Goal: Task Accomplishment & Management: Manage account settings

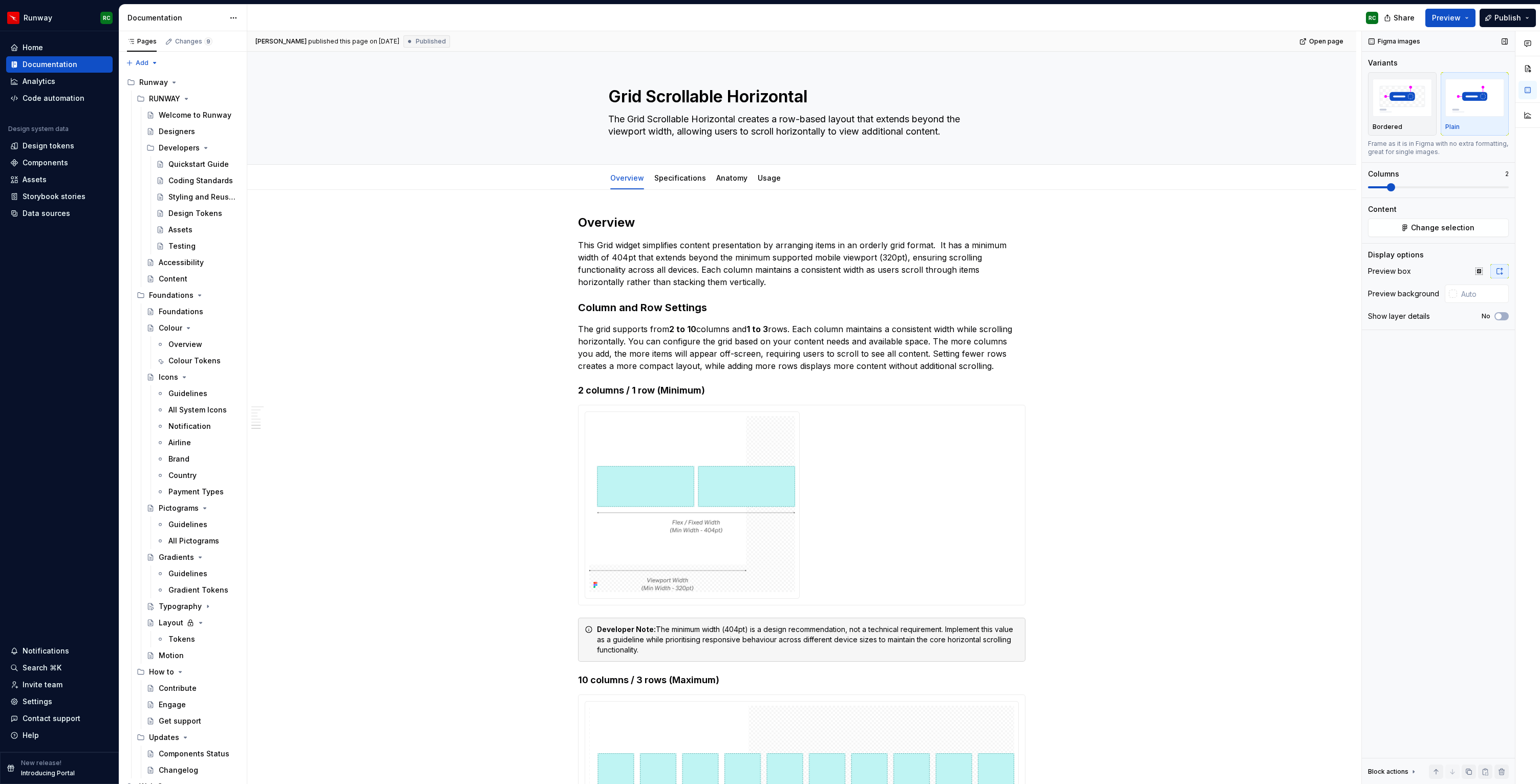
scroll to position [1673, 0]
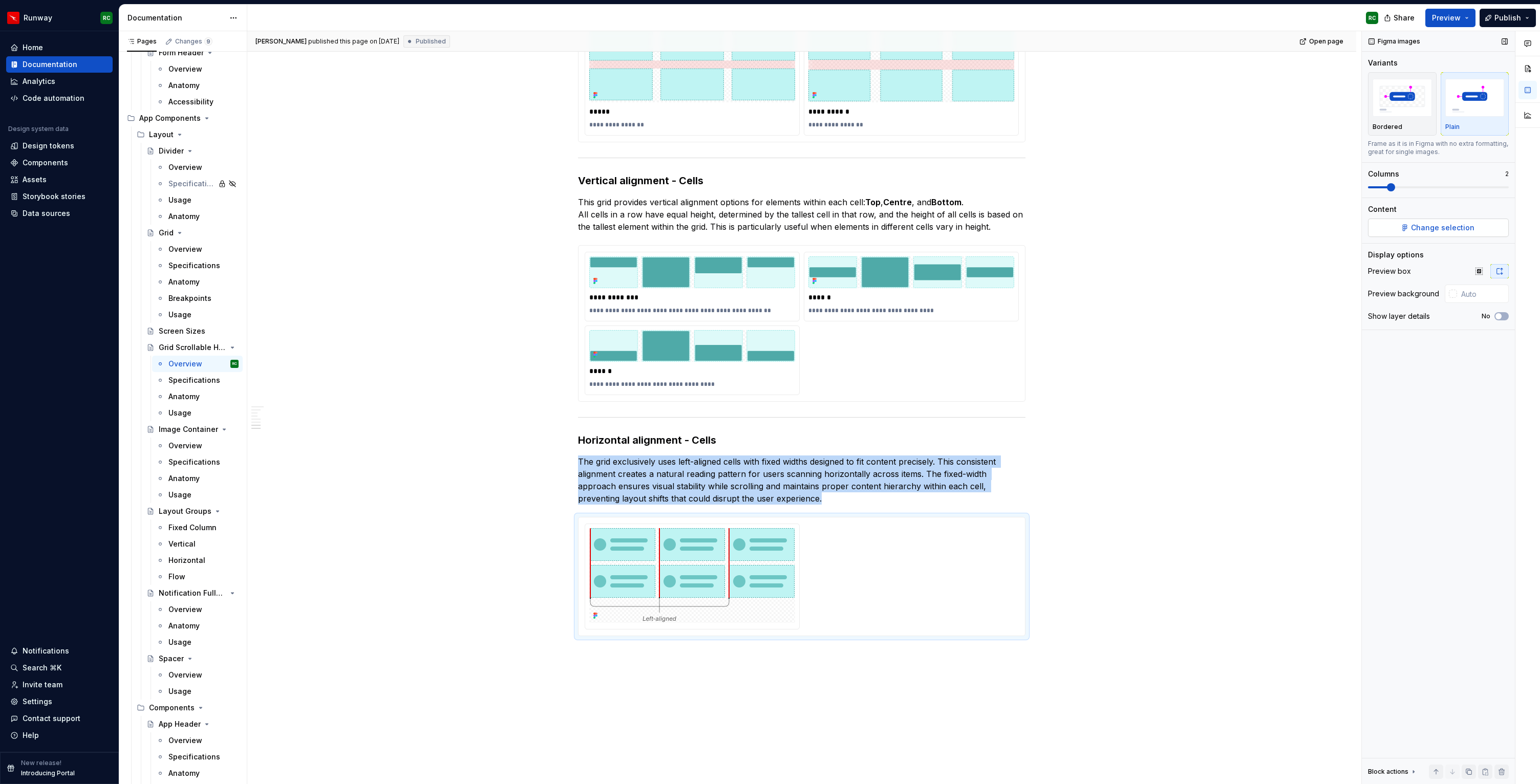
click at [1451, 229] on span "Change selection" at bounding box center [1443, 228] width 63 height 10
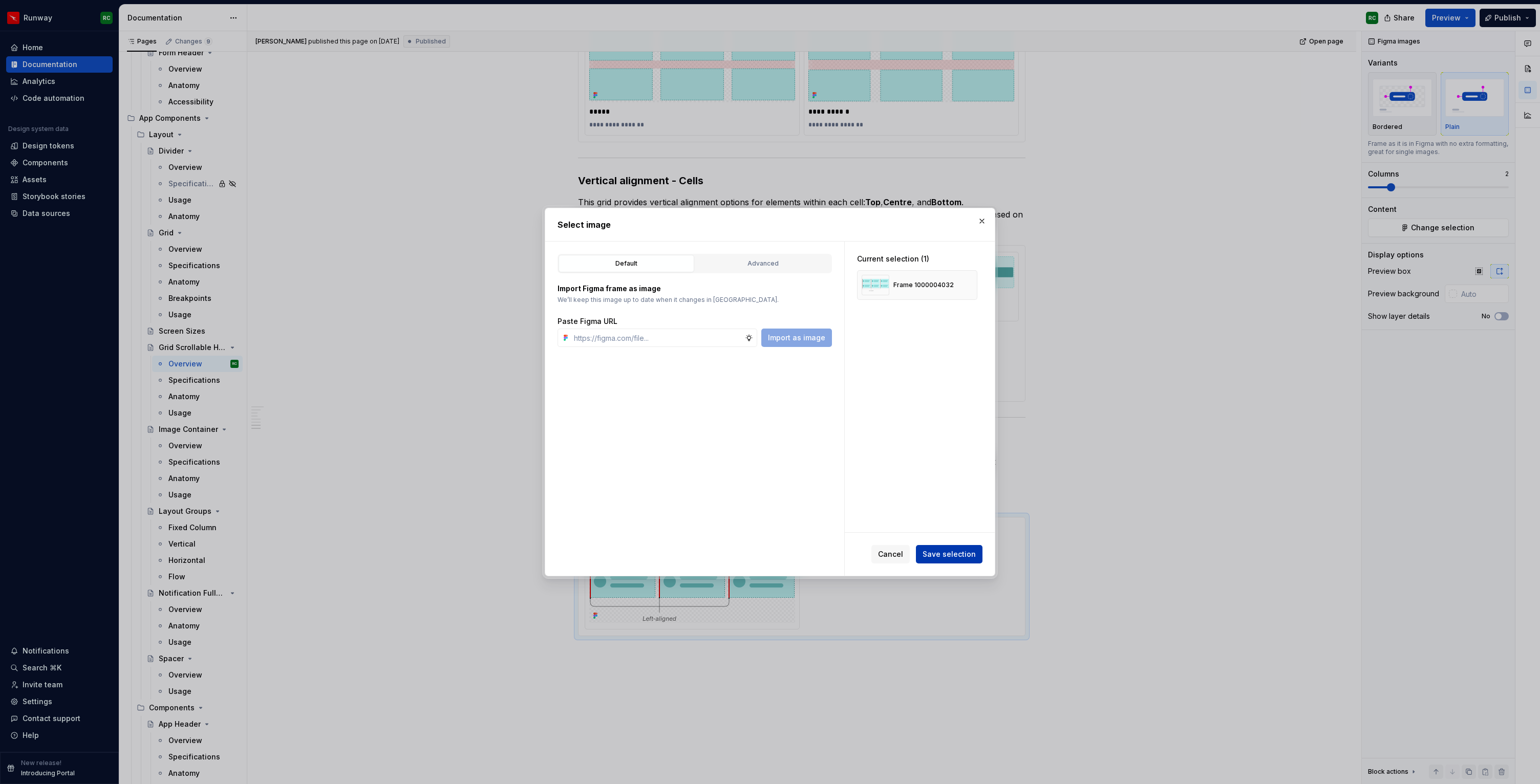
click at [943, 554] on span "Save selection" at bounding box center [949, 554] width 53 height 10
click at [794, 265] on div "Advanced" at bounding box center [763, 263] width 129 height 10
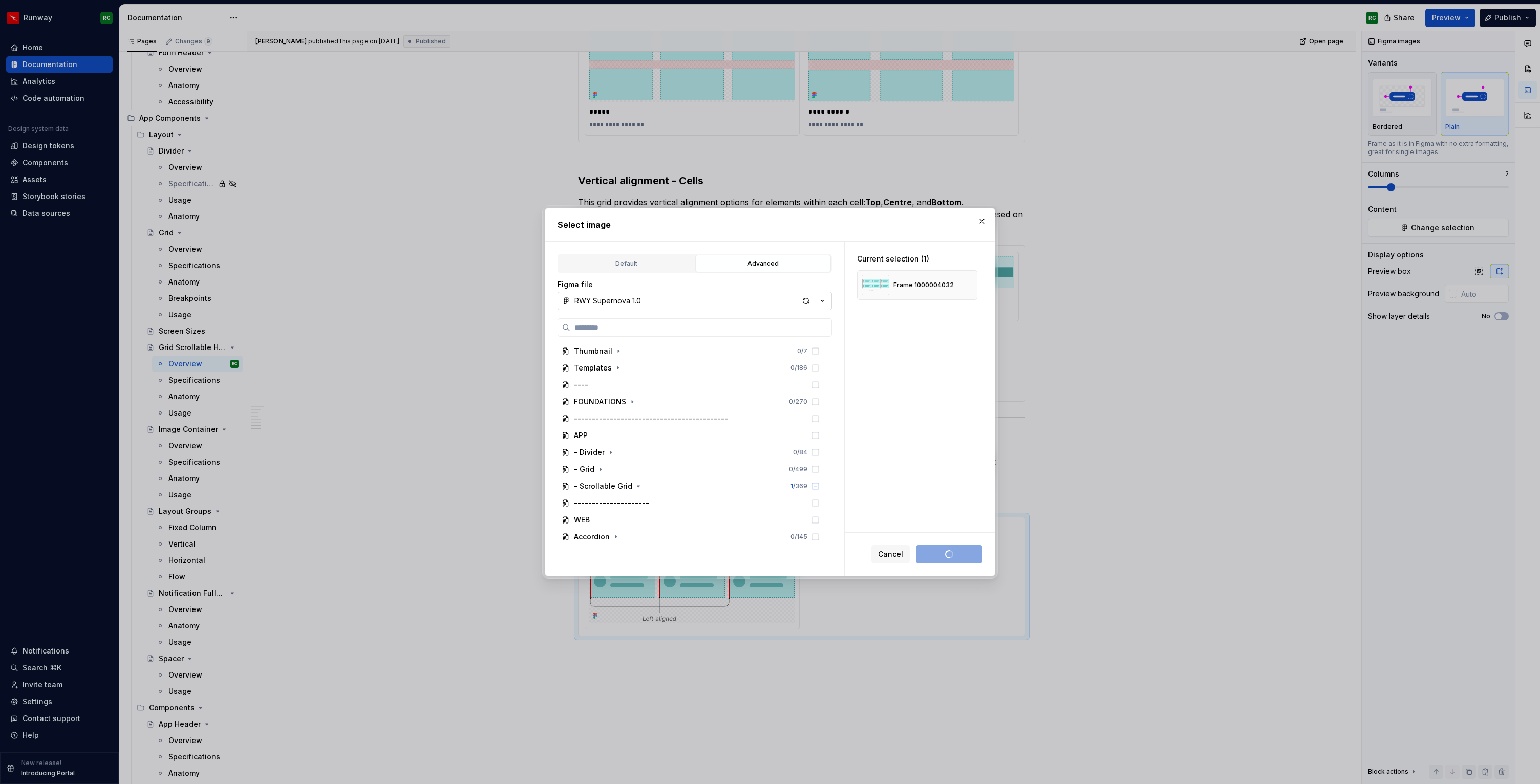
click at [798, 295] on button "RWY Supernova 1.0" at bounding box center [695, 301] width 274 height 19
click at [799, 298] on div "**********" at bounding box center [692, 286] width 214 height 69
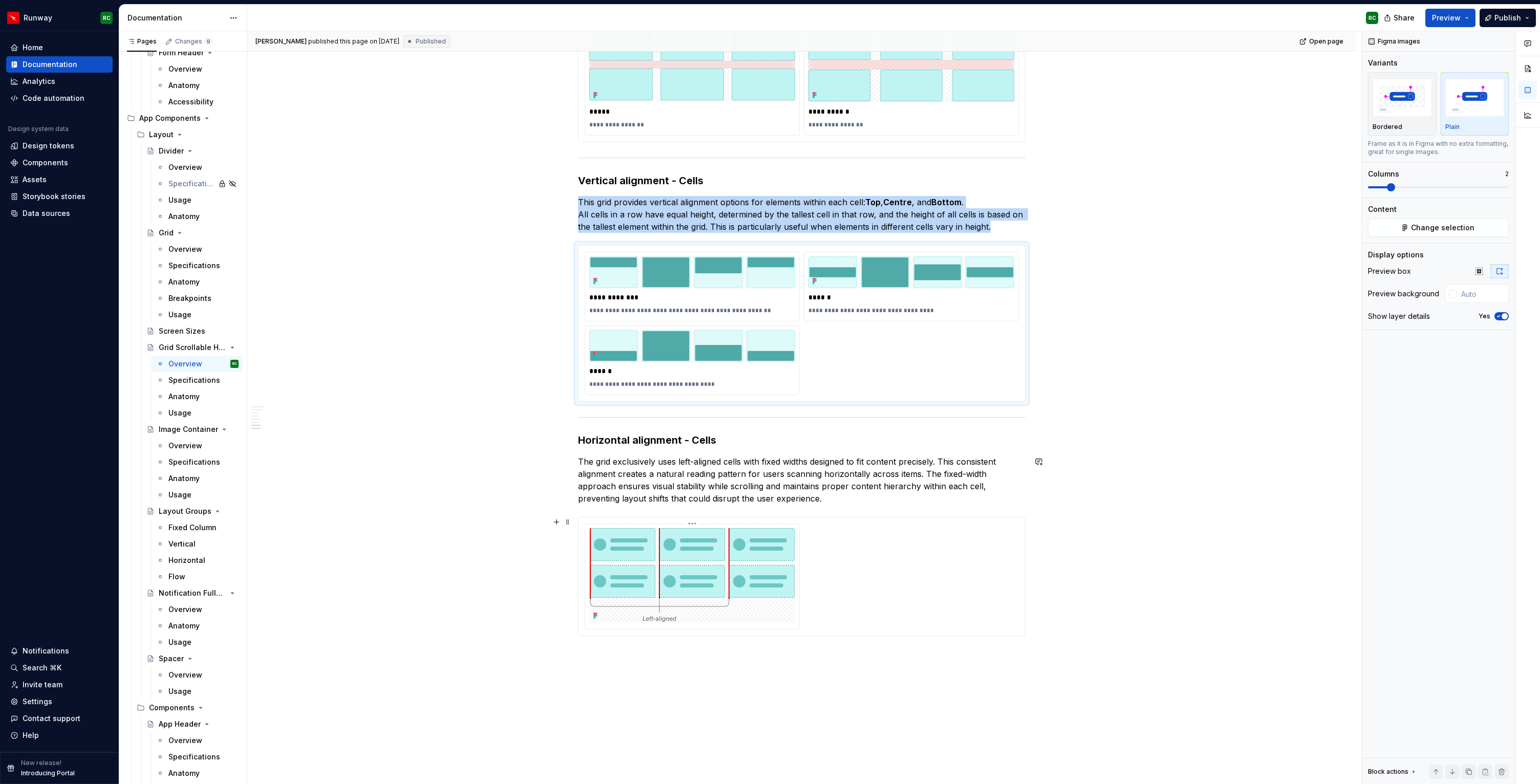
click at [799, 537] on div at bounding box center [692, 577] width 214 height 105
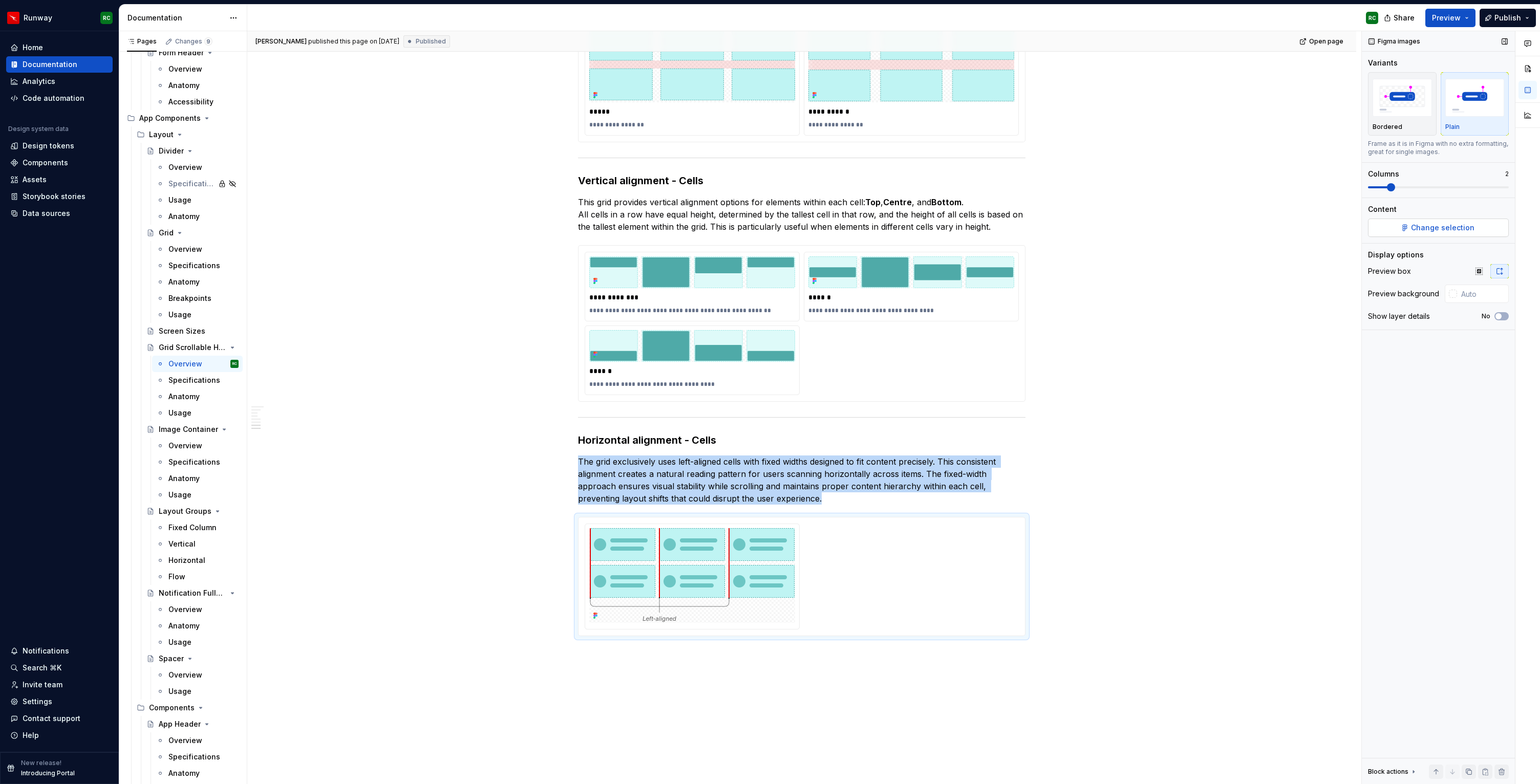
click at [1417, 223] on span "Change selection" at bounding box center [1443, 228] width 63 height 10
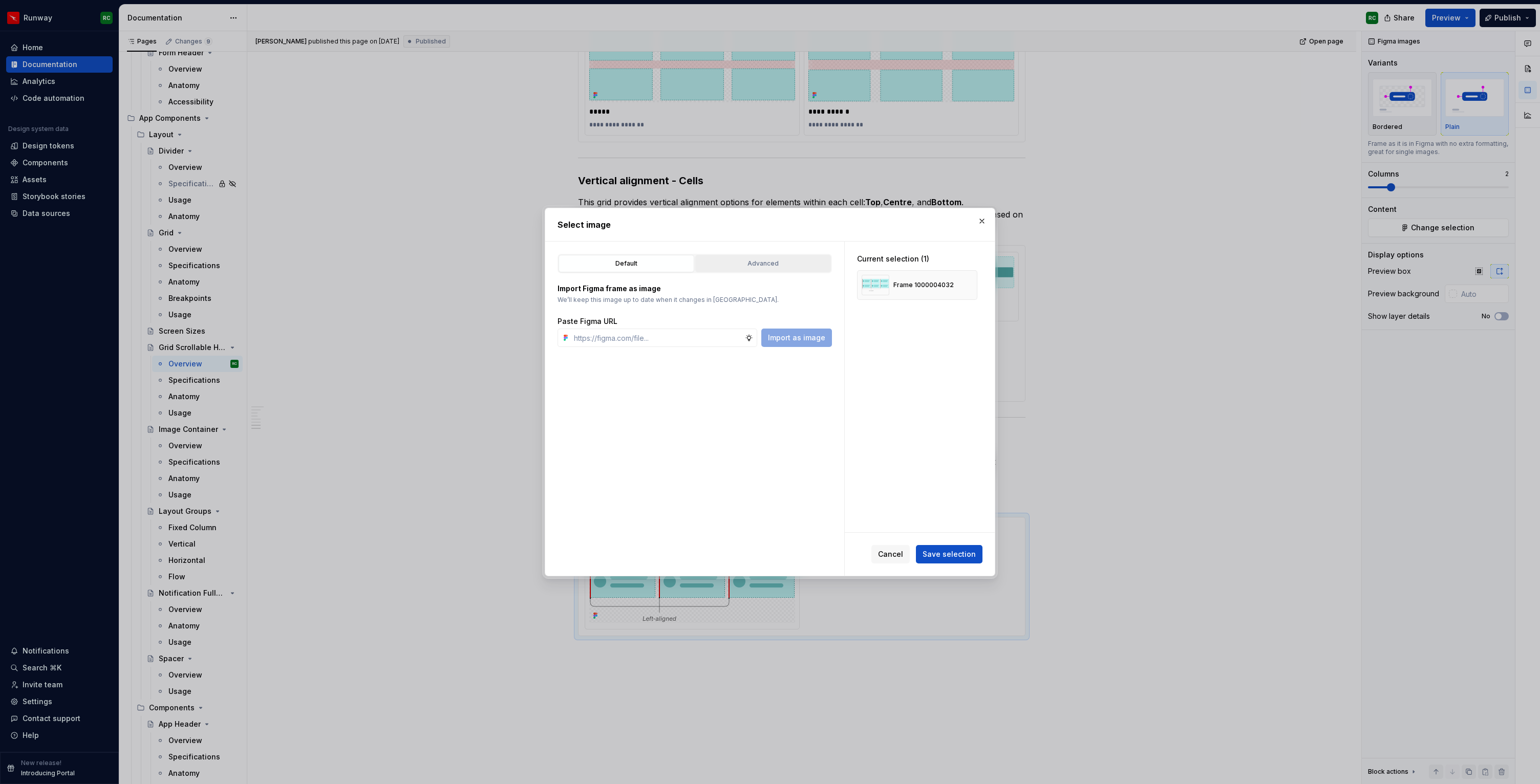
click at [766, 259] on div "Advanced" at bounding box center [763, 263] width 129 height 10
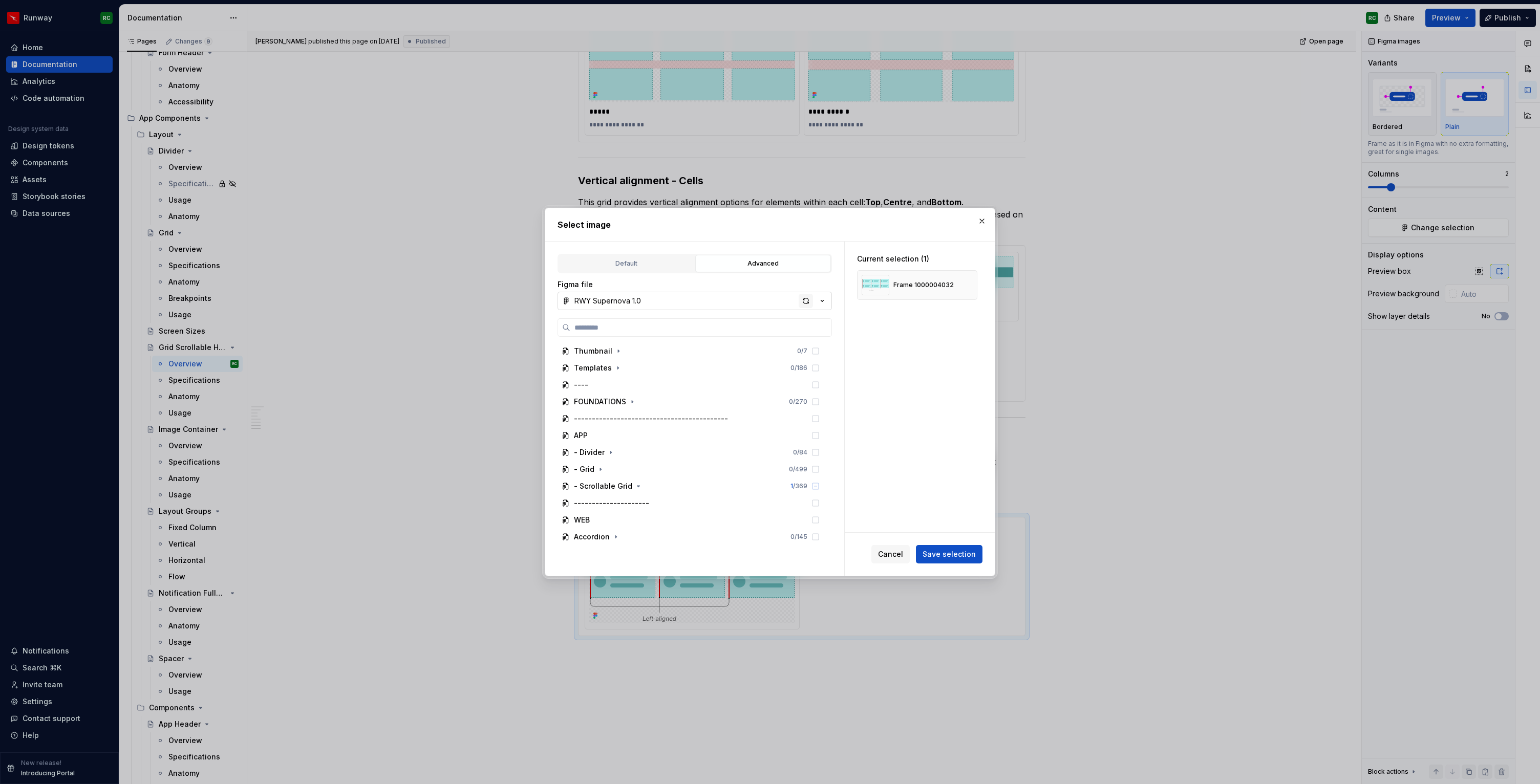
click at [803, 304] on div "button" at bounding box center [806, 301] width 14 height 14
click at [946, 555] on span "Save selection" at bounding box center [949, 554] width 53 height 10
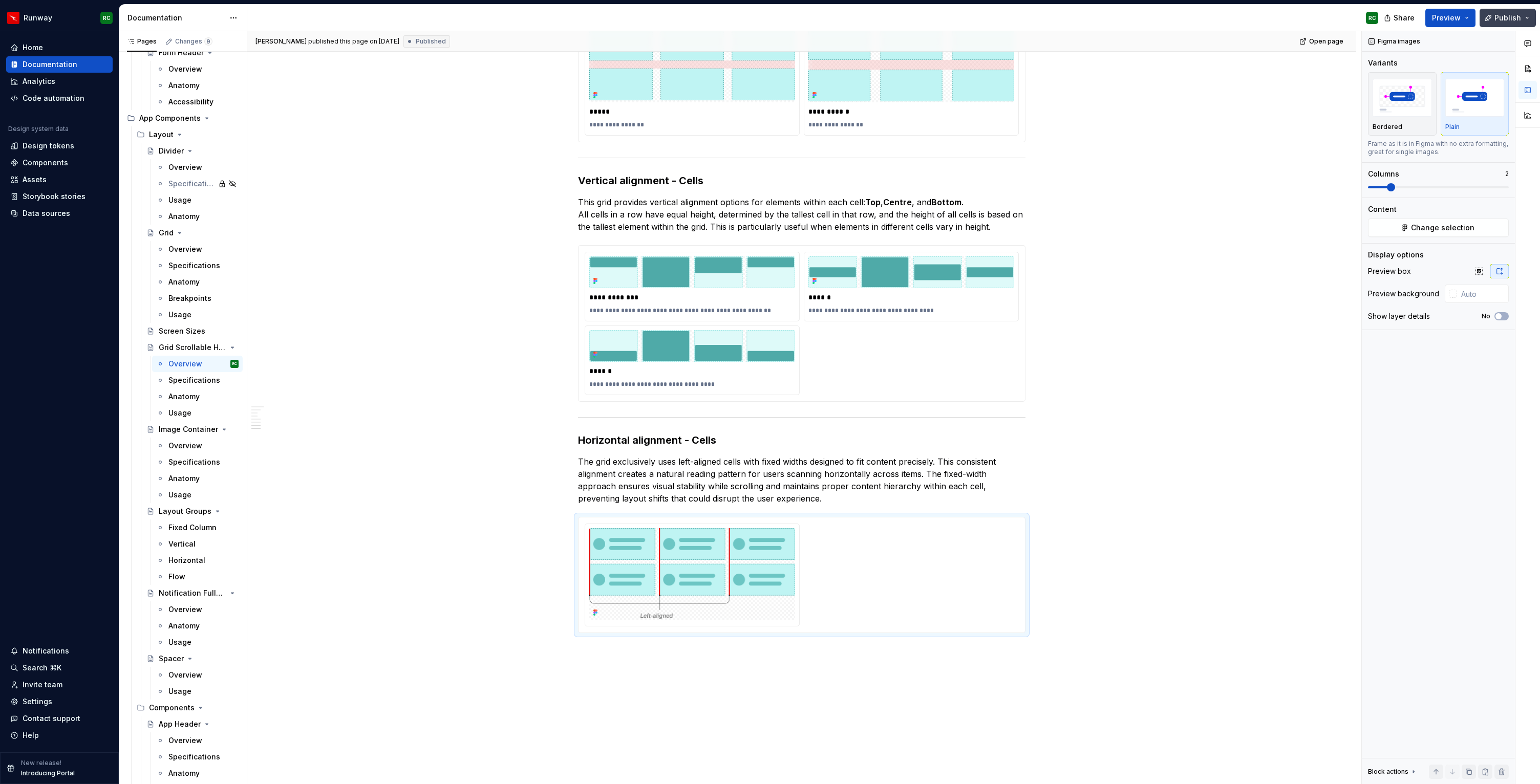
click at [1511, 20] on span "Publish" at bounding box center [1508, 17] width 27 height 10
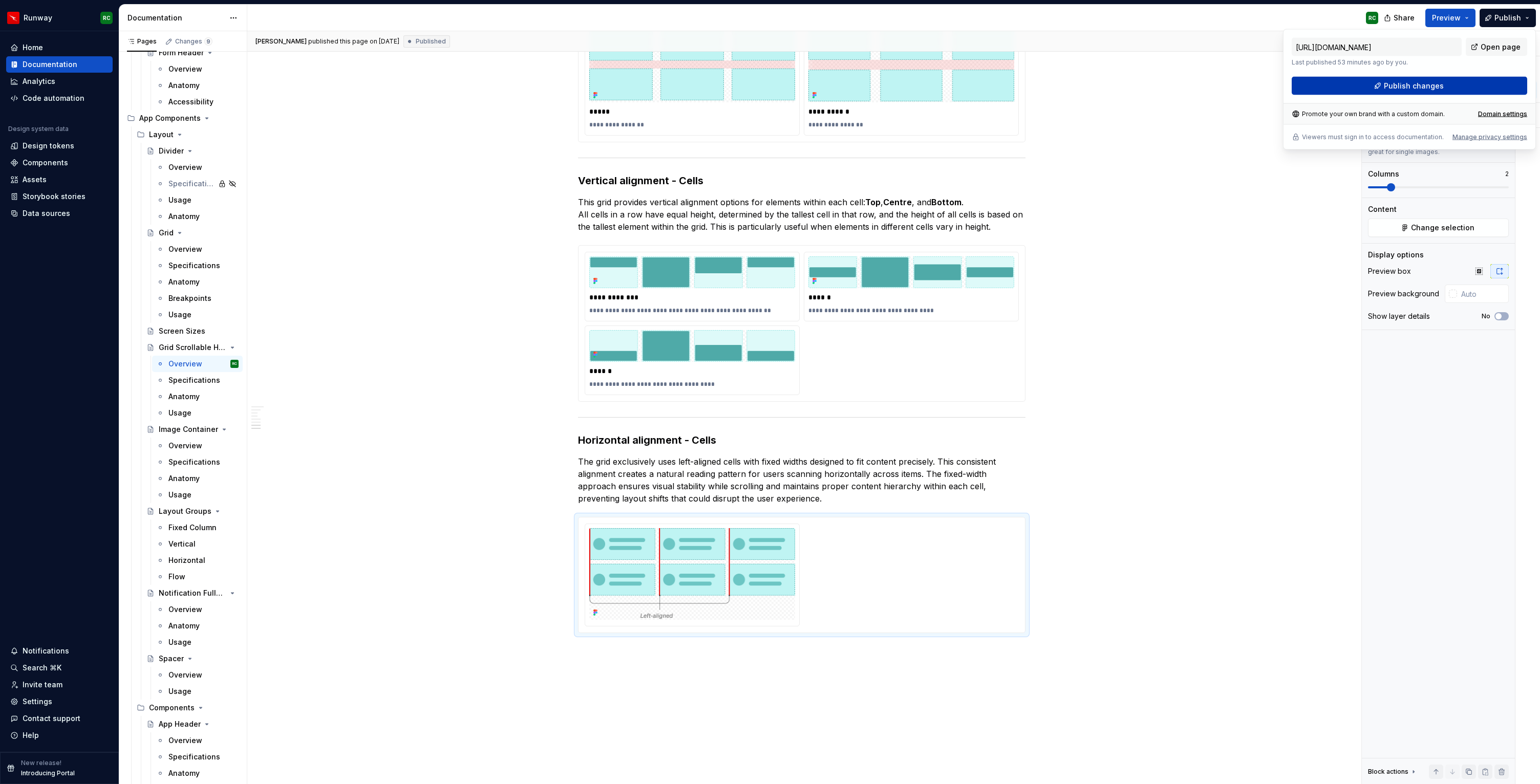
click at [1431, 83] on span "Publish changes" at bounding box center [1414, 85] width 60 height 10
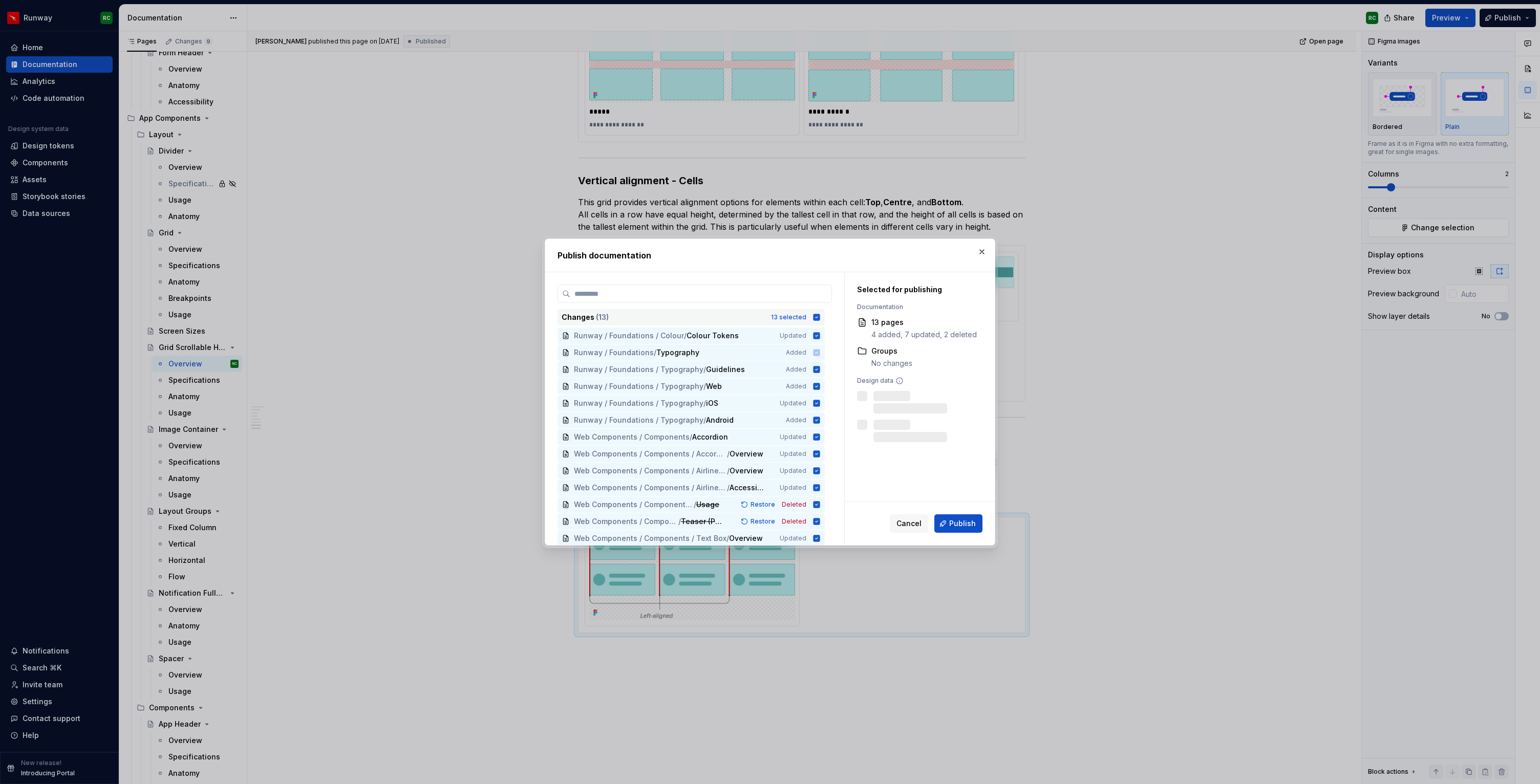
click at [802, 316] on div "13 selected" at bounding box center [789, 317] width 35 height 8
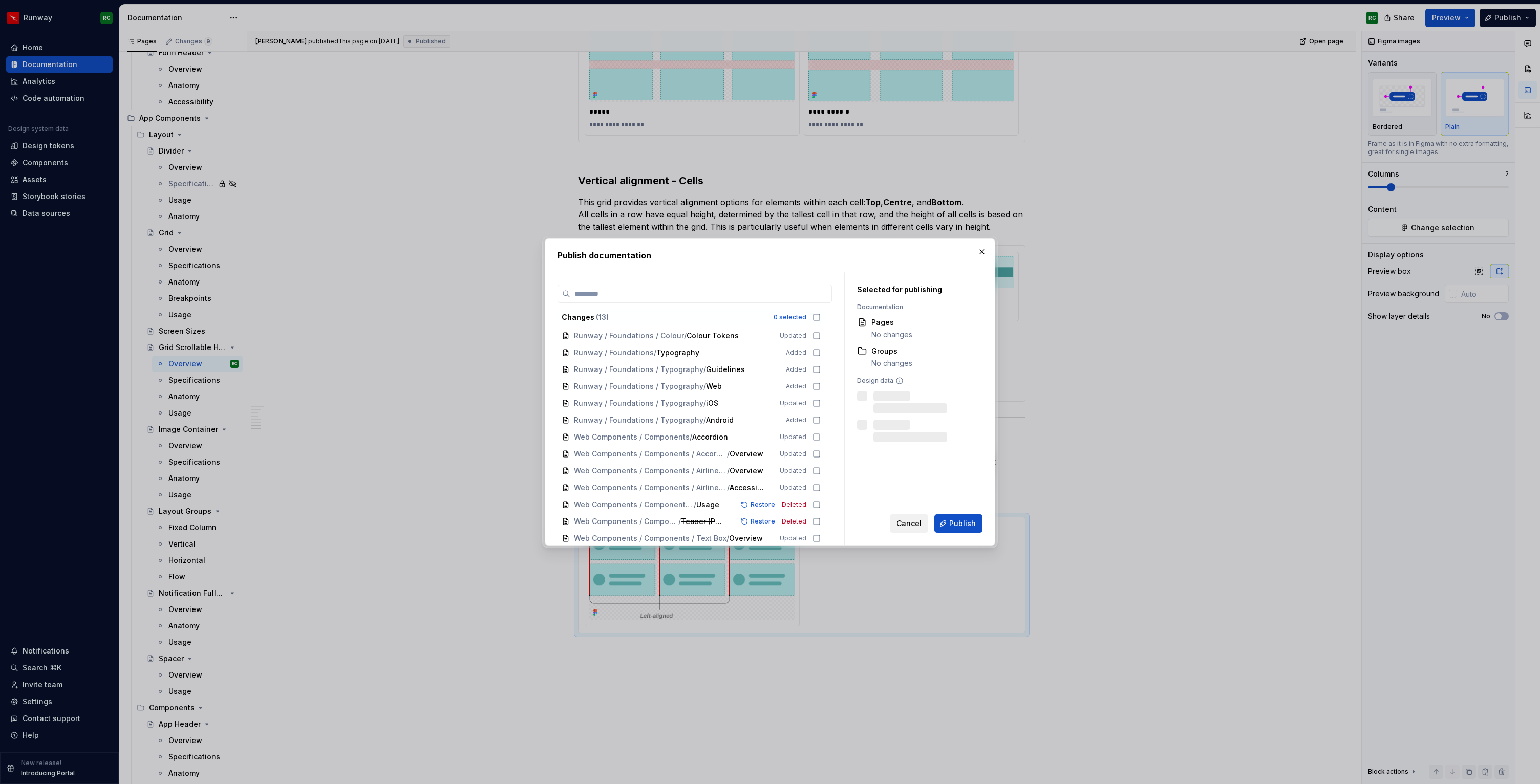
click at [920, 522] on span "Cancel" at bounding box center [909, 523] width 25 height 10
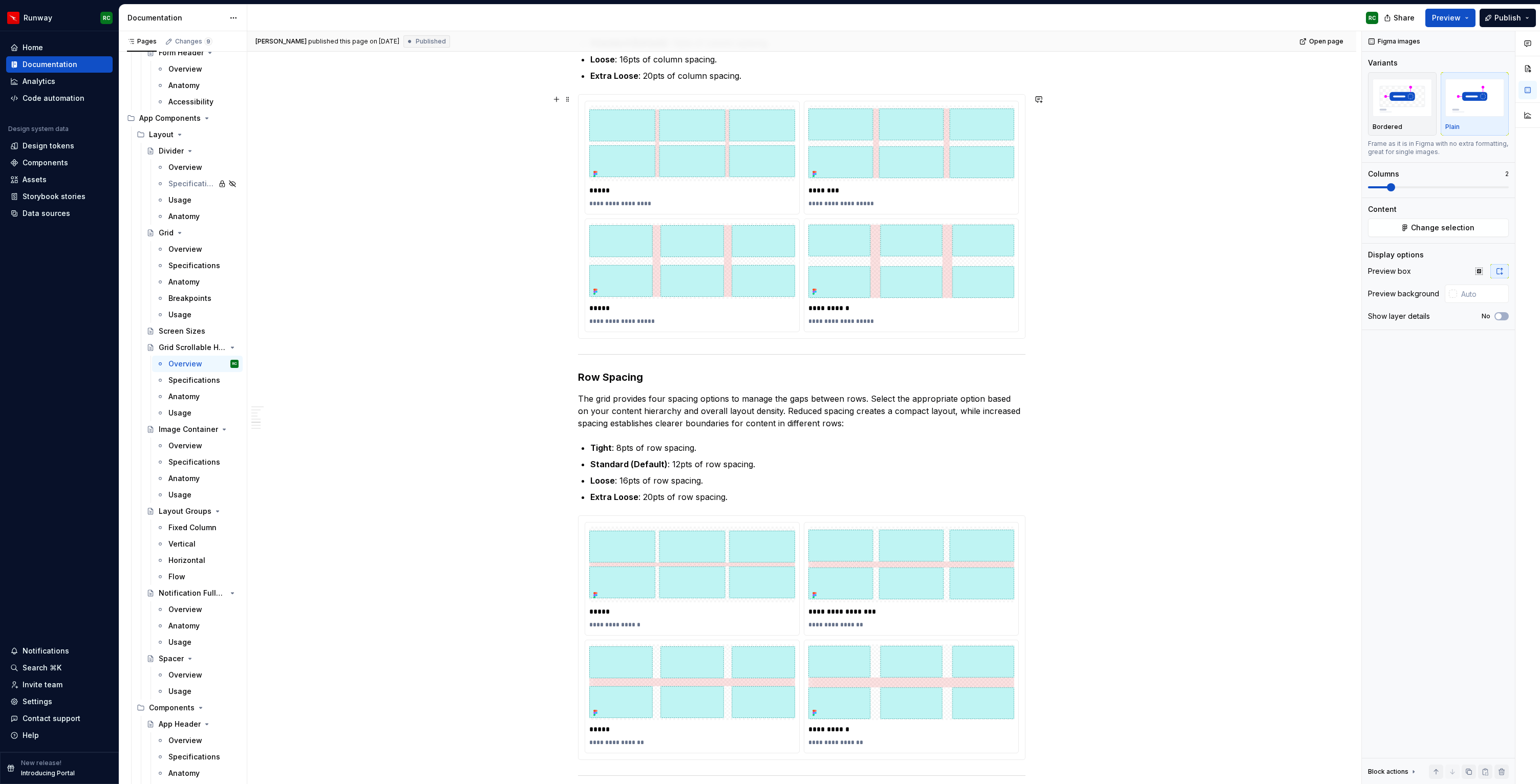
click at [1197, 239] on div "Overview This Grid widget simplifies content presentation by arranging items in…" at bounding box center [802, 316] width 1109 height 2363
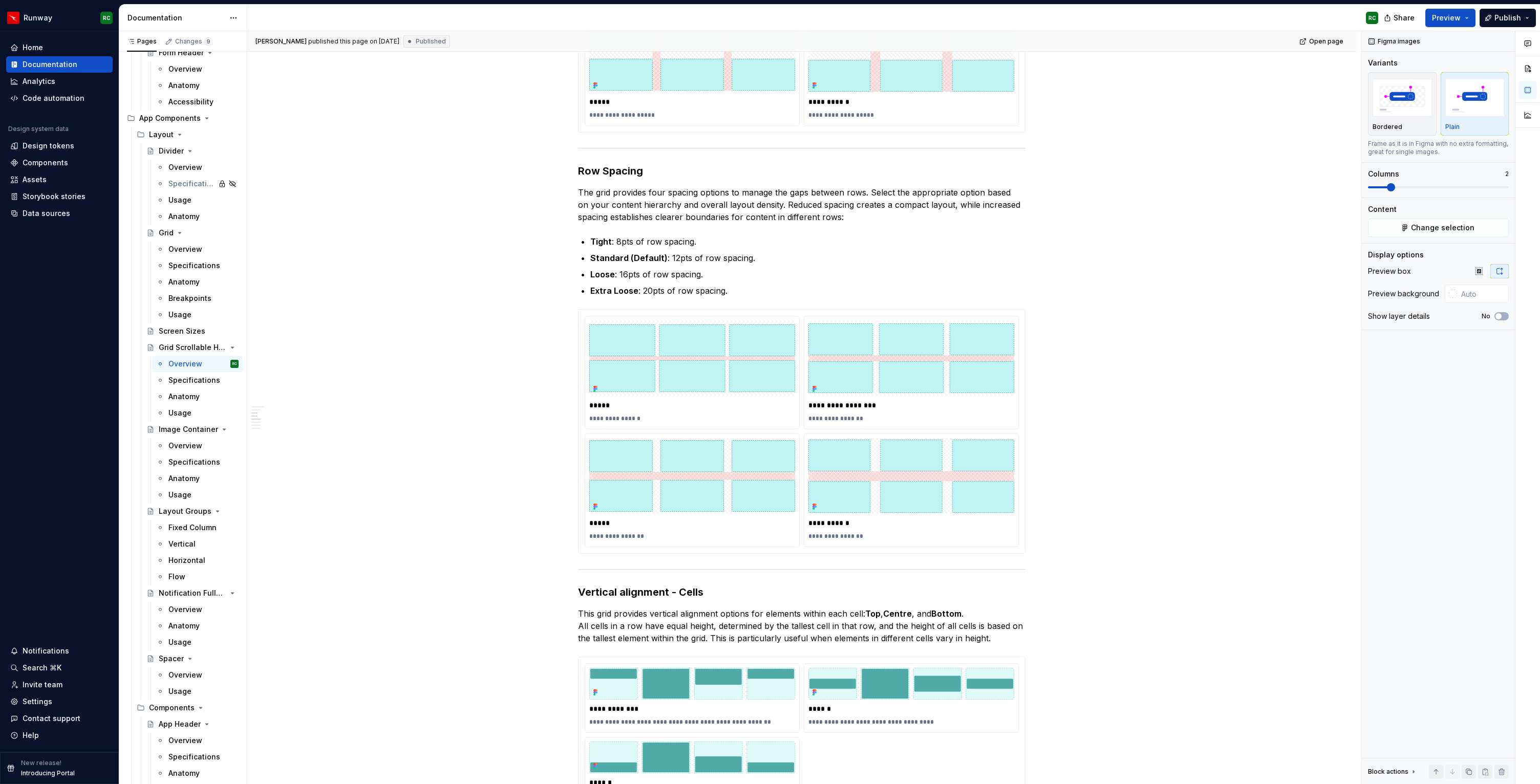
scroll to position [1769, 0]
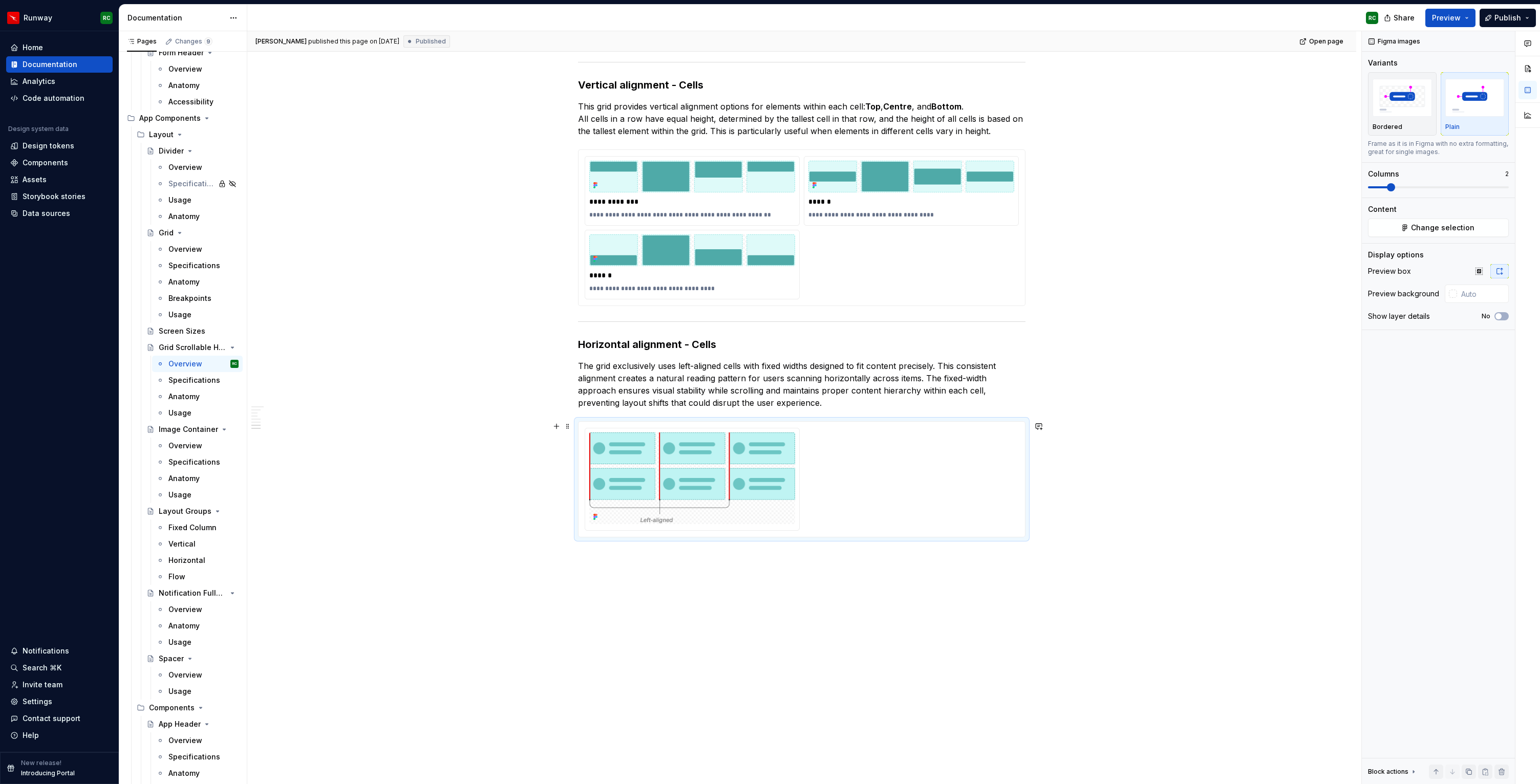
click at [872, 470] on div at bounding box center [802, 479] width 434 height 103
click at [1450, 232] on span "Change selection" at bounding box center [1443, 228] width 63 height 10
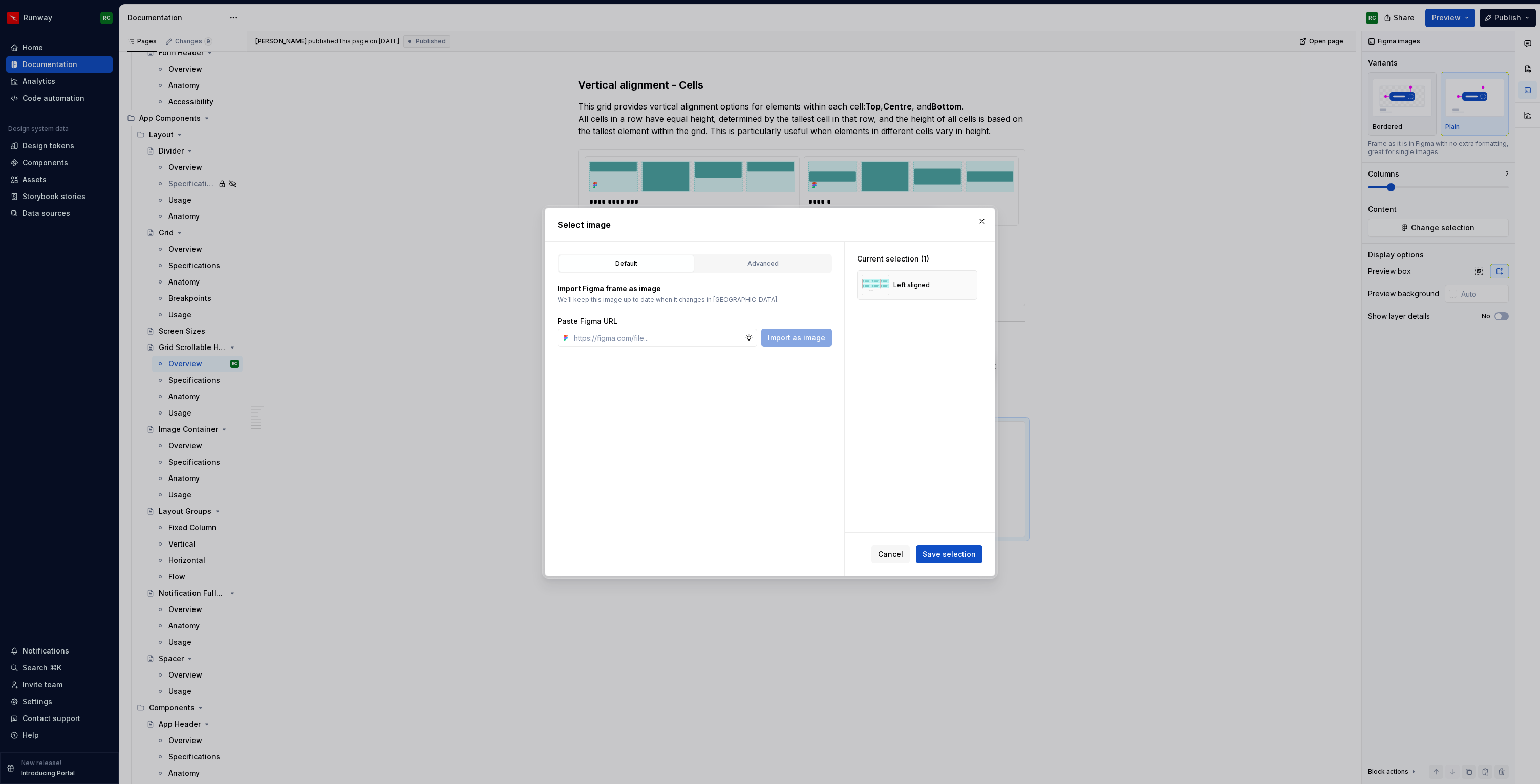
type textarea "*"
click at [798, 267] on div "Advanced" at bounding box center [763, 263] width 129 height 10
click at [967, 286] on button "button" at bounding box center [965, 285] width 14 height 14
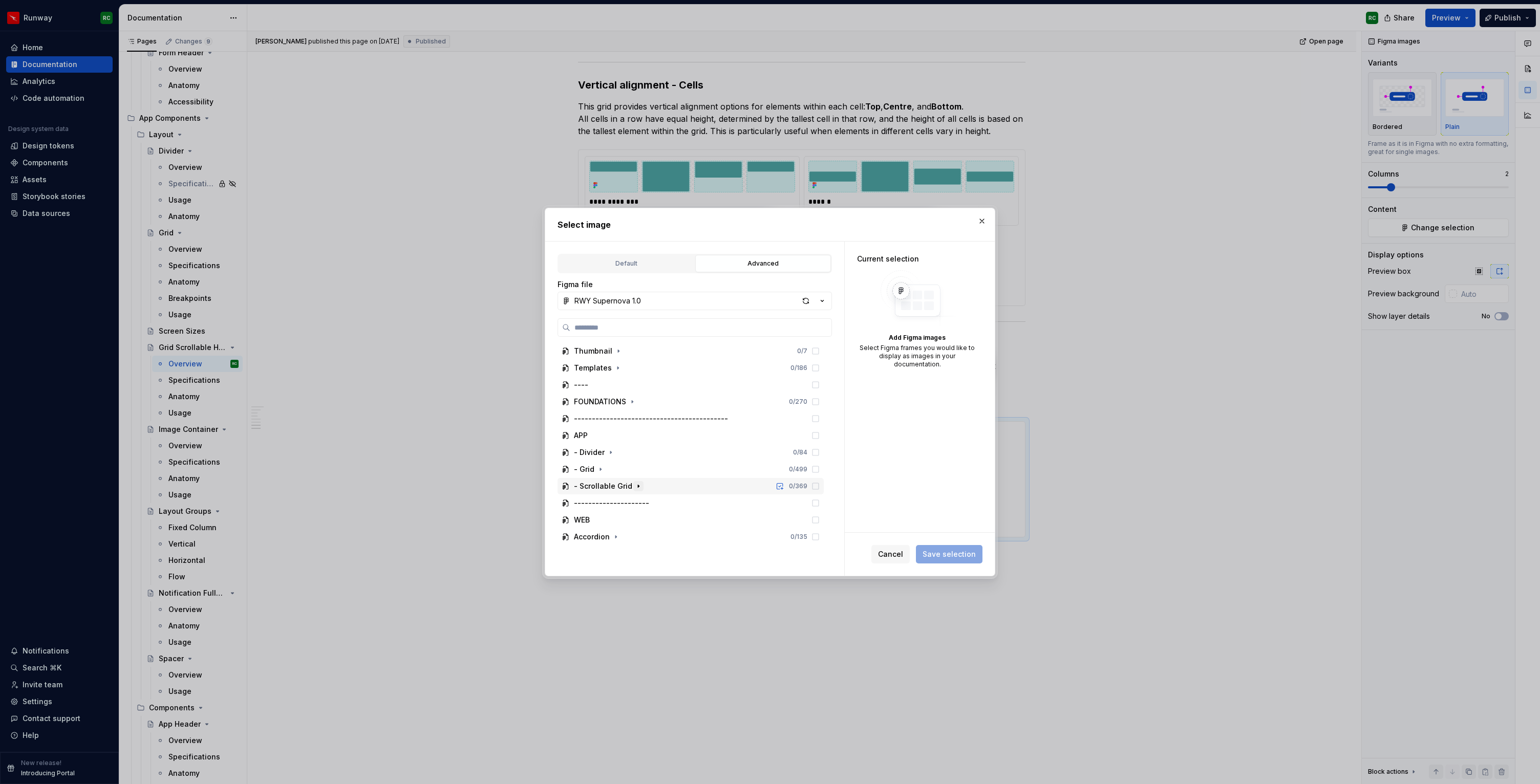
click at [633, 486] on button "button" at bounding box center [638, 486] width 10 height 10
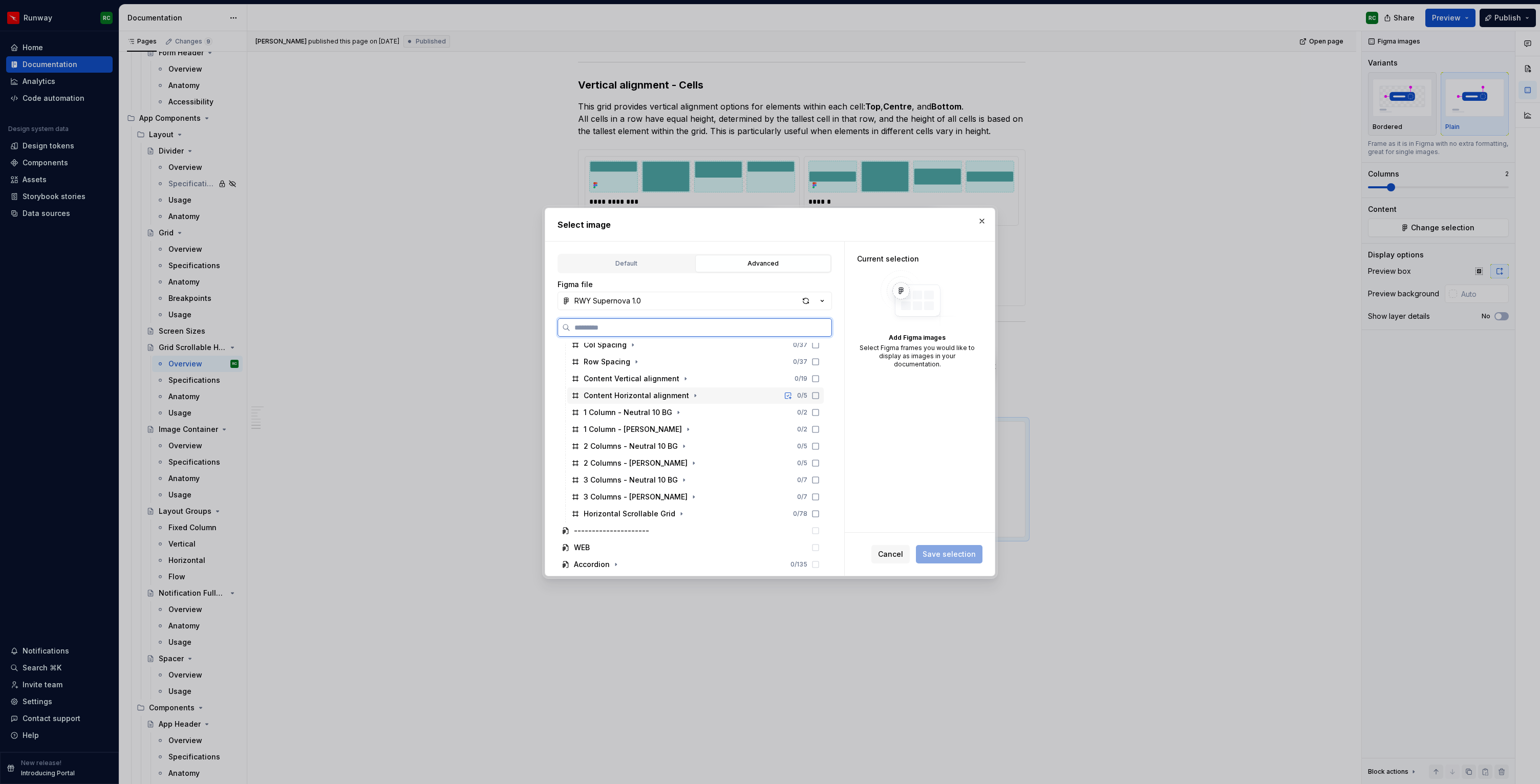
click at [820, 395] on icon at bounding box center [815, 396] width 8 height 8
click at [947, 552] on span "Save selection" at bounding box center [949, 554] width 53 height 10
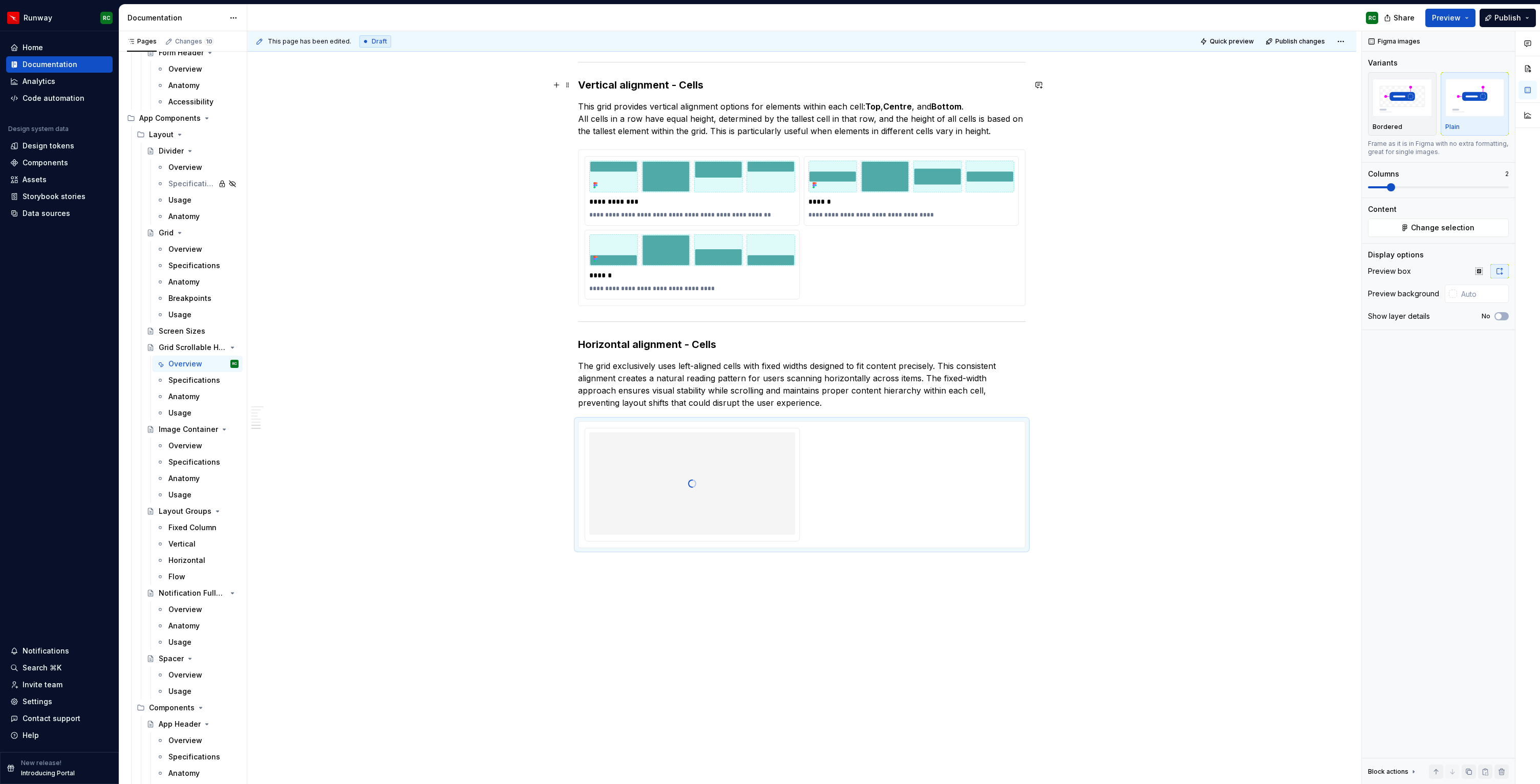
click at [685, 79] on h3 "Vertical alignment - Cells" at bounding box center [802, 85] width 447 height 14
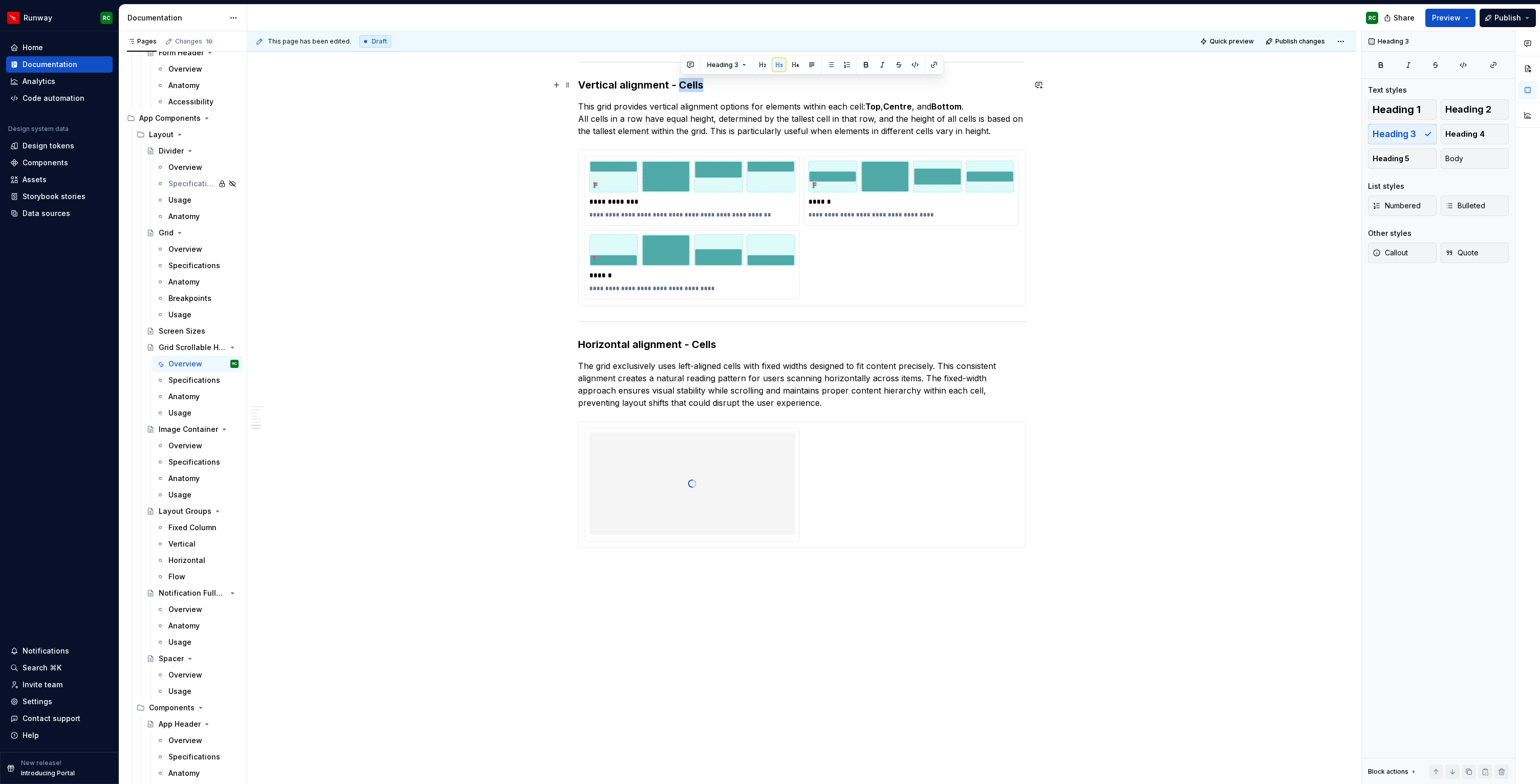
click at [685, 79] on h3 "Vertical alignment - Cells" at bounding box center [802, 85] width 447 height 14
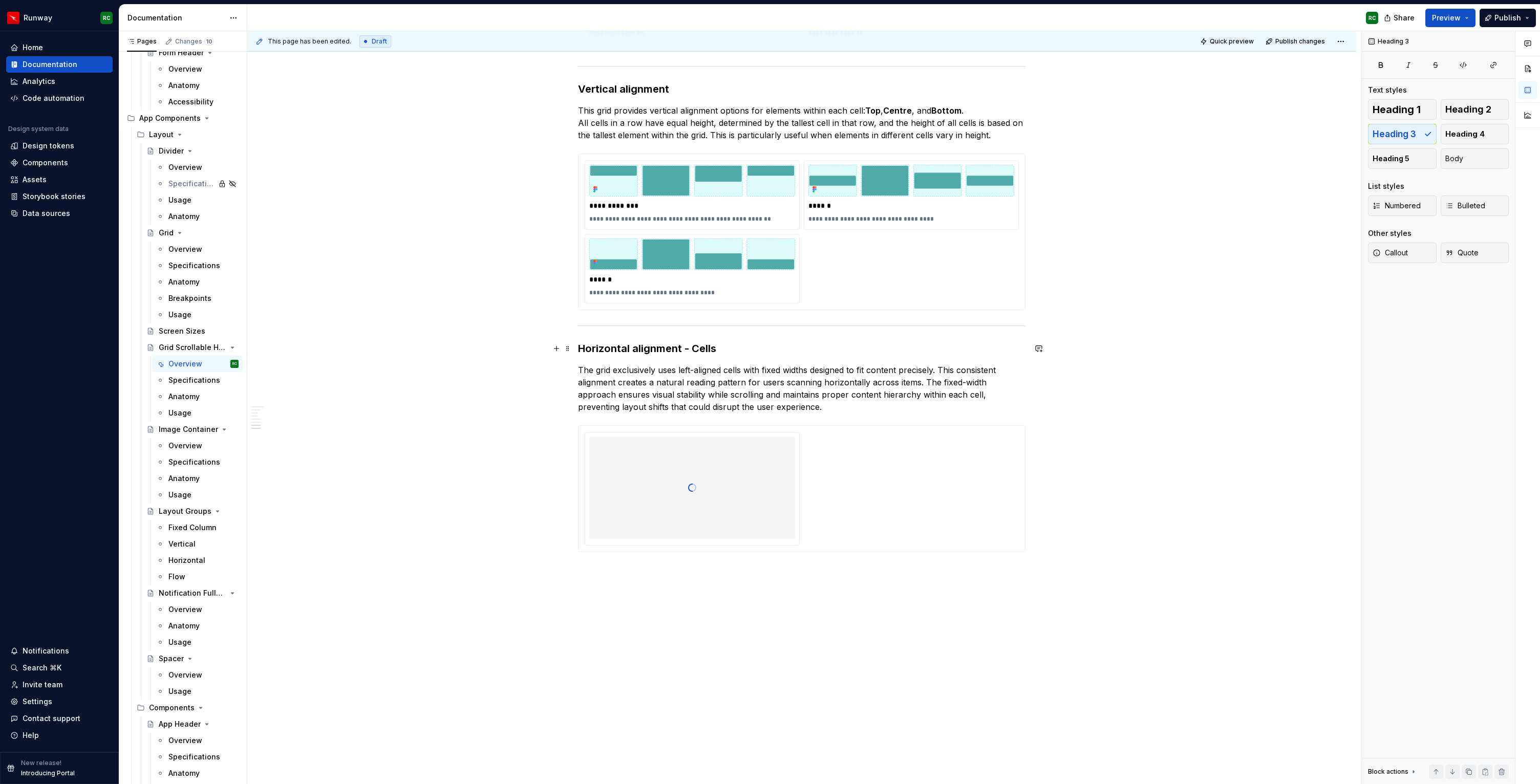
scroll to position [1722, 0]
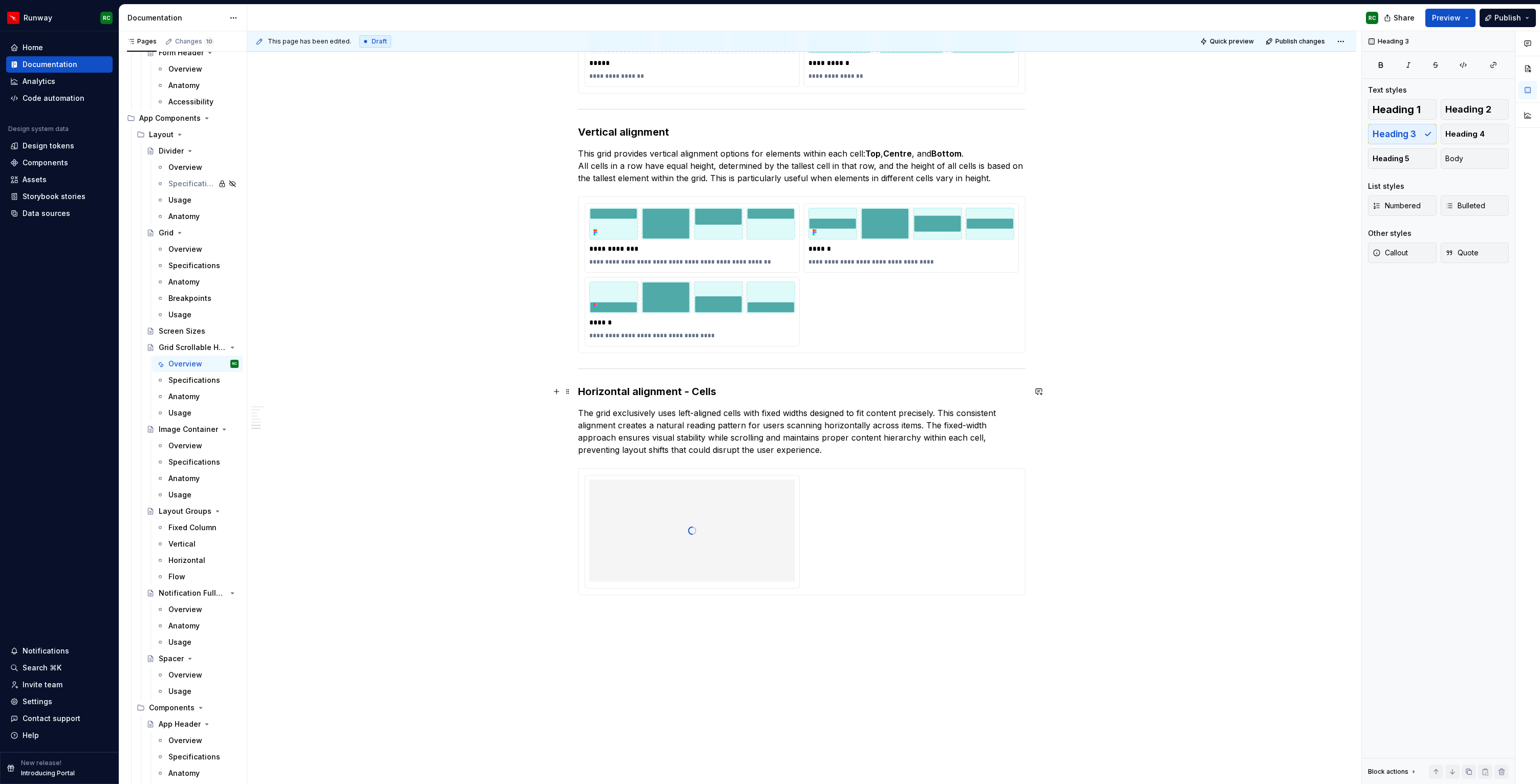
click at [703, 346] on div "**********" at bounding box center [692, 311] width 215 height 69
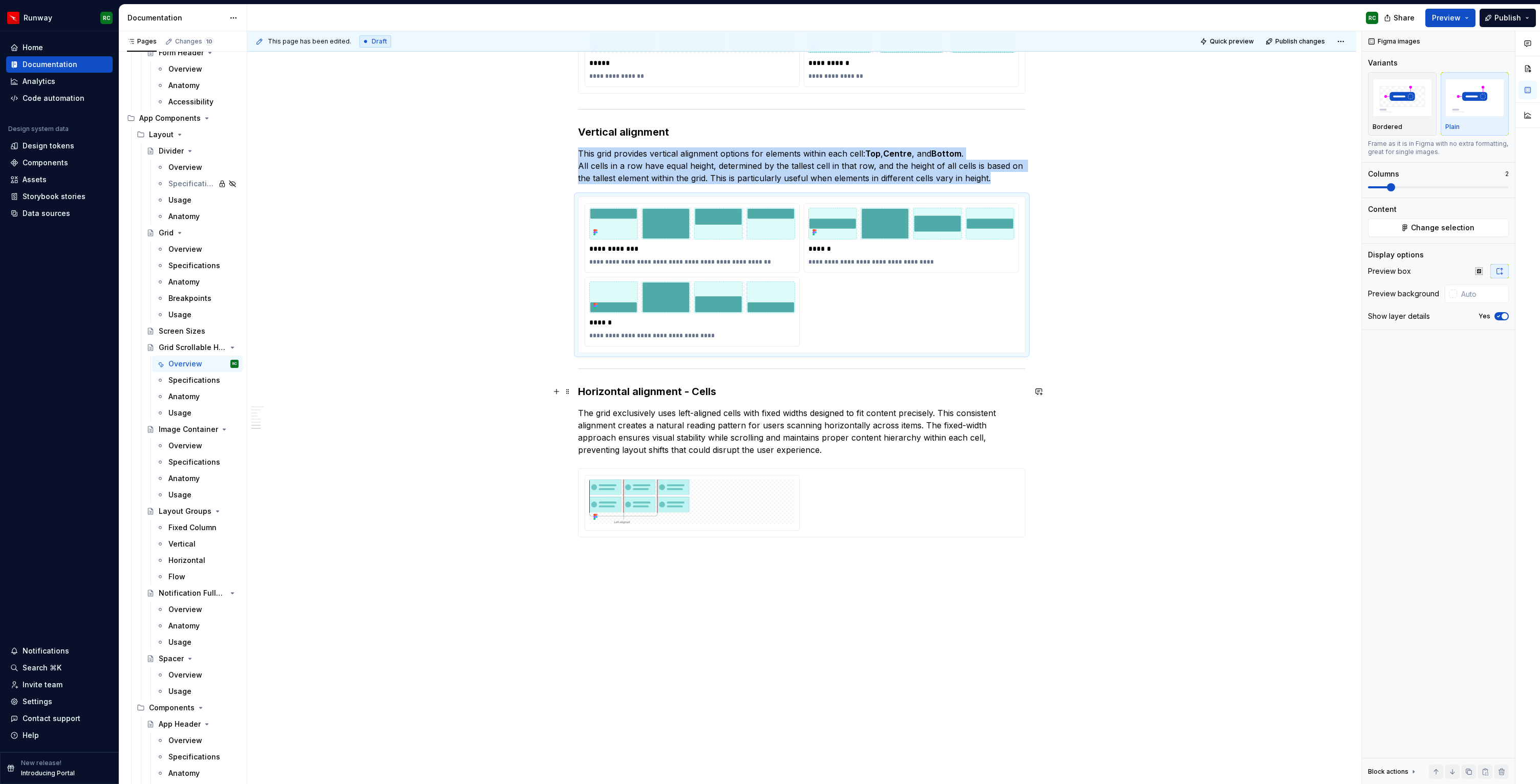
click at [703, 389] on h3 "Horizontal alignment - Cells" at bounding box center [802, 391] width 447 height 14
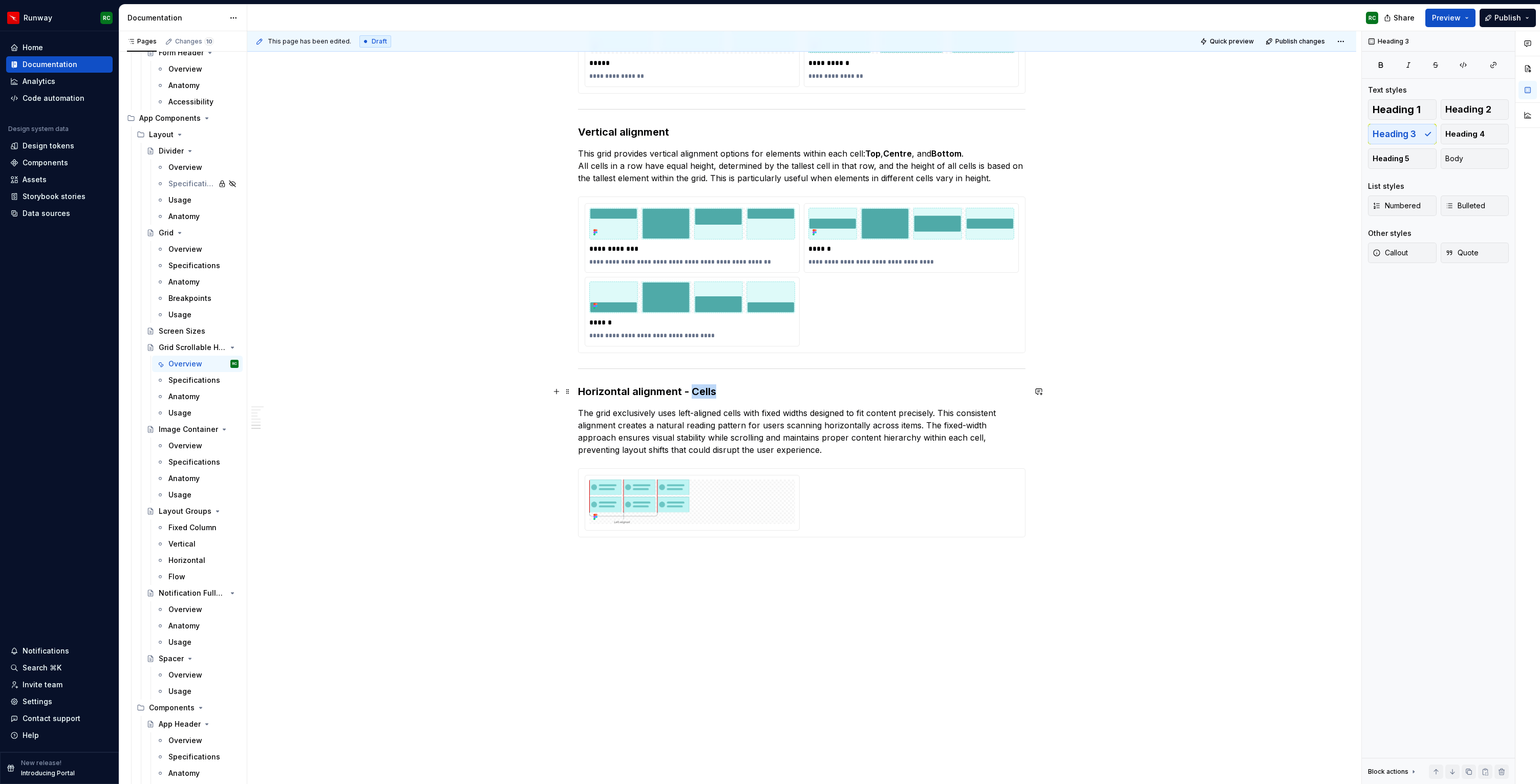
click at [703, 389] on h3 "Horizontal alignment - Cells" at bounding box center [802, 391] width 447 height 14
click at [693, 532] on div at bounding box center [802, 503] width 447 height 68
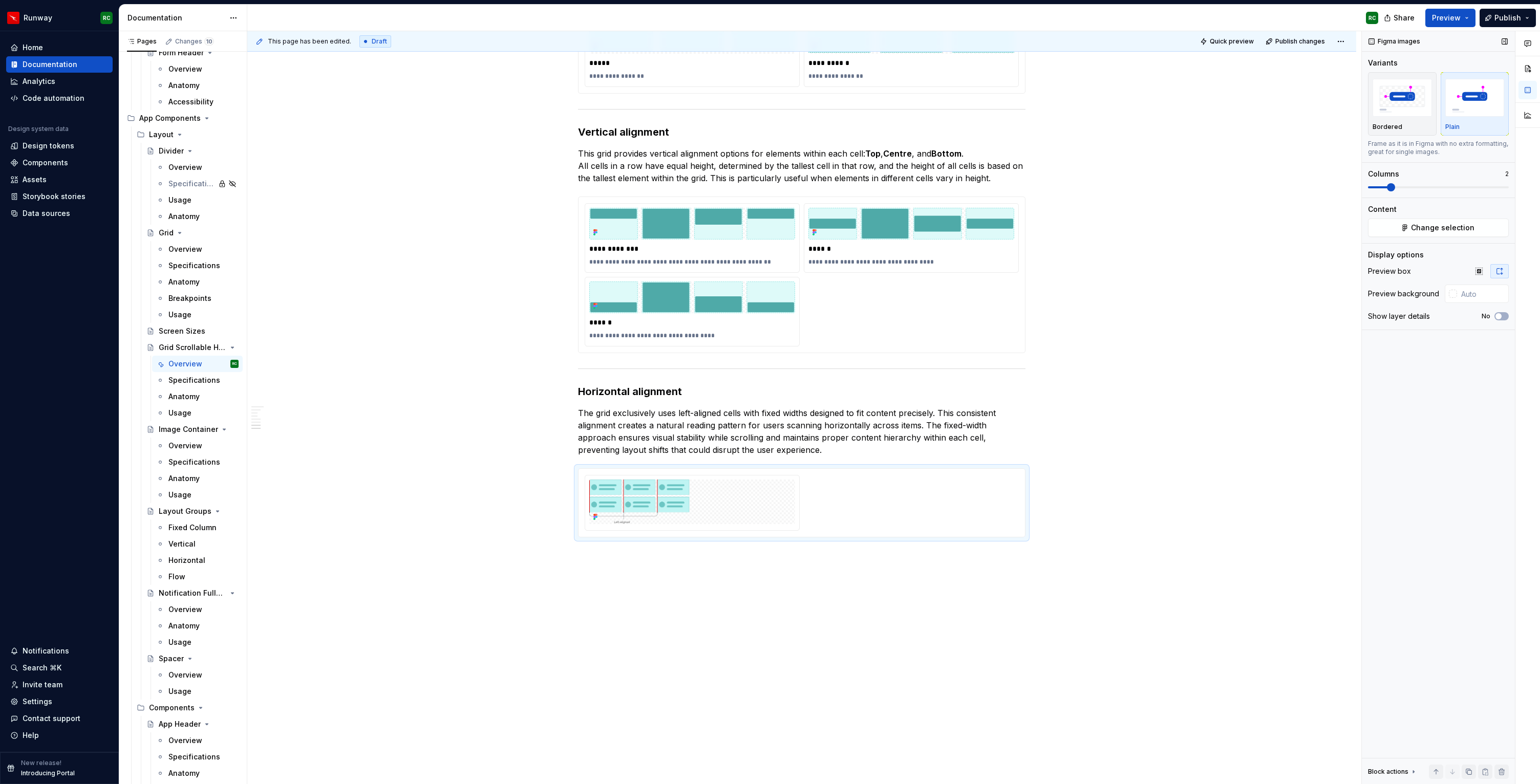
click at [1492, 271] on button "button" at bounding box center [1499, 271] width 19 height 14
click at [1483, 271] on icon "button" at bounding box center [1479, 271] width 8 height 8
click at [1509, 271] on div "Figma images Variants Bordered Plain Frame as it is in Figma with no extra form…" at bounding box center [1438, 408] width 153 height 754
click at [1489, 272] on div at bounding box center [1489, 271] width 39 height 14
click at [1495, 272] on icon "button" at bounding box center [1499, 271] width 8 height 8
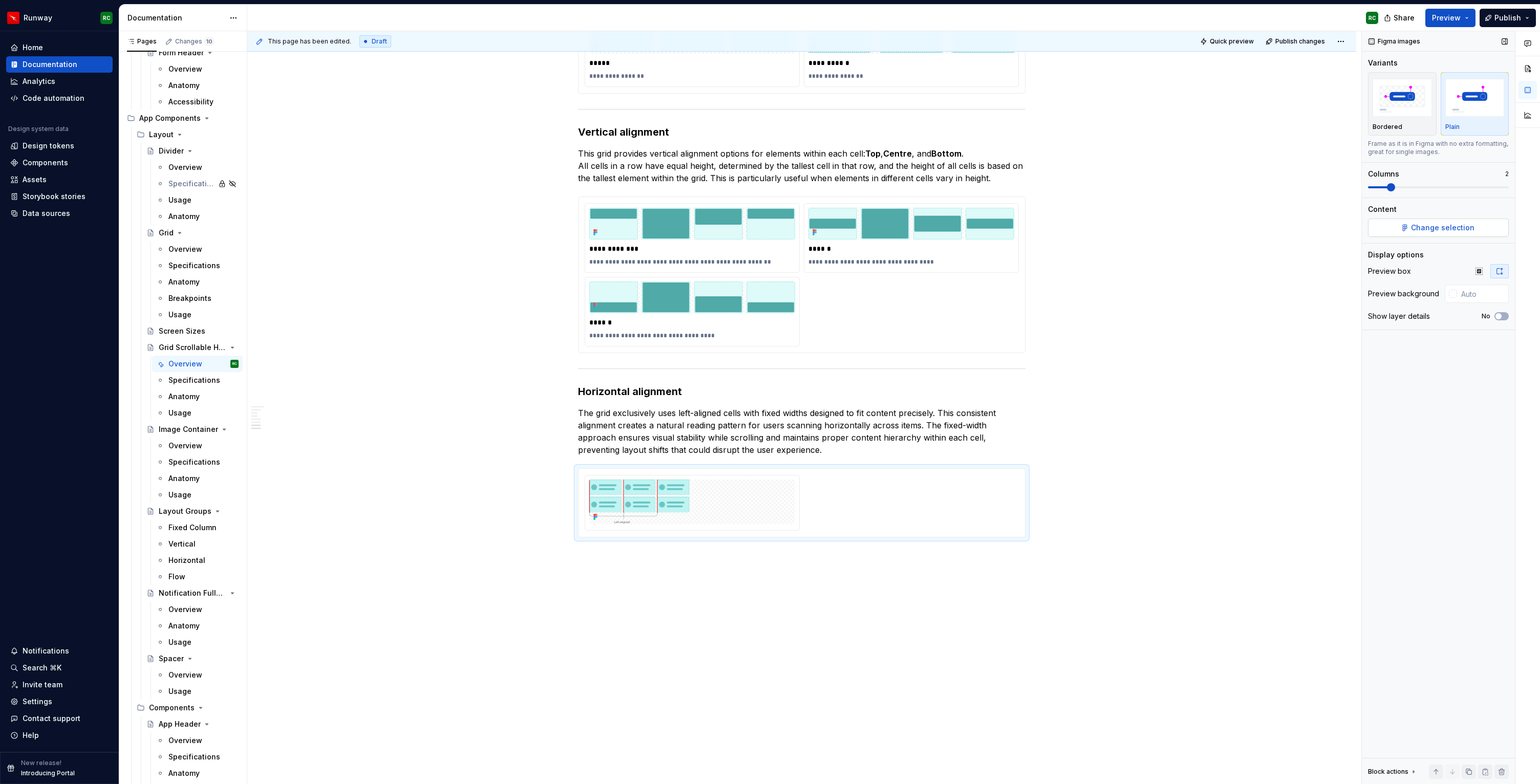
click at [1465, 226] on span "Change selection" at bounding box center [1443, 228] width 63 height 10
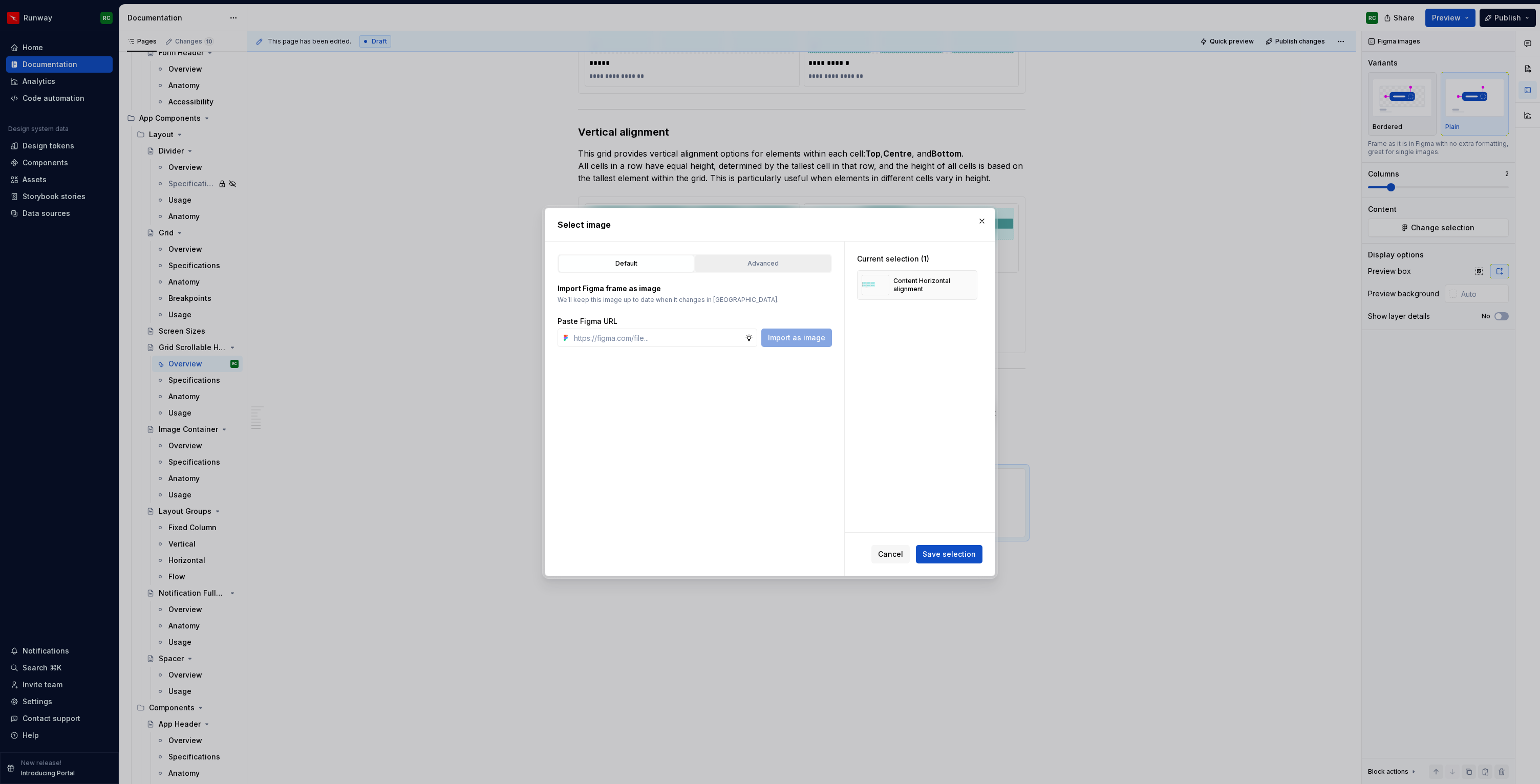
click at [756, 255] on button "Advanced" at bounding box center [763, 263] width 136 height 17
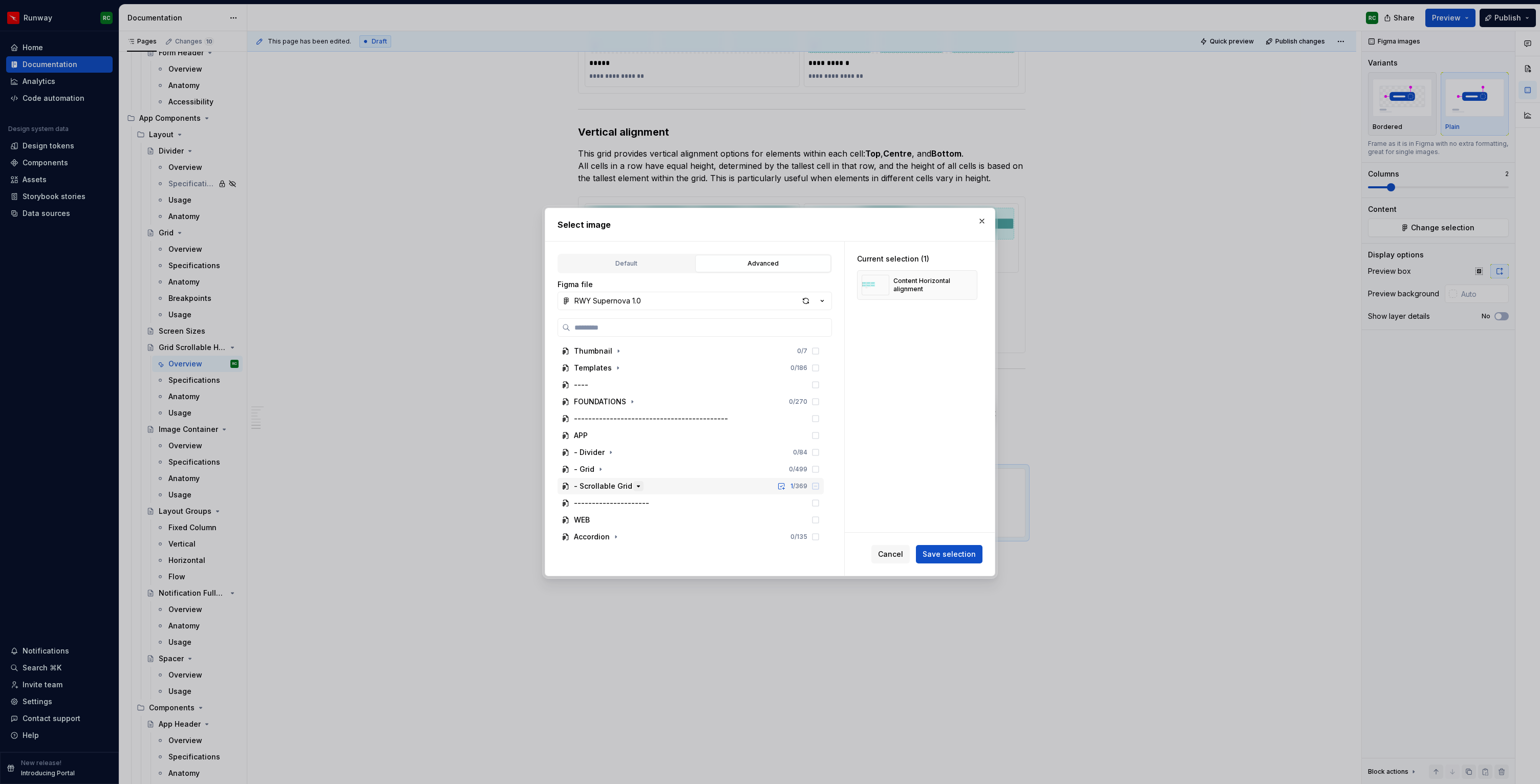
click at [637, 486] on icon "button" at bounding box center [638, 486] width 8 height 8
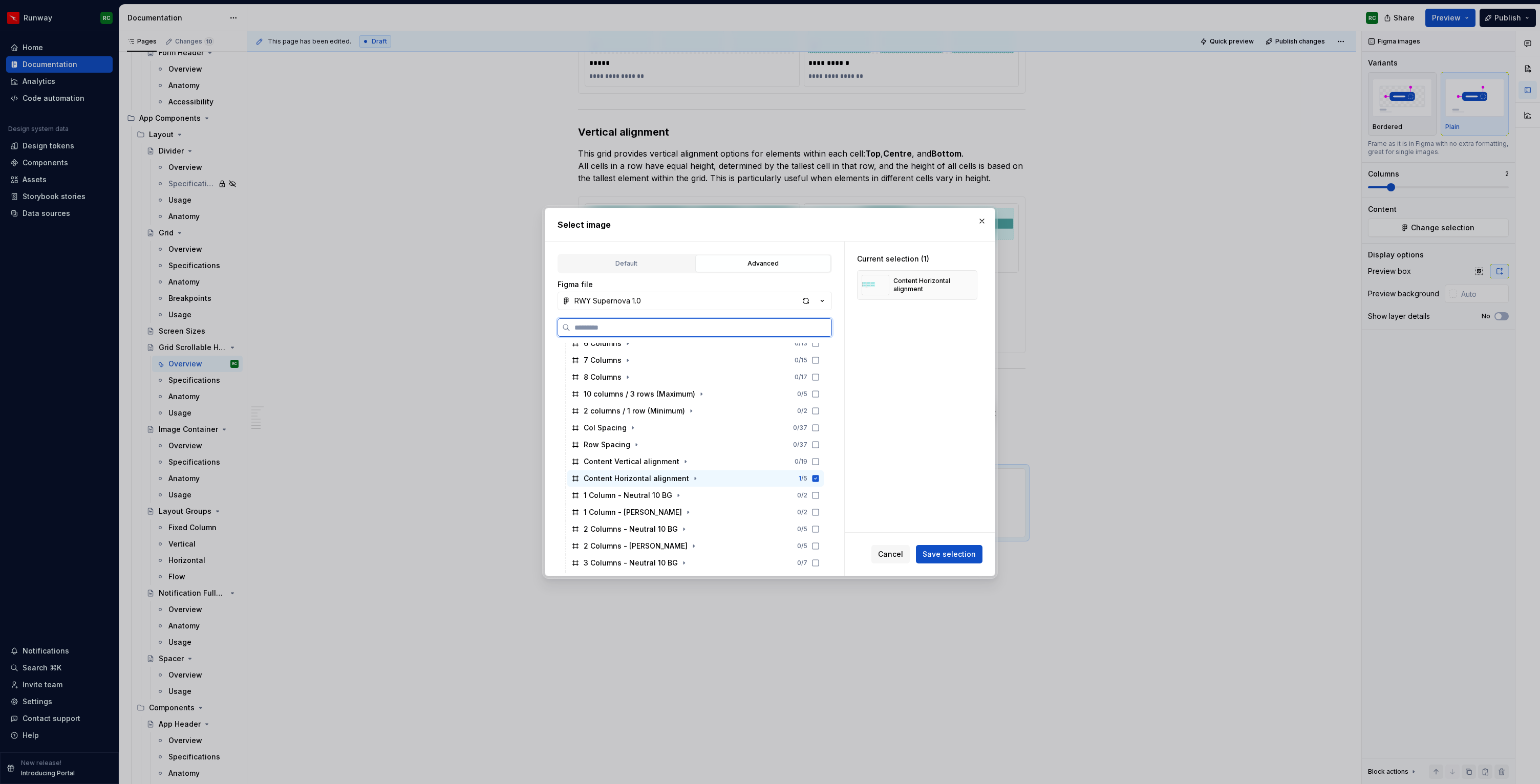
scroll to position [380, 0]
click at [691, 477] on icon "button" at bounding box center [695, 477] width 8 height 8
click at [682, 490] on div "Left aligned 0 / 4" at bounding box center [700, 494] width 247 height 16
click at [819, 479] on icon at bounding box center [815, 477] width 7 height 7
click at [973, 565] on div "Cancel Save selection" at bounding box center [919, 554] width 150 height 43
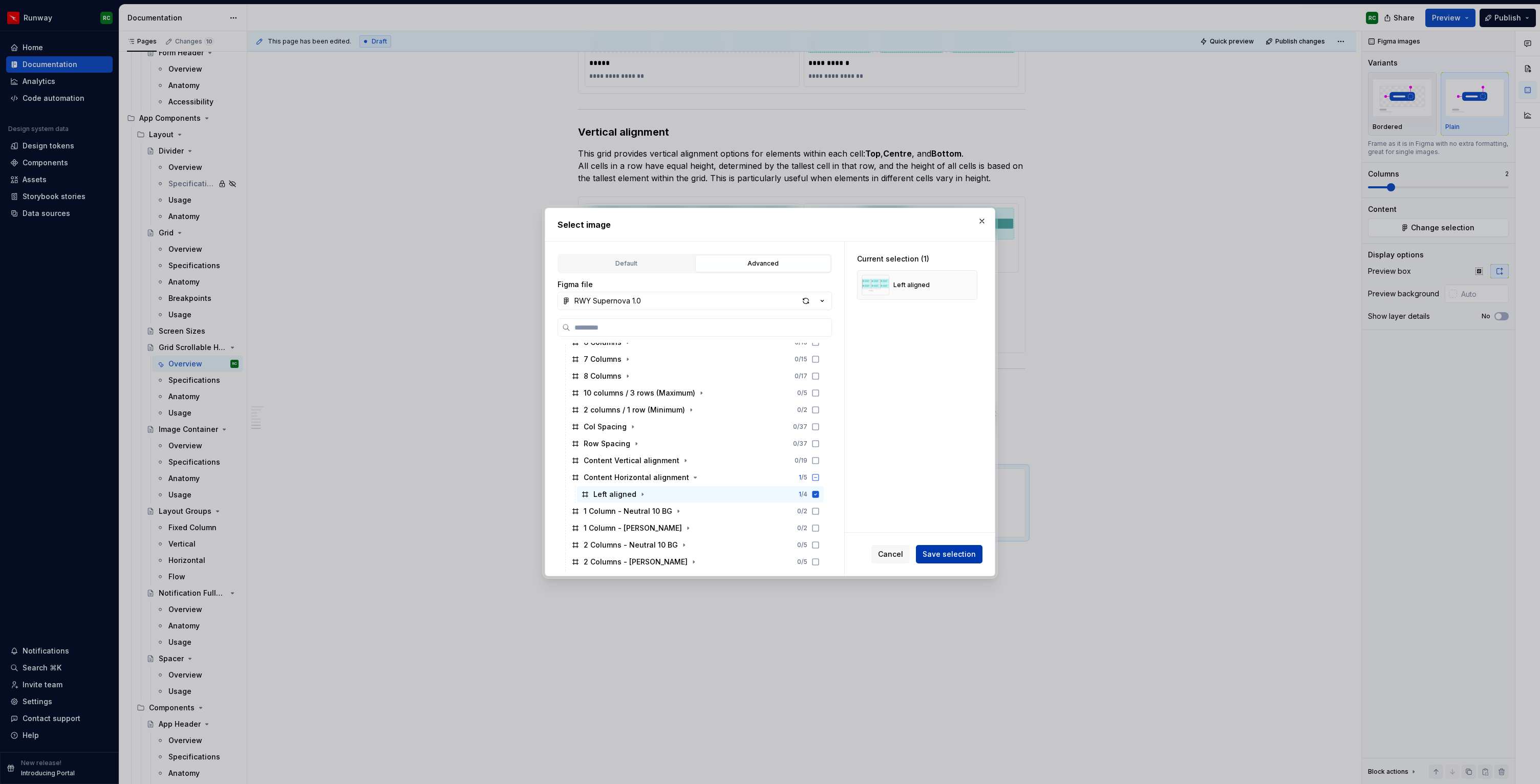
click at [971, 558] on span "Save selection" at bounding box center [949, 554] width 53 height 10
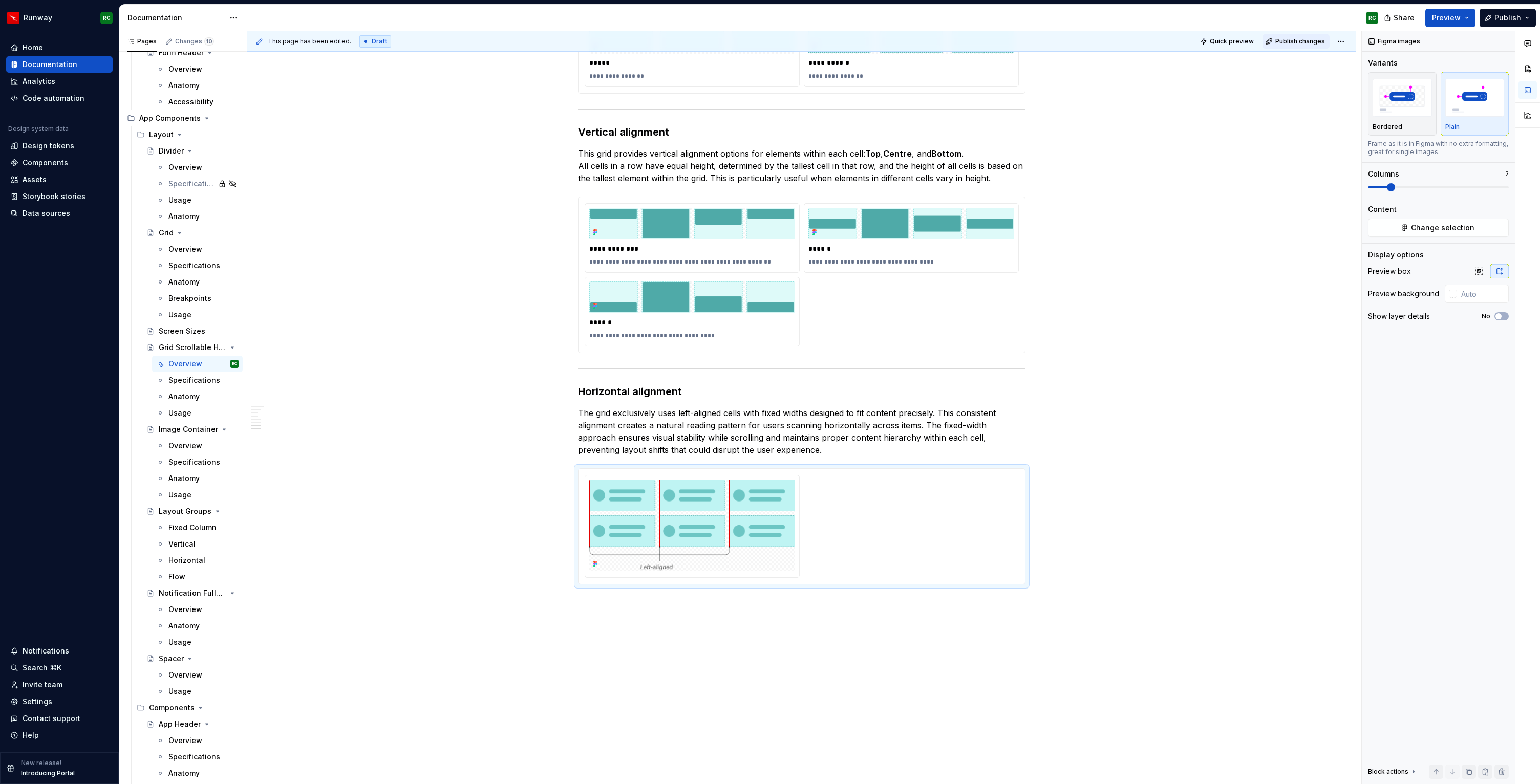
click at [1297, 38] on span "Publish changes" at bounding box center [1300, 42] width 50 height 8
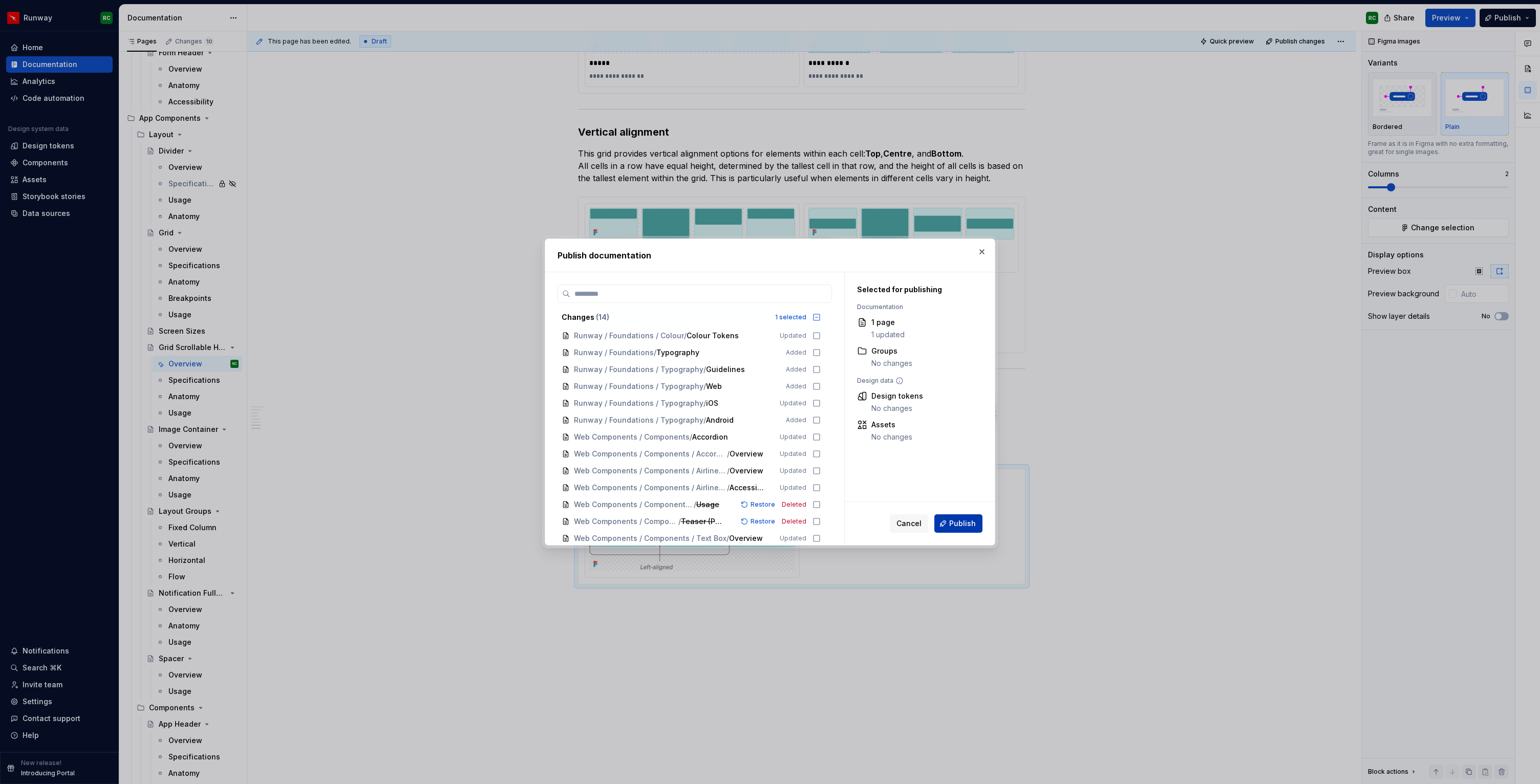
click at [967, 526] on span "Publish" at bounding box center [962, 523] width 27 height 10
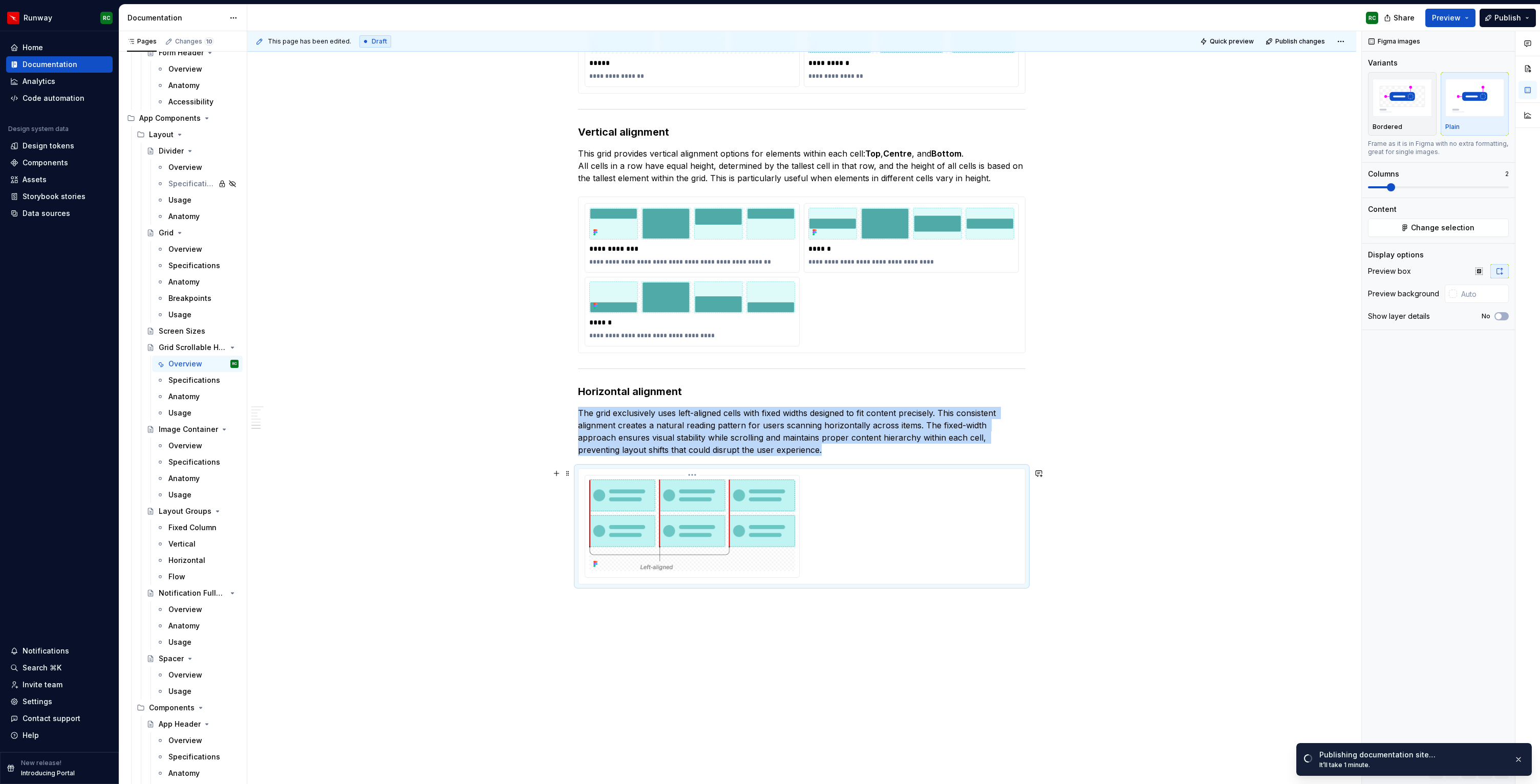
click at [764, 535] on img at bounding box center [692, 525] width 206 height 91
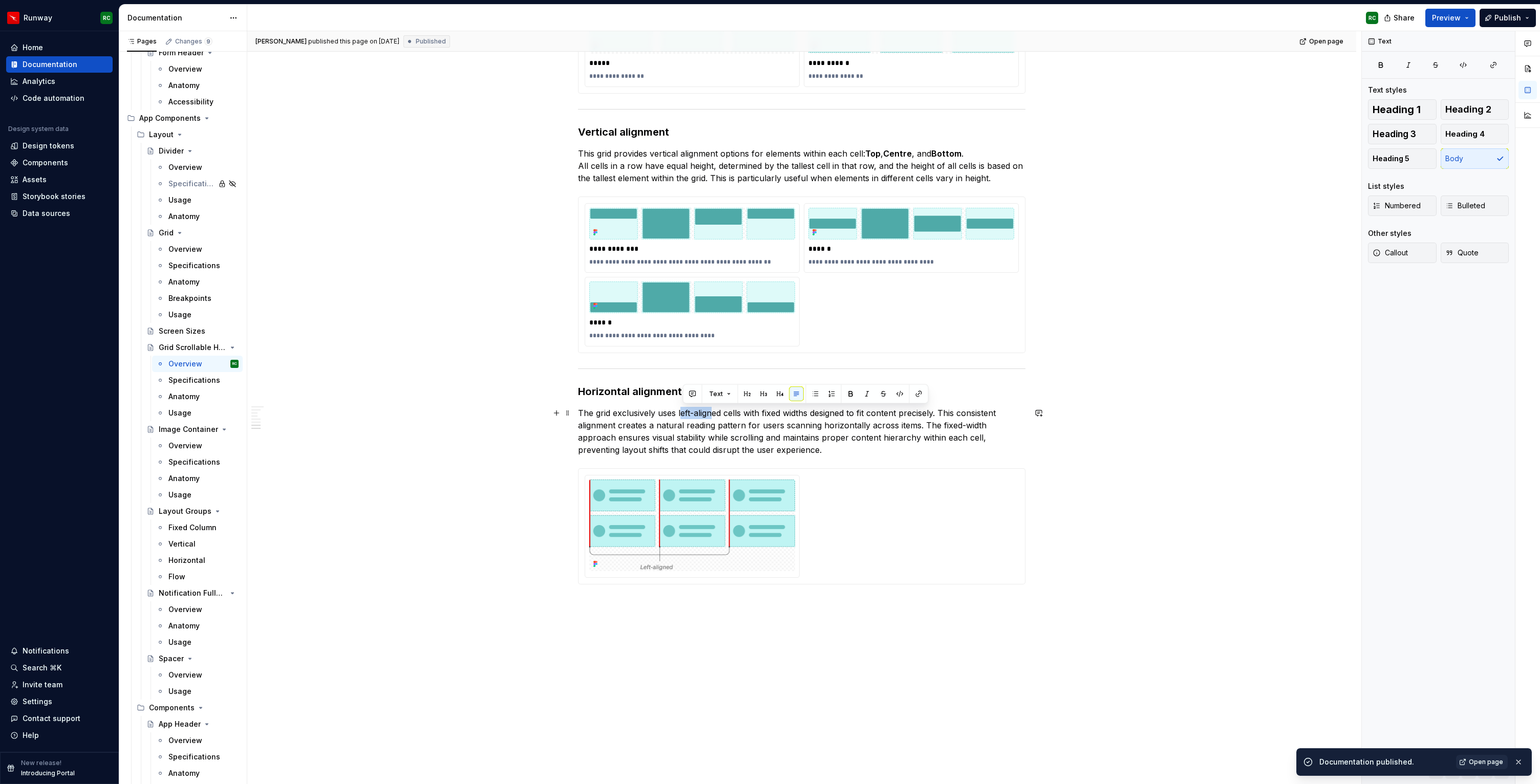
drag, startPoint x: 682, startPoint y: 412, endPoint x: 716, endPoint y: 413, distance: 34.0
click at [716, 413] on p "The grid exclusively uses left-aligned cells with fixed widths designed to fit …" at bounding box center [802, 431] width 447 height 49
drag, startPoint x: 724, startPoint y: 412, endPoint x: 681, endPoint y: 412, distance: 43.0
click at [681, 412] on p "The grid exclusively uses left-aligned cells with fixed widths designed to fit …" at bounding box center [802, 431] width 447 height 49
click at [845, 394] on button "button" at bounding box center [849, 394] width 14 height 14
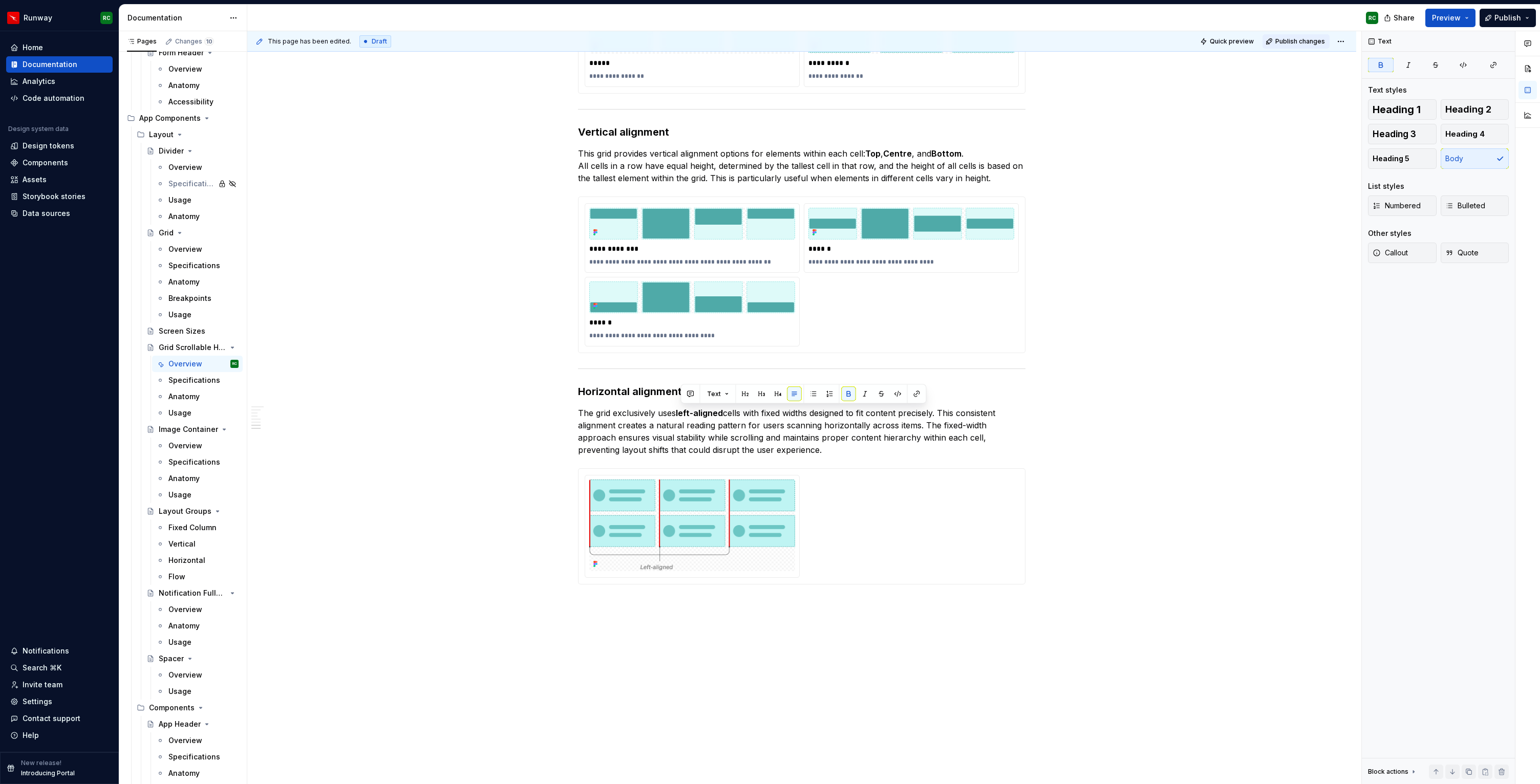
click at [1307, 48] on button "Publish changes" at bounding box center [1296, 41] width 67 height 14
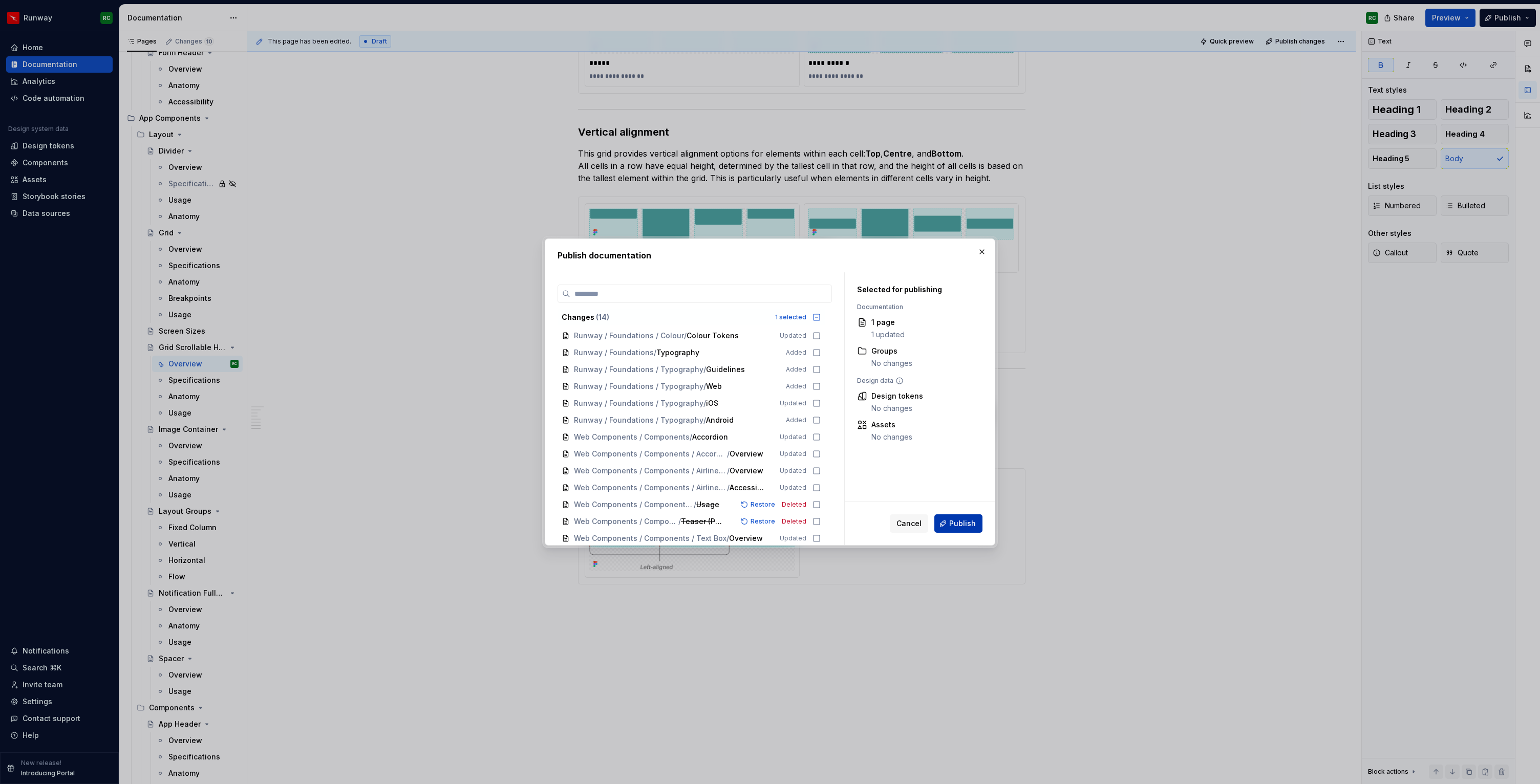
click at [967, 527] on span "Publish" at bounding box center [962, 523] width 27 height 10
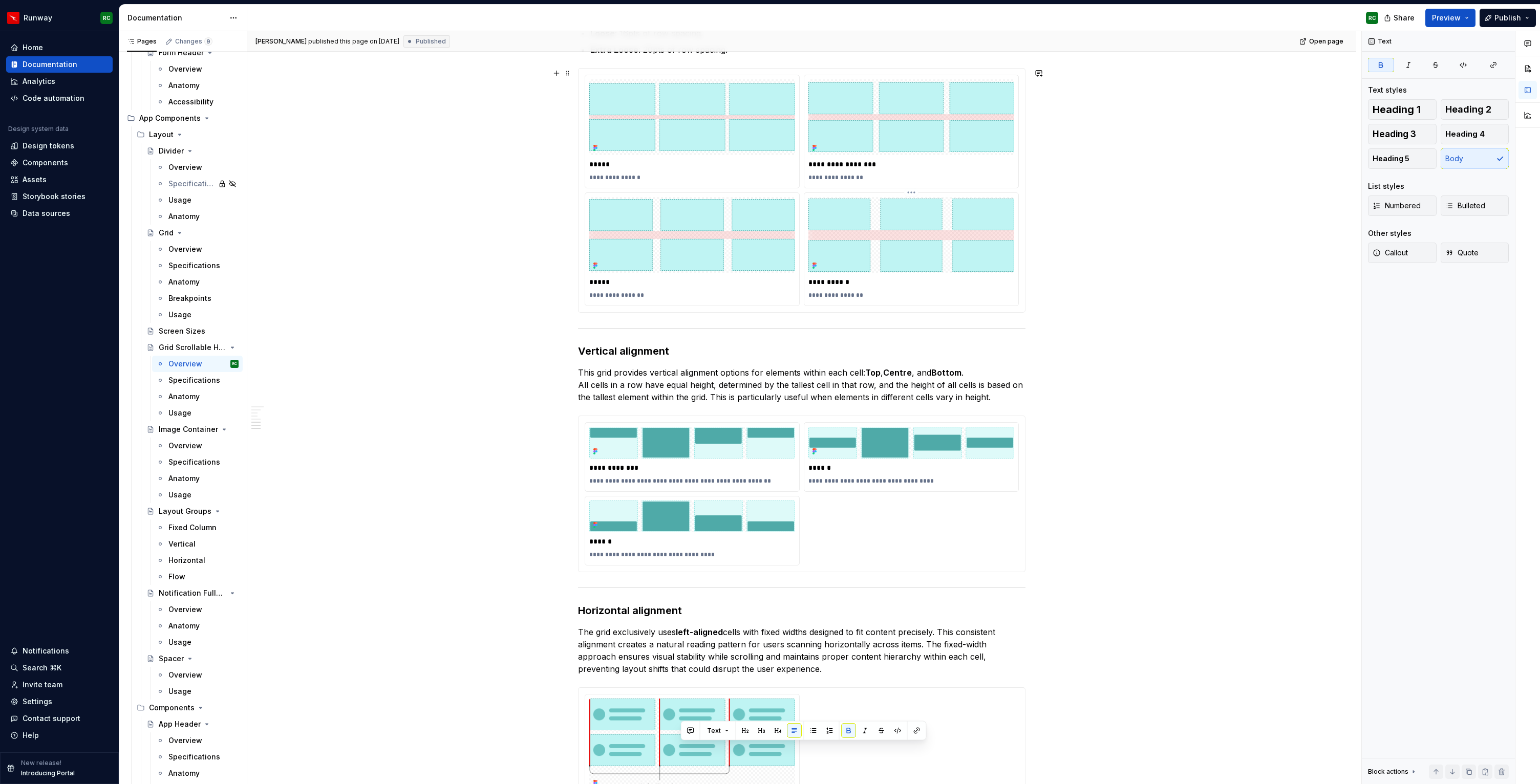
scroll to position [1349, 0]
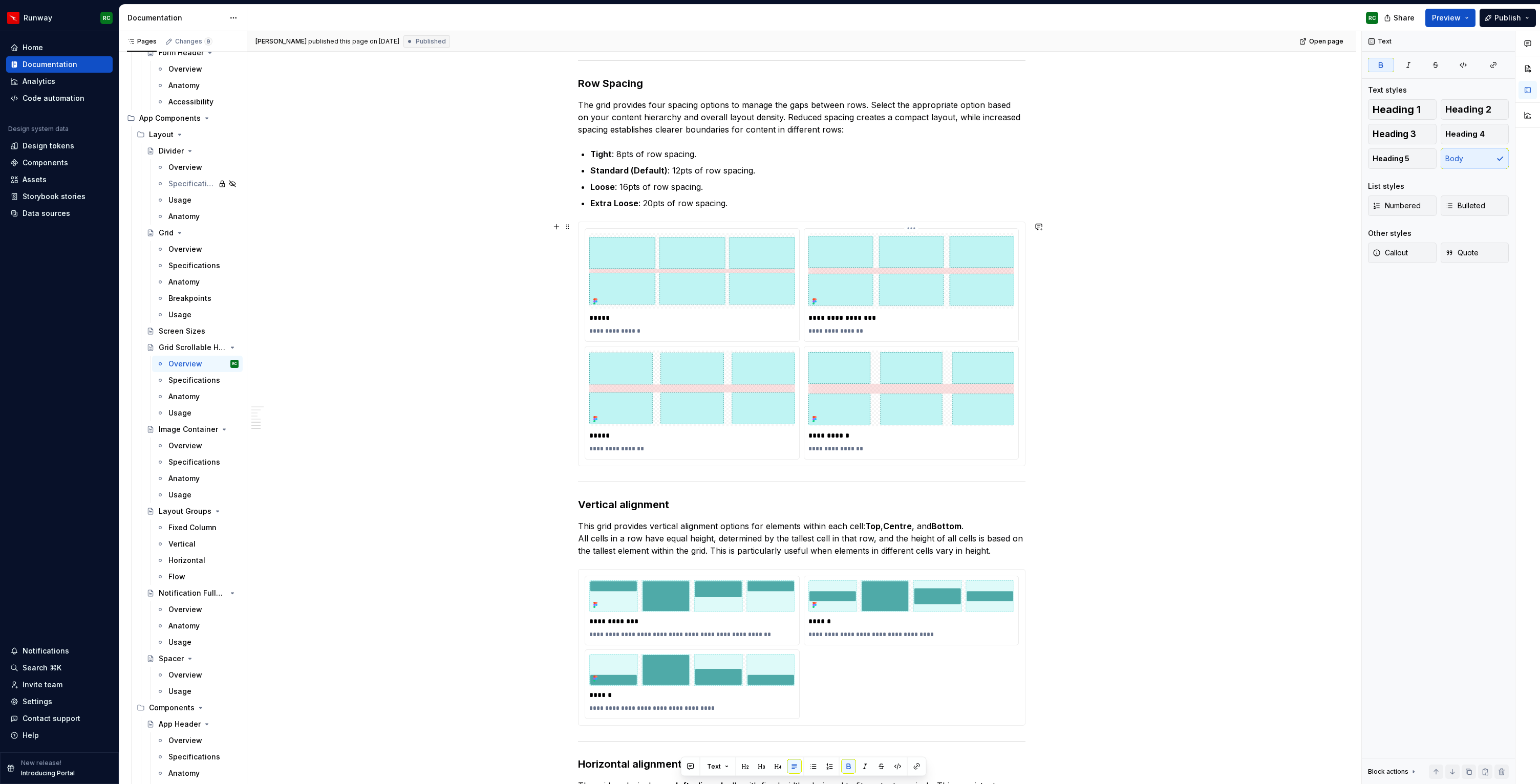
click at [865, 314] on p "**********" at bounding box center [911, 317] width 206 height 10
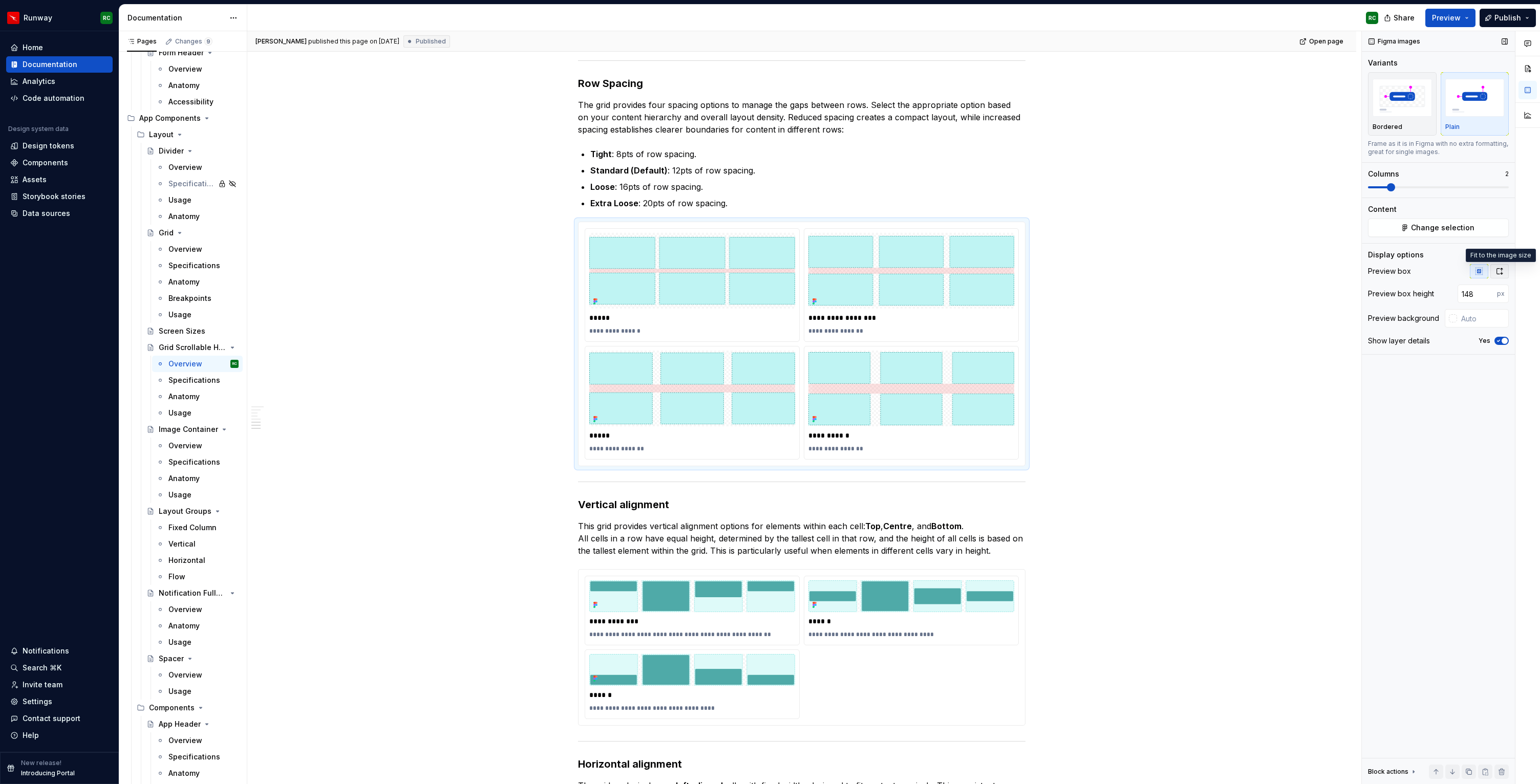
click at [1499, 267] on icon "button" at bounding box center [1499, 271] width 8 height 8
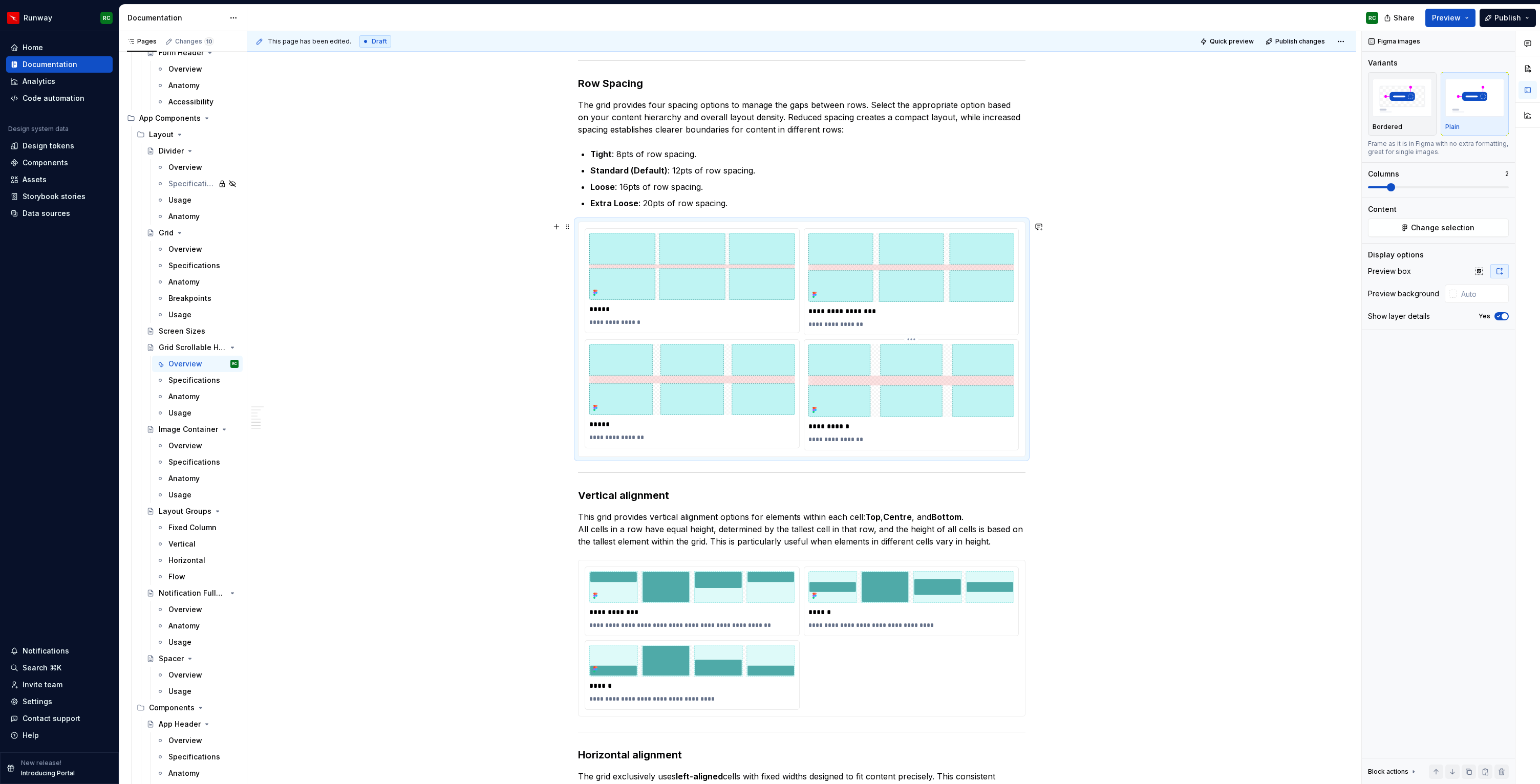
scroll to position [755, 0]
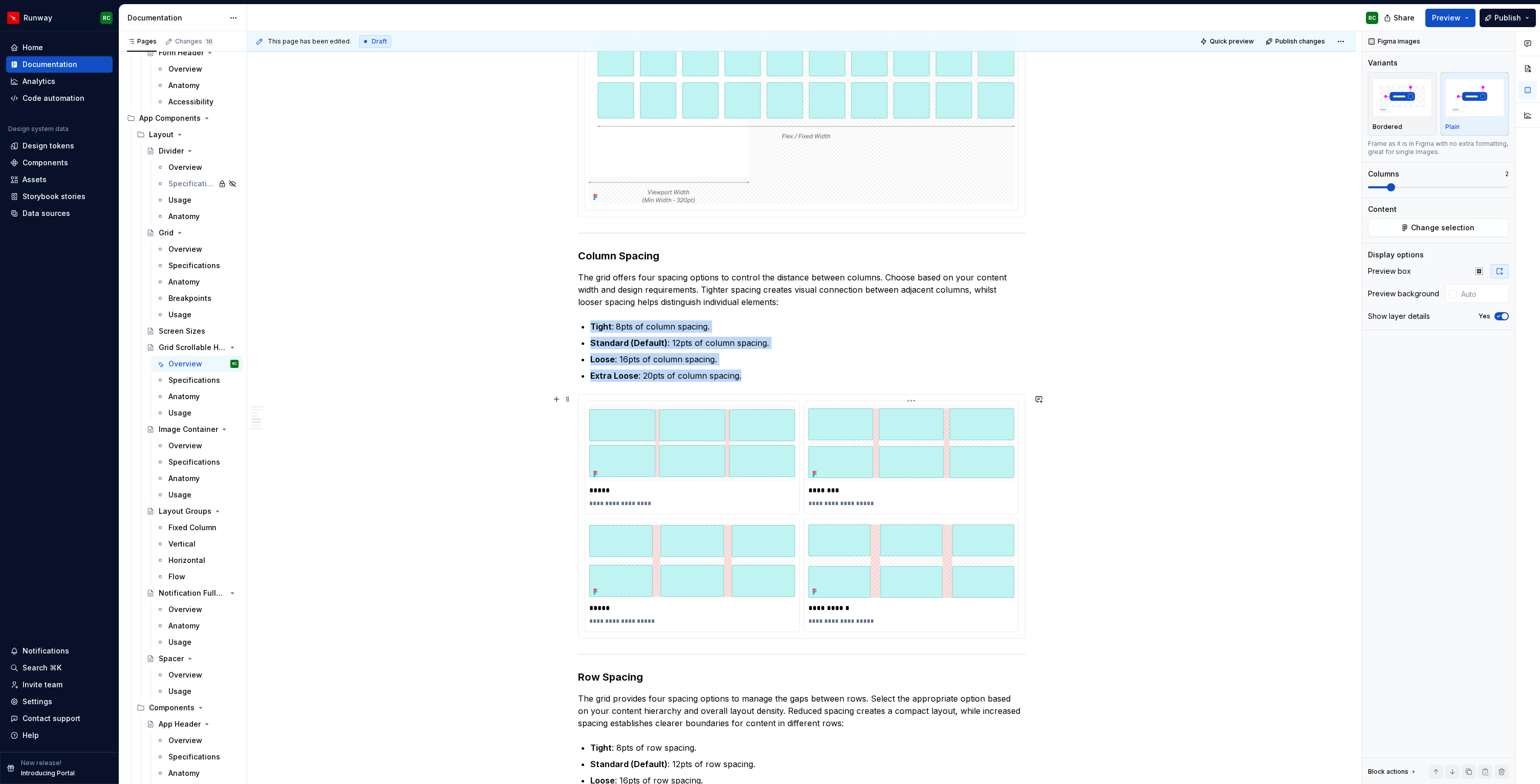
click at [896, 468] on img at bounding box center [911, 443] width 206 height 69
click at [1503, 268] on icon "button" at bounding box center [1499, 271] width 8 height 8
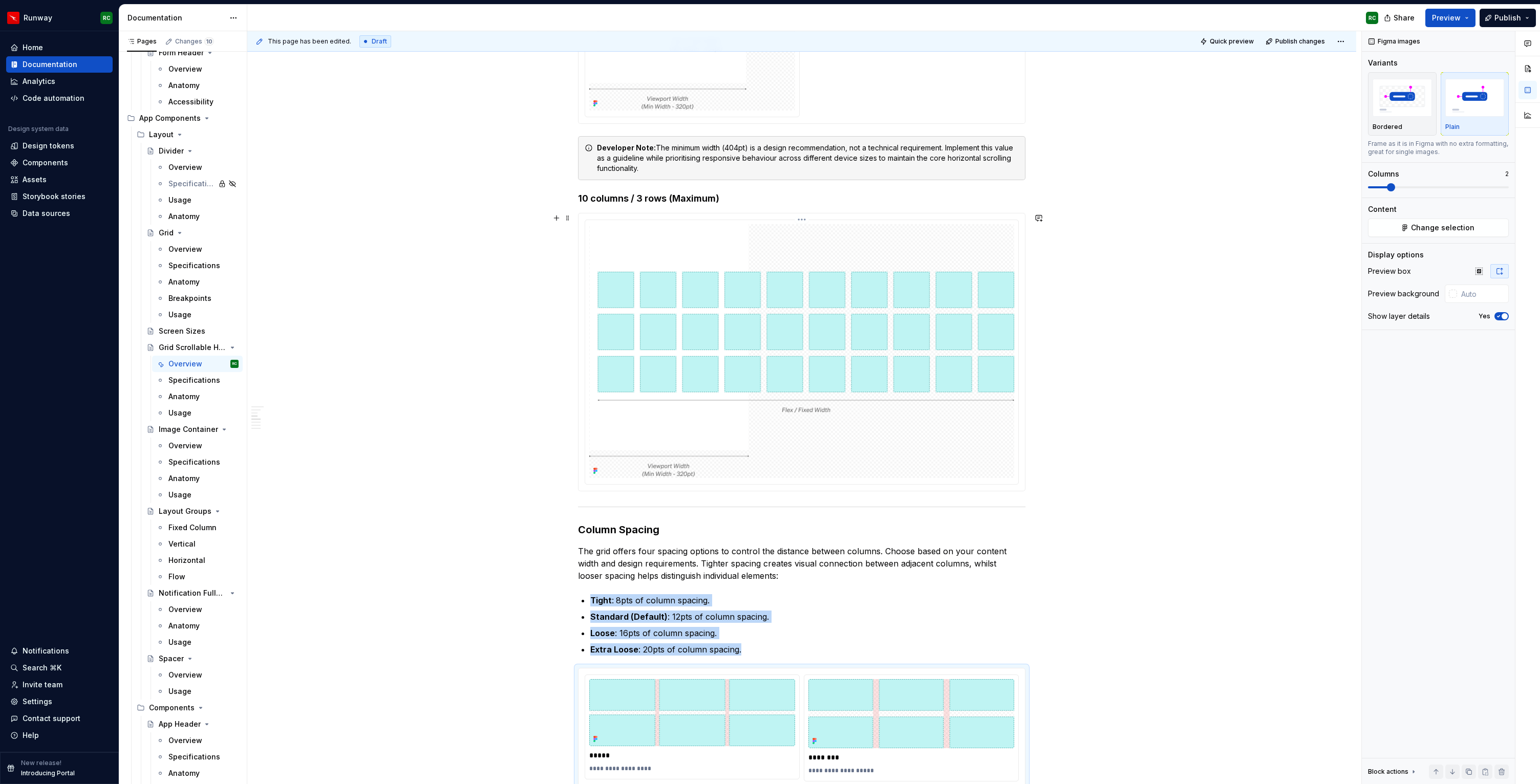
scroll to position [477, 0]
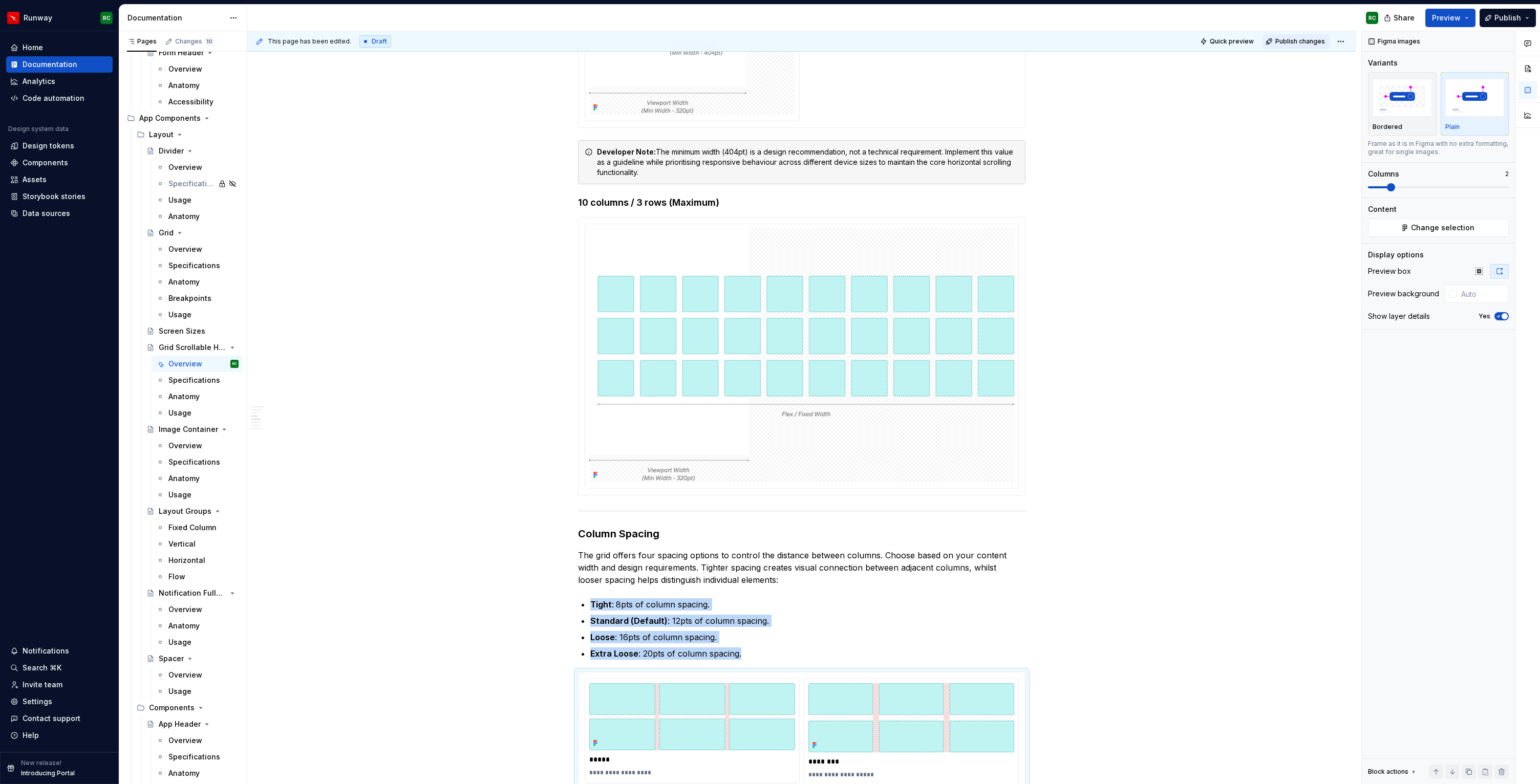
click at [1318, 45] on button "Publish changes" at bounding box center [1296, 41] width 67 height 14
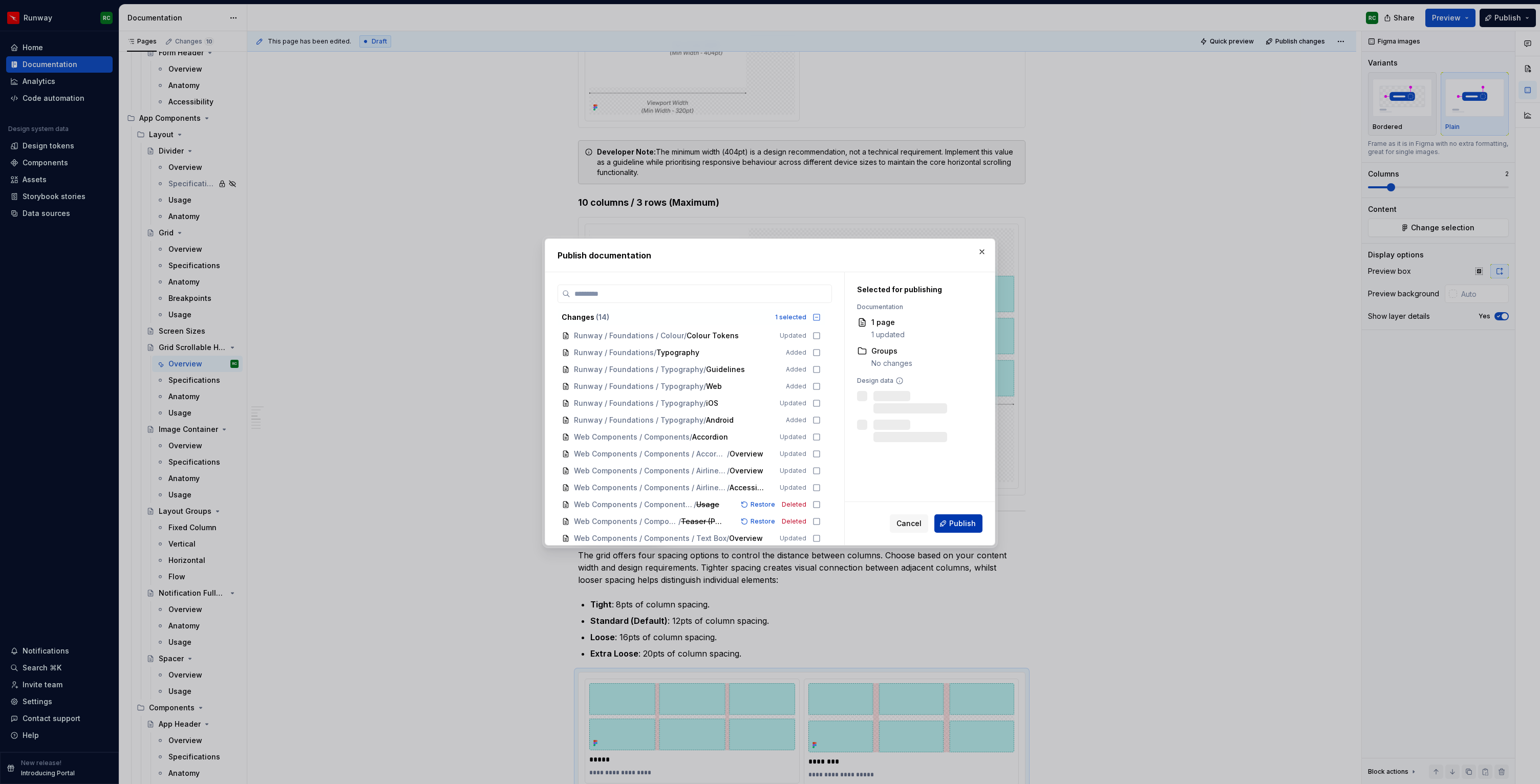
click at [969, 521] on span "Publish" at bounding box center [962, 523] width 27 height 10
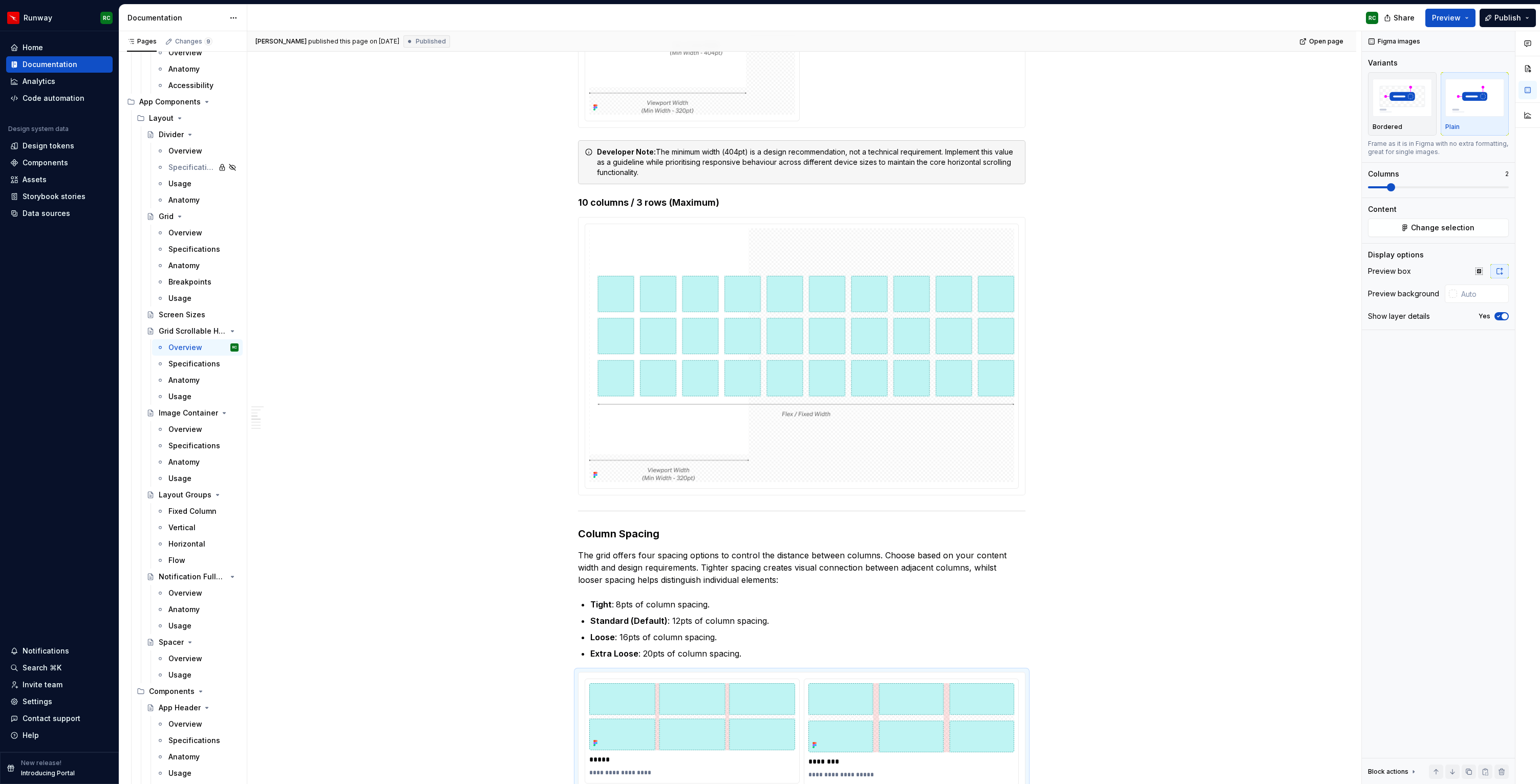
scroll to position [2945, 0]
type textarea "*"
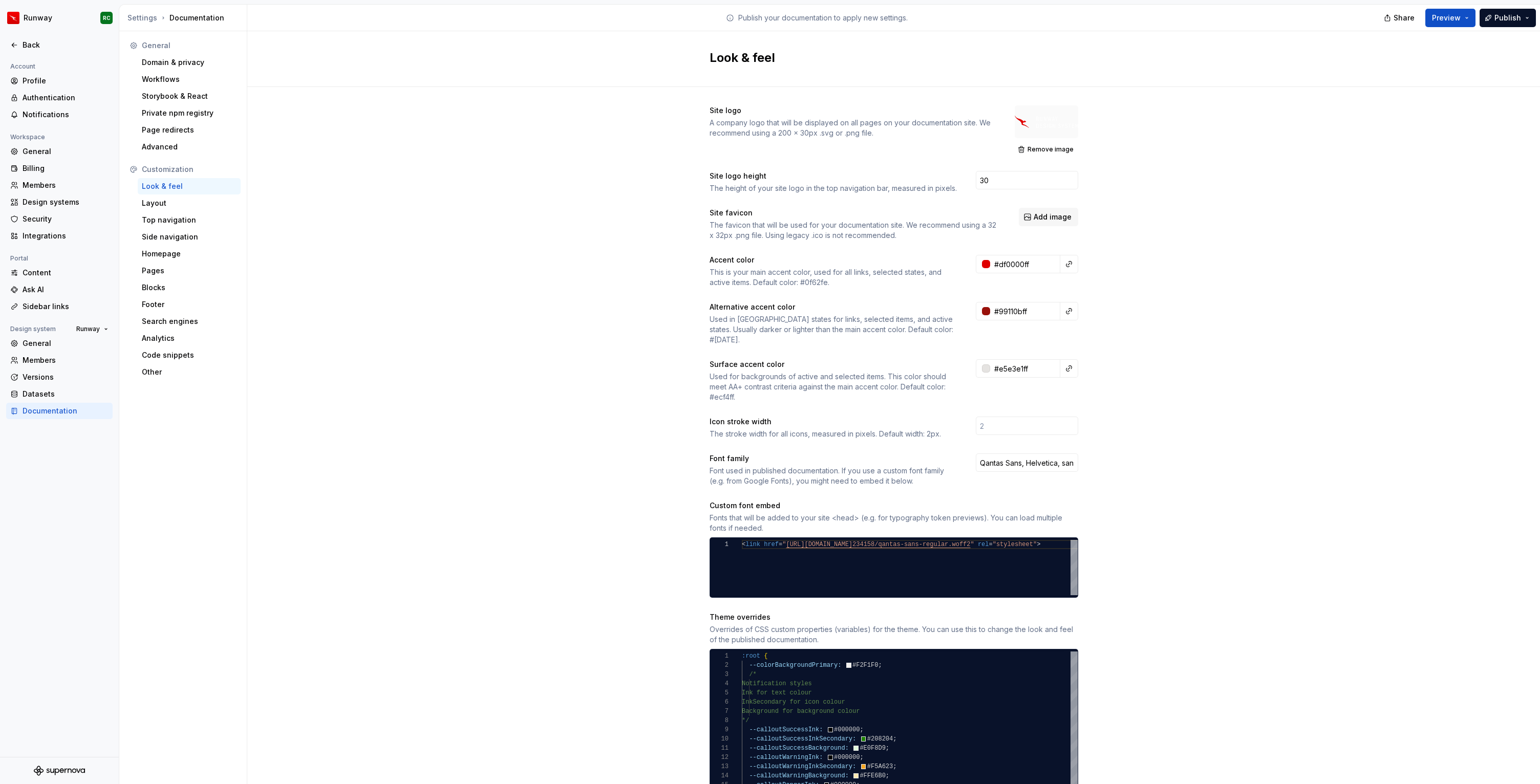
scroll to position [46, 100]
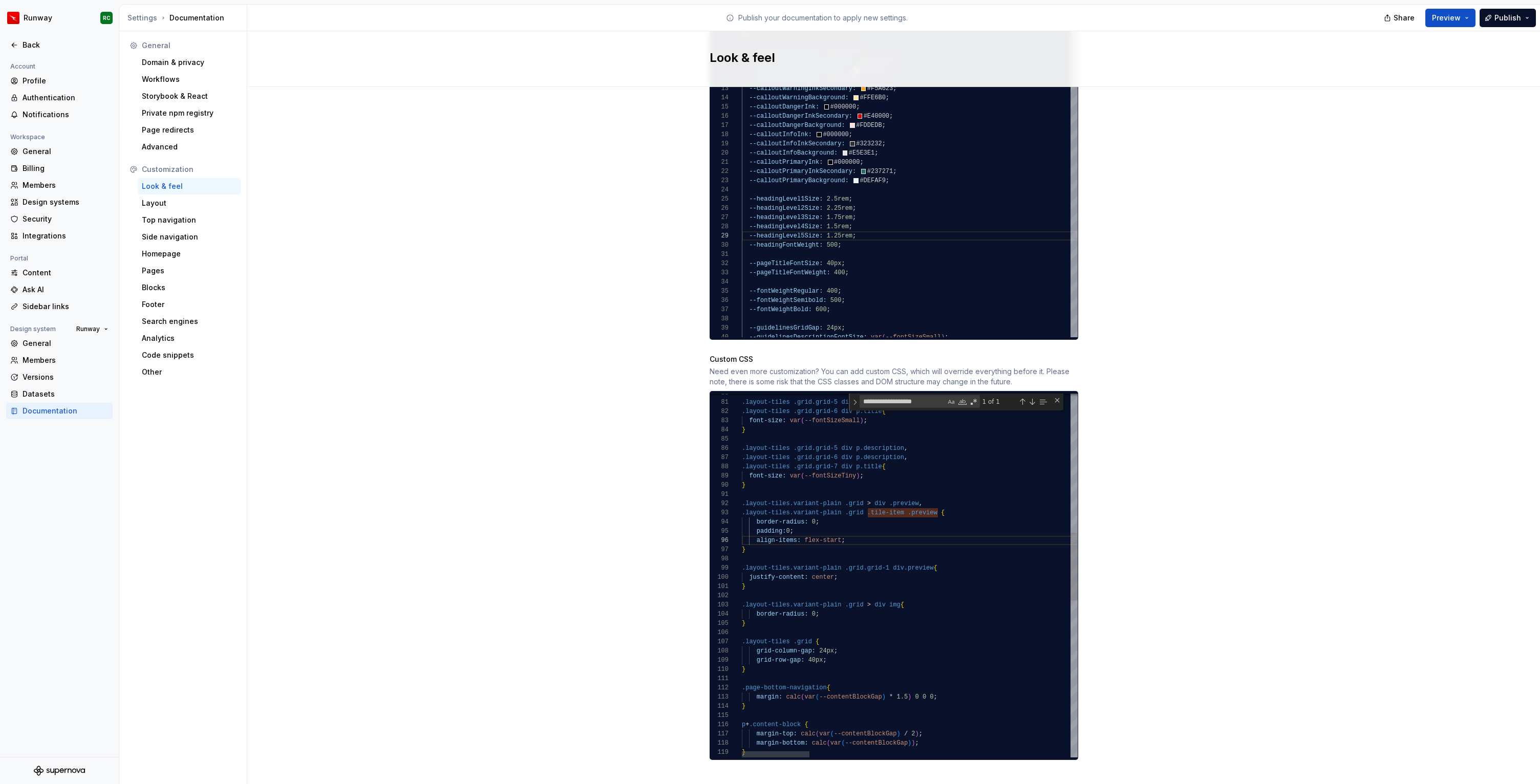
click at [854, 529] on div ".layout-tiles .grid.grid-5 div p.title , .layout-tiles .grid.grid-6 div p.title…" at bounding box center [1556, 623] width 1627 height 1958
drag, startPoint x: 861, startPoint y: 529, endPoint x: 711, endPoint y: 528, distance: 150.0
click at [742, 528] on div ".layout-tiles .grid.grid-5 div p.title , .layout-tiles .grid.grid-6 div p.title…" at bounding box center [1556, 623] width 1627 height 1958
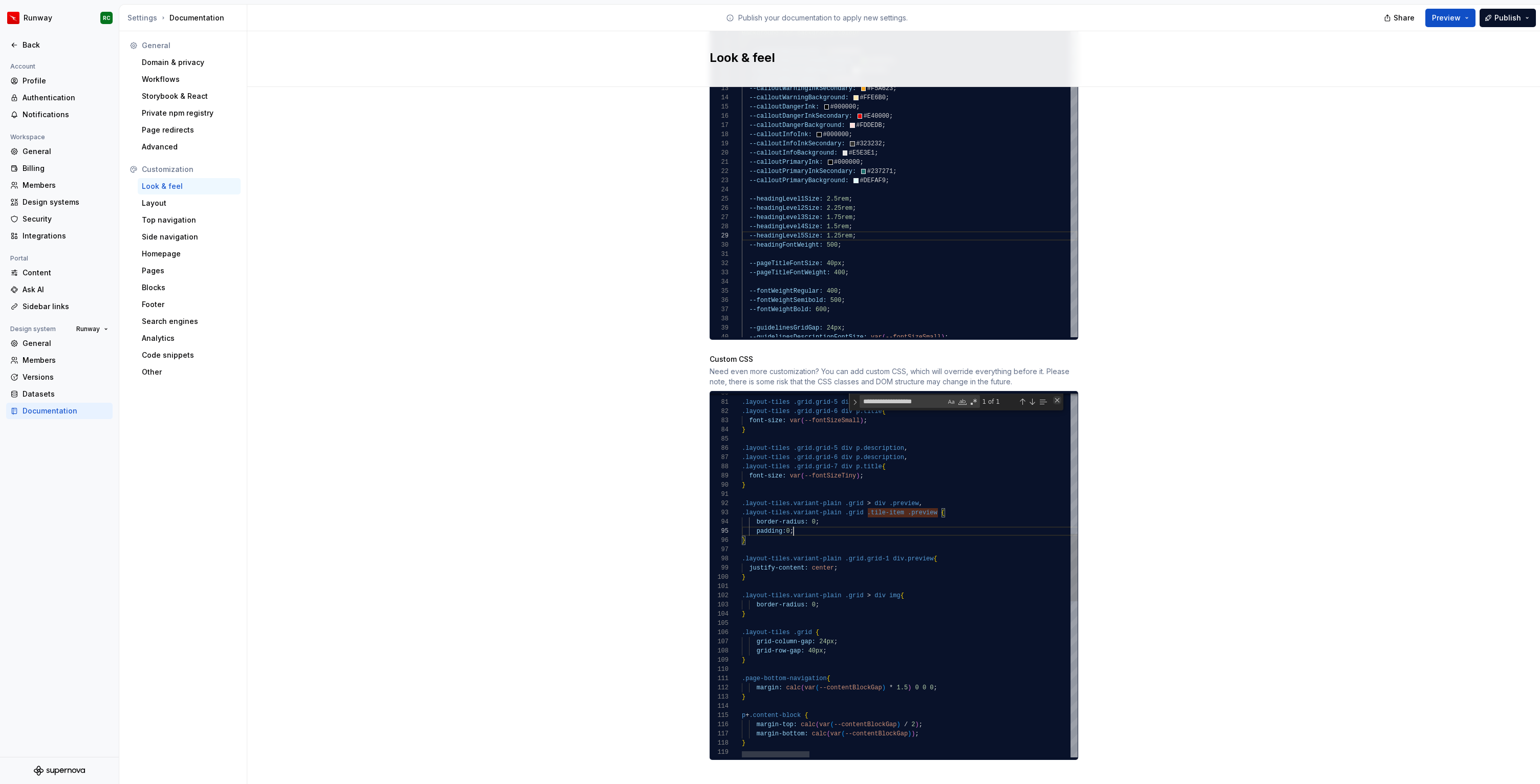
click at [1061, 396] on div "Close (Escape)" at bounding box center [1058, 400] width 8 height 8
click at [1519, 16] on span "Publish" at bounding box center [1508, 17] width 27 height 10
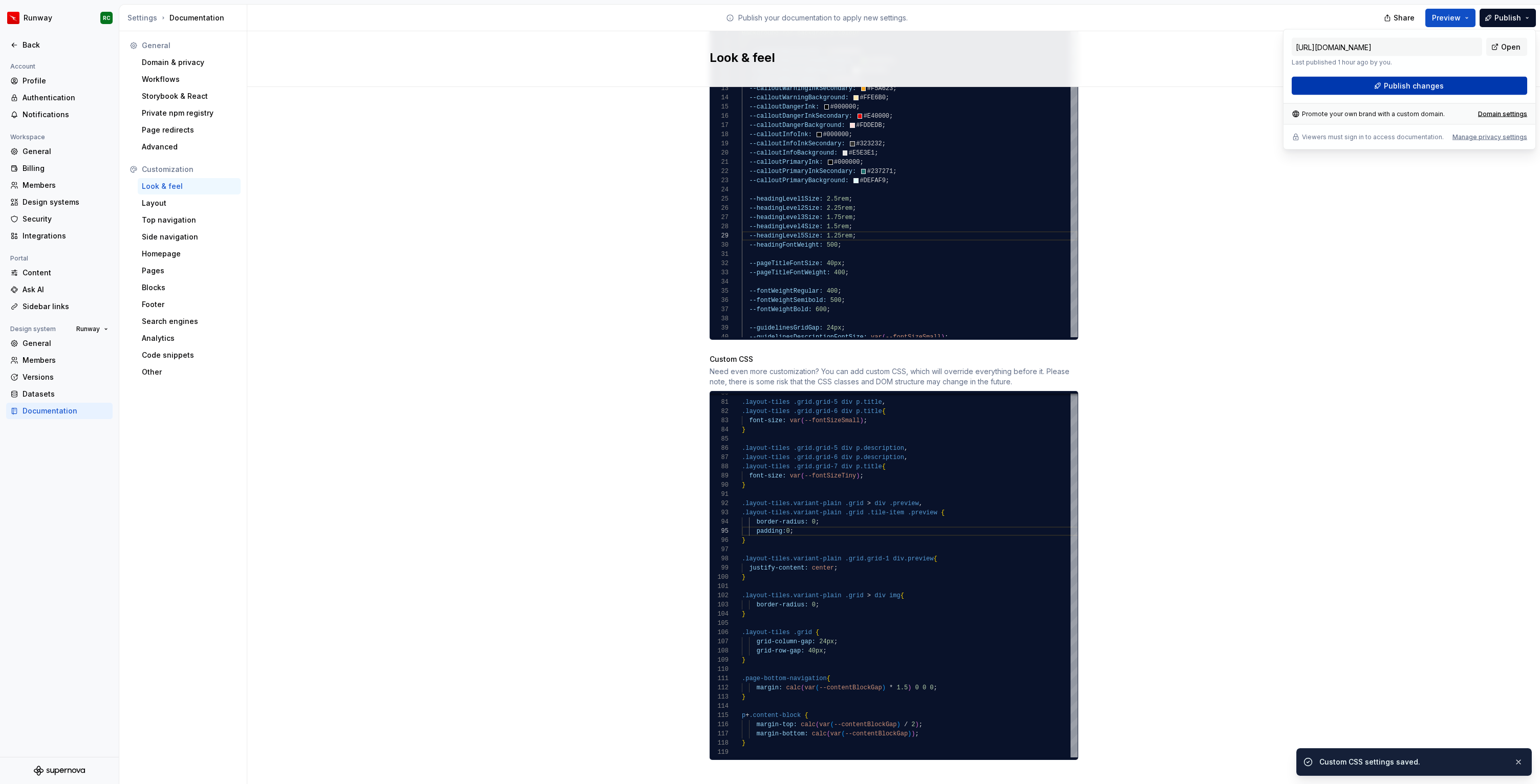
click at [1440, 84] on span "Publish changes" at bounding box center [1414, 85] width 60 height 10
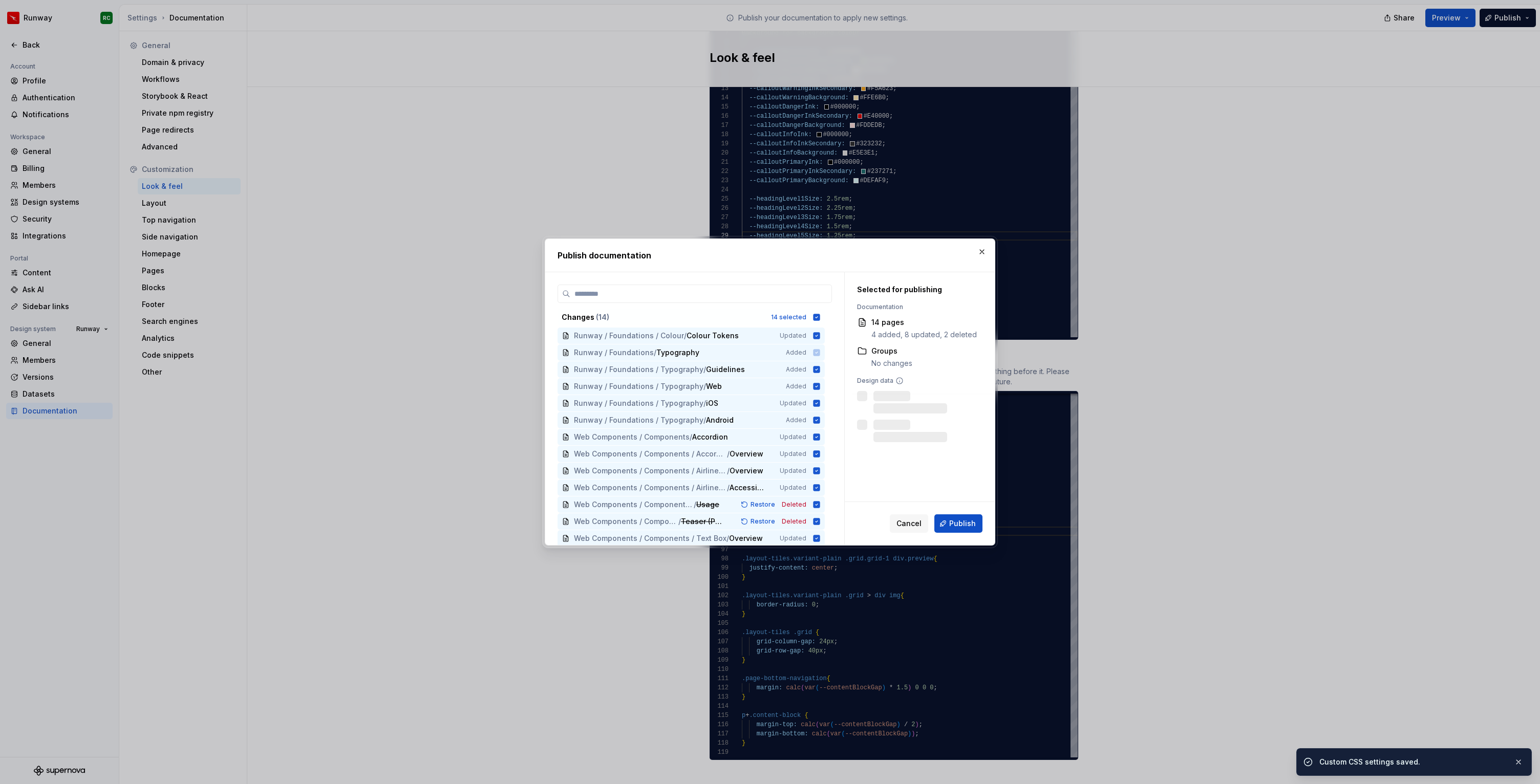
click at [806, 308] on div "Changes ( 14 ) 14 selected Runway / Foundations / Colour / Colour Tokens Update…" at bounding box center [695, 415] width 274 height 261
click at [802, 320] on div "14 selected" at bounding box center [789, 317] width 35 height 8
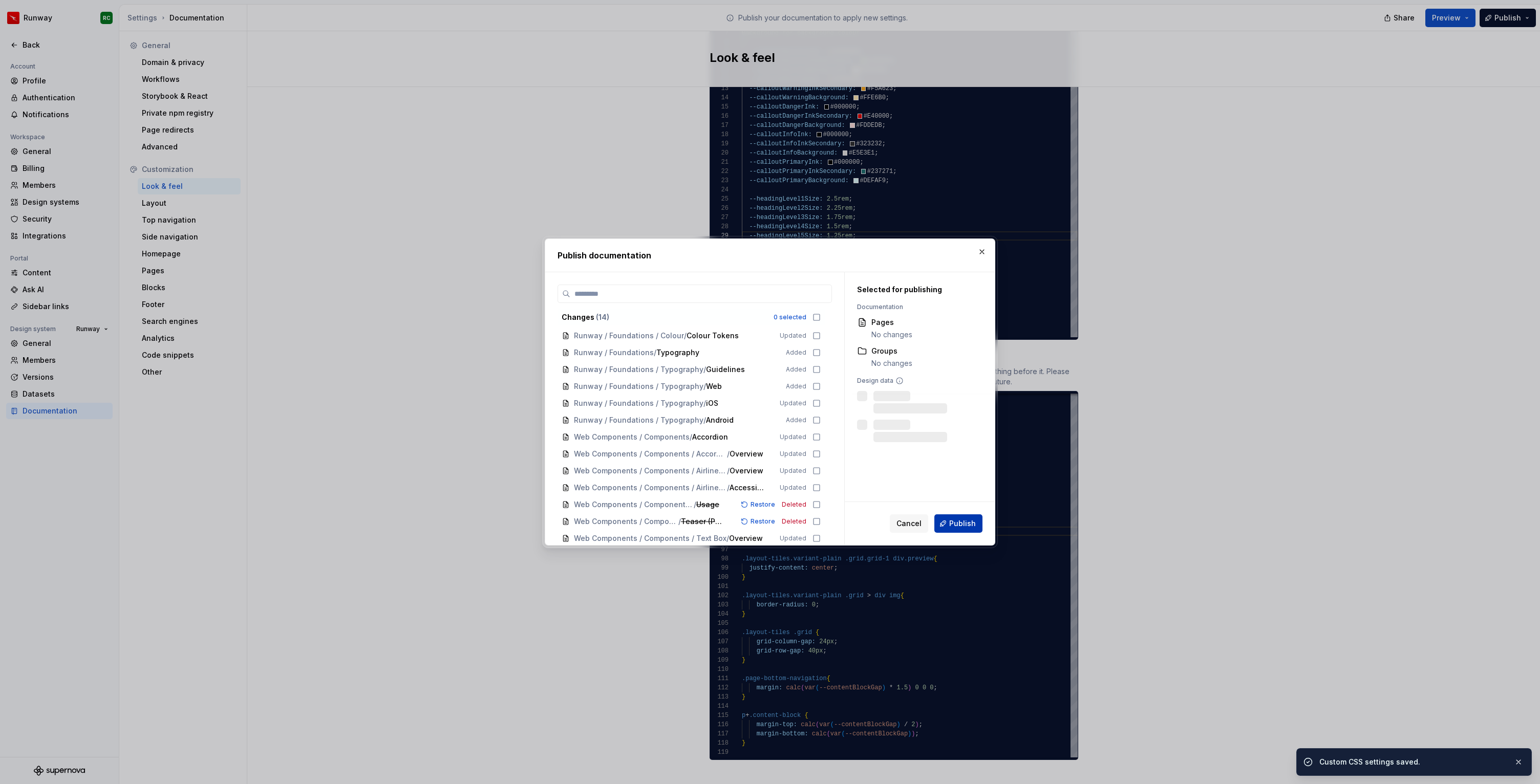
click at [964, 522] on span "Publish" at bounding box center [962, 523] width 27 height 10
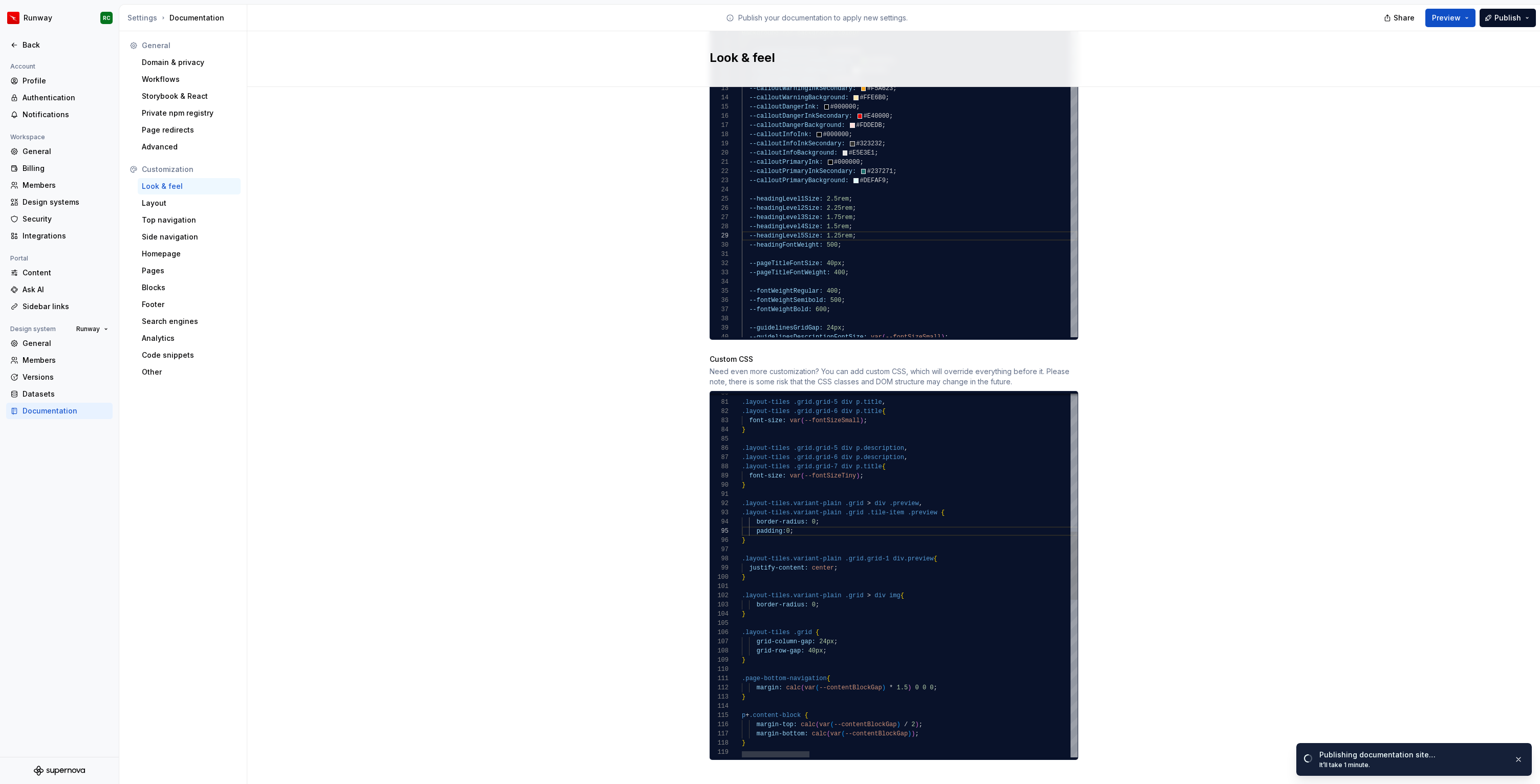
type textarea "**********"
click at [770, 461] on div ".layout-tiles .grid.grid-5 div p.title , .layout-tiles .grid.grid-6 div p.title…" at bounding box center [1556, 626] width 1627 height 1931
paste textarea "**********"
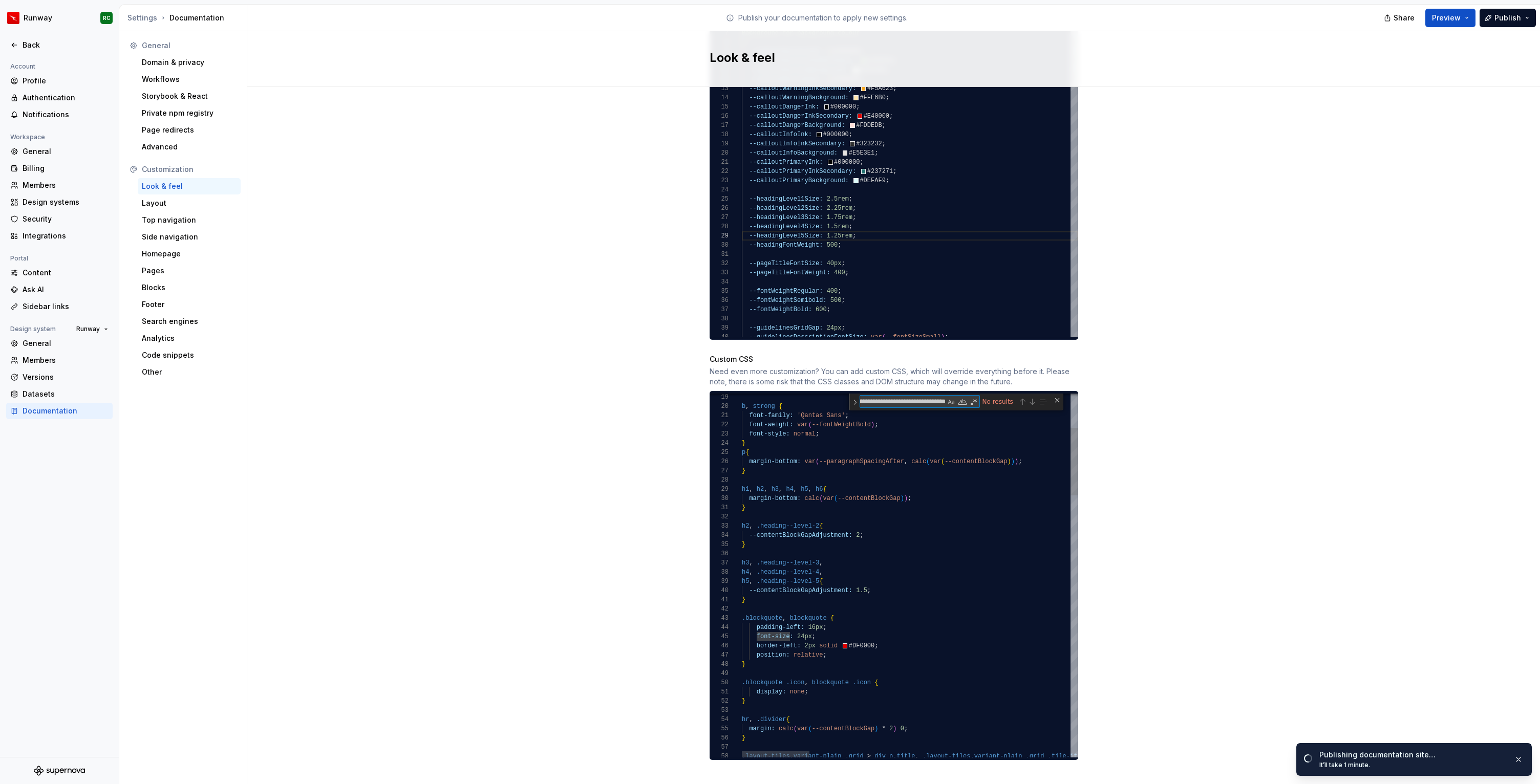
type textarea "**********"
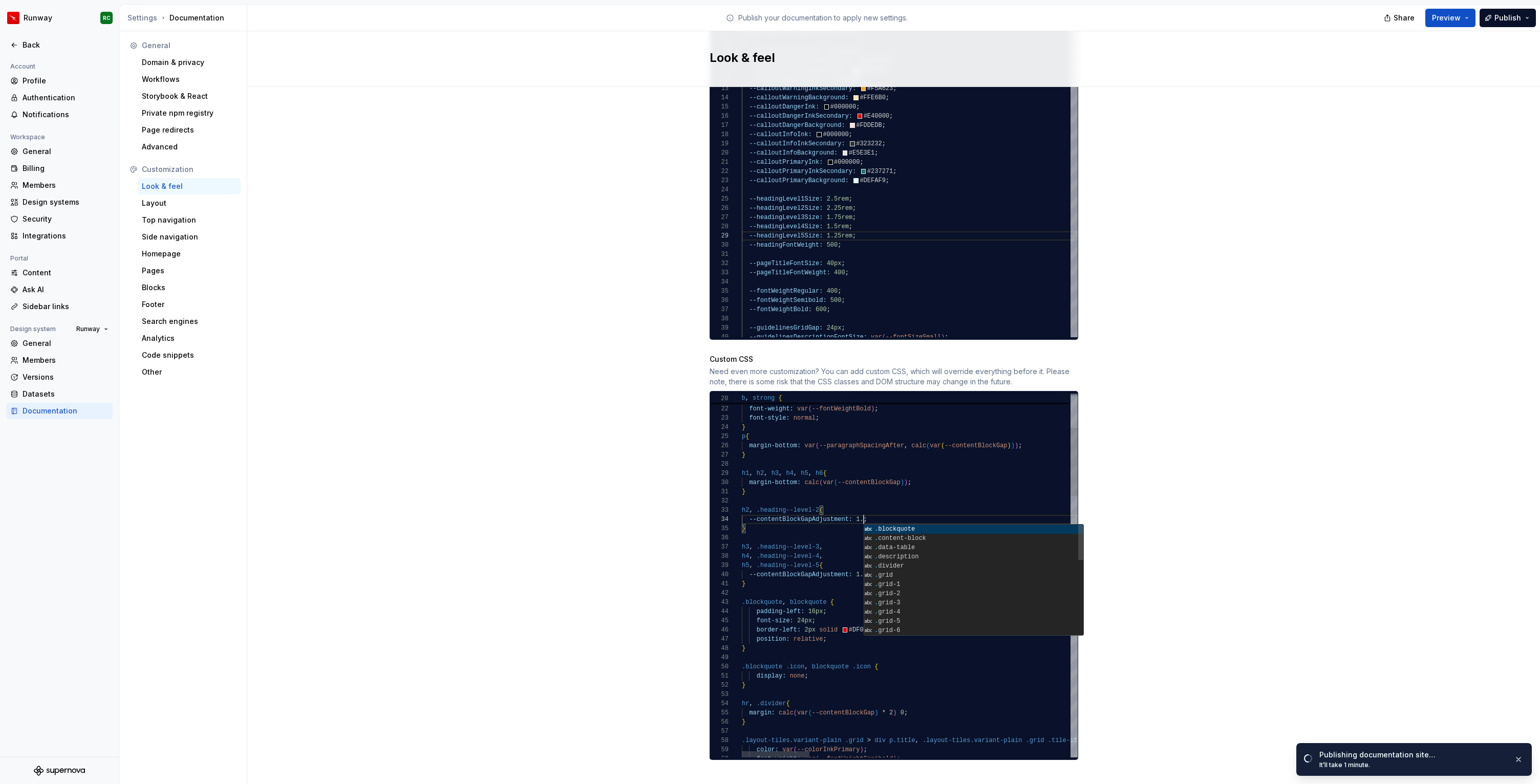
scroll to position [27, 126]
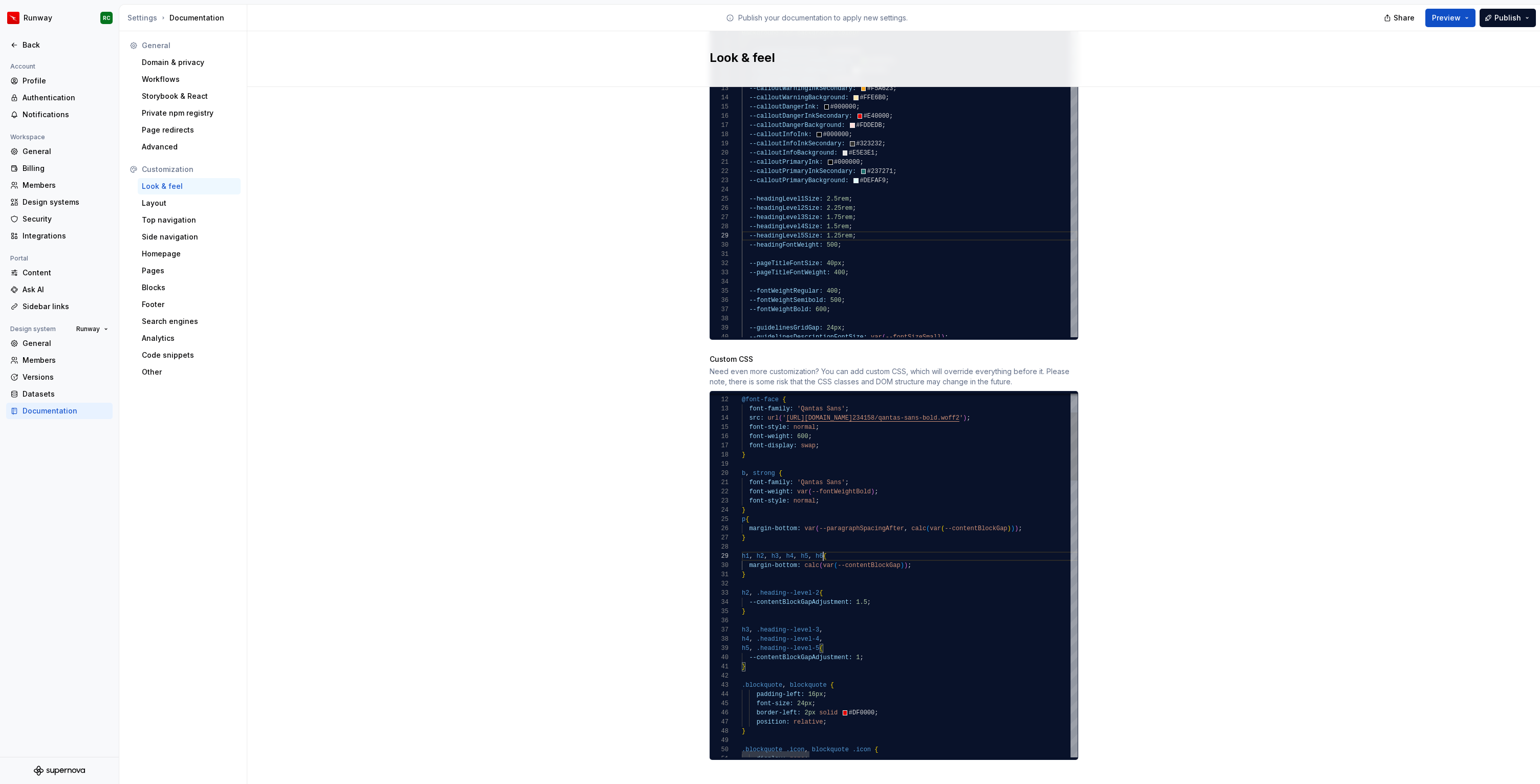
scroll to position [74, 15]
drag, startPoint x: 824, startPoint y: 545, endPoint x: 755, endPoint y: 543, distance: 69.0
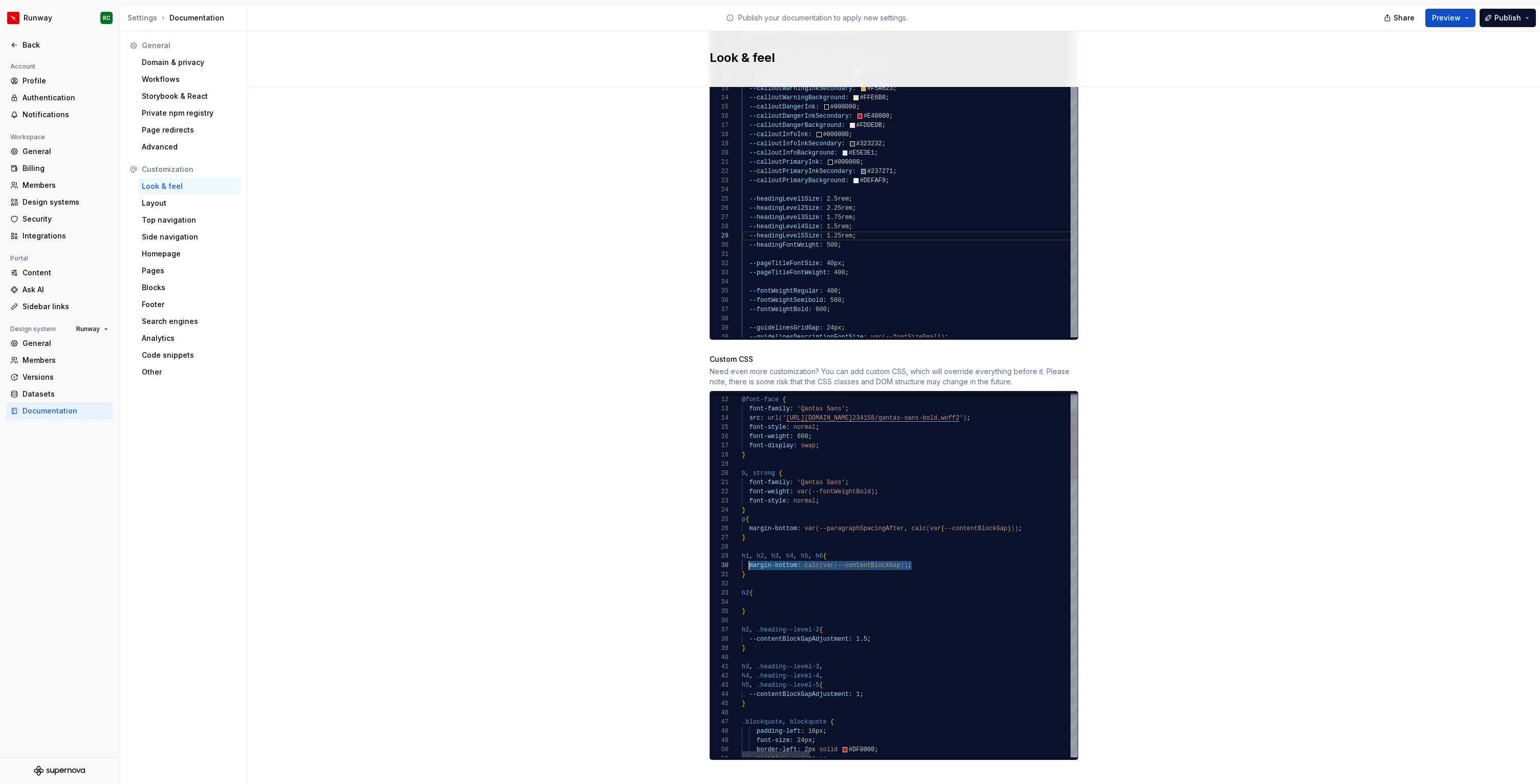
drag, startPoint x: 919, startPoint y: 556, endPoint x: 748, endPoint y: 556, distance: 171.0
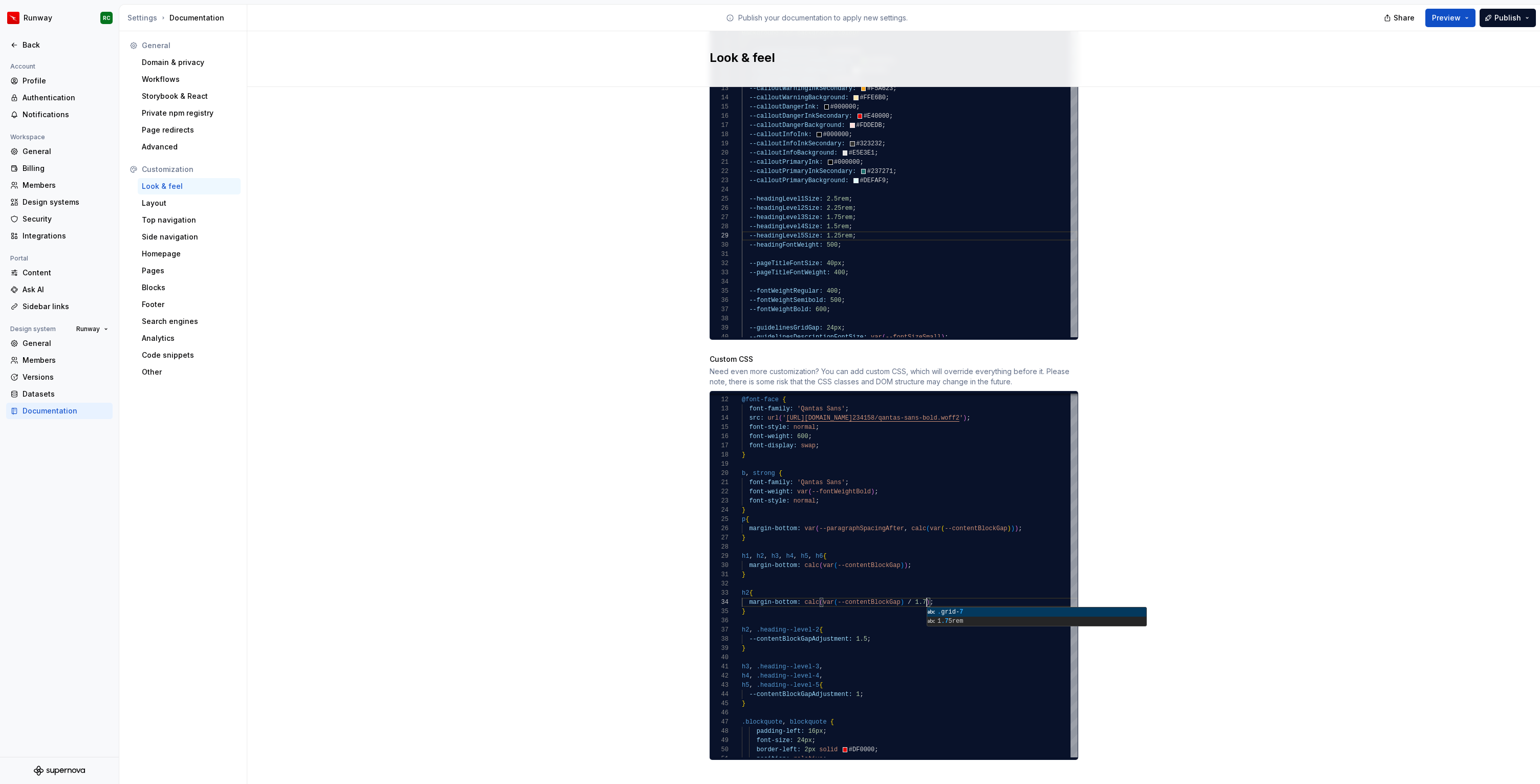
scroll to position [27, 189]
drag, startPoint x: 767, startPoint y: 607, endPoint x: 736, endPoint y: 584, distance: 38.6
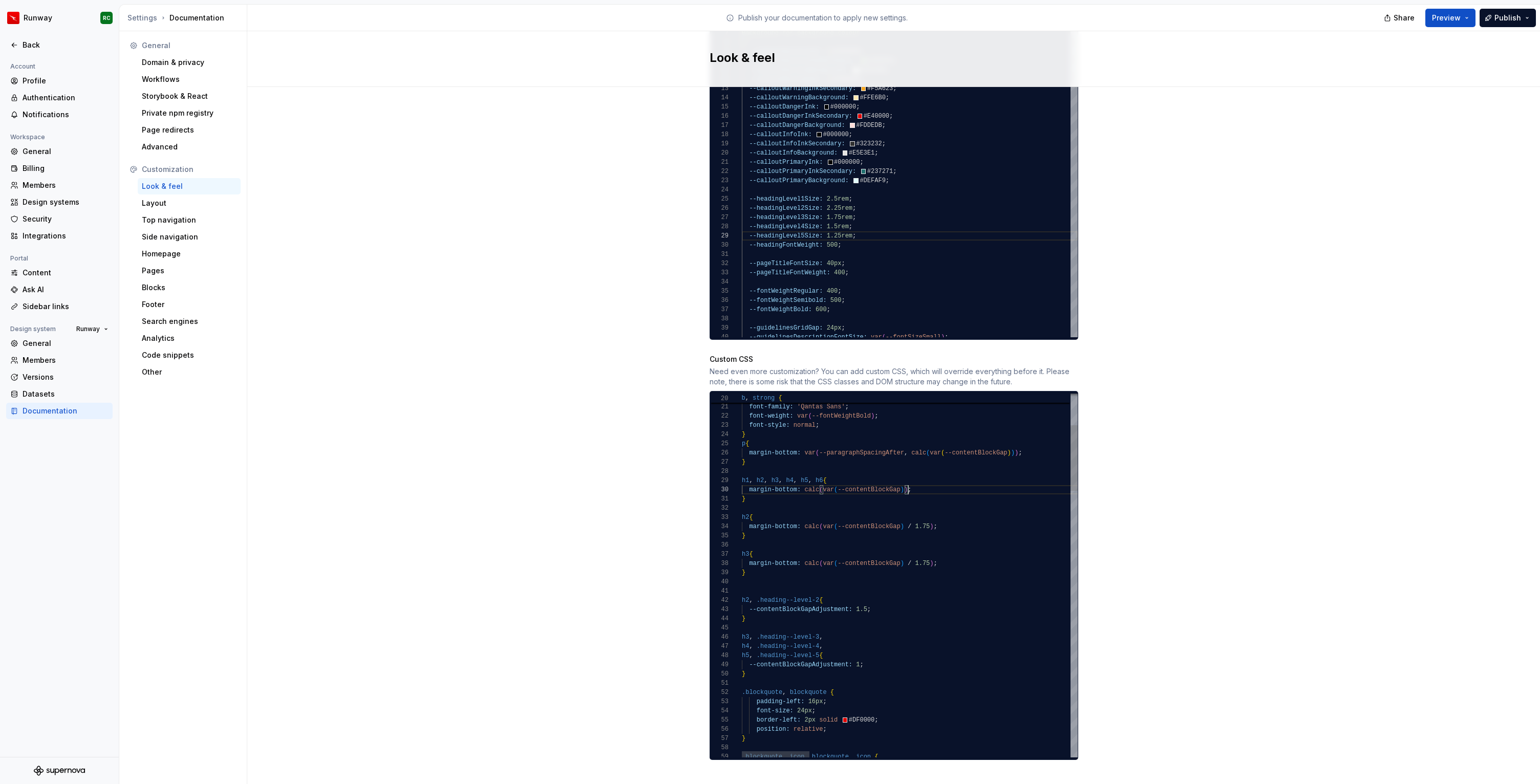
drag, startPoint x: 760, startPoint y: 565, endPoint x: 733, endPoint y: 544, distance: 34.2
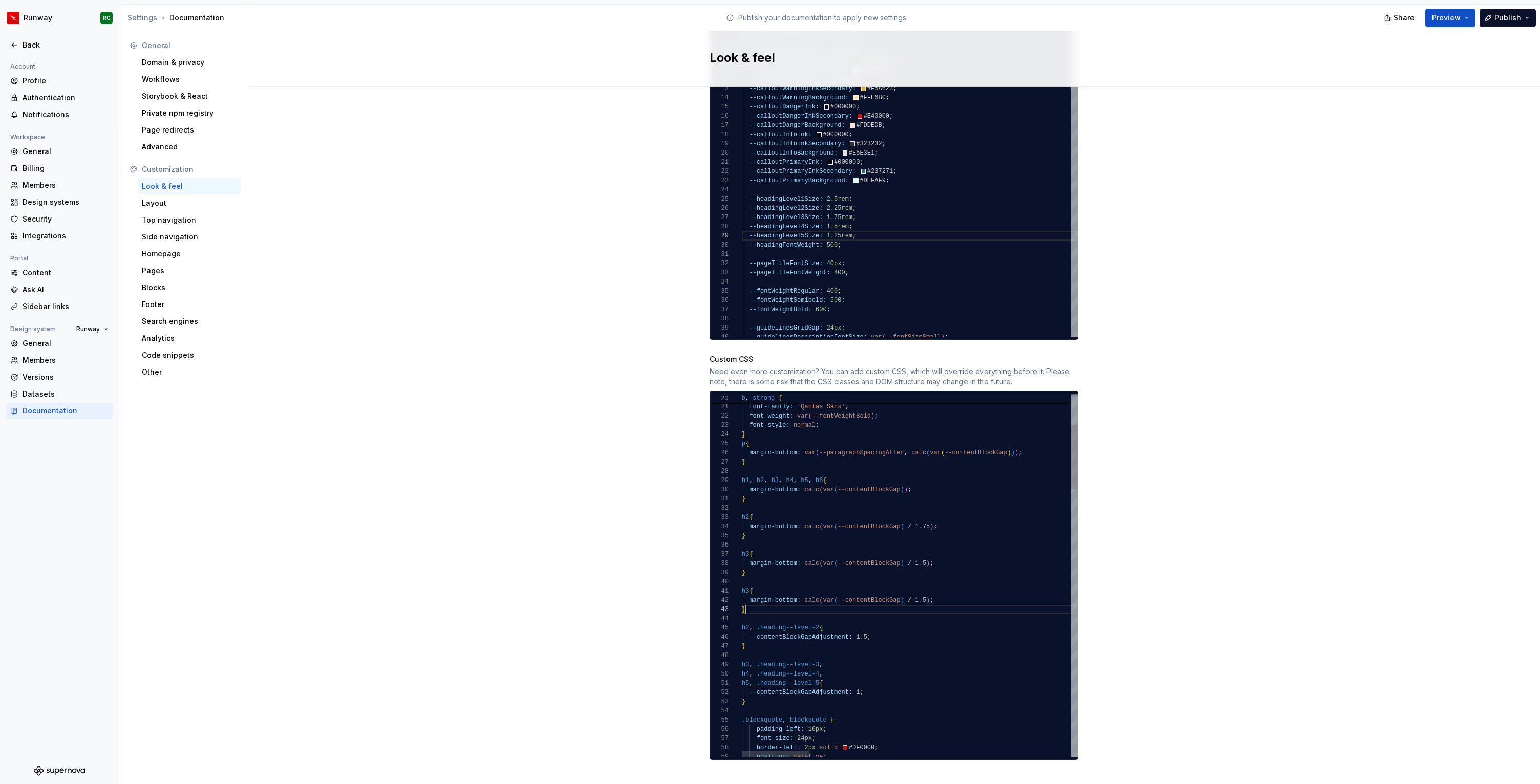
scroll to position [19, 4]
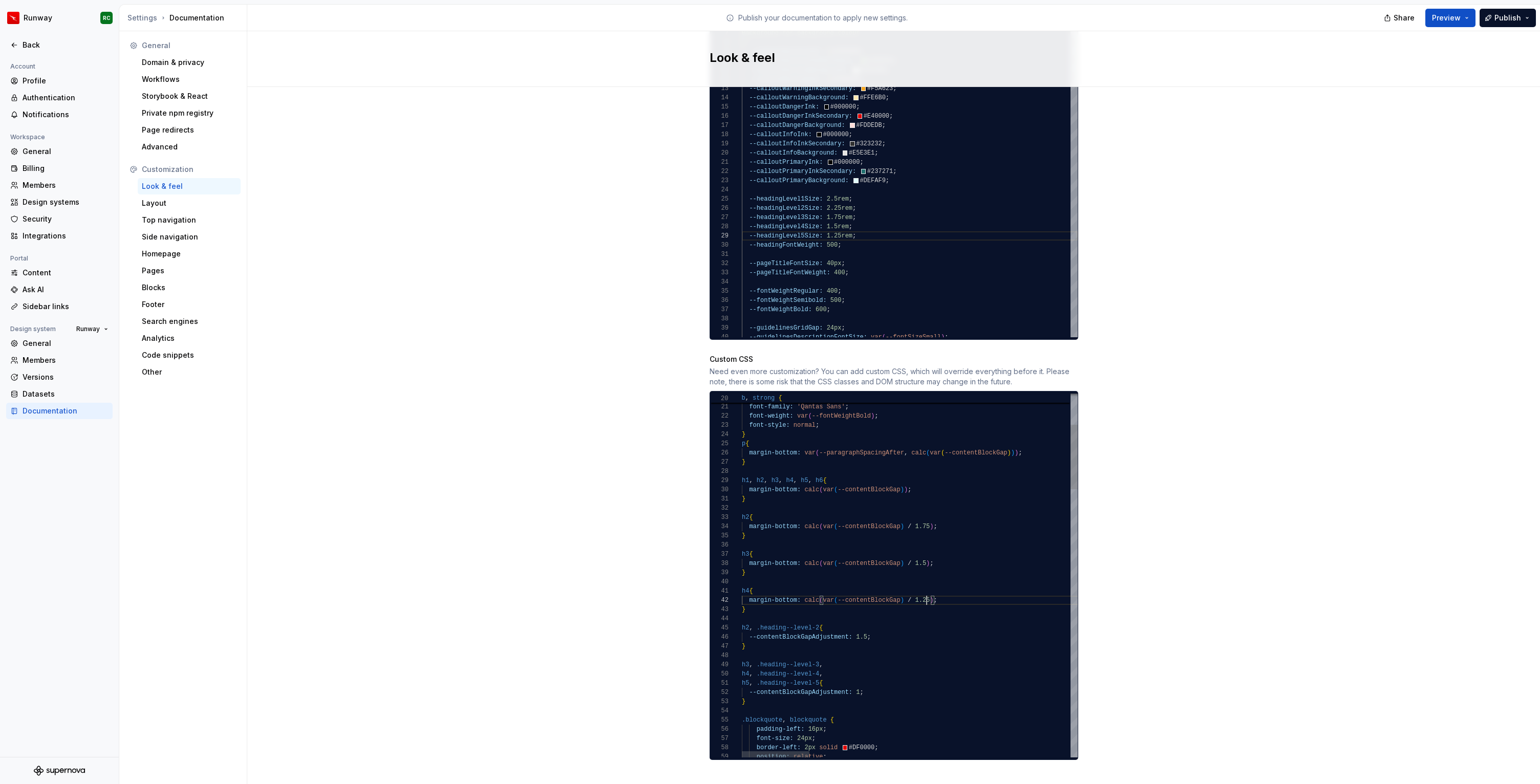
scroll to position [9, 185]
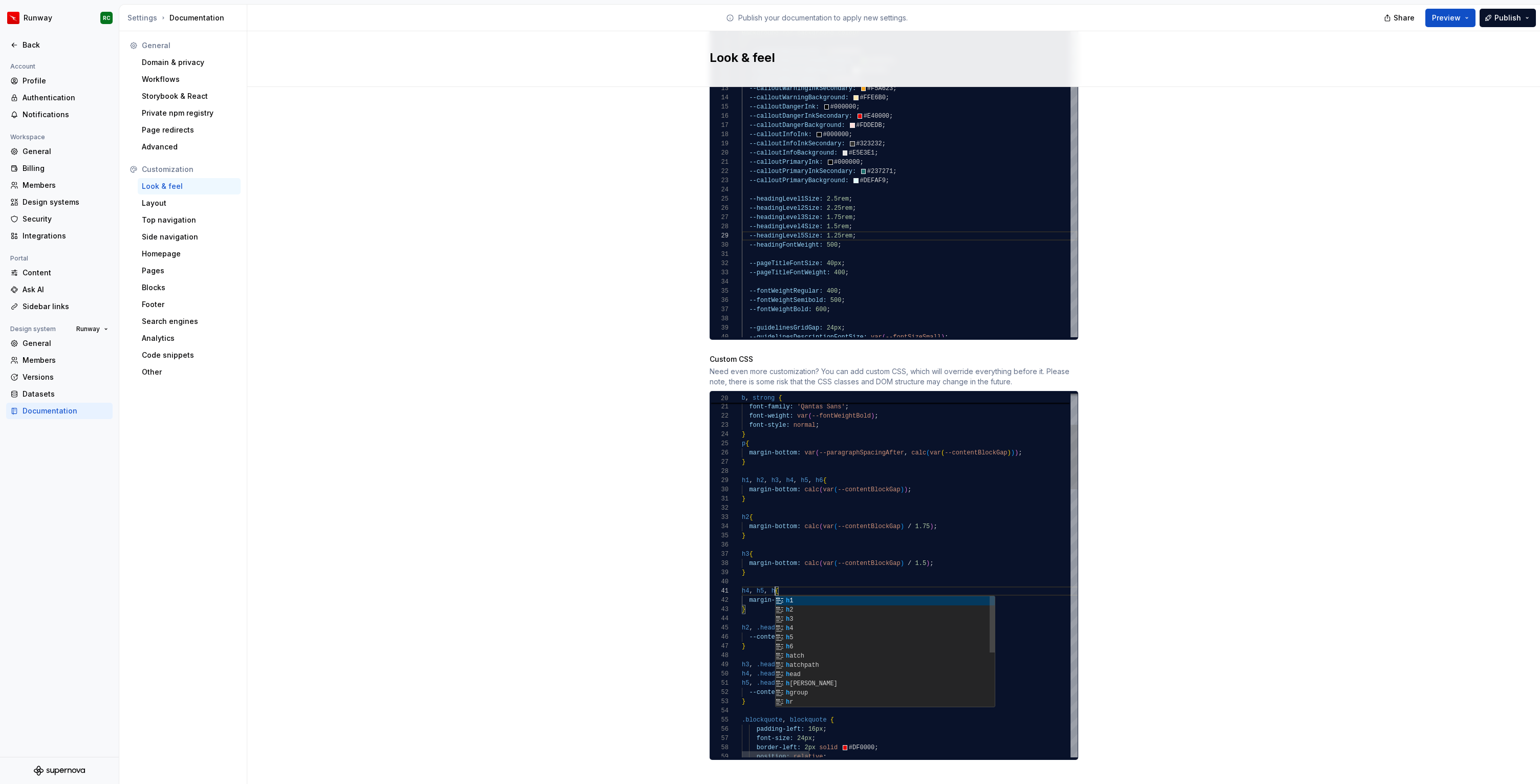
scroll to position [0, 37]
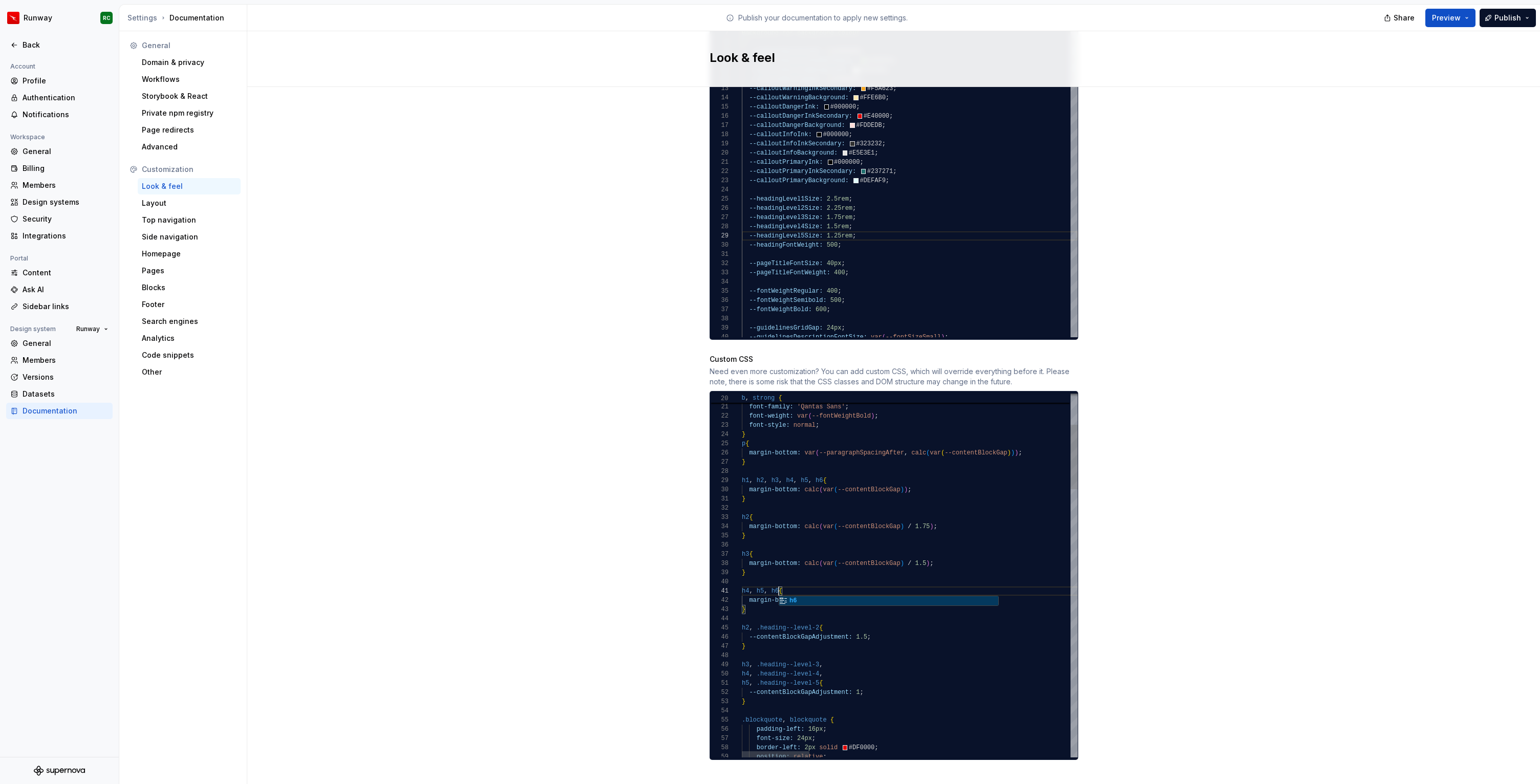
drag, startPoint x: 823, startPoint y: 466, endPoint x: 750, endPoint y: 469, distance: 73.1
click at [1280, 390] on div "Site logo A company logo that will be displayed on all pages on your documentat…" at bounding box center [894, 104] width 1292 height 1390
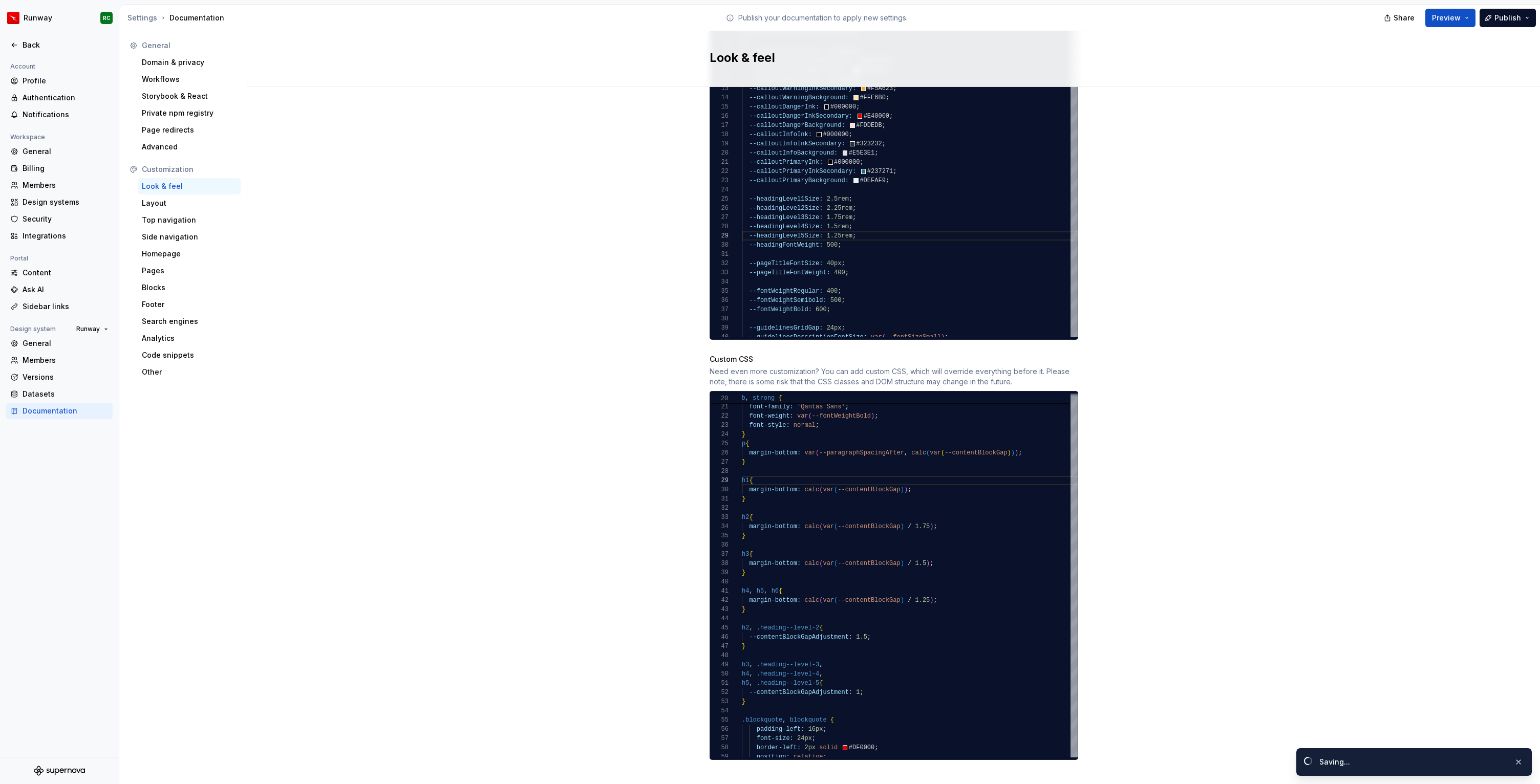
click at [1523, 3] on div "Runway RC Back Account Profile Authentication Notifications Workspace General B…" at bounding box center [770, 392] width 1540 height 784
click at [1513, 18] on span "Publish" at bounding box center [1508, 17] width 27 height 10
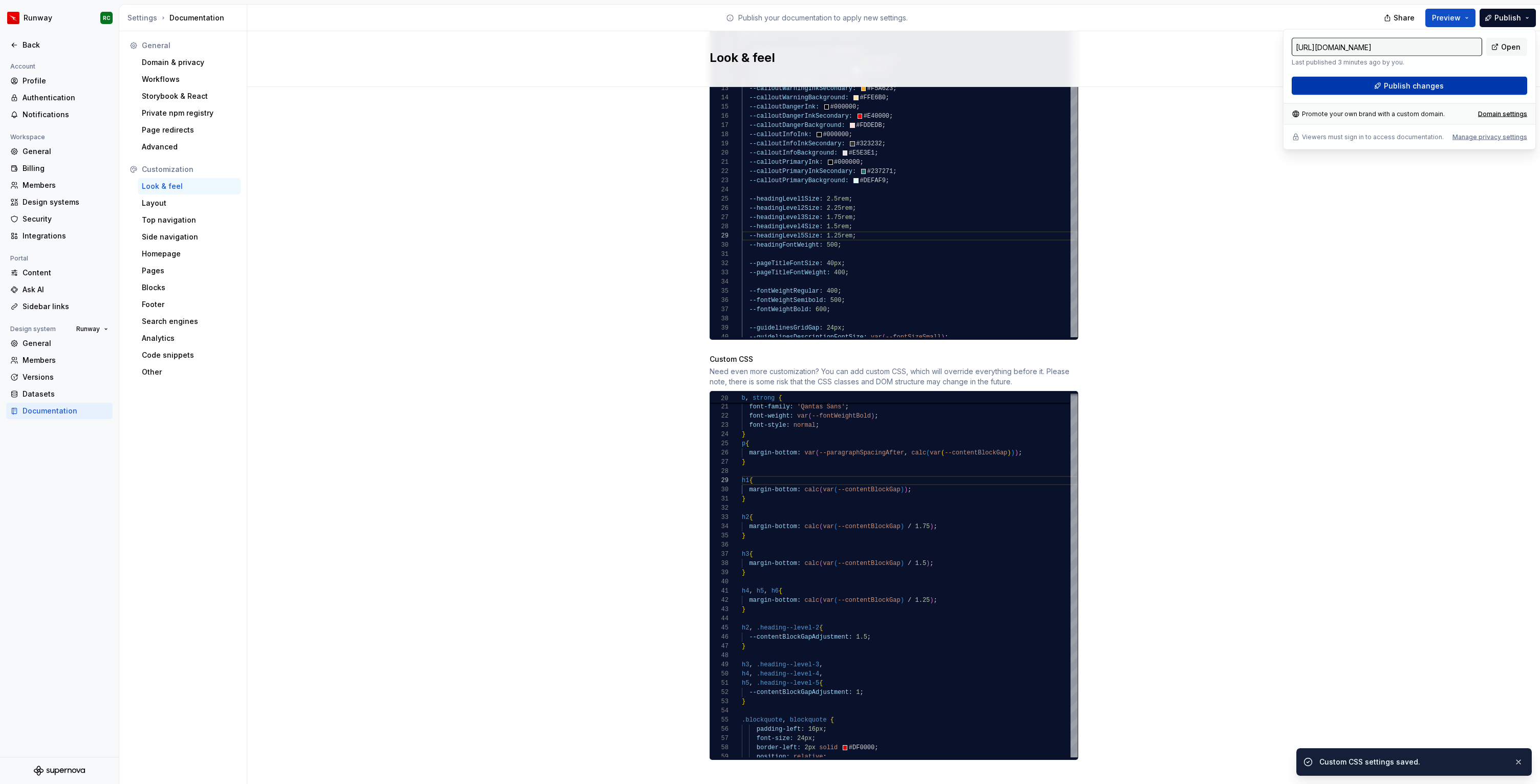
click at [1443, 91] on button "Publish changes" at bounding box center [1410, 85] width 236 height 19
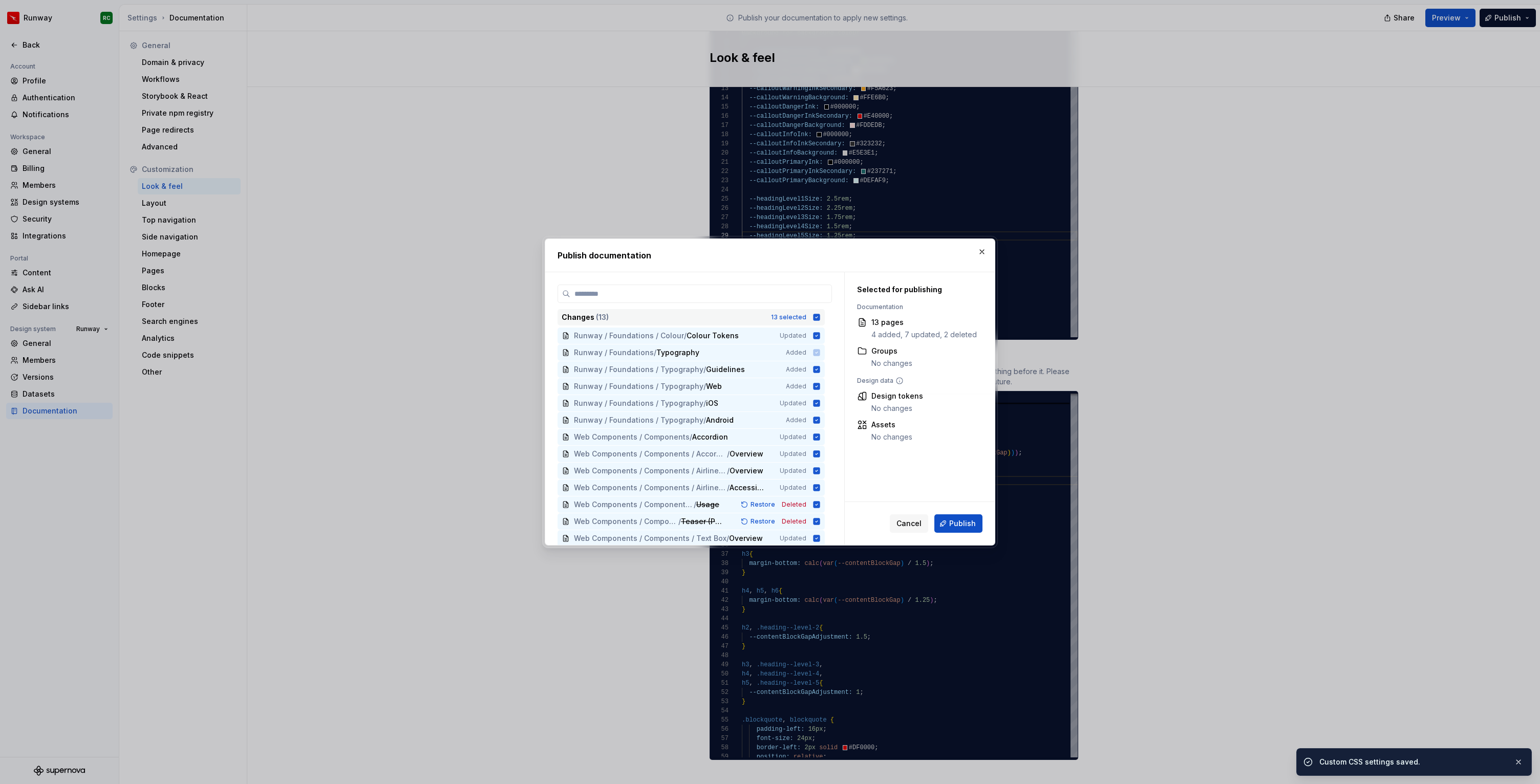
click at [793, 320] on div "13 selected" at bounding box center [789, 317] width 35 height 8
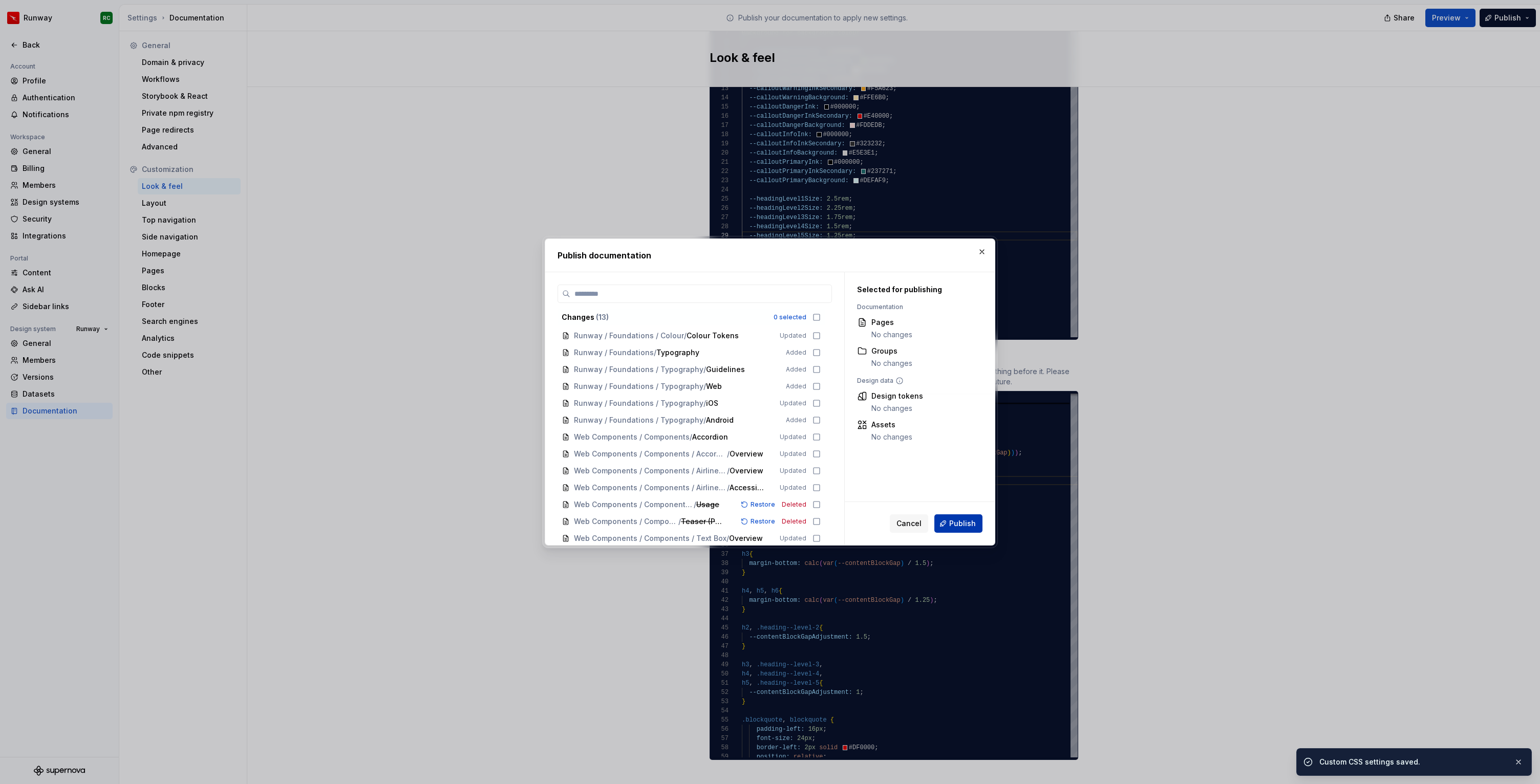
click at [955, 523] on span "Publish" at bounding box center [962, 523] width 27 height 10
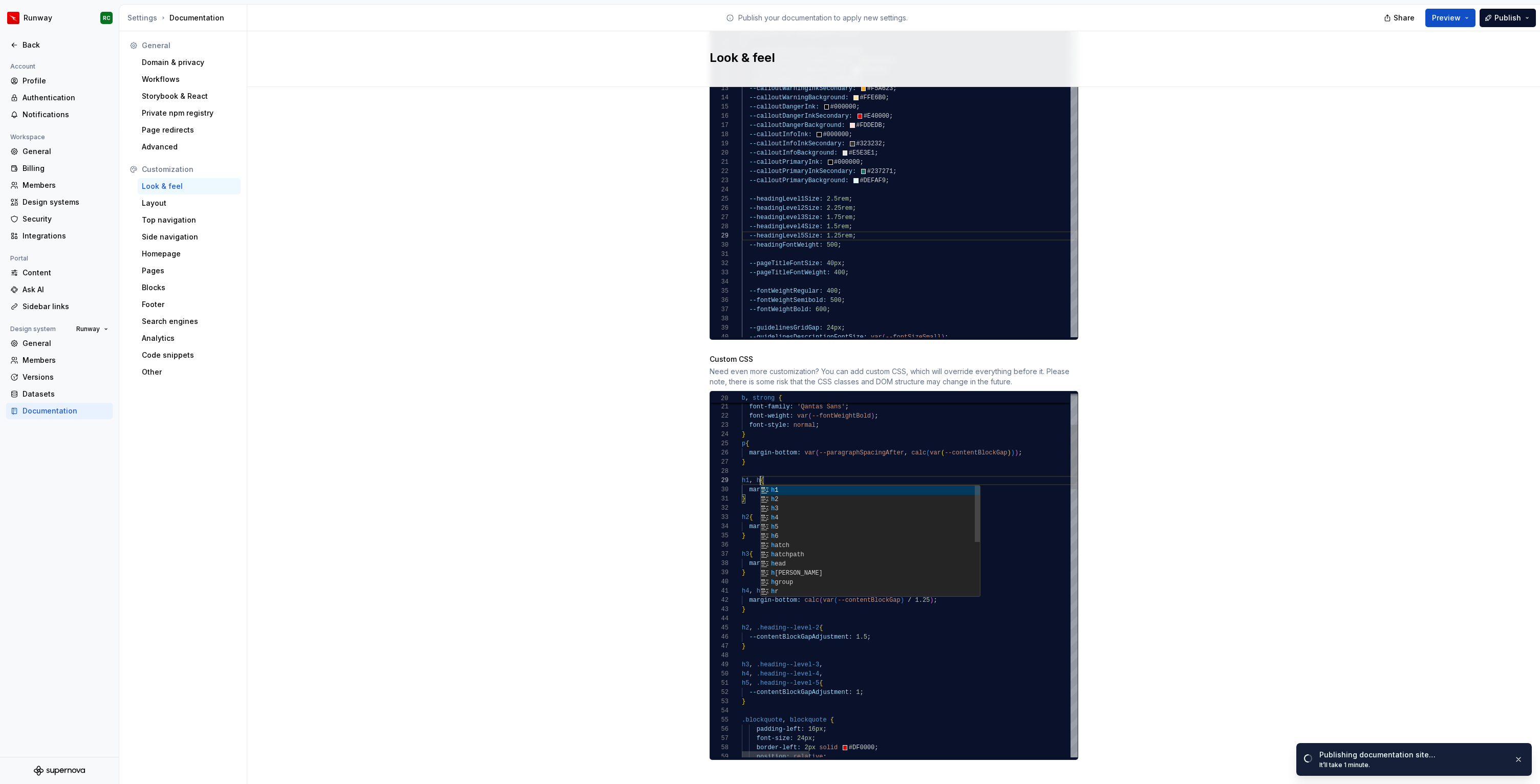
scroll to position [74, 22]
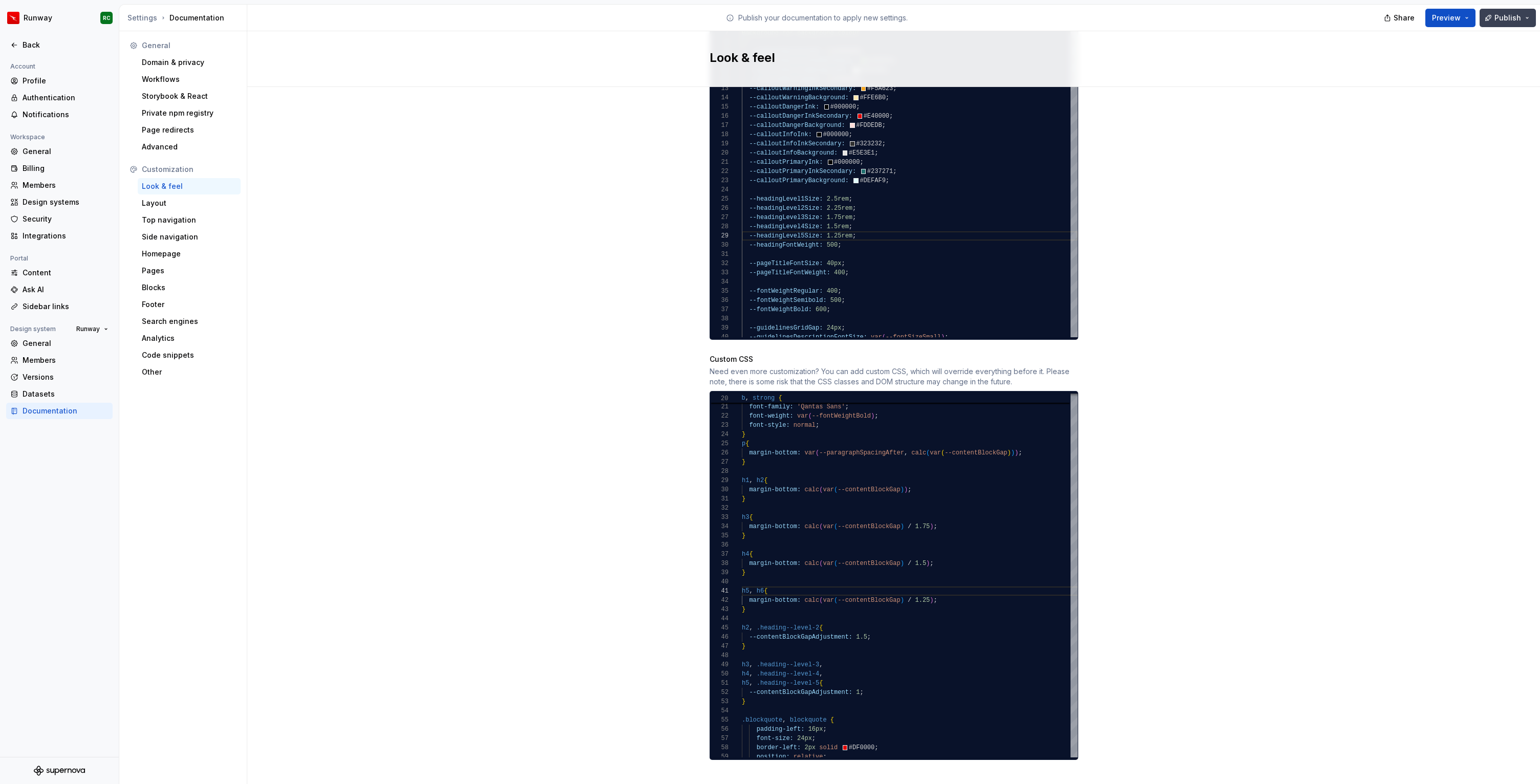
click at [1519, 18] on span "Publish" at bounding box center [1508, 17] width 27 height 10
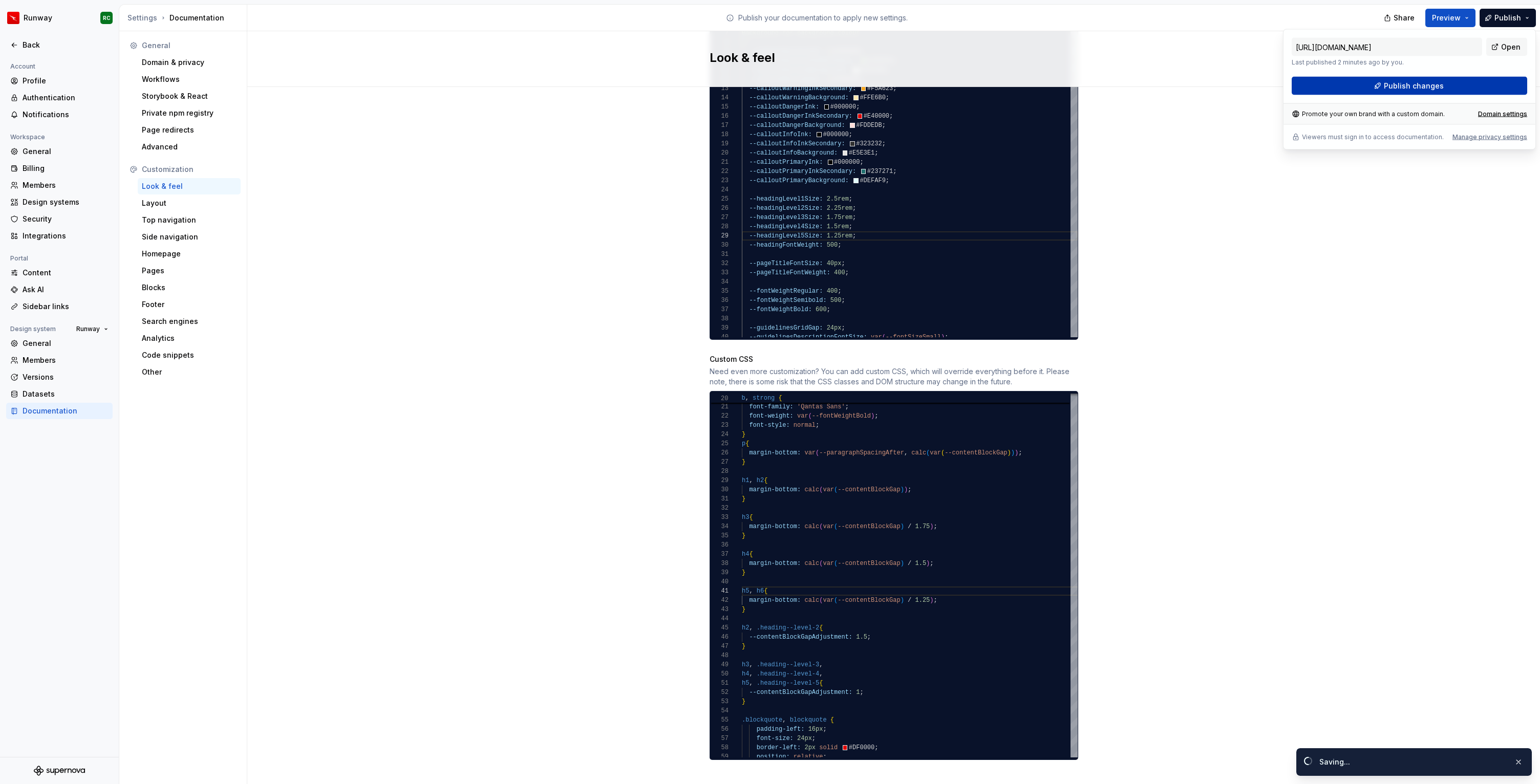
click at [1419, 89] on span "Publish changes" at bounding box center [1414, 85] width 60 height 10
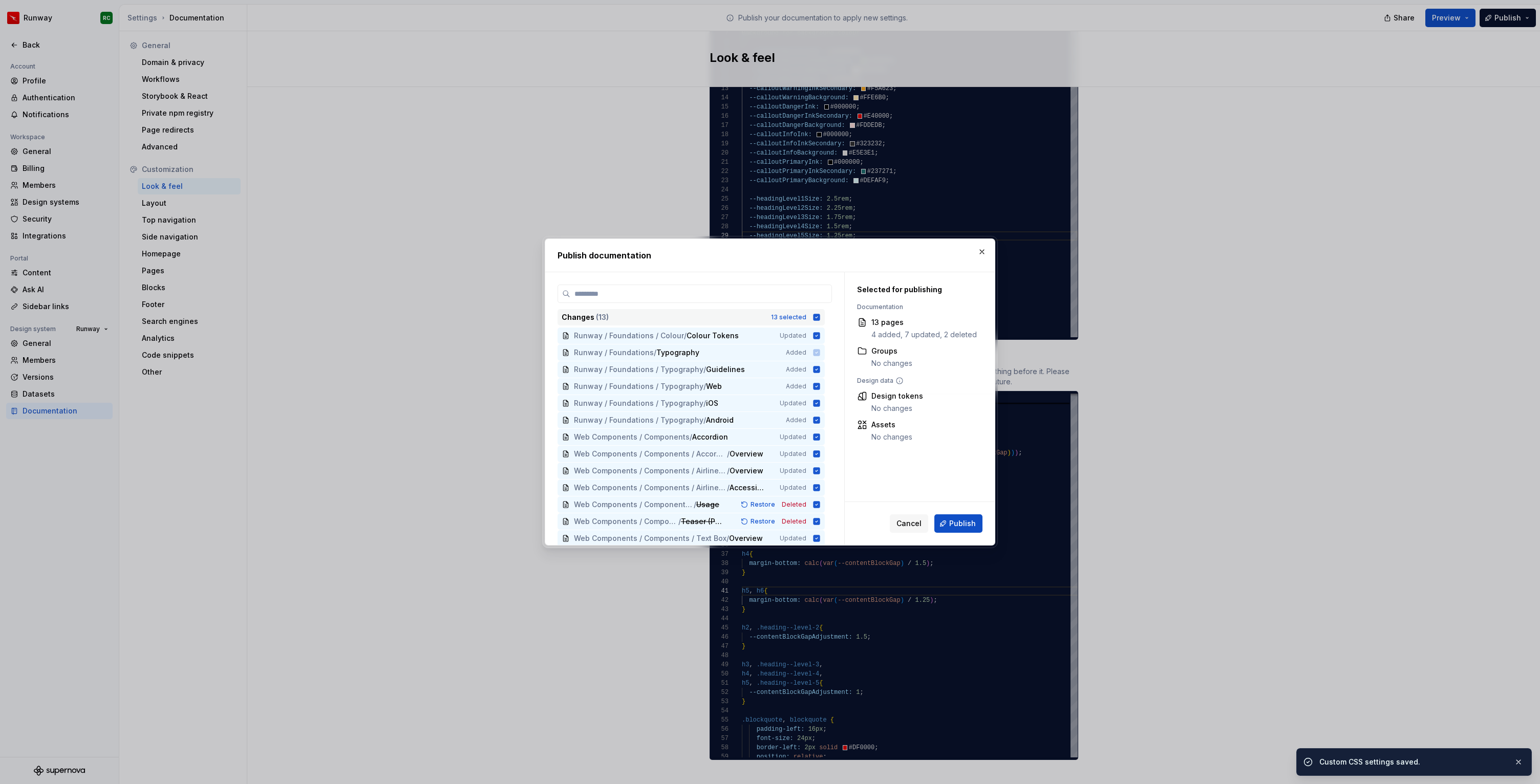
click at [800, 310] on div "Changes ( 13 ) 13 selected" at bounding box center [691, 317] width 267 height 16
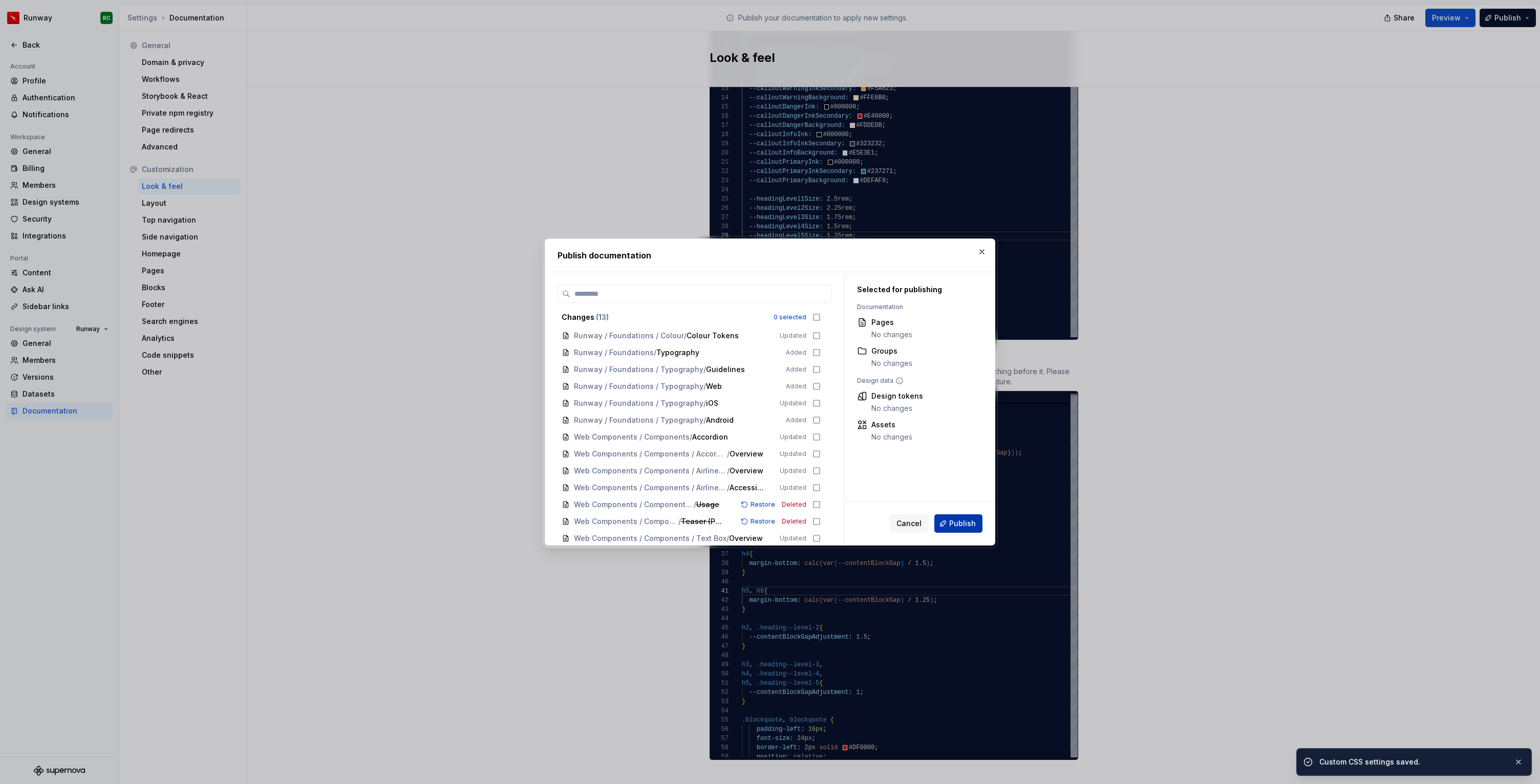
click at [964, 522] on span "Publish" at bounding box center [962, 523] width 27 height 10
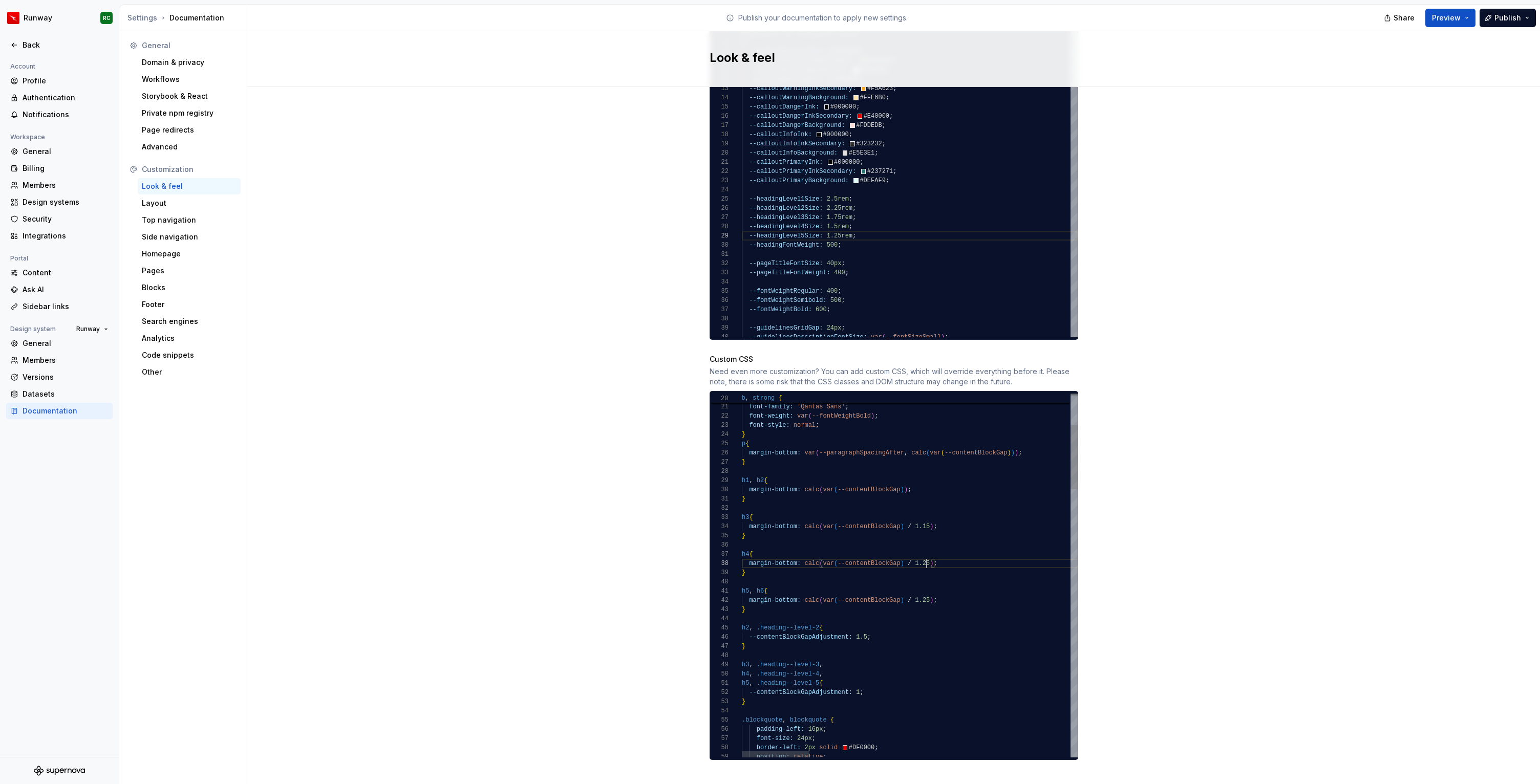
scroll to position [65, 185]
click at [1516, 25] on button "Publish" at bounding box center [1508, 18] width 56 height 19
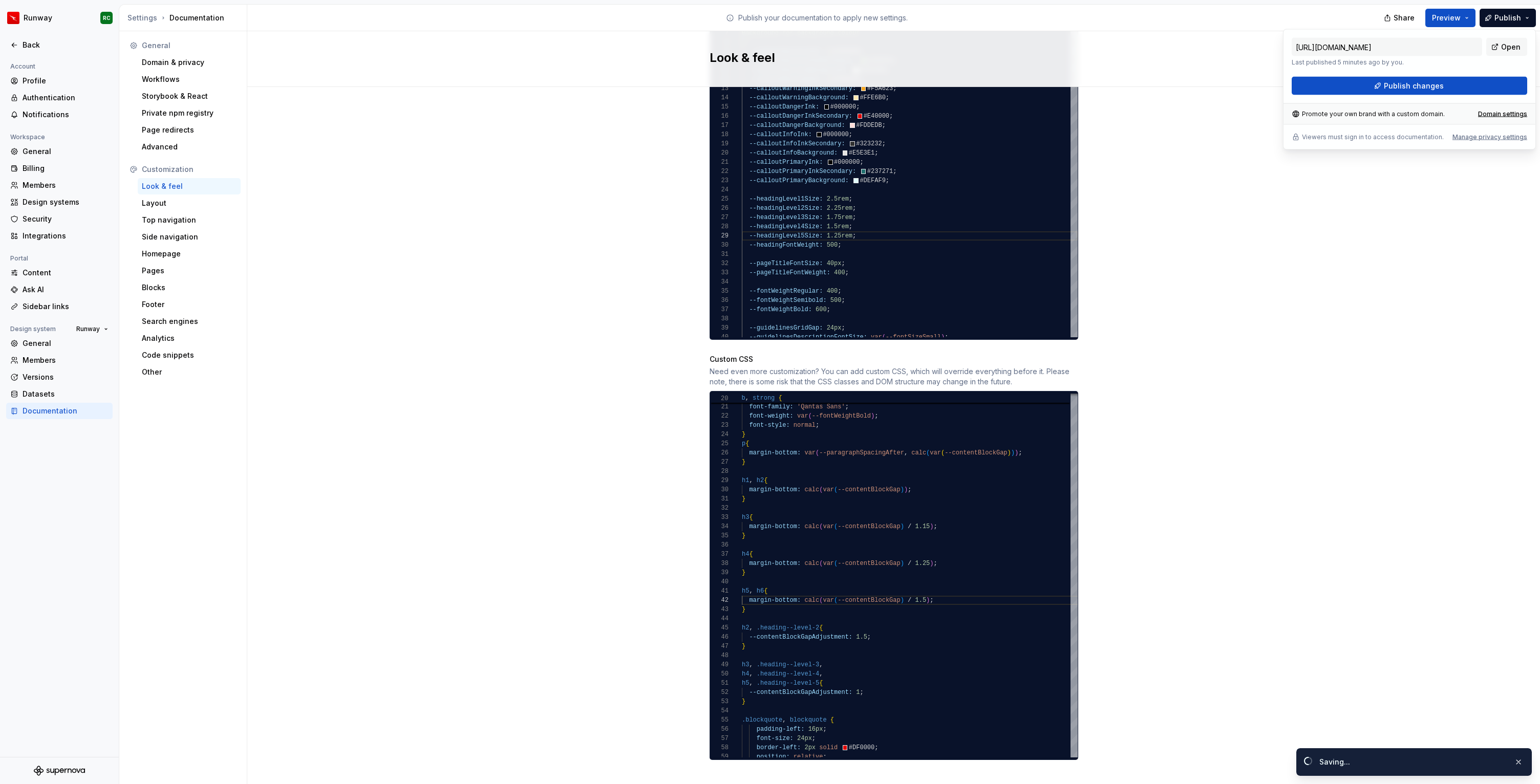
click at [1474, 99] on div "https://runway.supernova-docs.io/latest/ Last published 5 minutes ago by you. O…" at bounding box center [1409, 90] width 253 height 121
click at [1475, 89] on button "Publish changes" at bounding box center [1410, 85] width 236 height 19
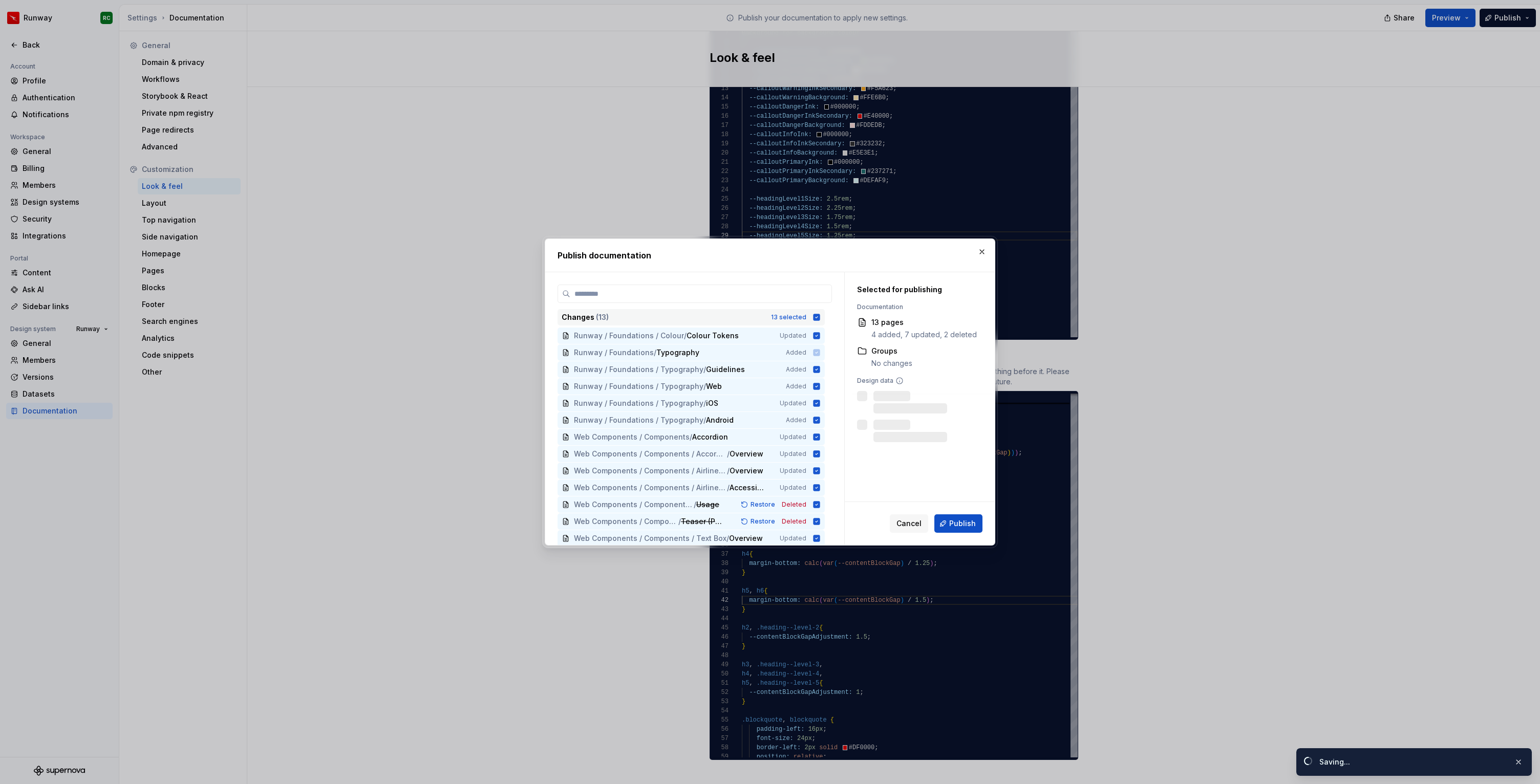
click at [802, 323] on div "Changes ( 13 ) 13 selected" at bounding box center [691, 317] width 267 height 16
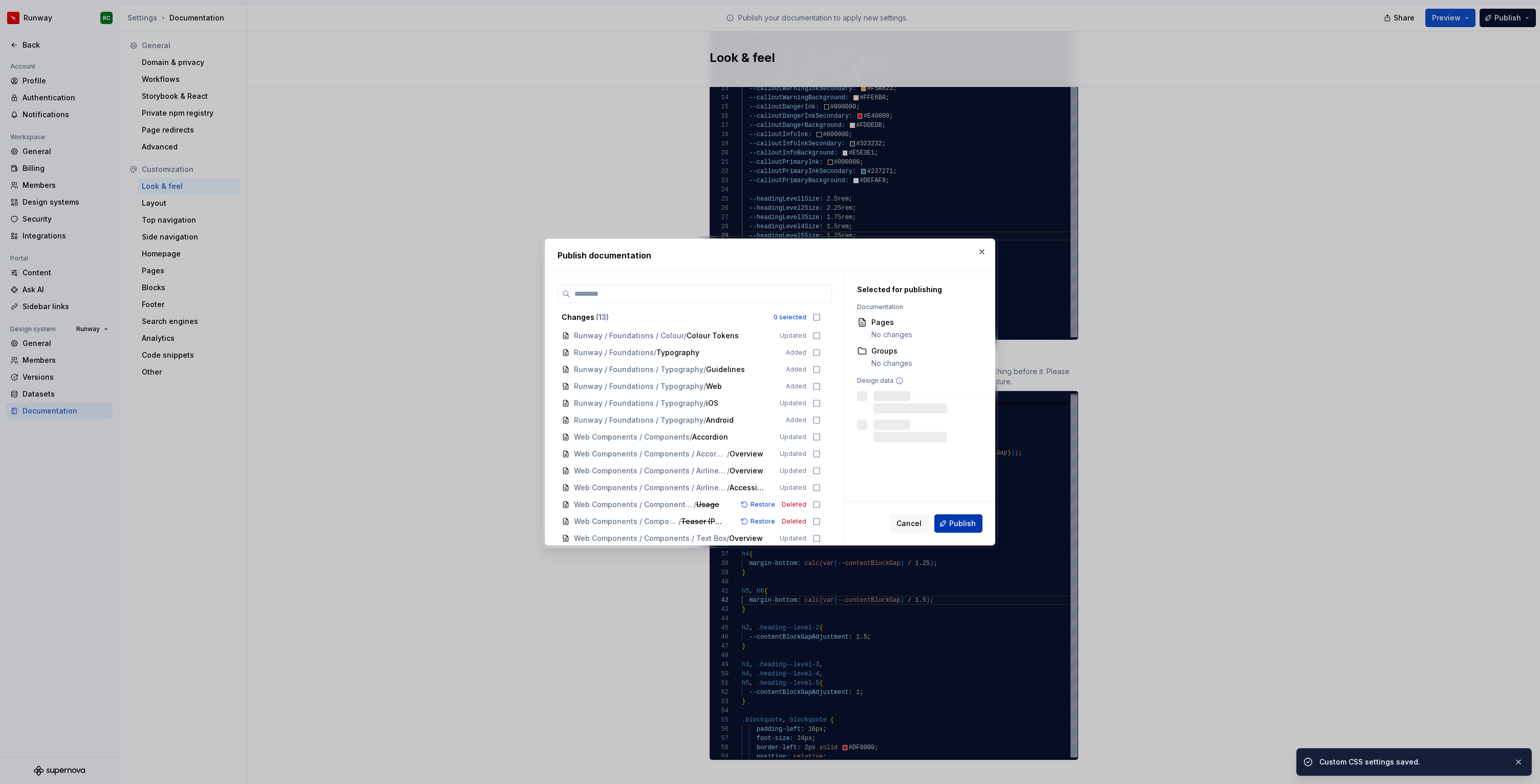
click at [969, 531] on button "Publish" at bounding box center [958, 523] width 48 height 19
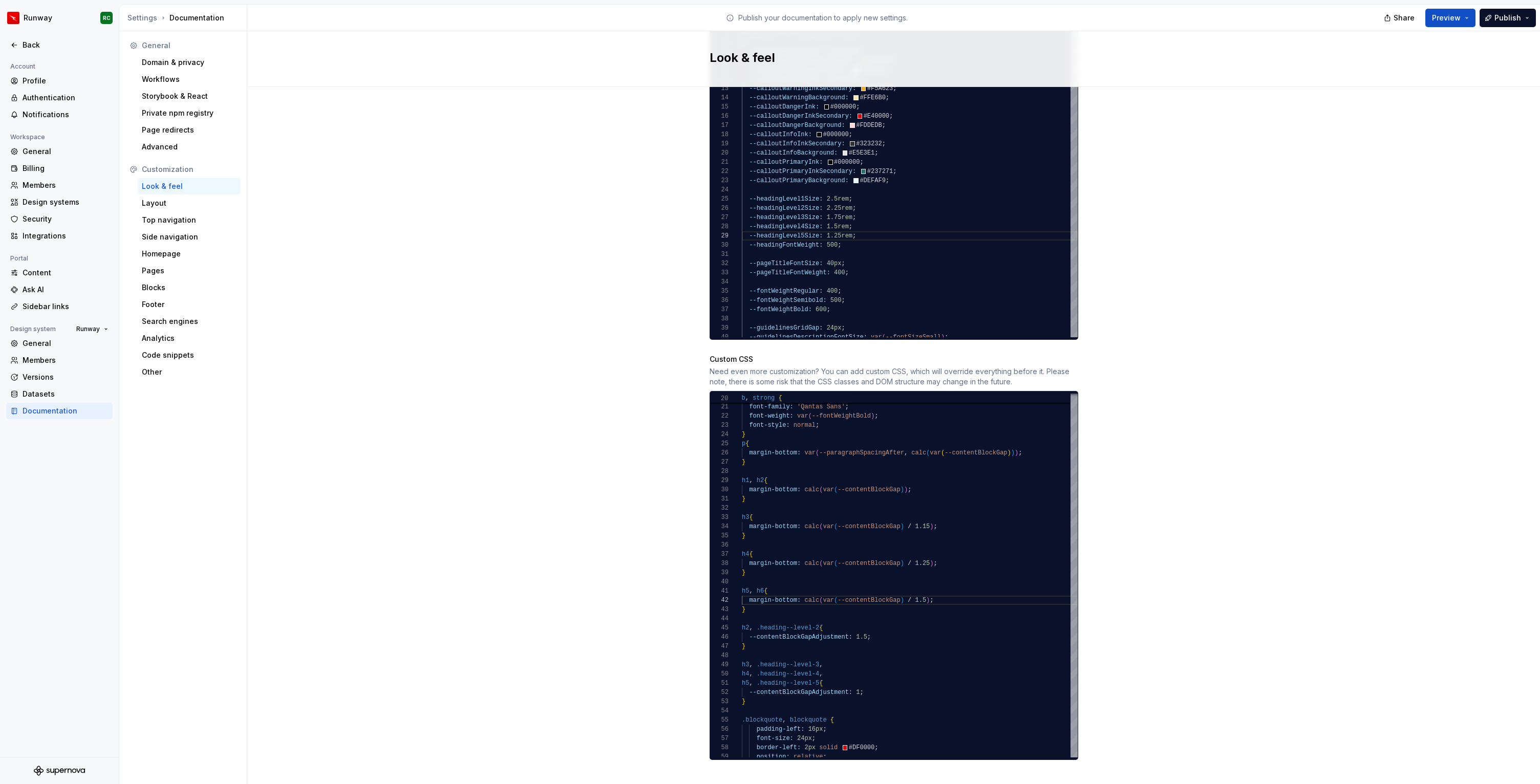
click at [1217, 384] on div "Site logo A company logo that will be displayed on all pages on your documentat…" at bounding box center [894, 104] width 1292 height 1390
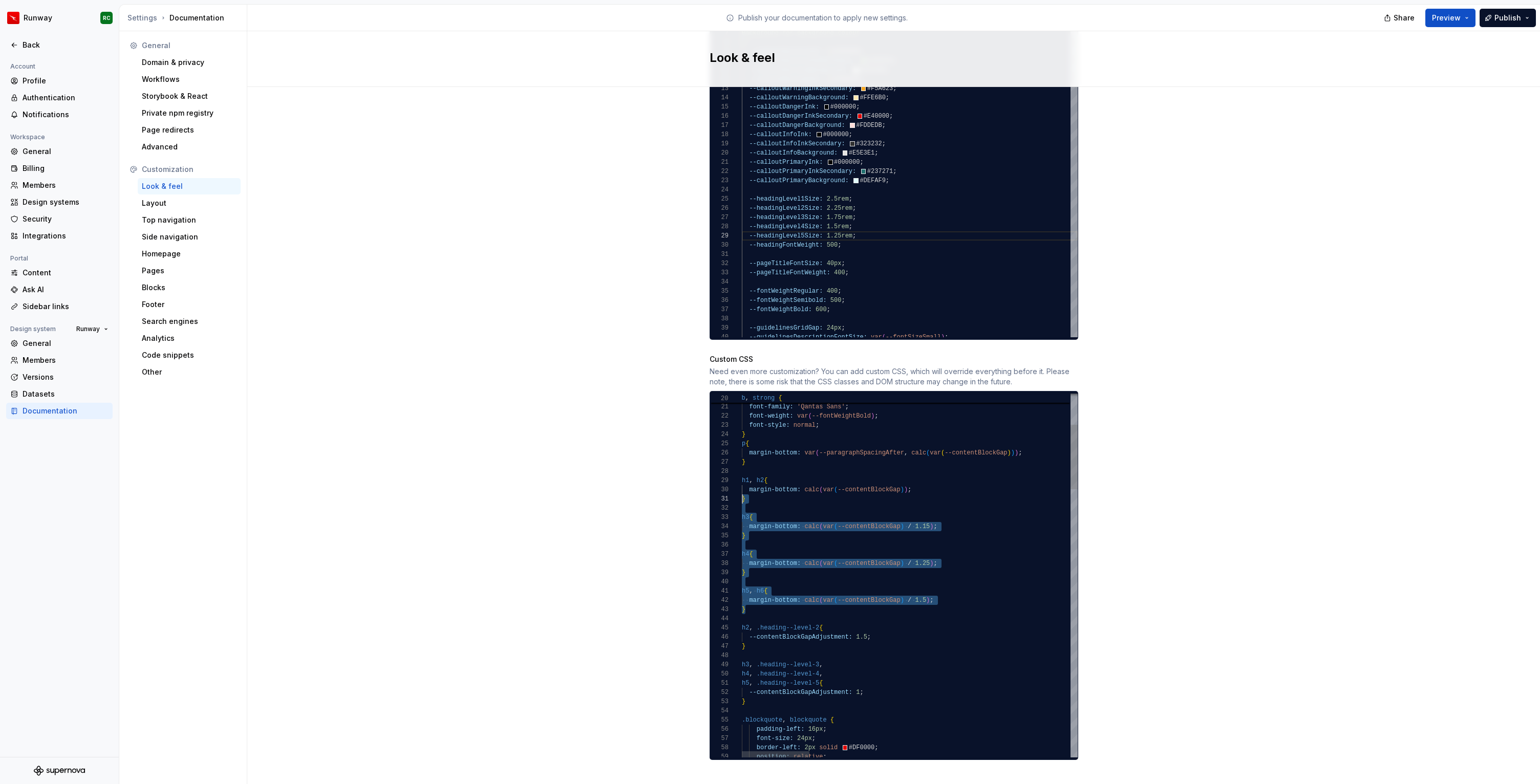
type textarea "**********"
drag, startPoint x: 765, startPoint y: 600, endPoint x: 721, endPoint y: 468, distance: 139.1
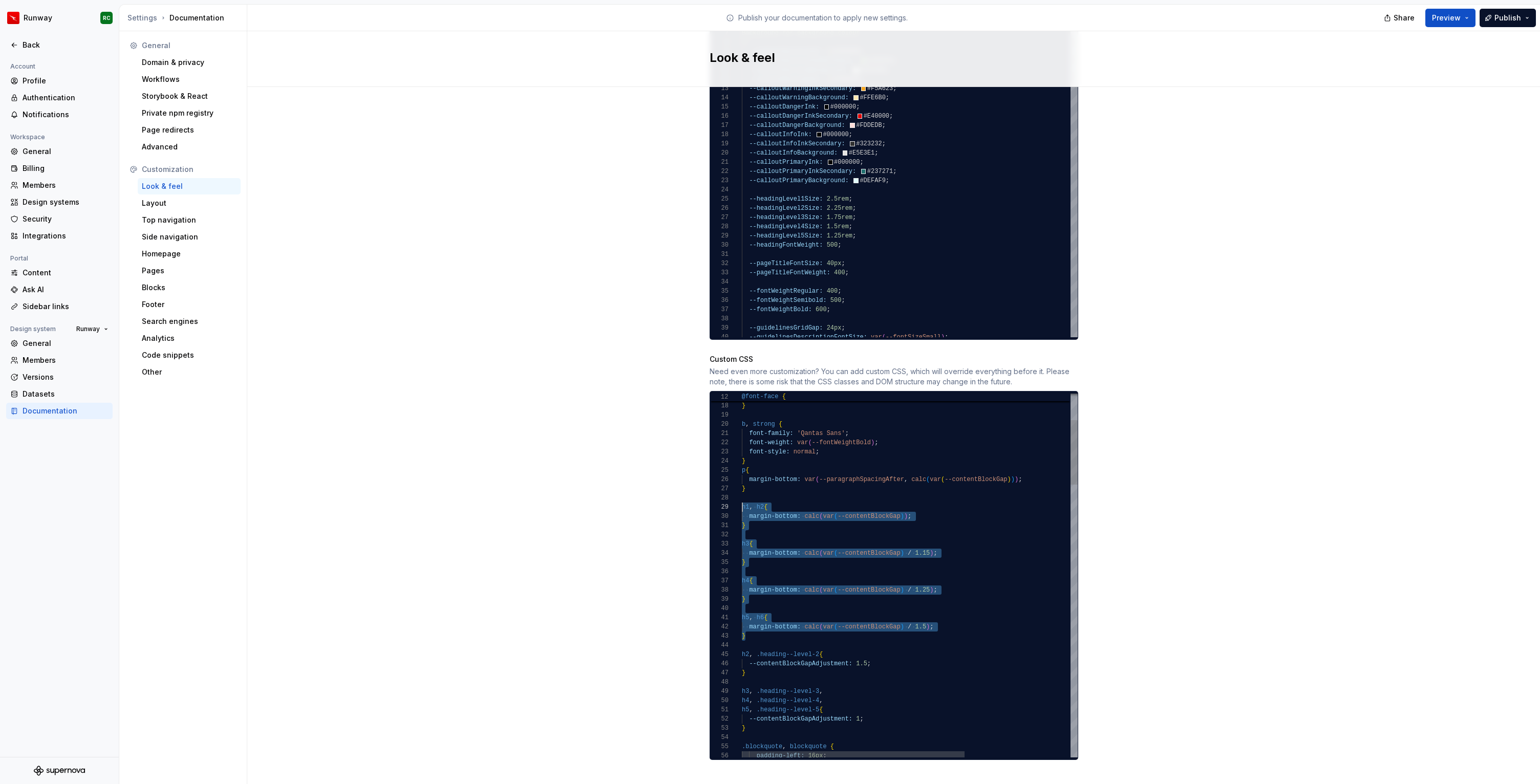
scroll to position [74, 0]
drag, startPoint x: 752, startPoint y: 624, endPoint x: 721, endPoint y: 495, distance: 132.7
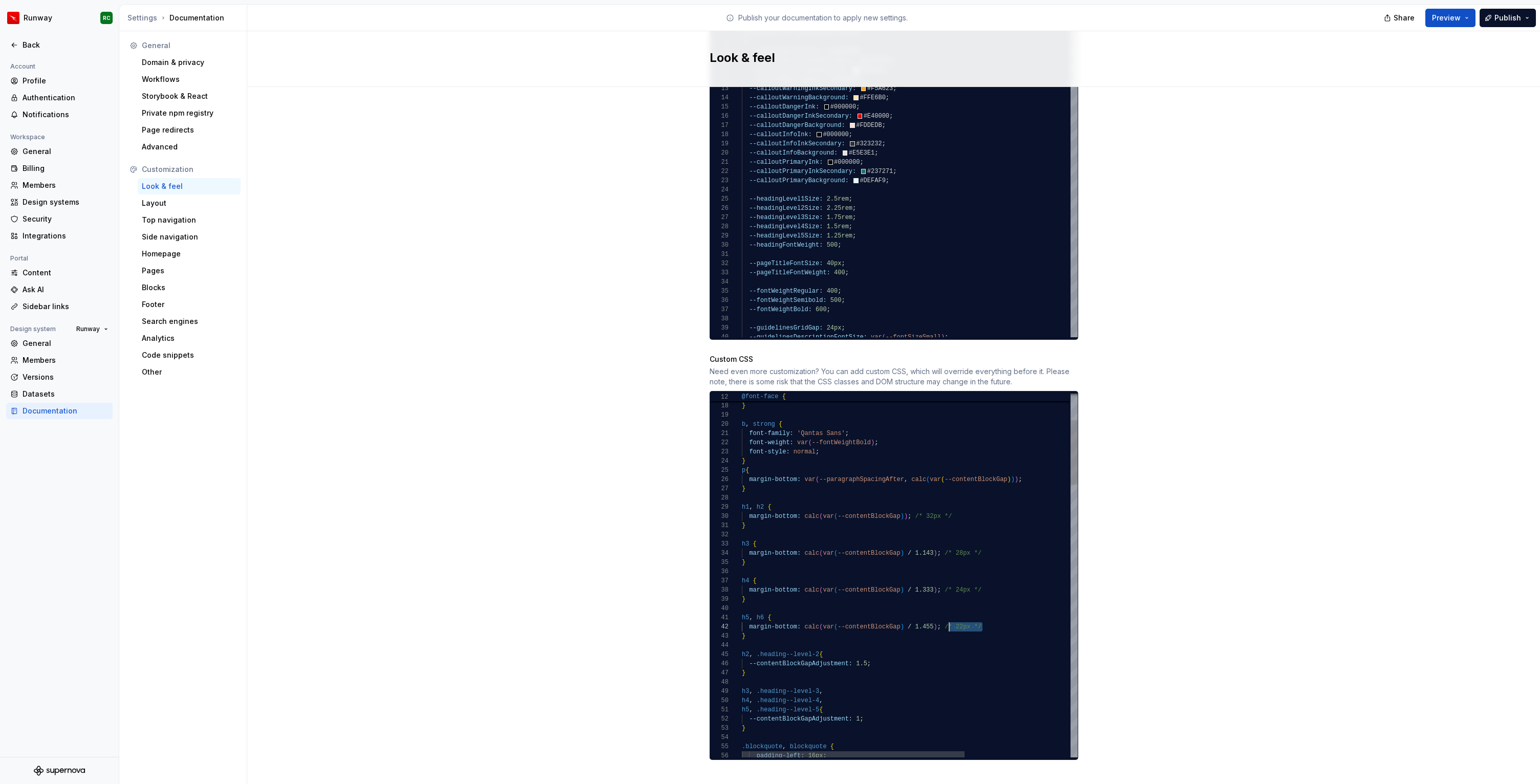
drag, startPoint x: 985, startPoint y: 616, endPoint x: 945, endPoint y: 614, distance: 40.0
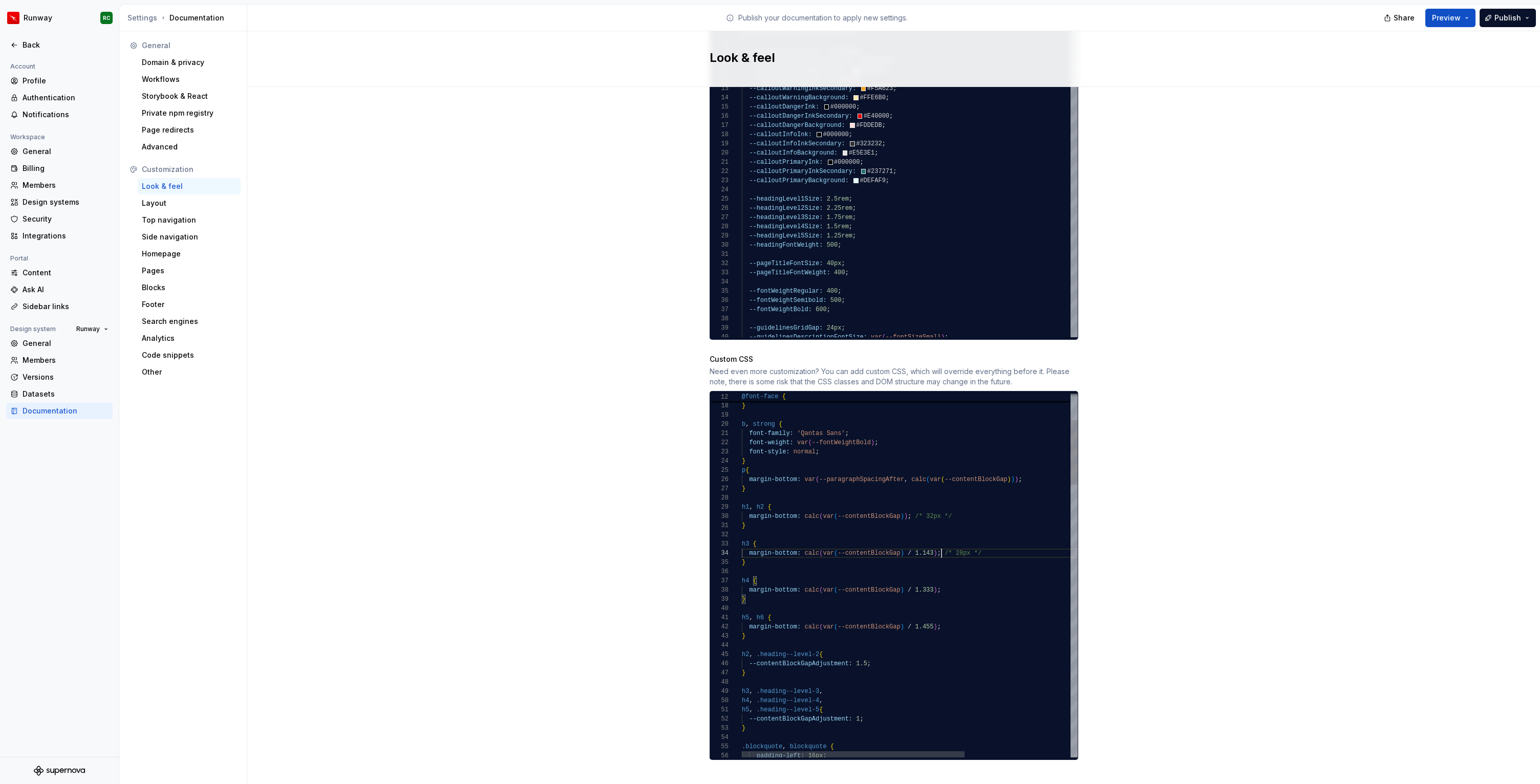
click at [1531, 10] on button "Publish" at bounding box center [1508, 18] width 56 height 19
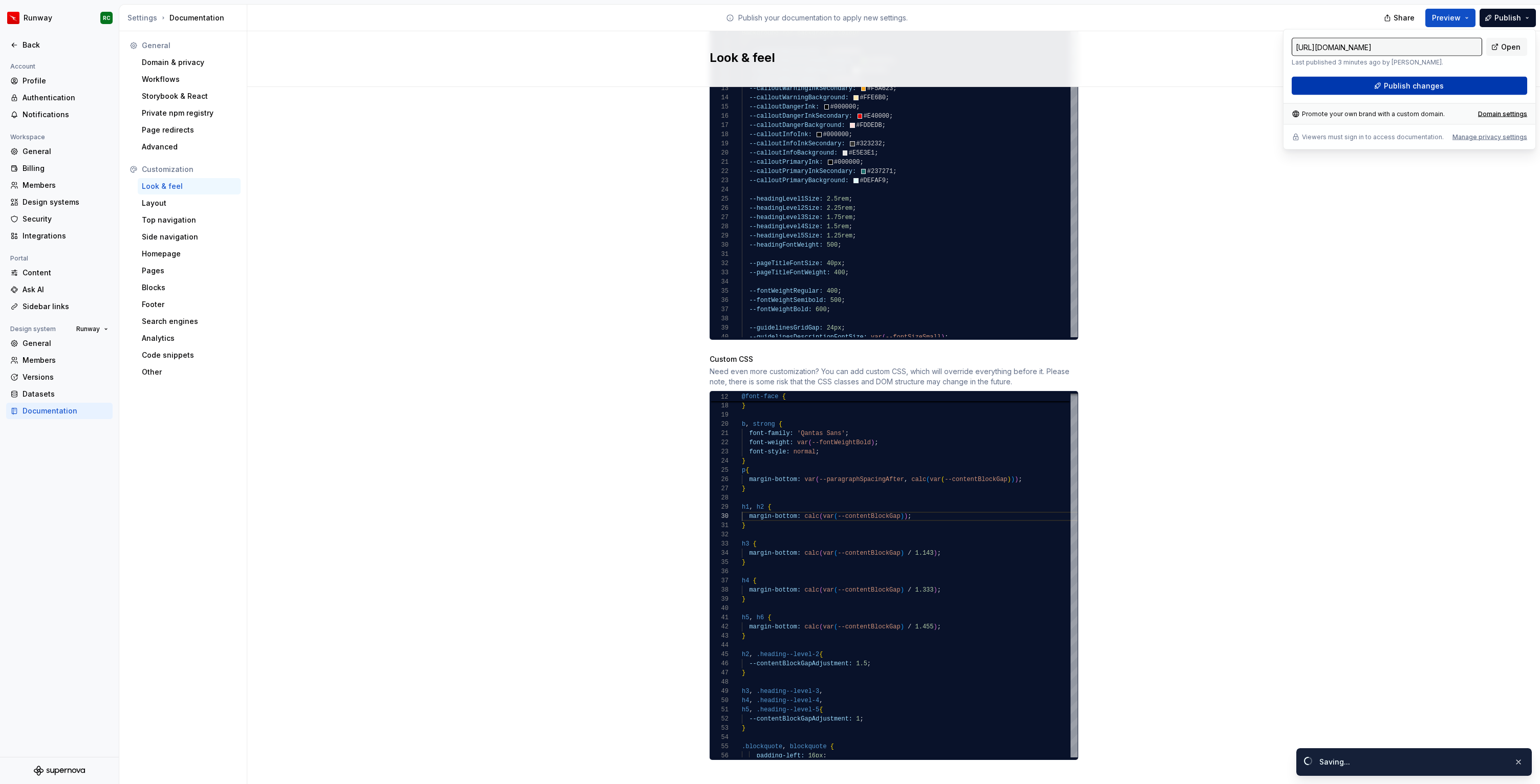
click at [1425, 84] on span "Publish changes" at bounding box center [1414, 85] width 60 height 10
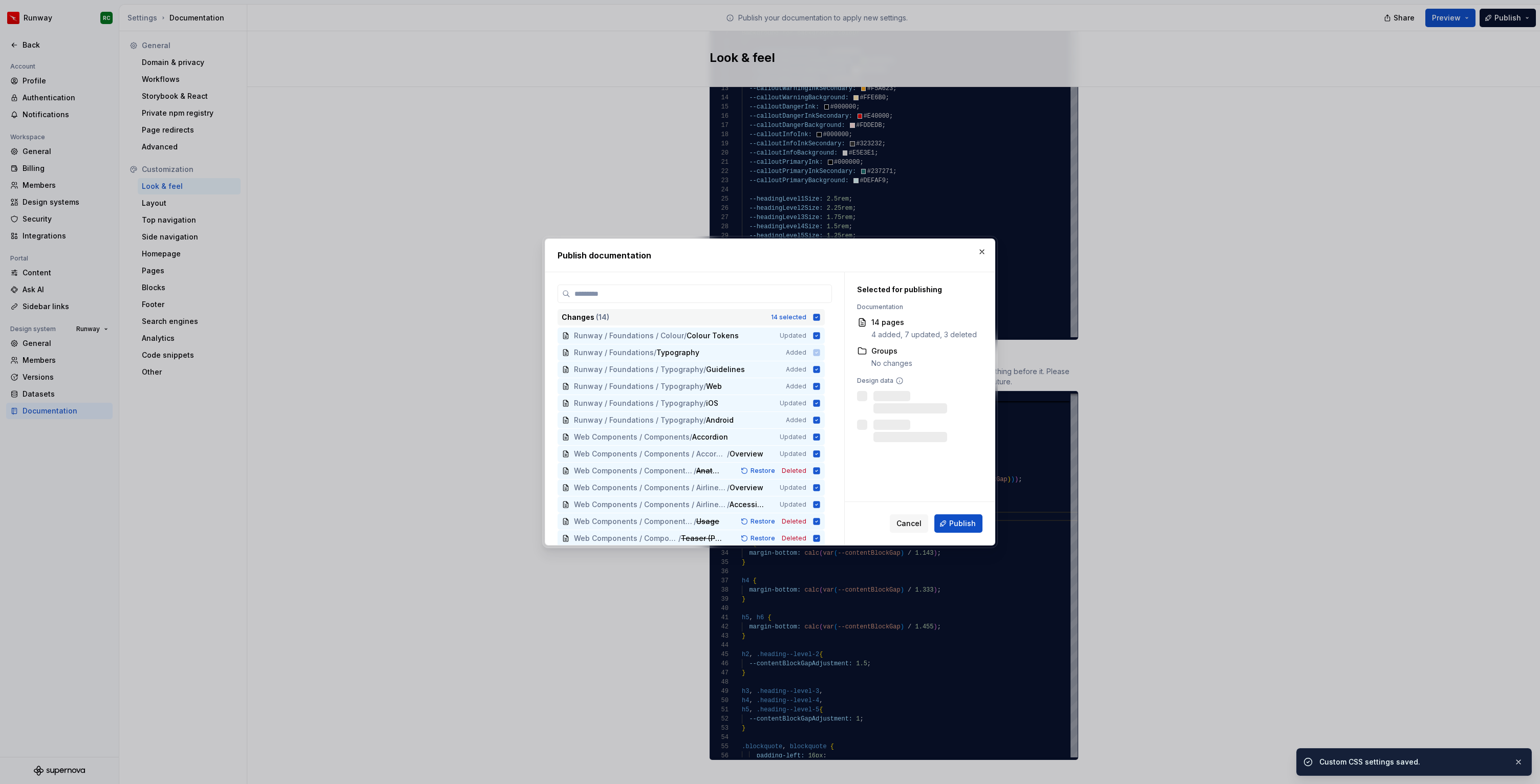
click at [765, 316] on div "Changes ( 14 )" at bounding box center [663, 317] width 203 height 10
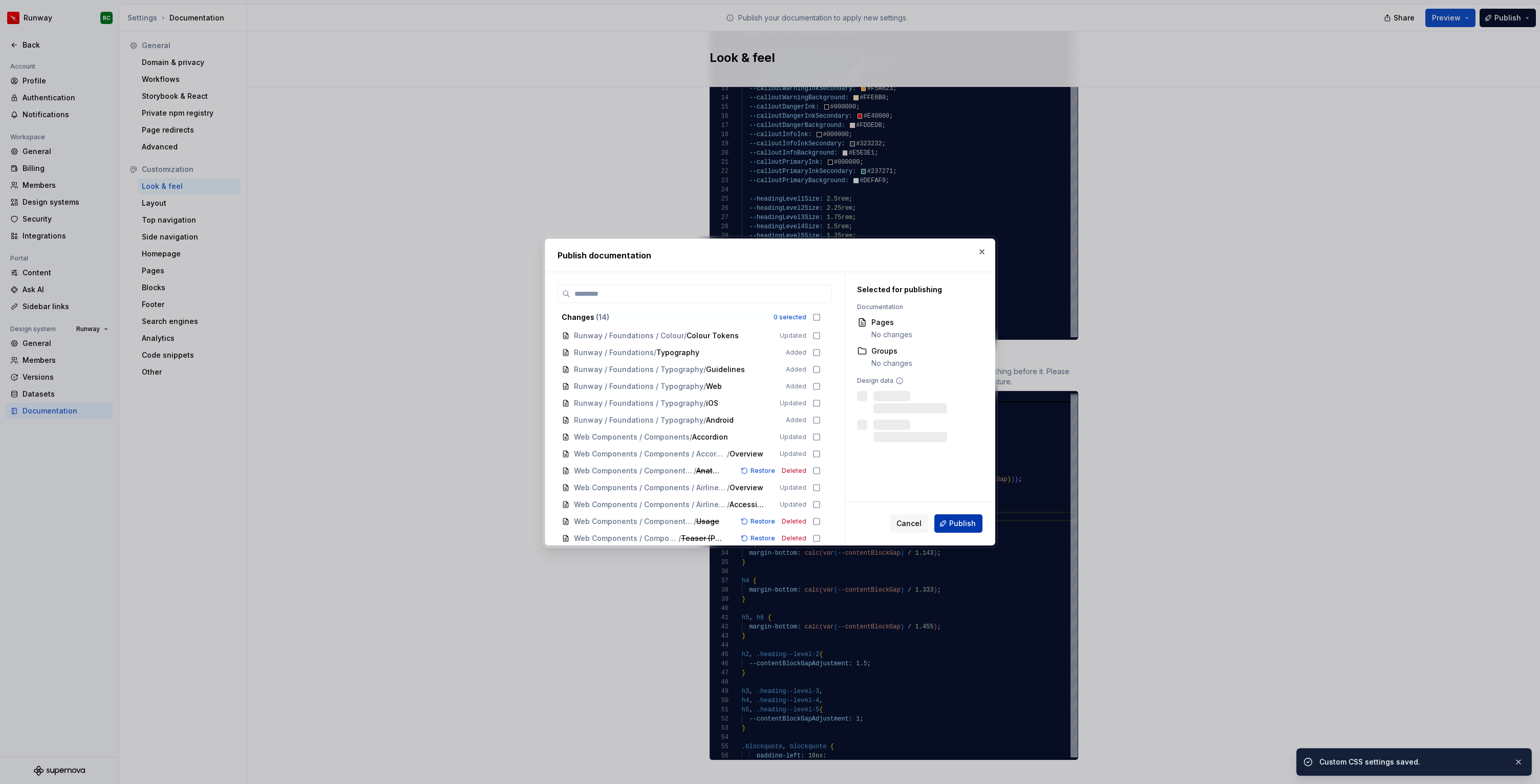
click at [970, 526] on span "Publish" at bounding box center [962, 523] width 27 height 10
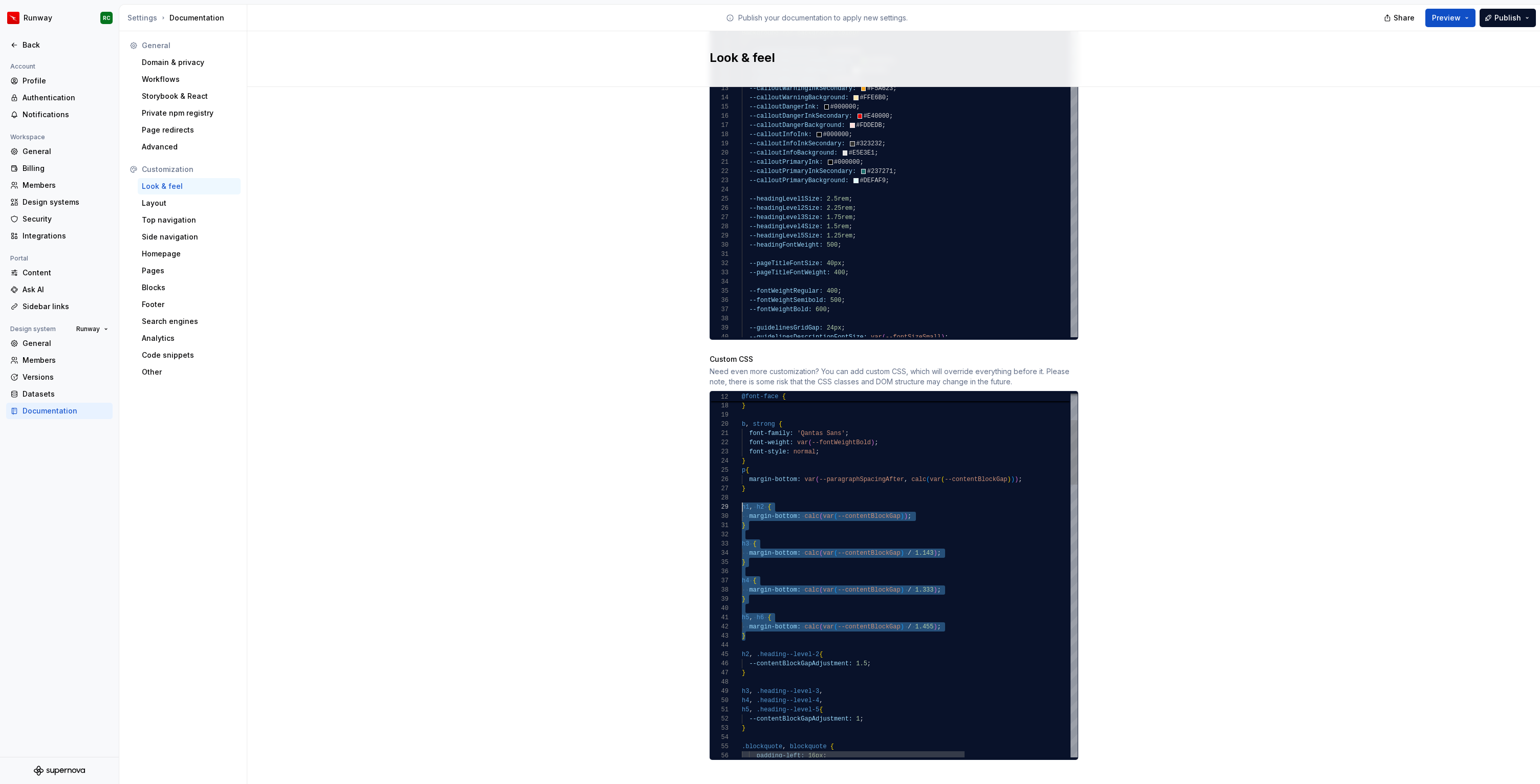
scroll to position [0, 0]
type textarea "**********"
drag, startPoint x: 772, startPoint y: 628, endPoint x: 723, endPoint y: 494, distance: 142.7
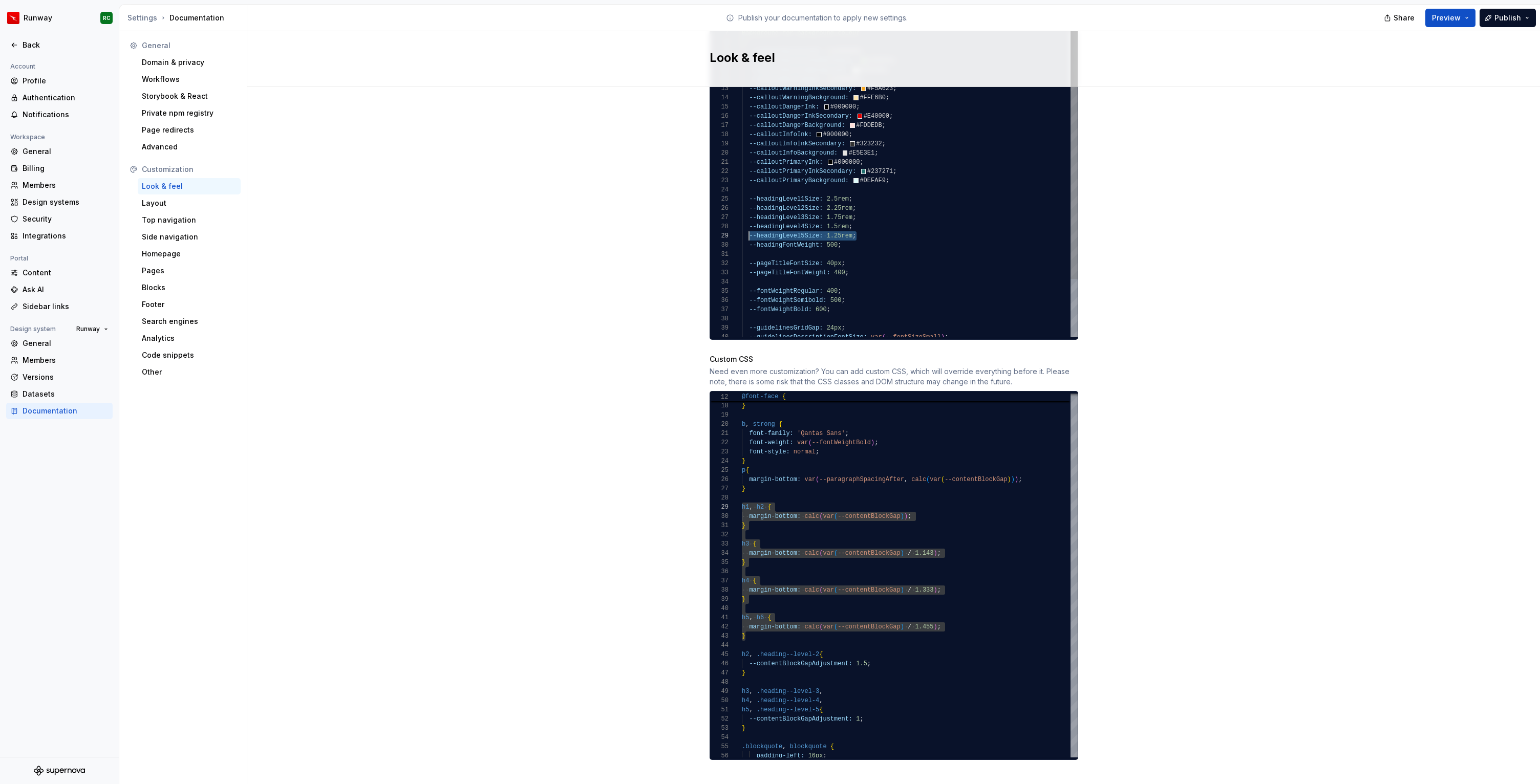
scroll to position [74, 7]
drag, startPoint x: 869, startPoint y: 223, endPoint x: 747, endPoint y: 229, distance: 122.1
click at [747, 229] on div ":root { --colorBackgroundPrimary: #F2F1F0 ; /* Notification styles Ink for text…" at bounding box center [910, 189] width 336 height 433
click at [843, 234] on div ":root { --colorBackgroundPrimary: #F2F1F0 ; /* Notification styles Ink for text…" at bounding box center [910, 194] width 336 height 442
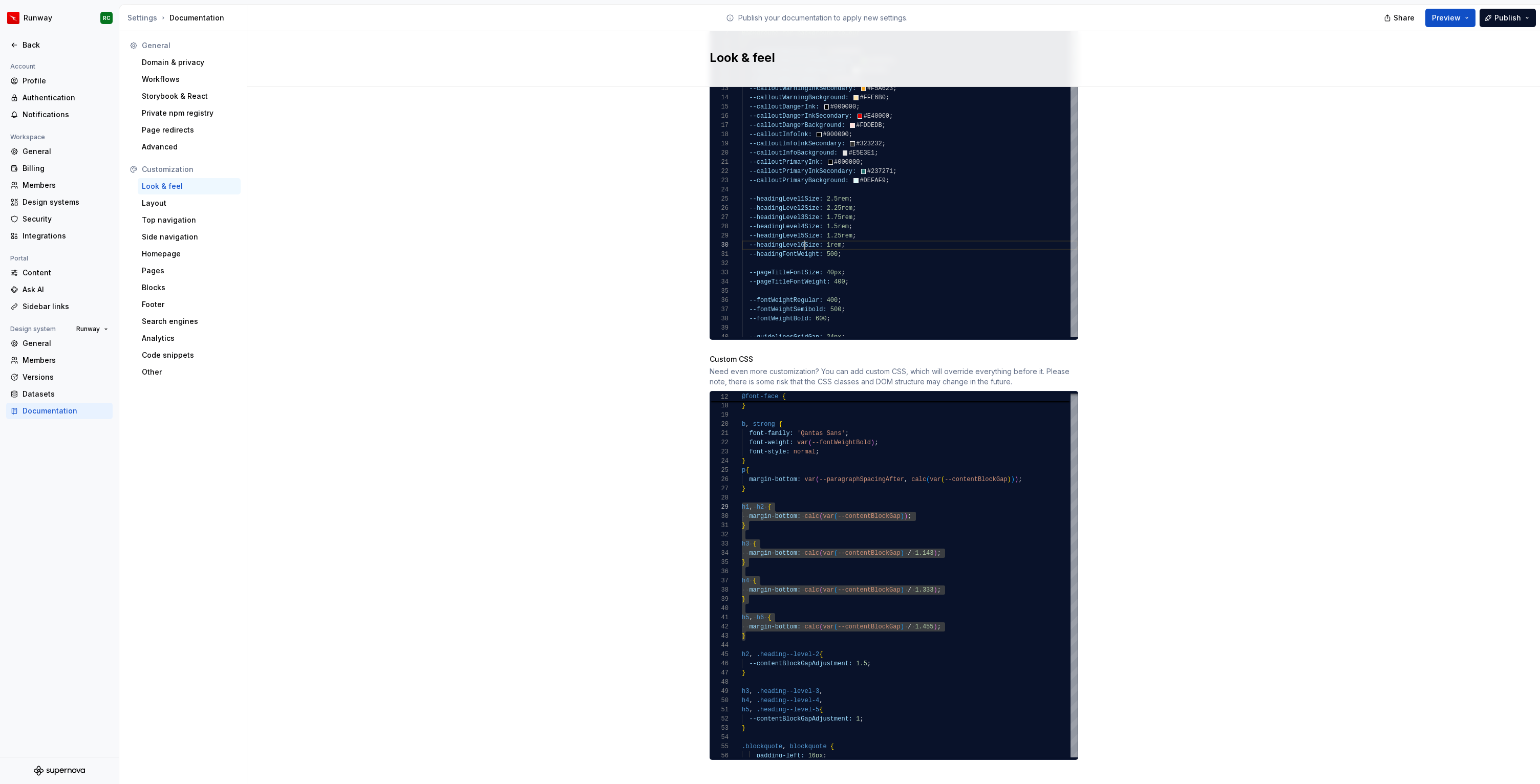
scroll to position [83, 63]
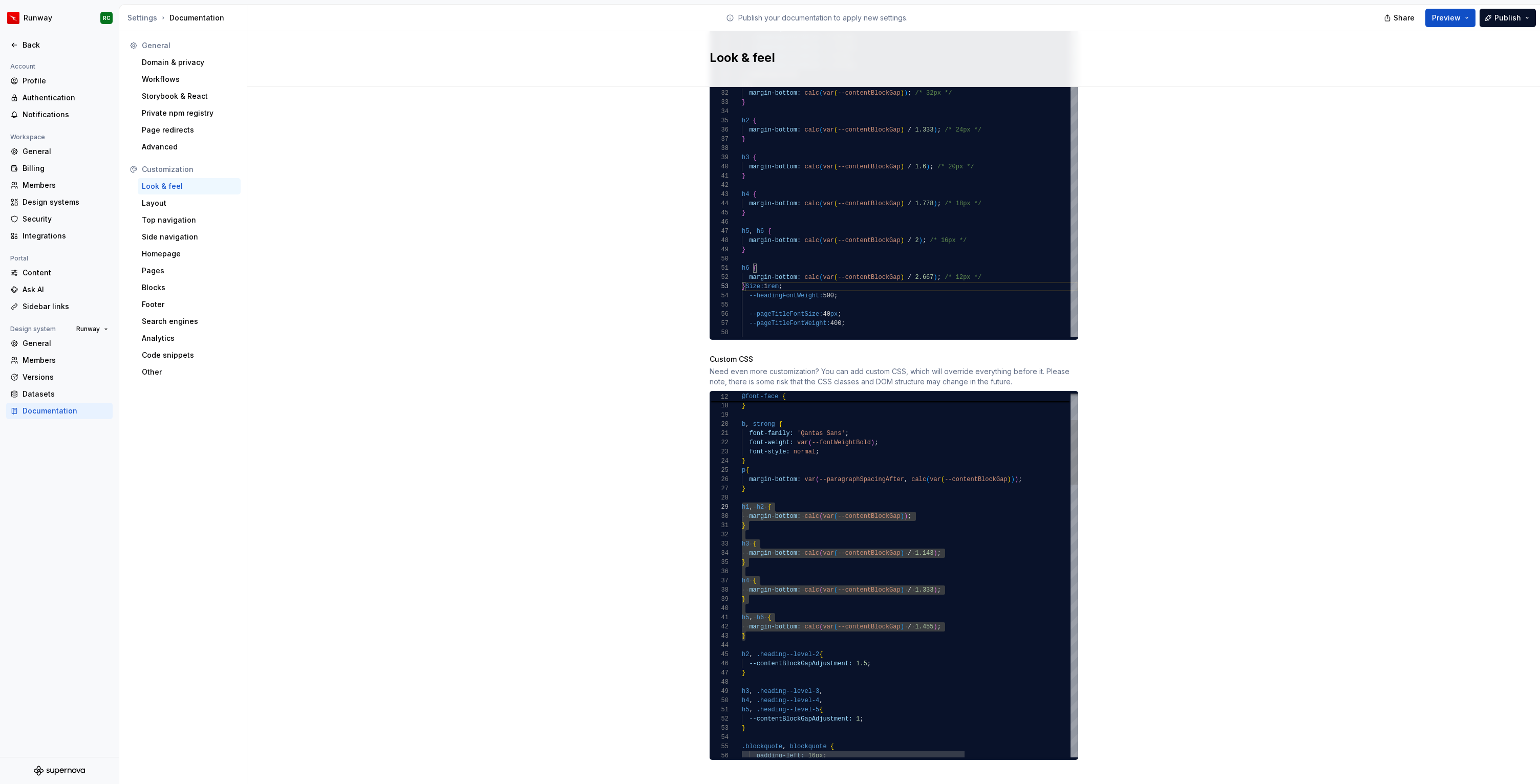
type textarea "**********"
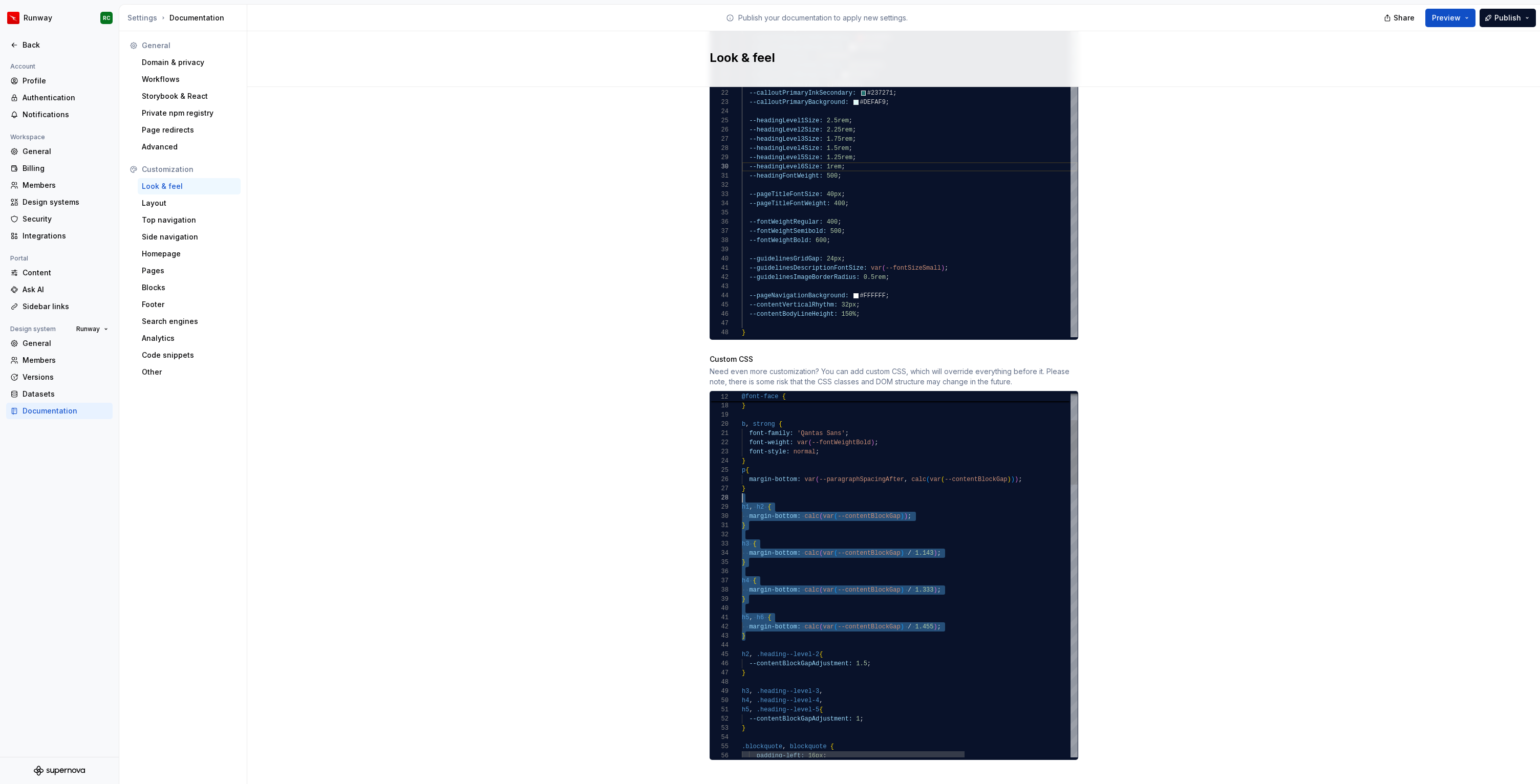
scroll to position [74, 0]
drag, startPoint x: 747, startPoint y: 625, endPoint x: 724, endPoint y: 495, distance: 132.0
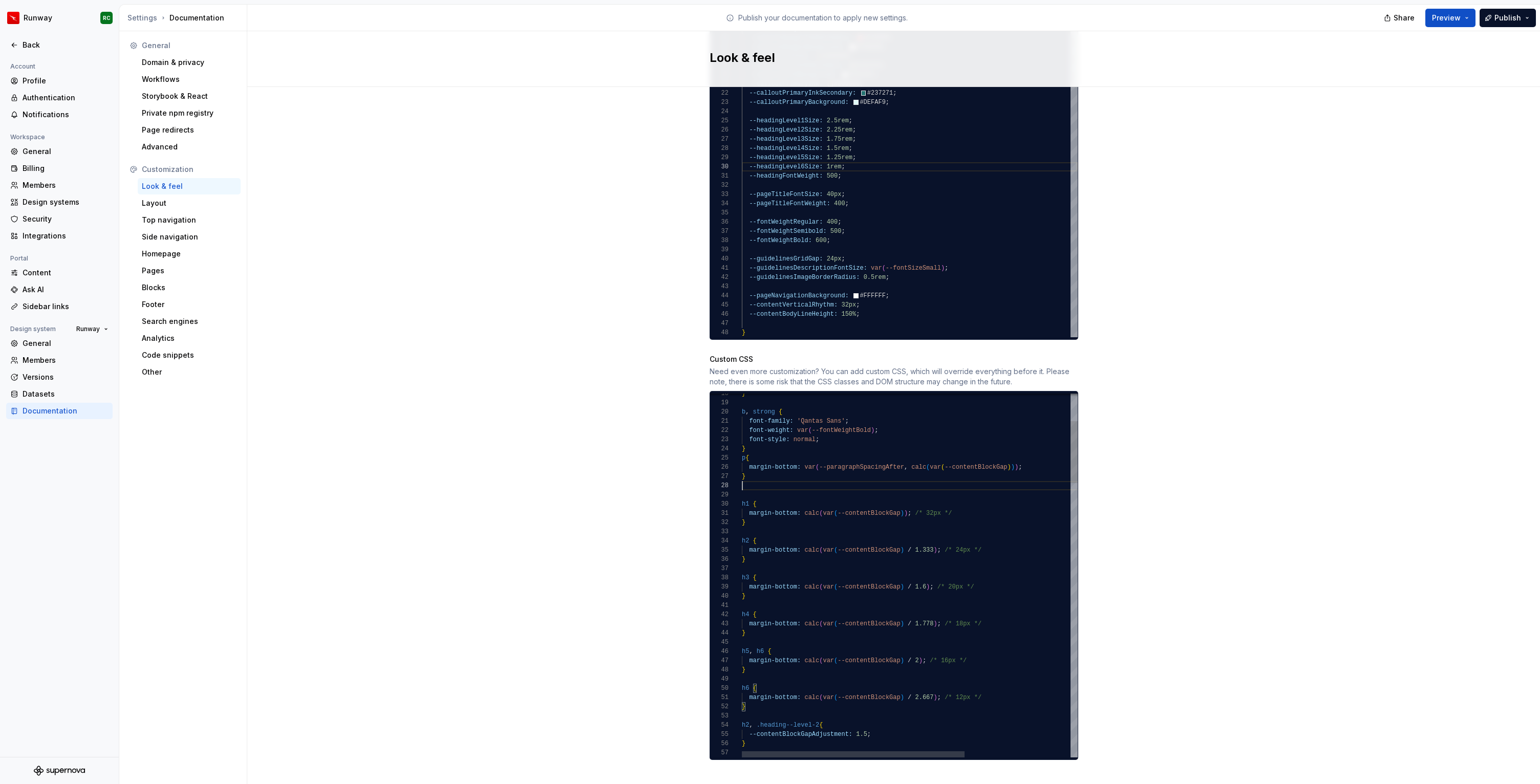
drag, startPoint x: 943, startPoint y: 532, endPoint x: 1026, endPoint y: 525, distance: 83.3
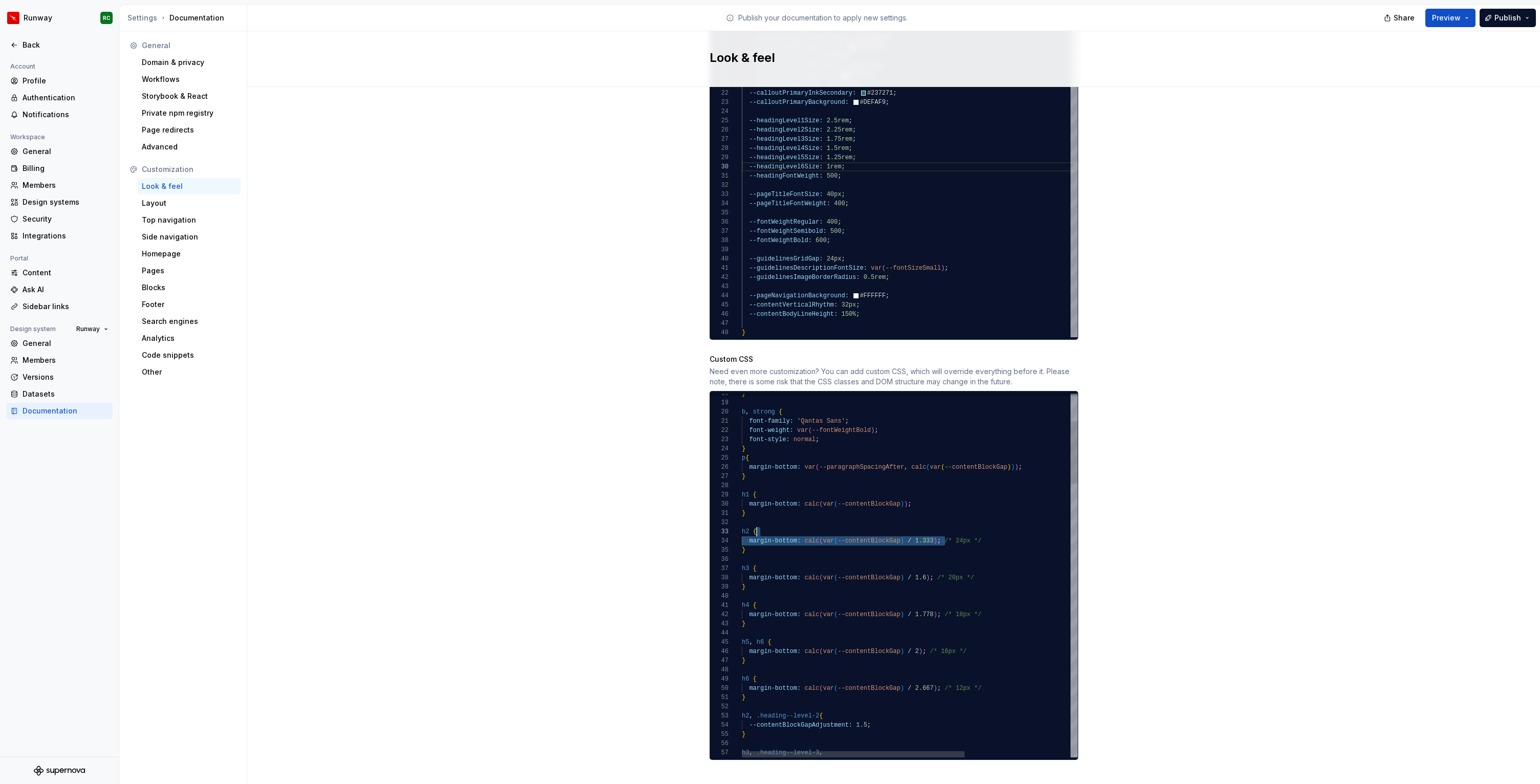
drag, startPoint x: 1003, startPoint y: 533, endPoint x: 944, endPoint y: 528, distance: 59.2
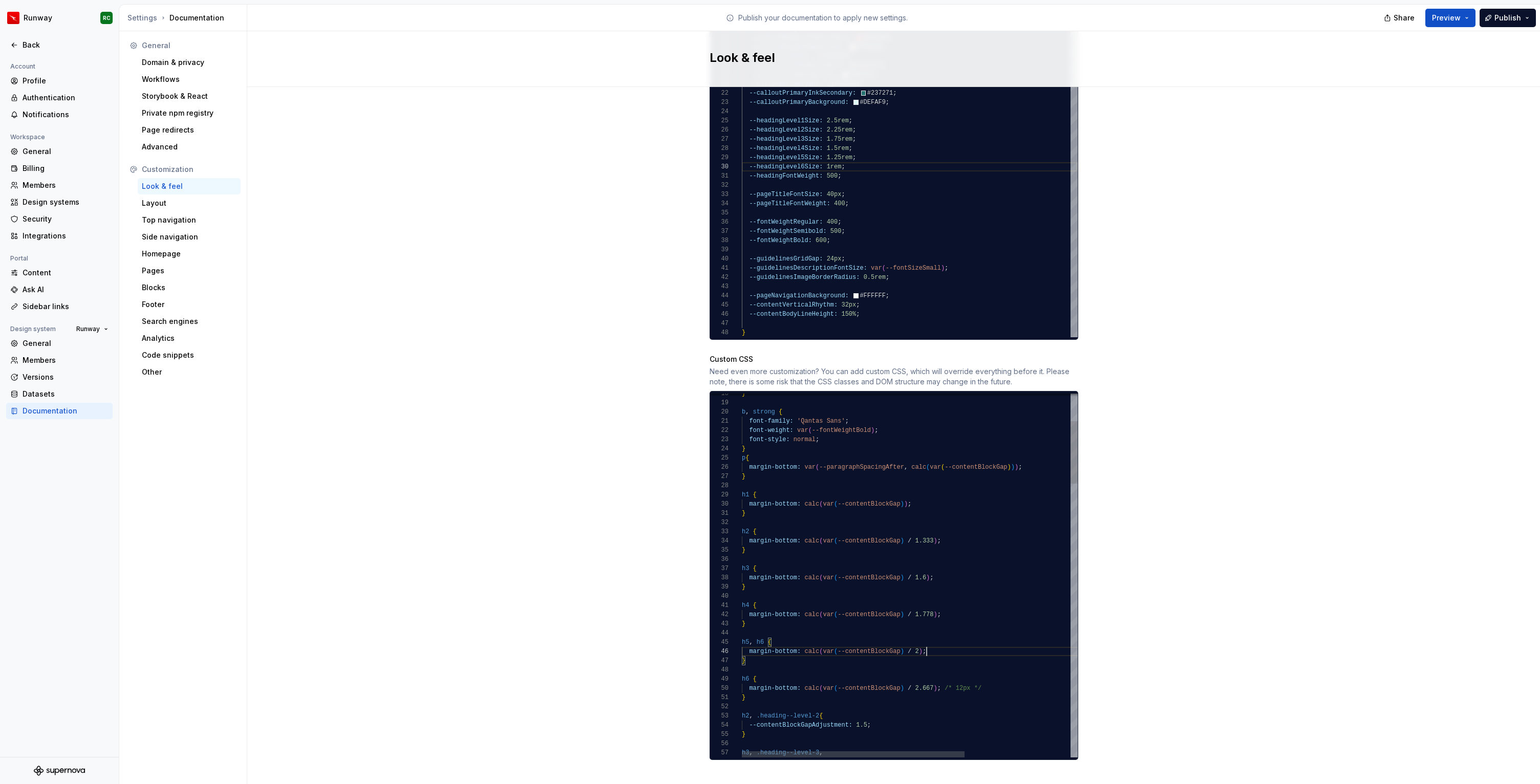
scroll to position [46, 185]
click at [1520, 23] on button "Publish" at bounding box center [1508, 18] width 56 height 19
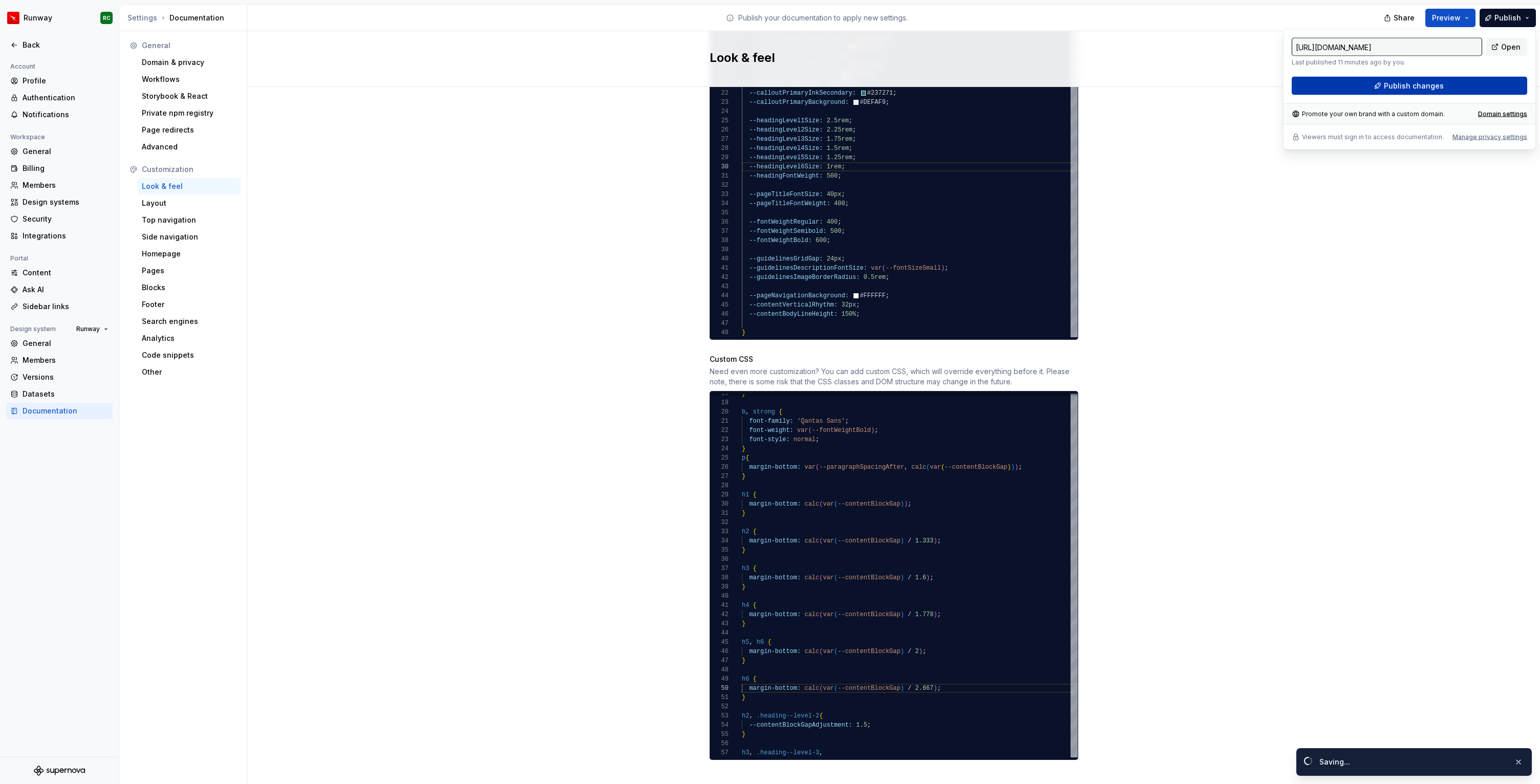
click at [1452, 79] on button "Publish changes" at bounding box center [1410, 85] width 236 height 19
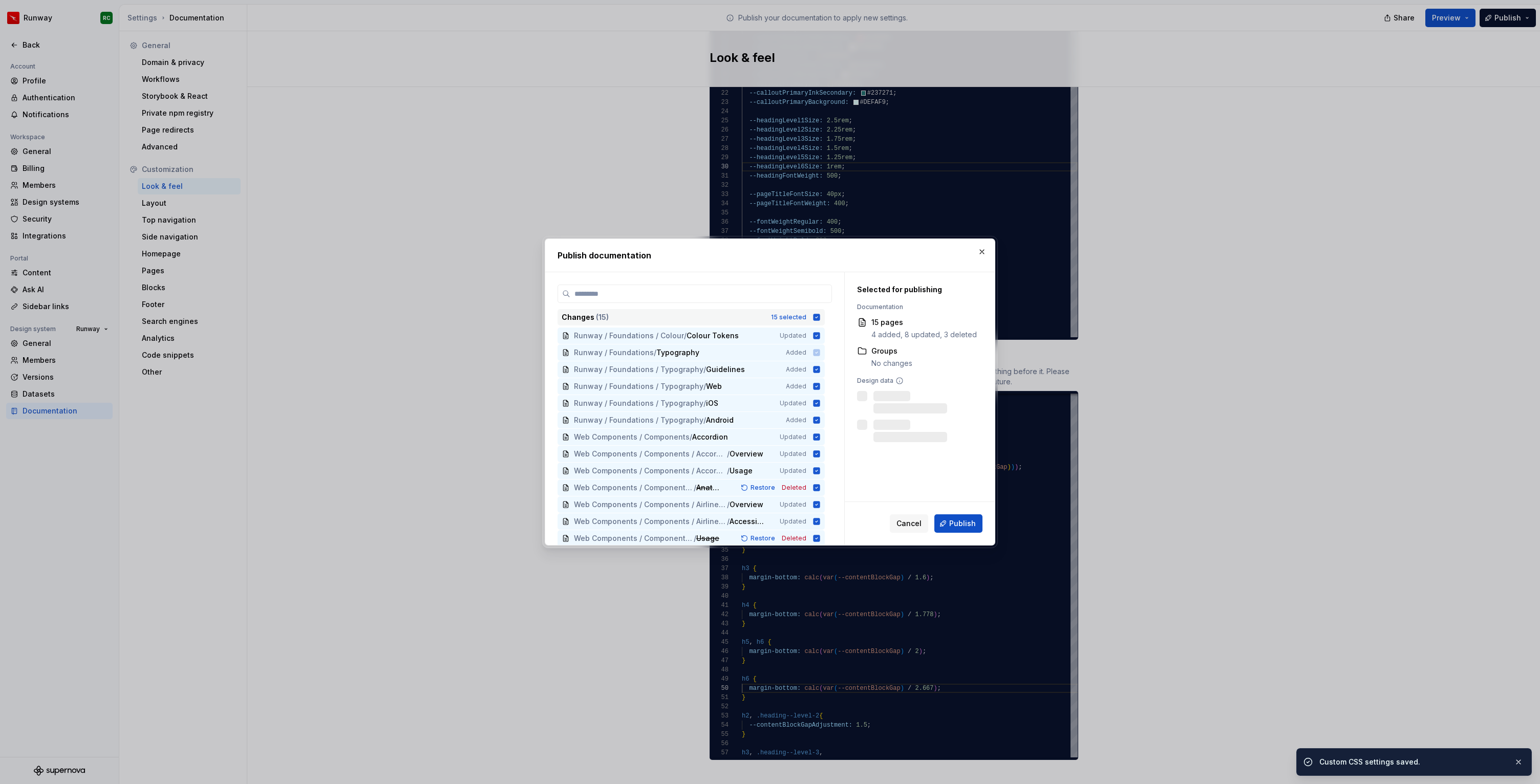
click at [815, 316] on div "Changes ( 15 ) 15 selected" at bounding box center [691, 317] width 267 height 16
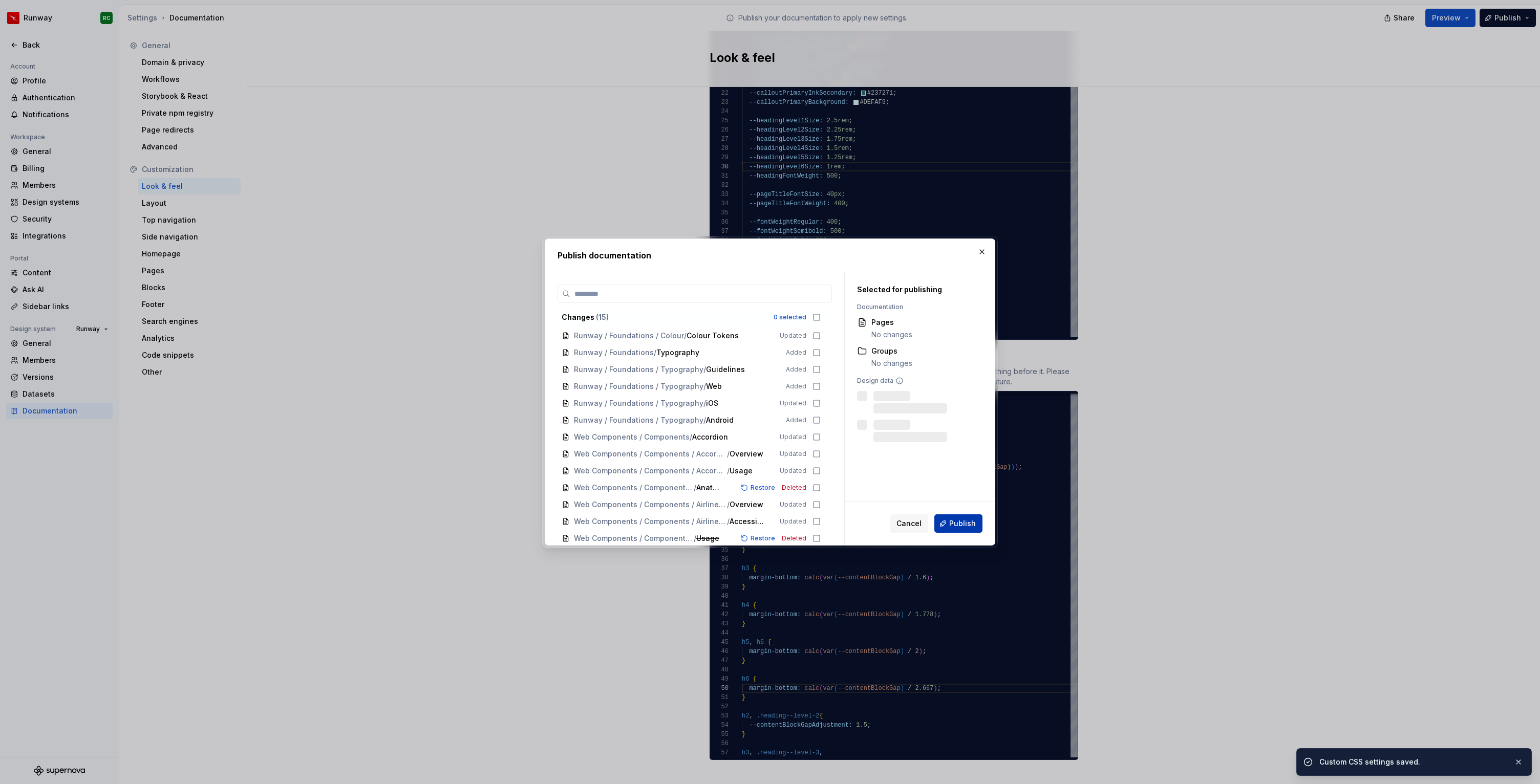
click at [963, 516] on button "Publish" at bounding box center [958, 523] width 48 height 19
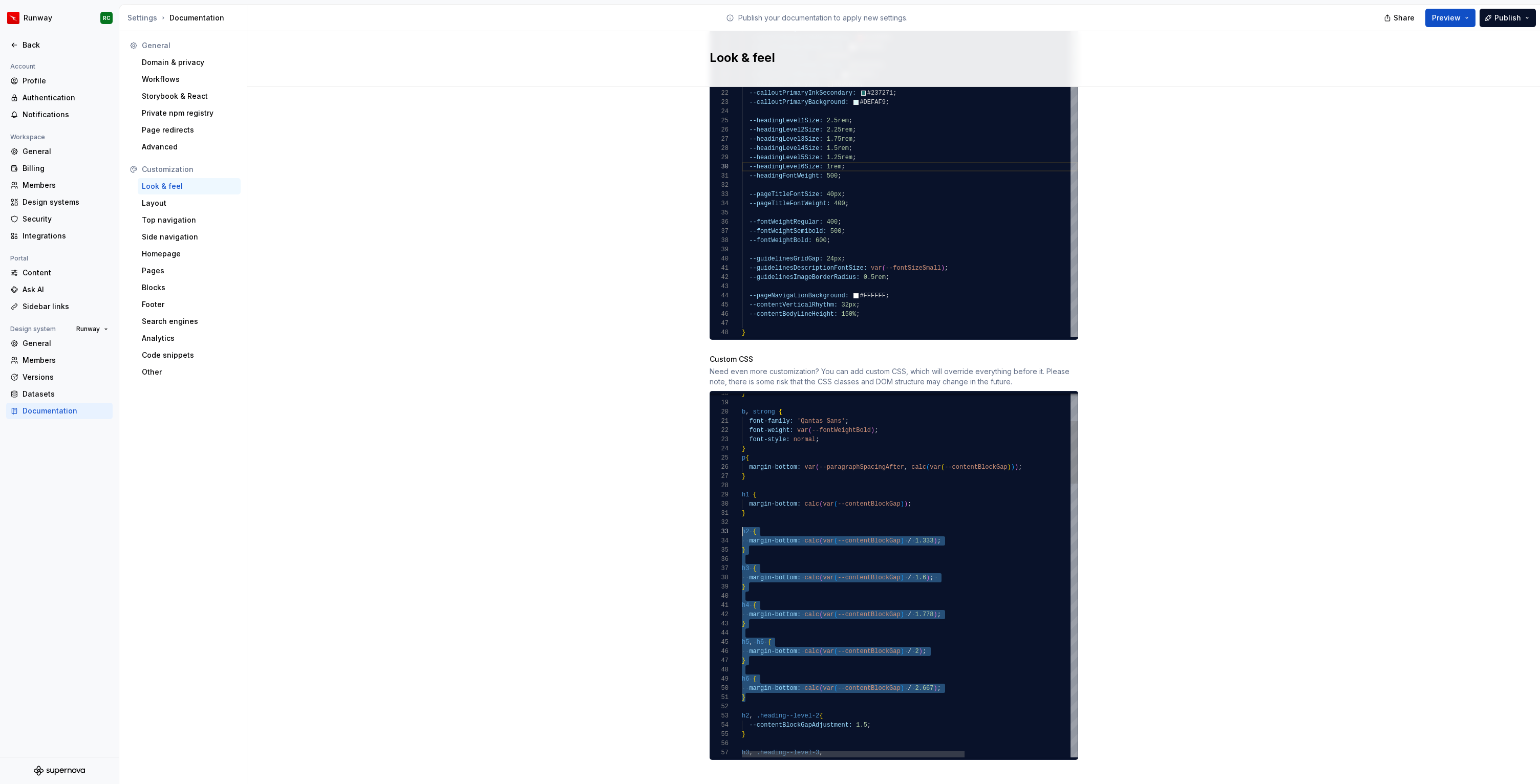
scroll to position [19, 0]
drag, startPoint x: 765, startPoint y: 688, endPoint x: 684, endPoint y: 519, distance: 187.4
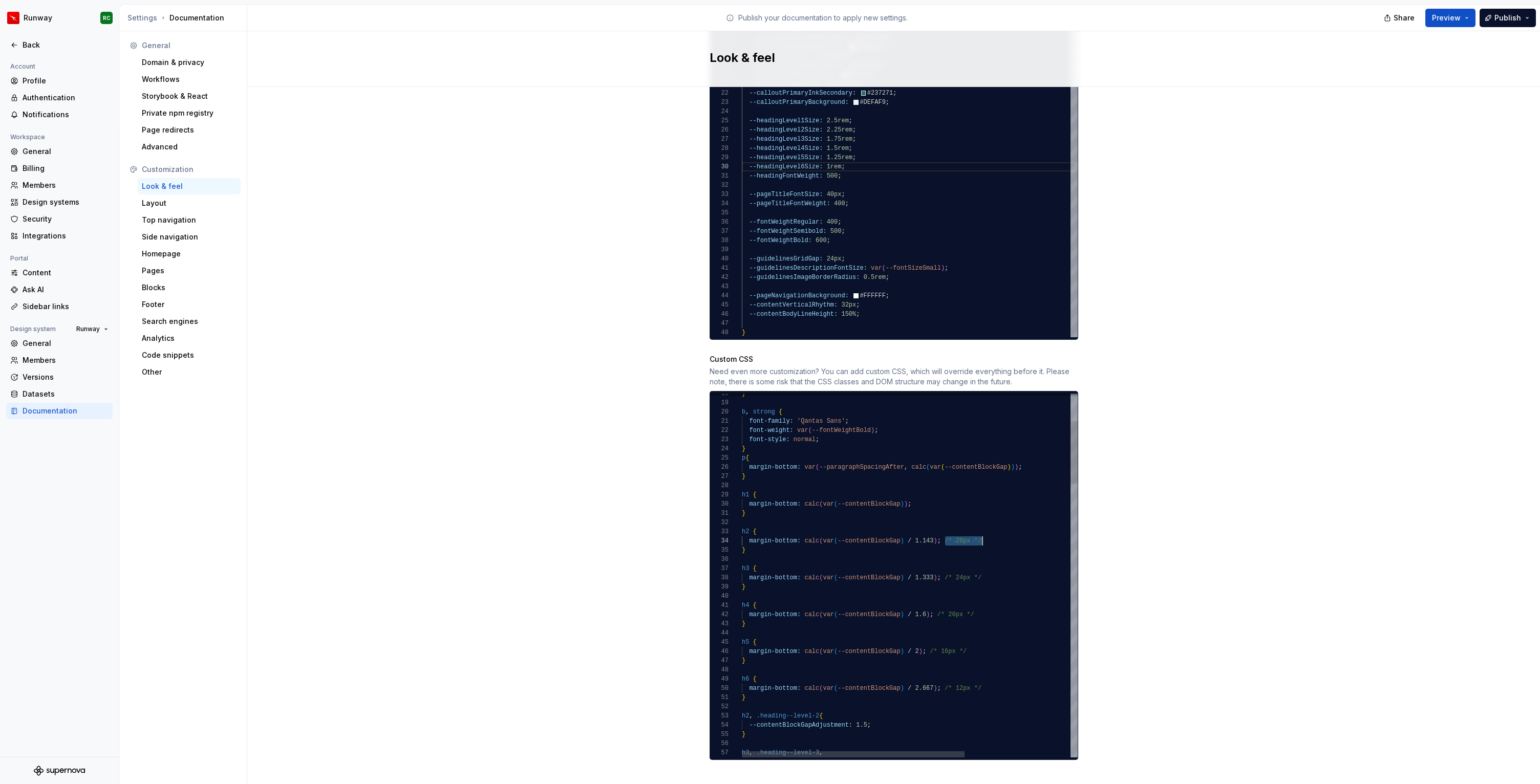
drag, startPoint x: 943, startPoint y: 528, endPoint x: 986, endPoint y: 532, distance: 43.2
drag, startPoint x: 943, startPoint y: 569, endPoint x: 993, endPoint y: 565, distance: 50.2
drag, startPoint x: 936, startPoint y: 605, endPoint x: 979, endPoint y: 601, distance: 43.2
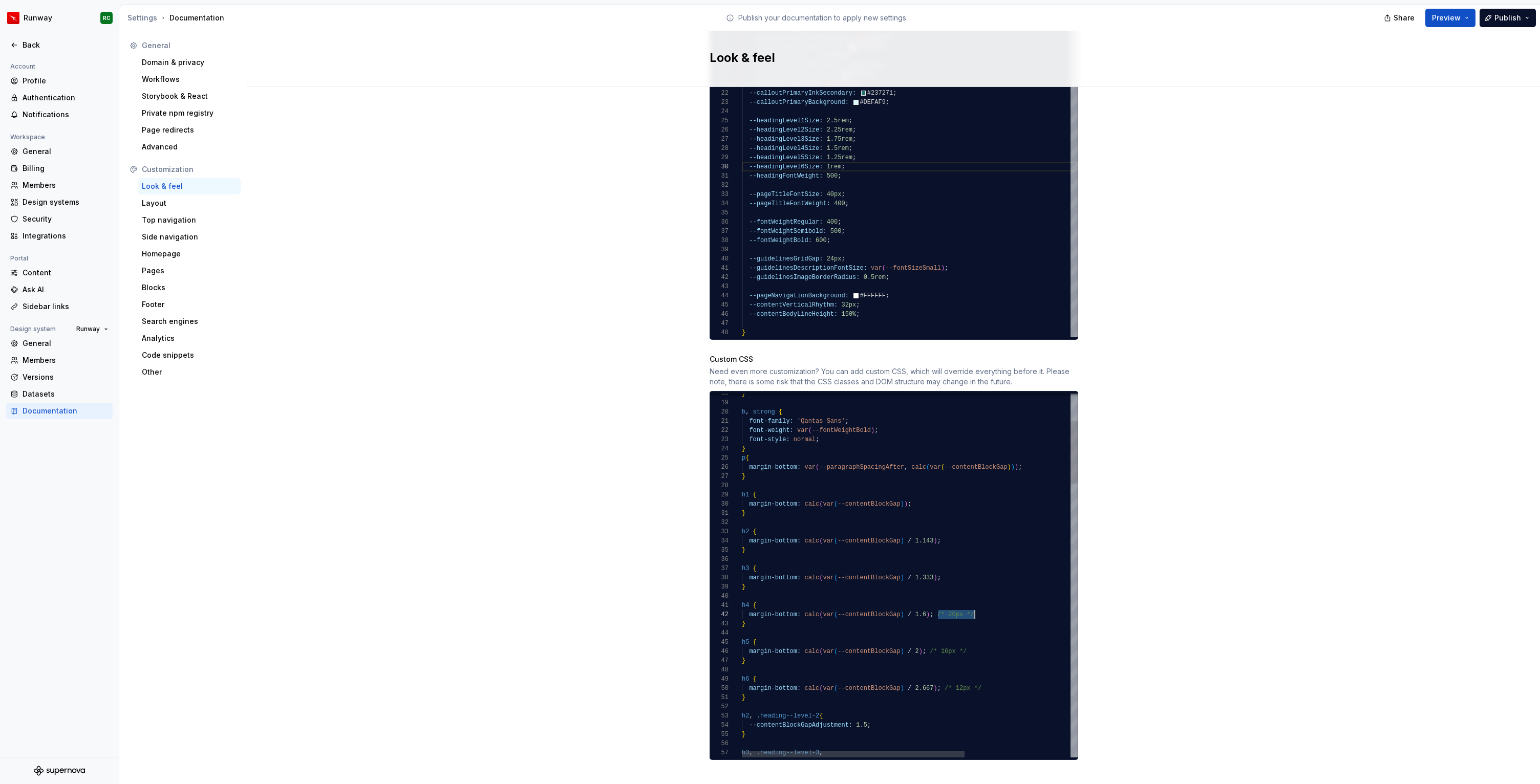
drag, startPoint x: 932, startPoint y: 643, endPoint x: 991, endPoint y: 632, distance: 60.0
drag, startPoint x: 973, startPoint y: 642, endPoint x: 926, endPoint y: 640, distance: 47.0
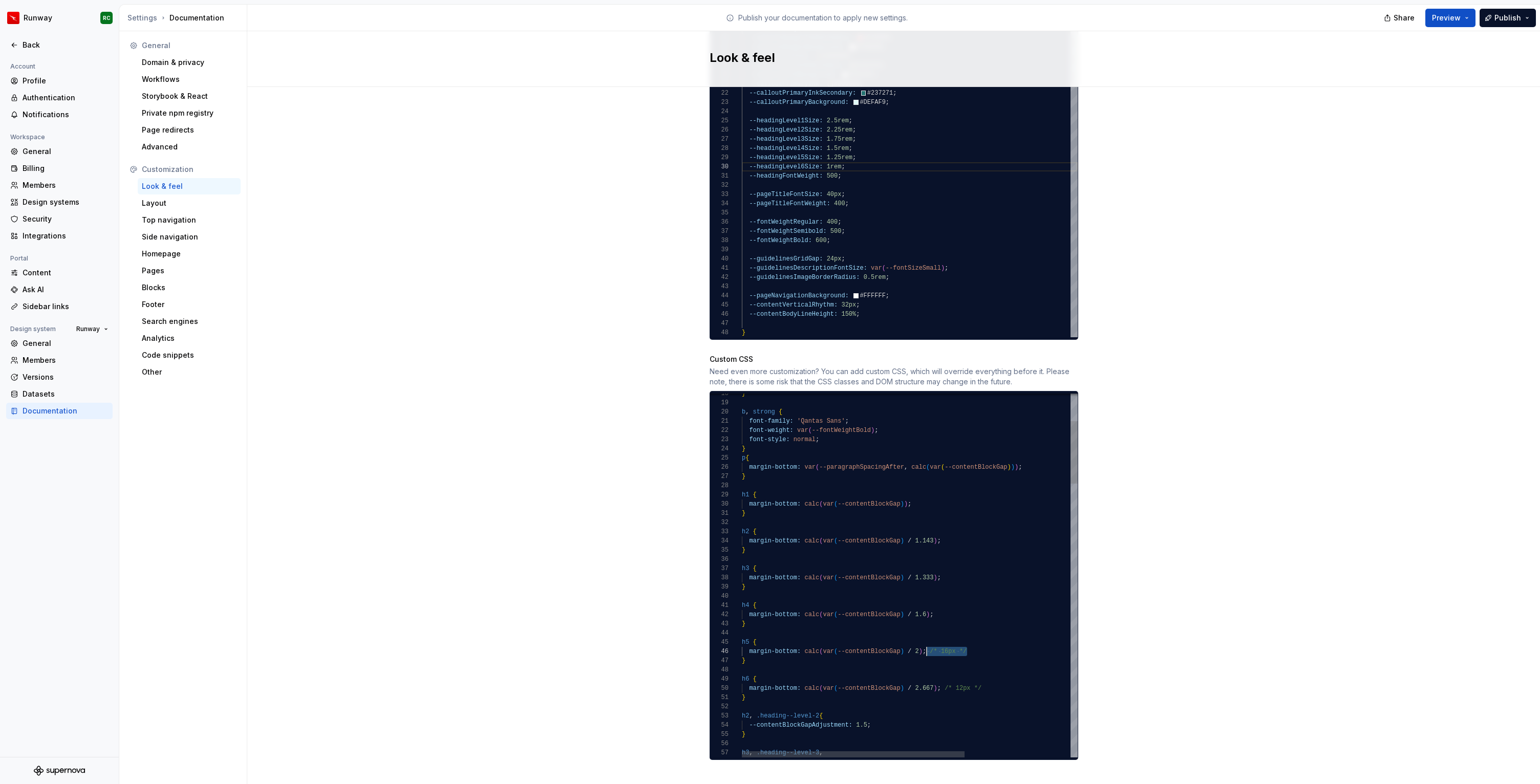
drag, startPoint x: 945, startPoint y: 678, endPoint x: 985, endPoint y: 677, distance: 40.0
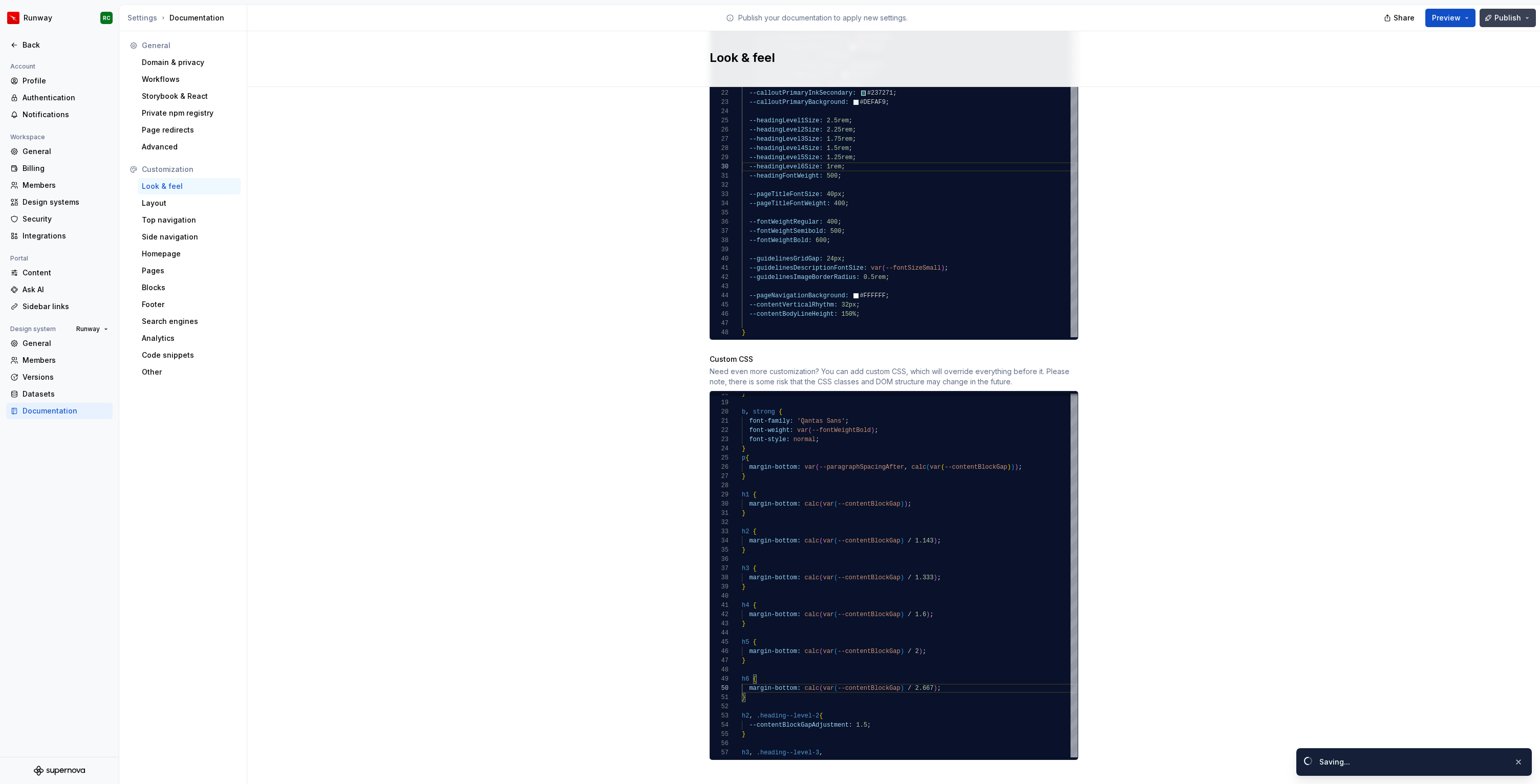
click at [1504, 17] on span "Publish" at bounding box center [1508, 17] width 27 height 10
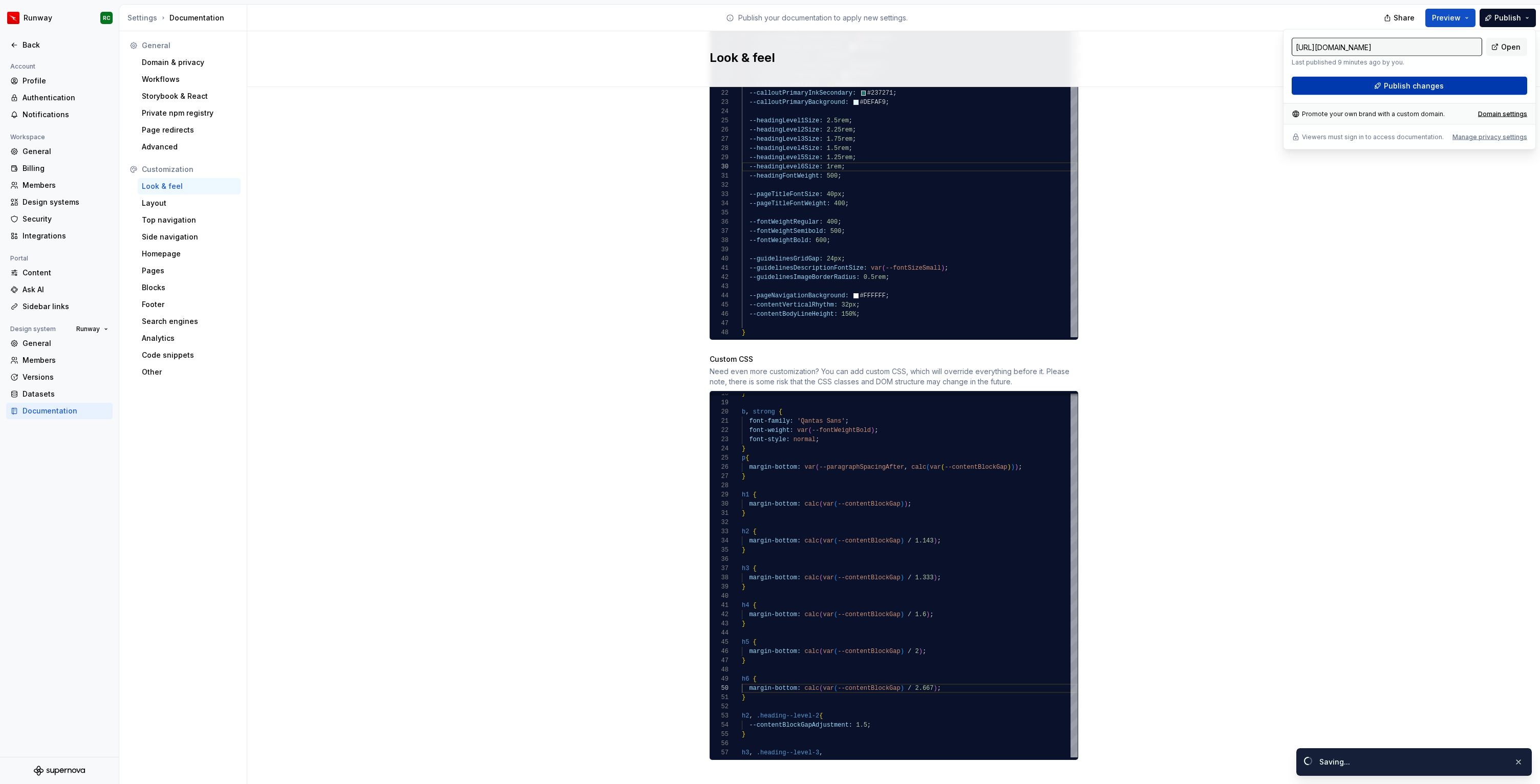
click at [1399, 89] on span "Publish changes" at bounding box center [1414, 85] width 60 height 10
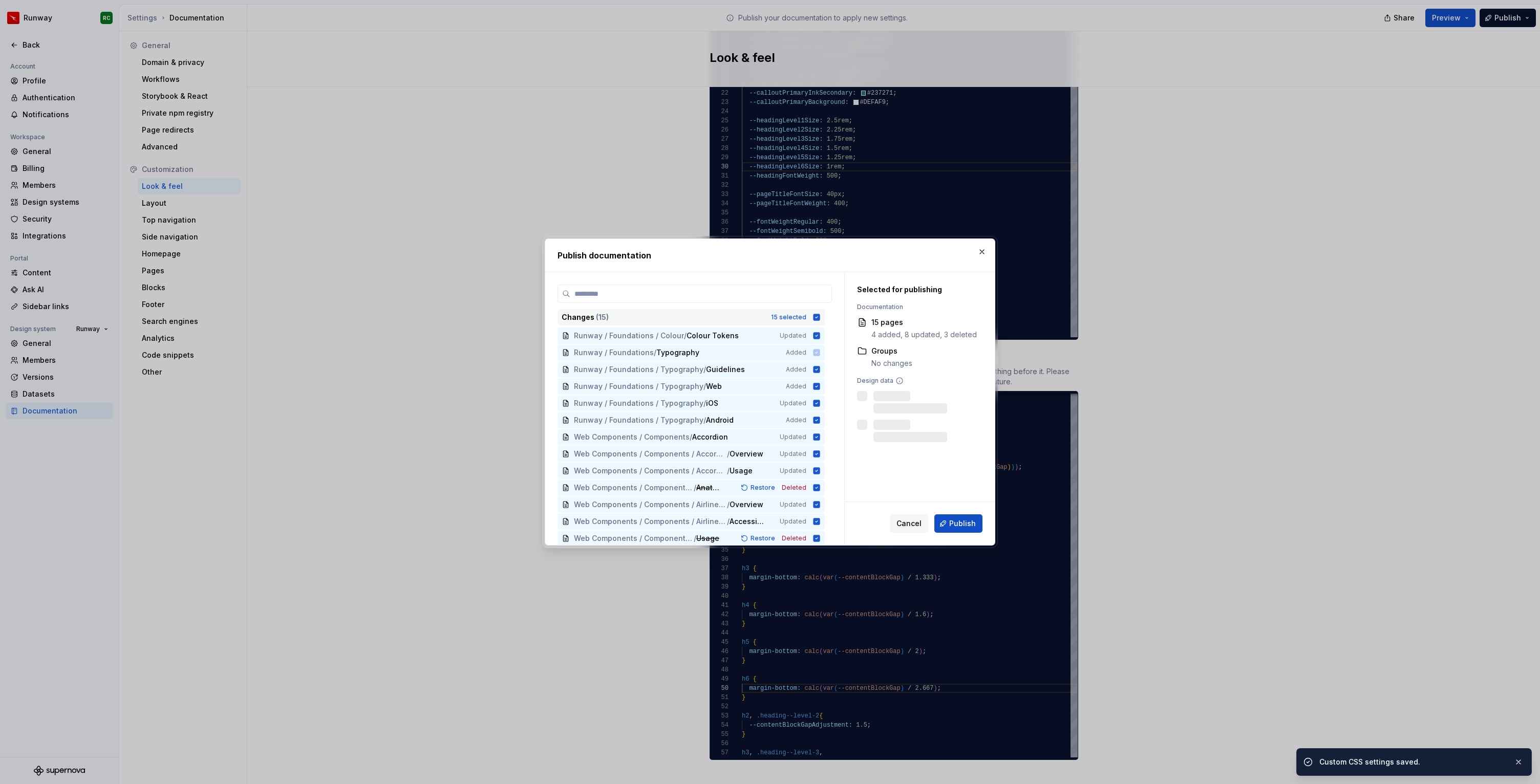
click at [789, 313] on div "15 selected" at bounding box center [789, 317] width 35 height 8
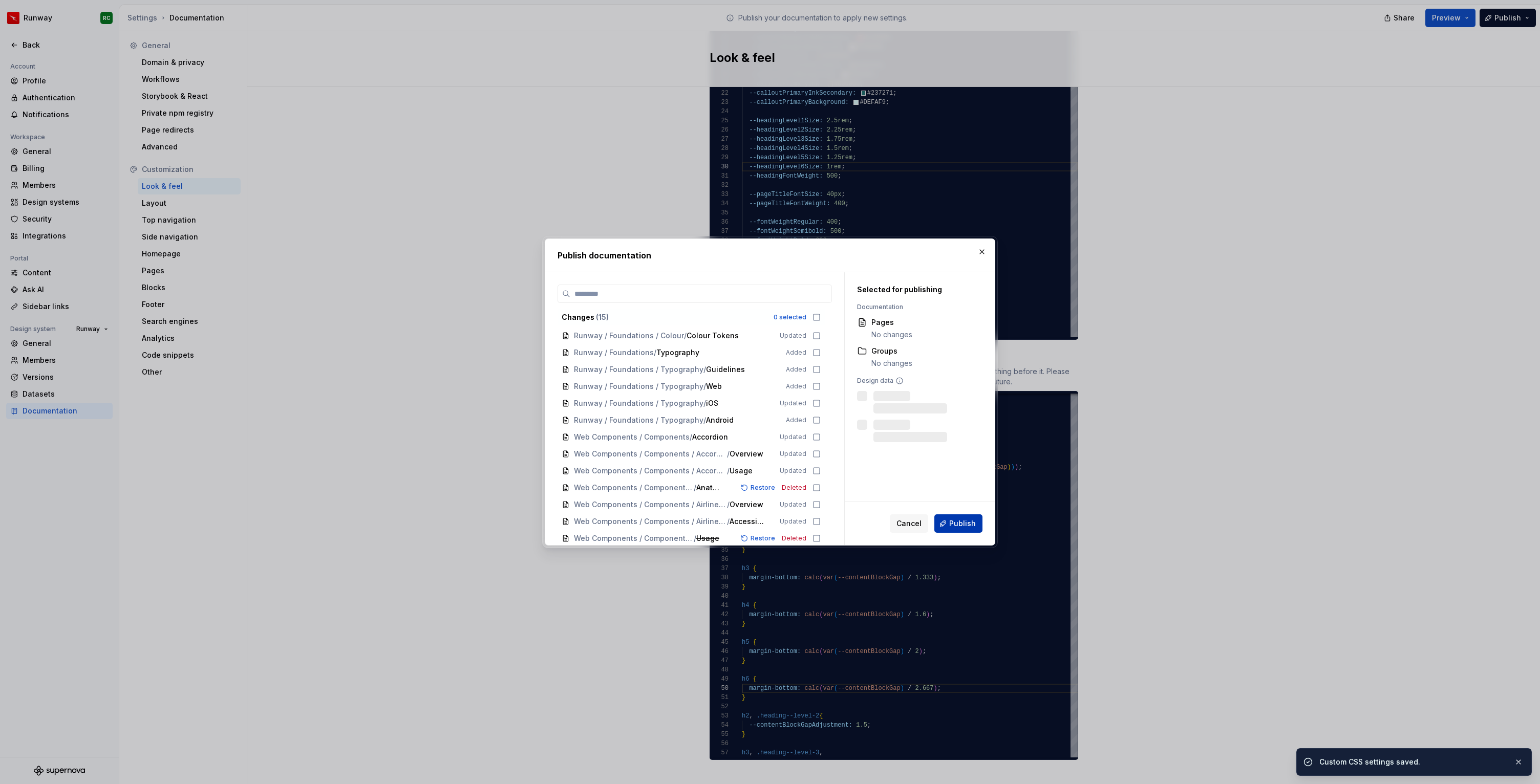
click at [952, 525] on span "Publish" at bounding box center [962, 523] width 27 height 10
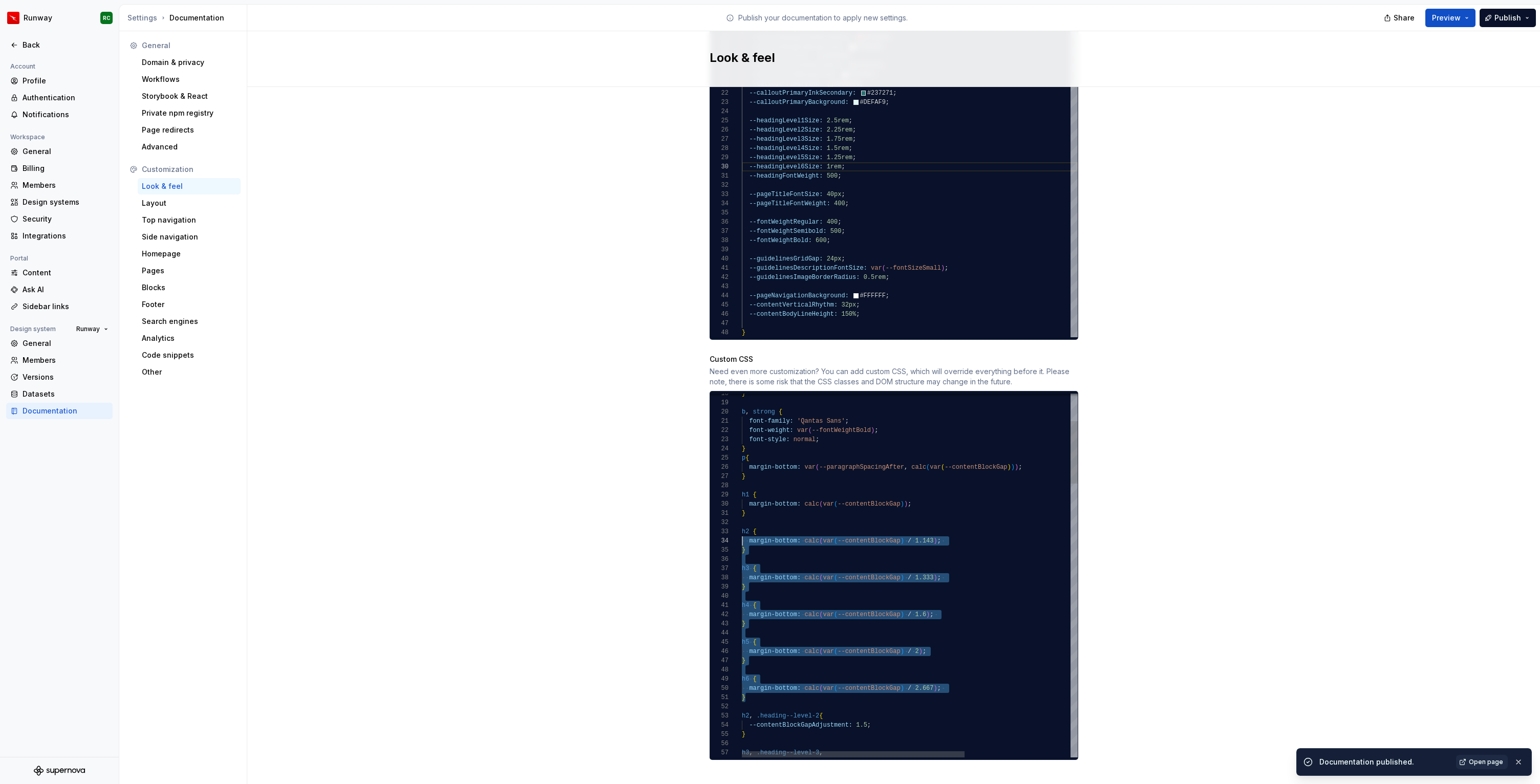
scroll to position [19, 0]
drag, startPoint x: 750, startPoint y: 688, endPoint x: 704, endPoint y: 522, distance: 172.3
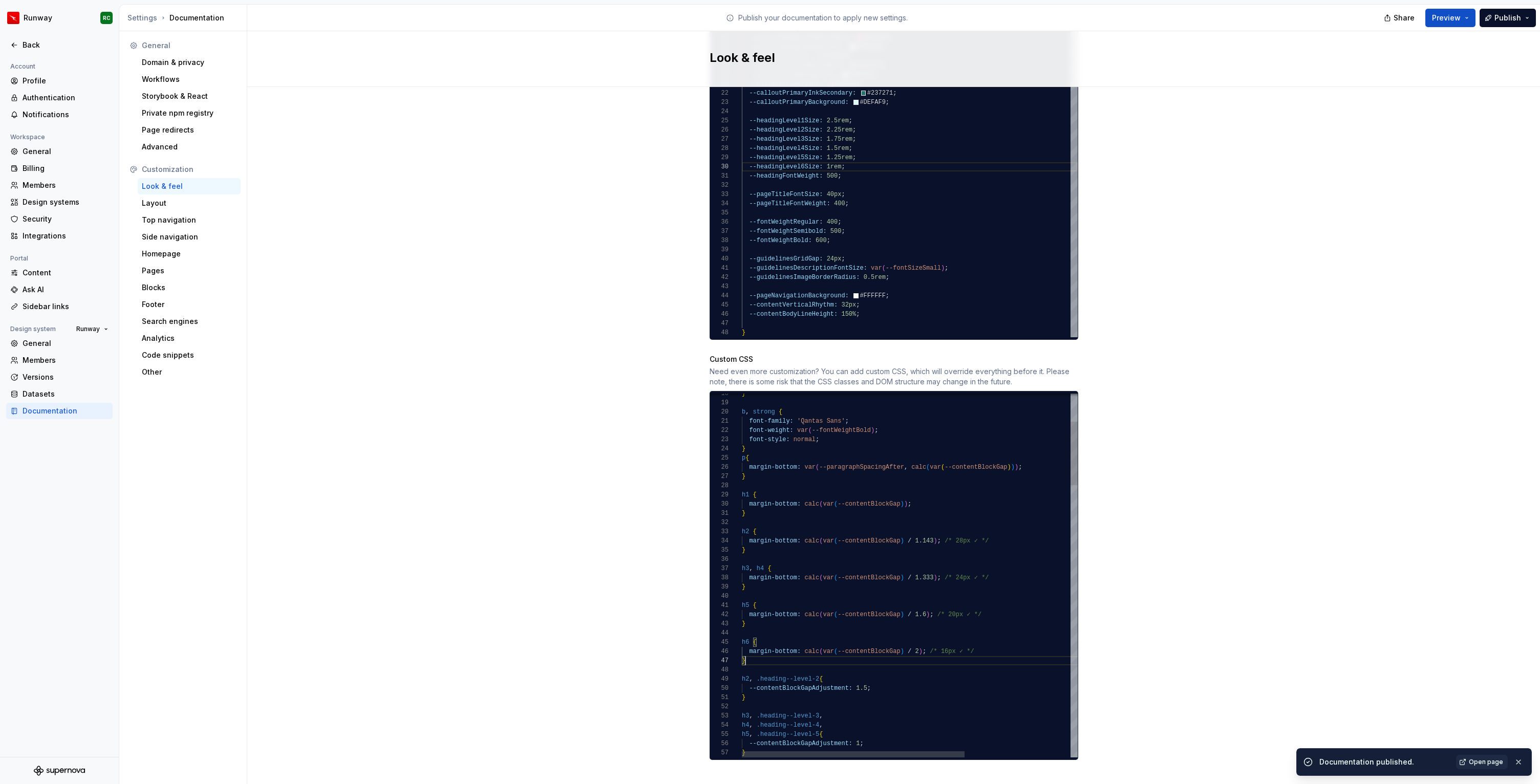
scroll to position [55, 4]
click at [1520, 17] on span "Publish" at bounding box center [1508, 17] width 27 height 10
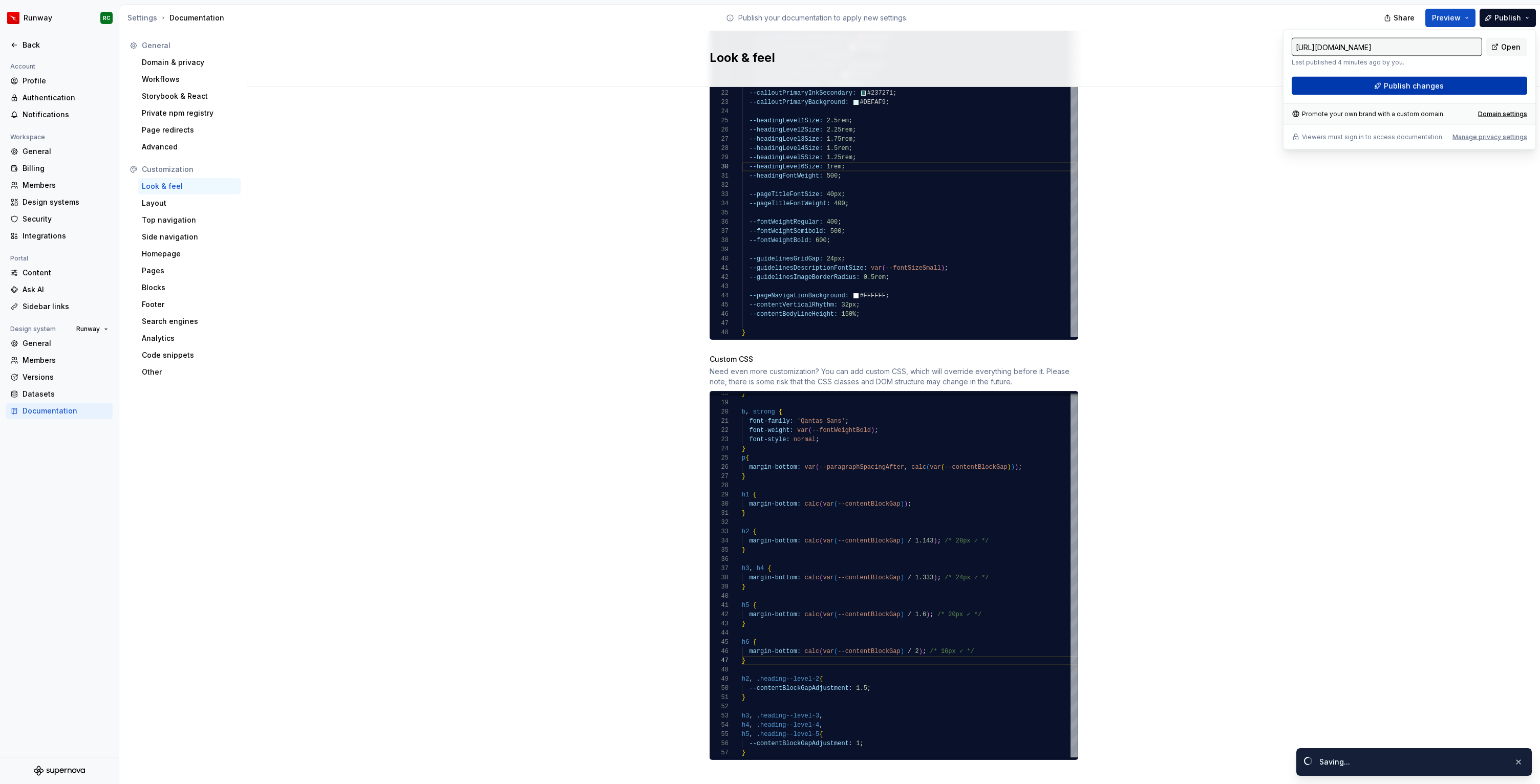
click at [1385, 86] on button "Publish changes" at bounding box center [1410, 85] width 236 height 19
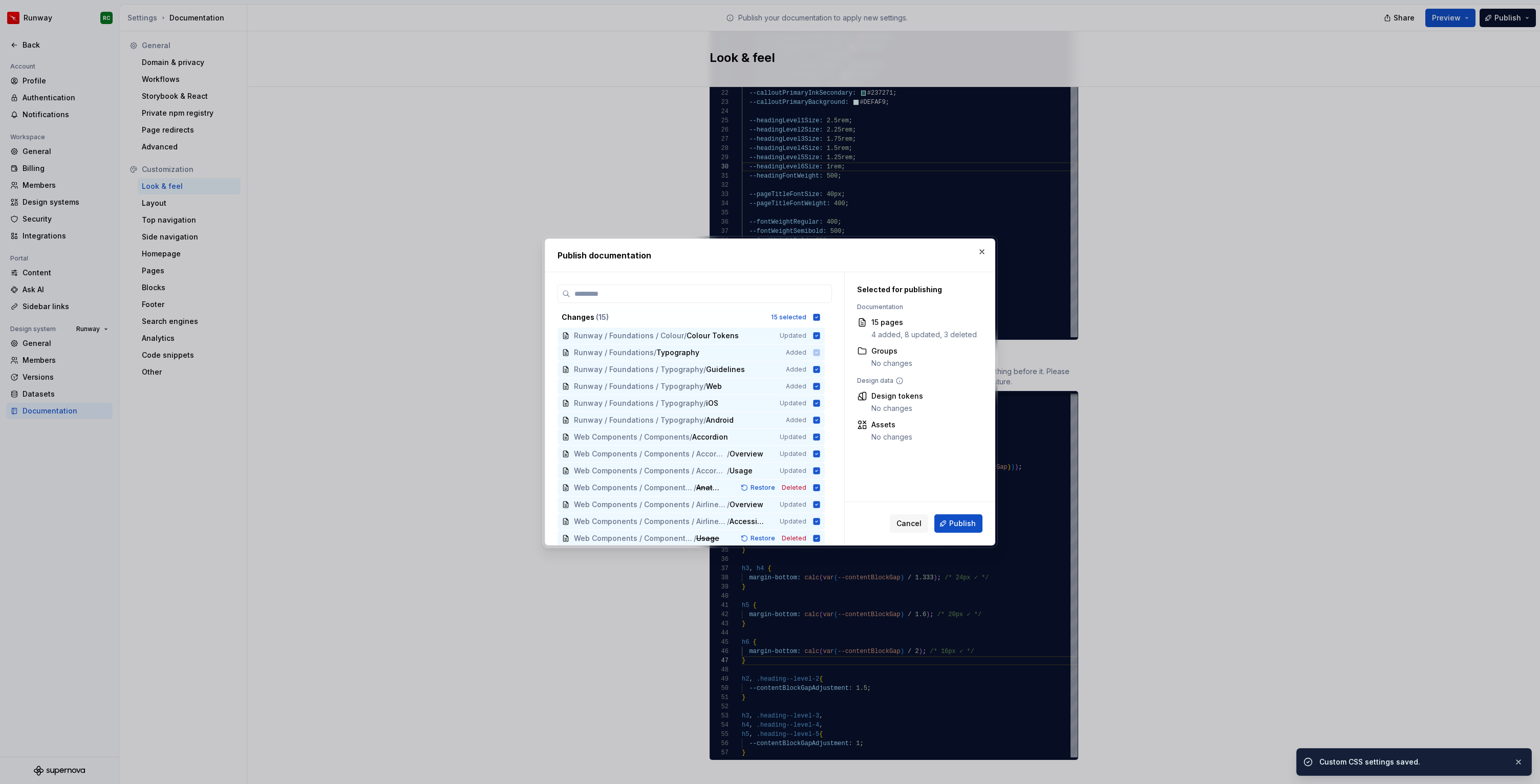
click at [793, 306] on div "Changes ( 15 ) 15 selected Runway / Foundations / Colour / Colour Tokens Update…" at bounding box center [695, 415] width 274 height 261
click at [790, 314] on div "15 selected" at bounding box center [789, 317] width 35 height 8
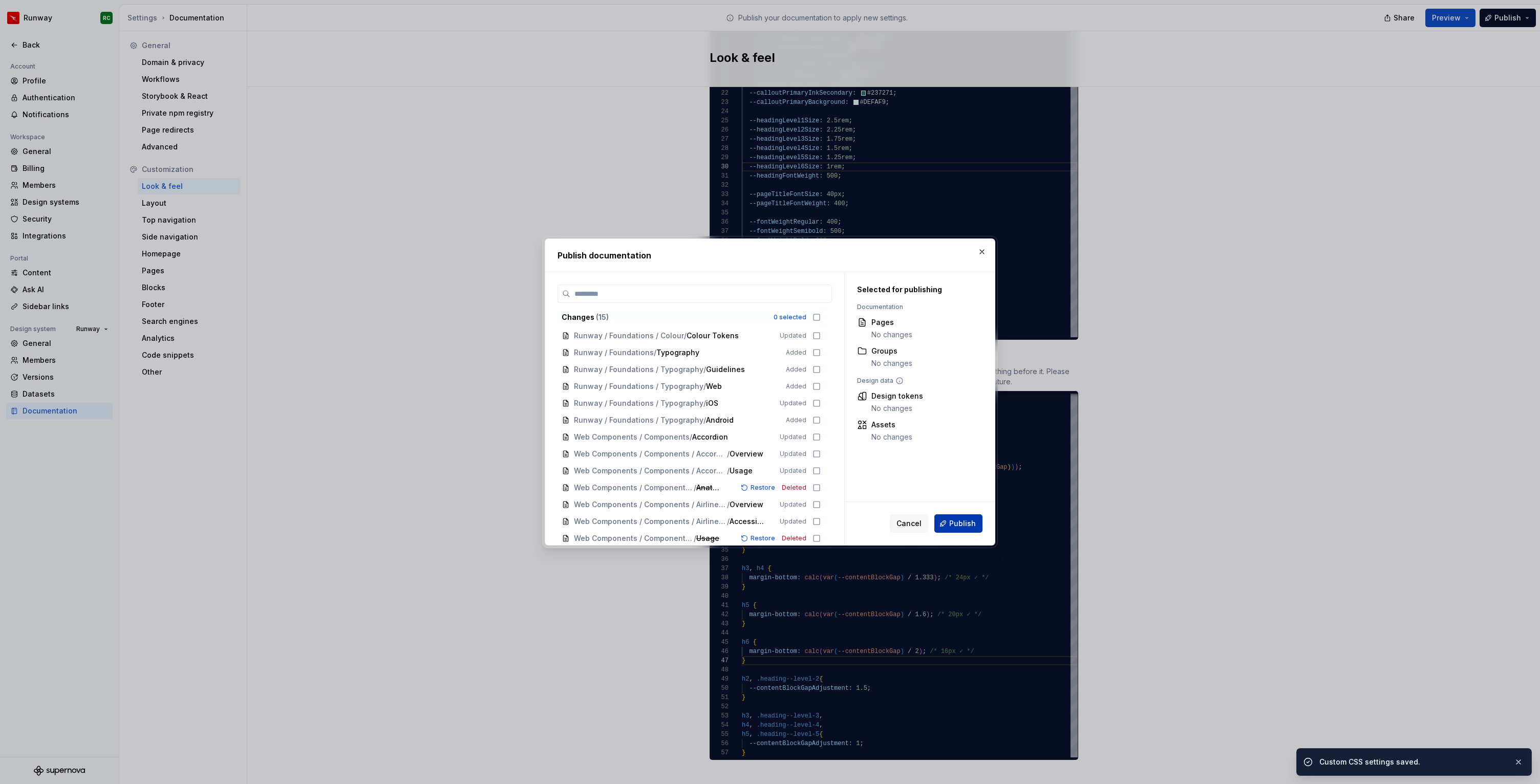
click at [974, 526] on span "Publish" at bounding box center [962, 523] width 27 height 10
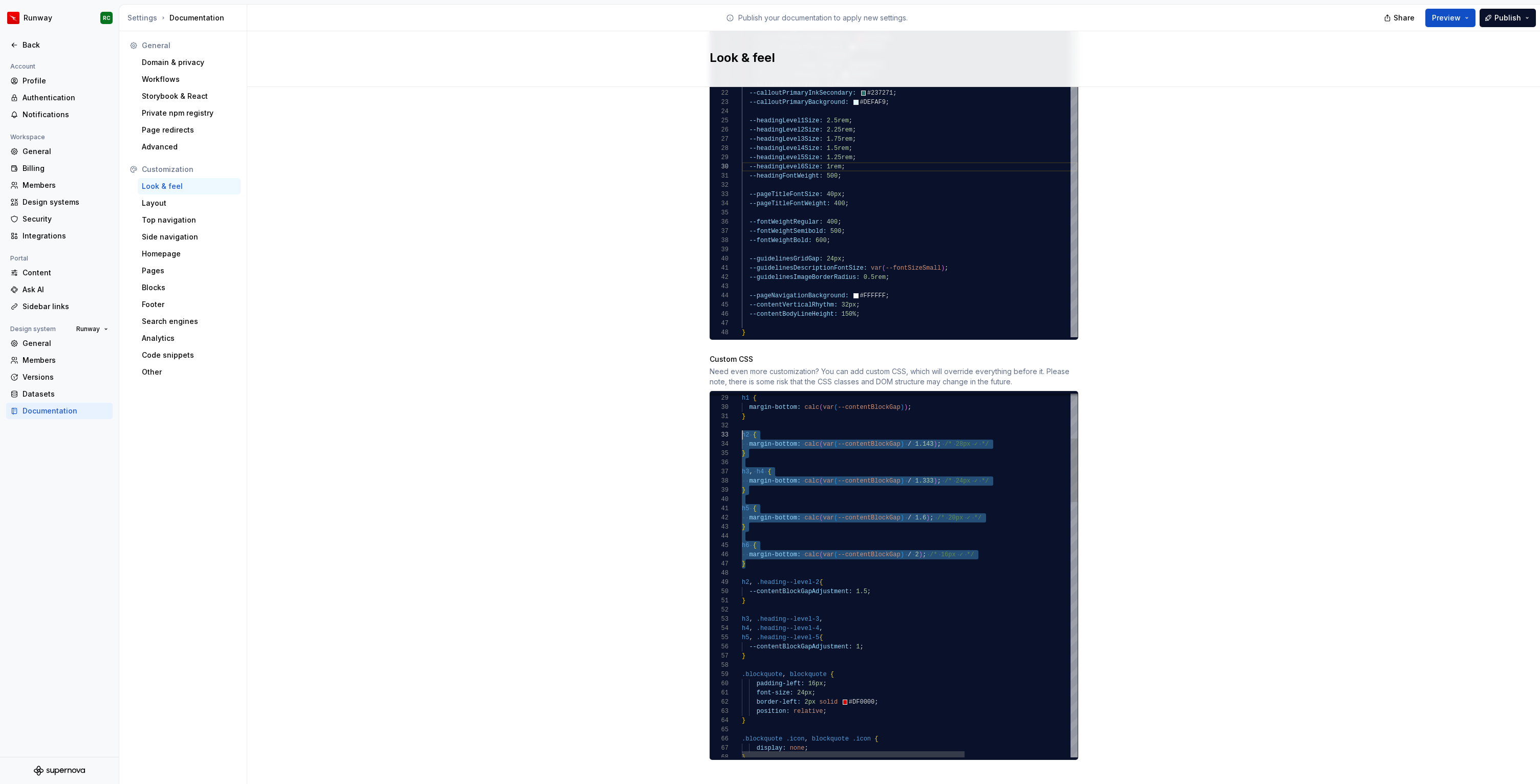
scroll to position [19, 0]
drag, startPoint x: 753, startPoint y: 554, endPoint x: 714, endPoint y: 422, distance: 137.6
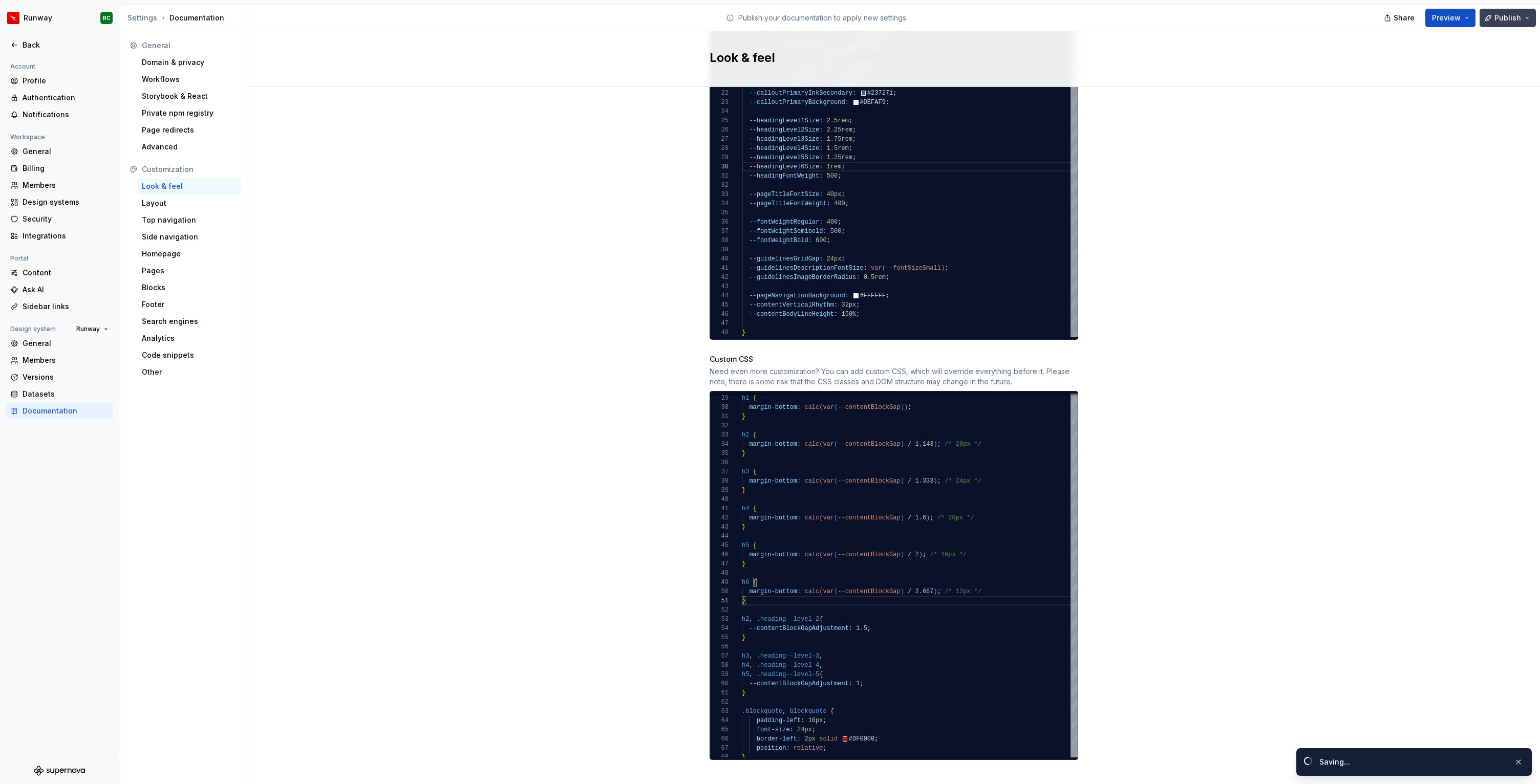
click at [1500, 19] on span "Publish" at bounding box center [1508, 17] width 27 height 10
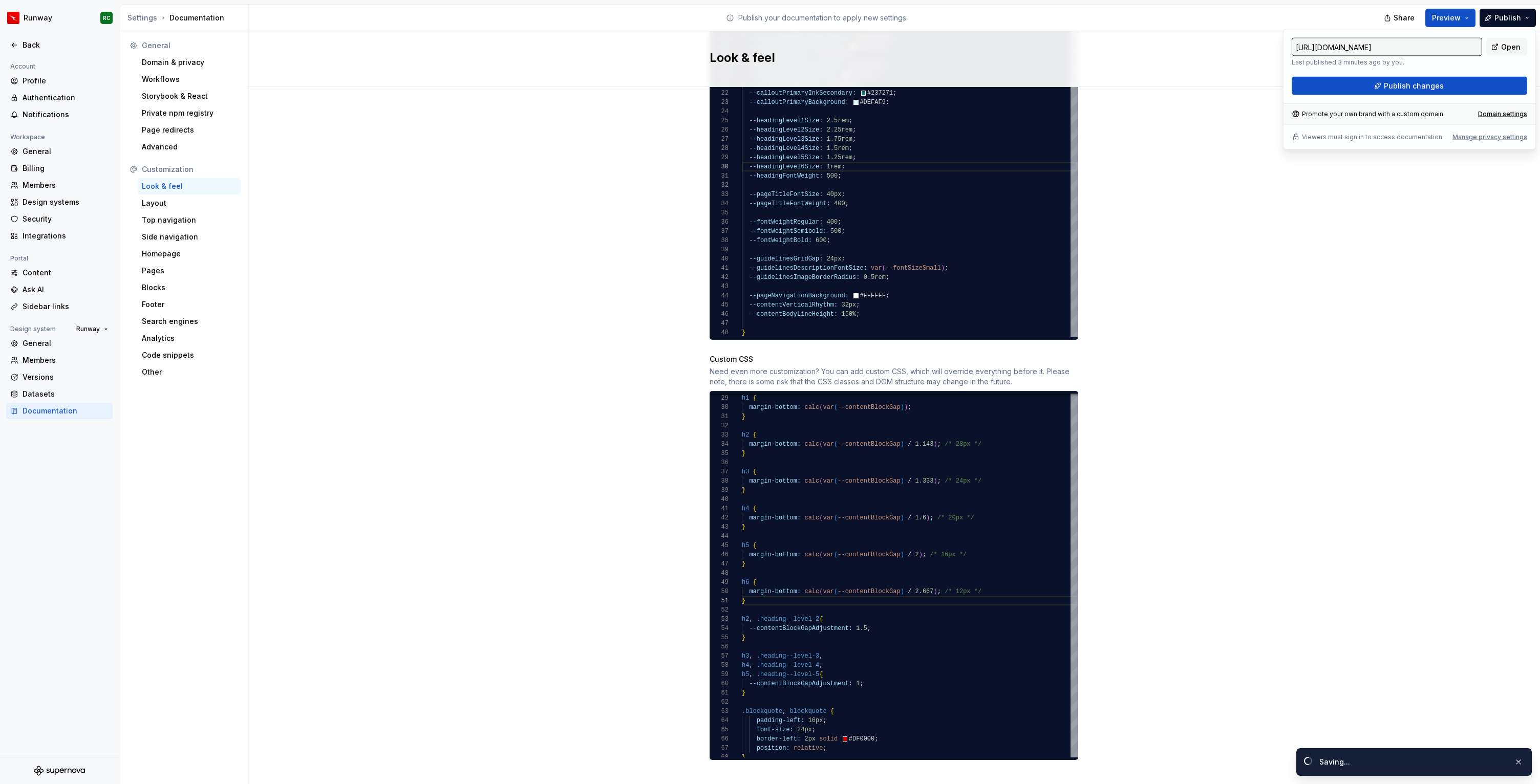
click at [1402, 96] on div "https://runway.supernova-docs.io/latest/ Last published 3 minutes ago by you. O…" at bounding box center [1409, 90] width 253 height 121
click at [1403, 88] on span "Publish changes" at bounding box center [1414, 85] width 60 height 10
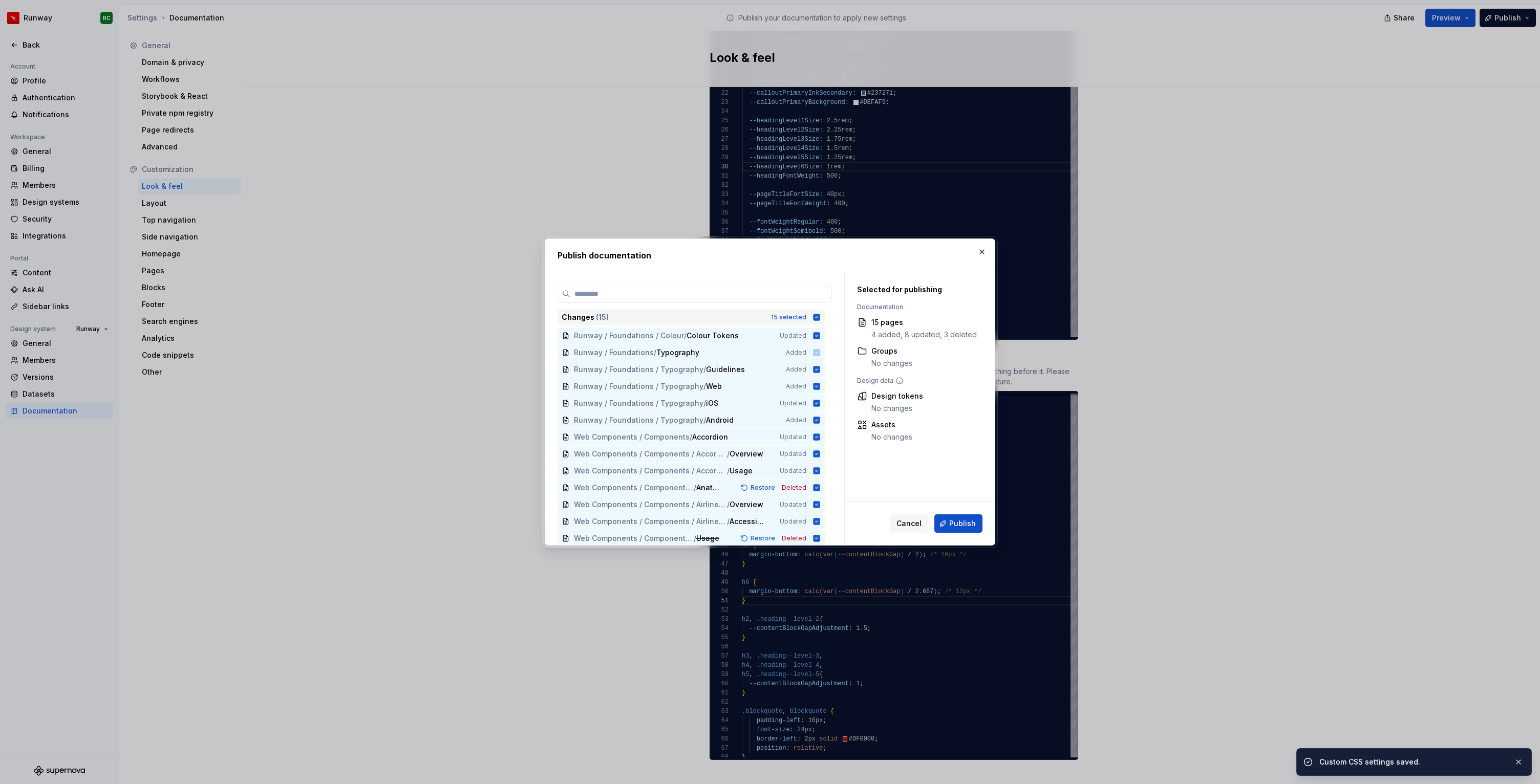
click at [812, 319] on div "Changes ( 15 ) 15 selected" at bounding box center [691, 317] width 267 height 16
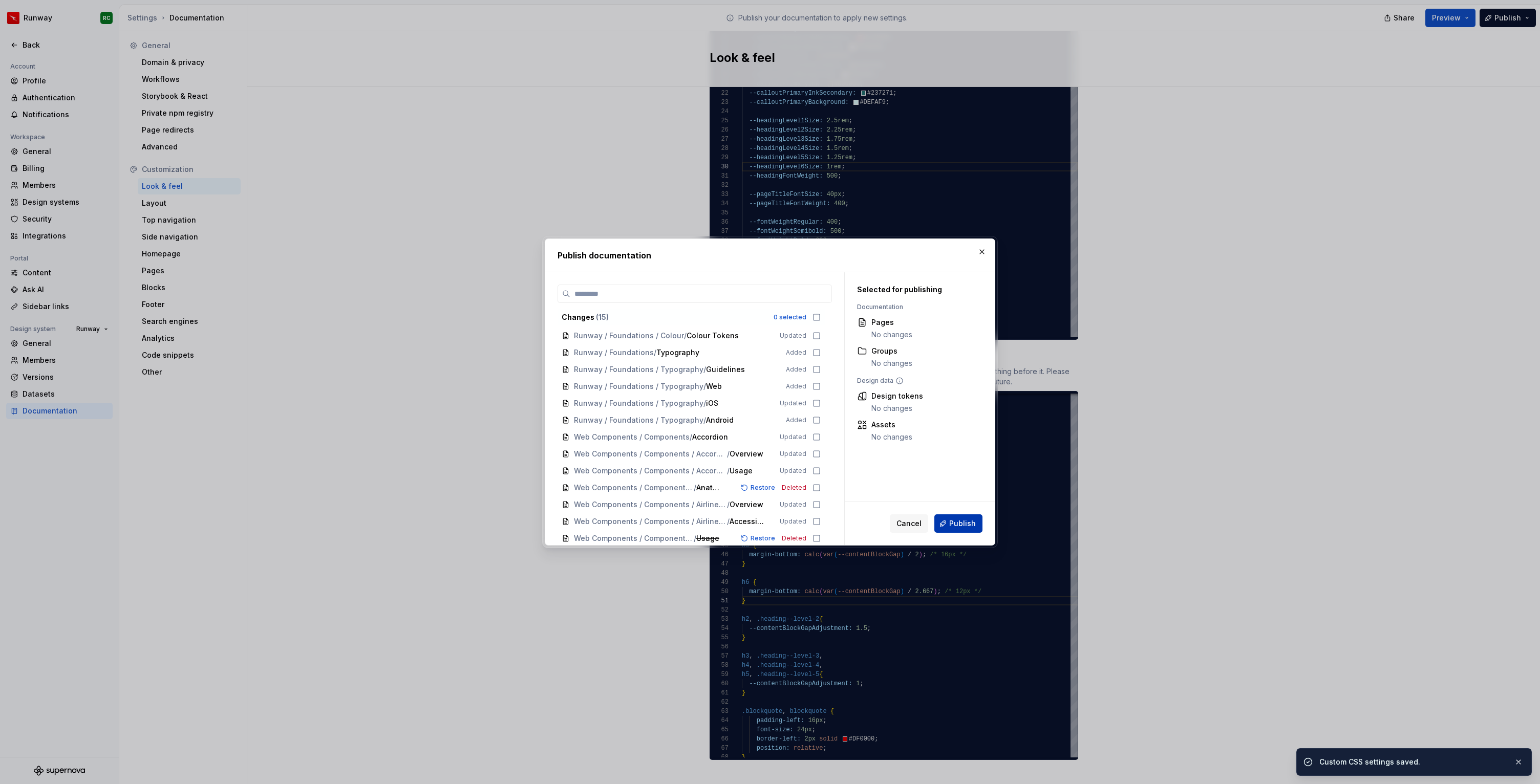
click at [964, 520] on span "Publish" at bounding box center [962, 523] width 27 height 10
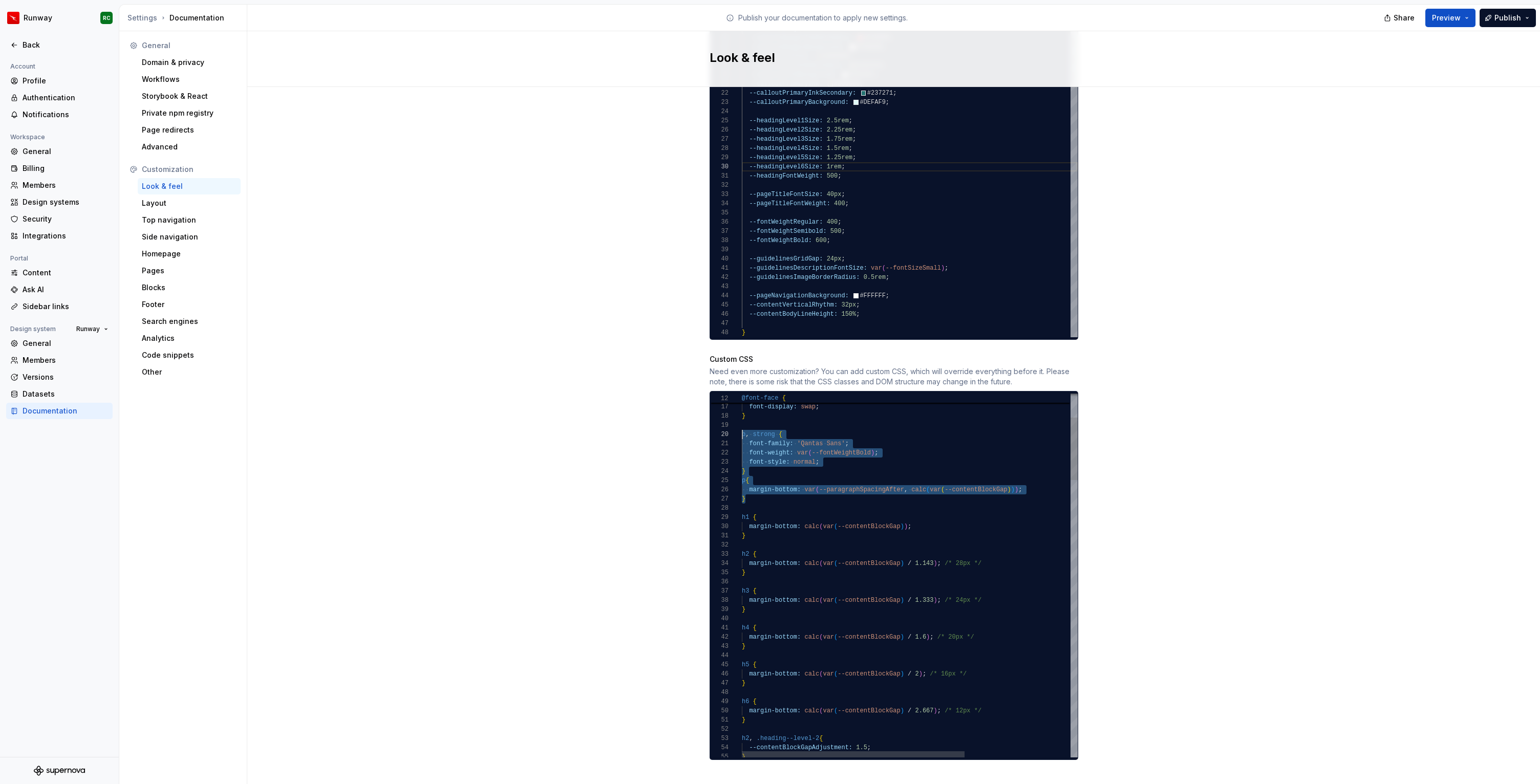
drag, startPoint x: 761, startPoint y: 489, endPoint x: 719, endPoint y: 425, distance: 76.6
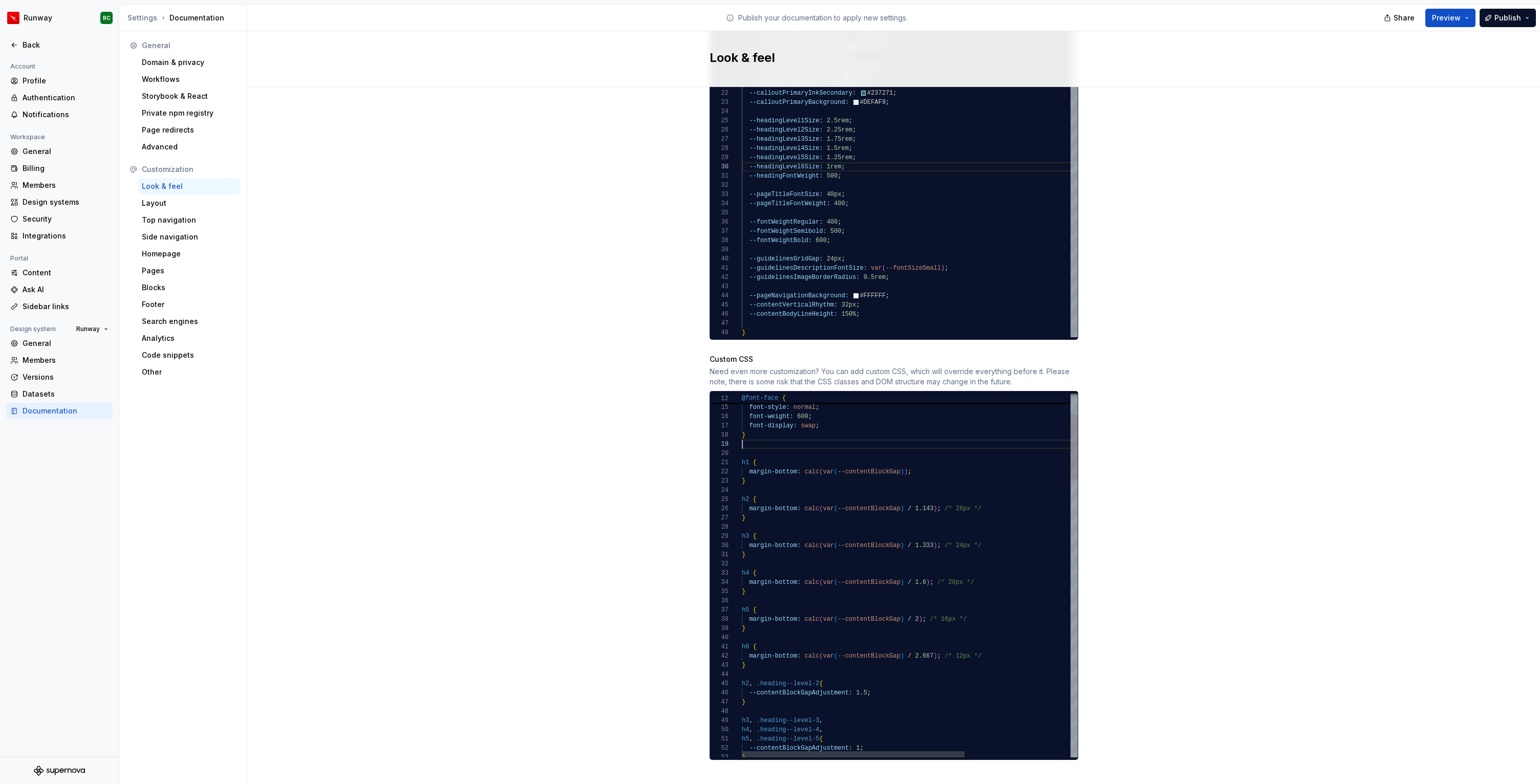
scroll to position [65, 4]
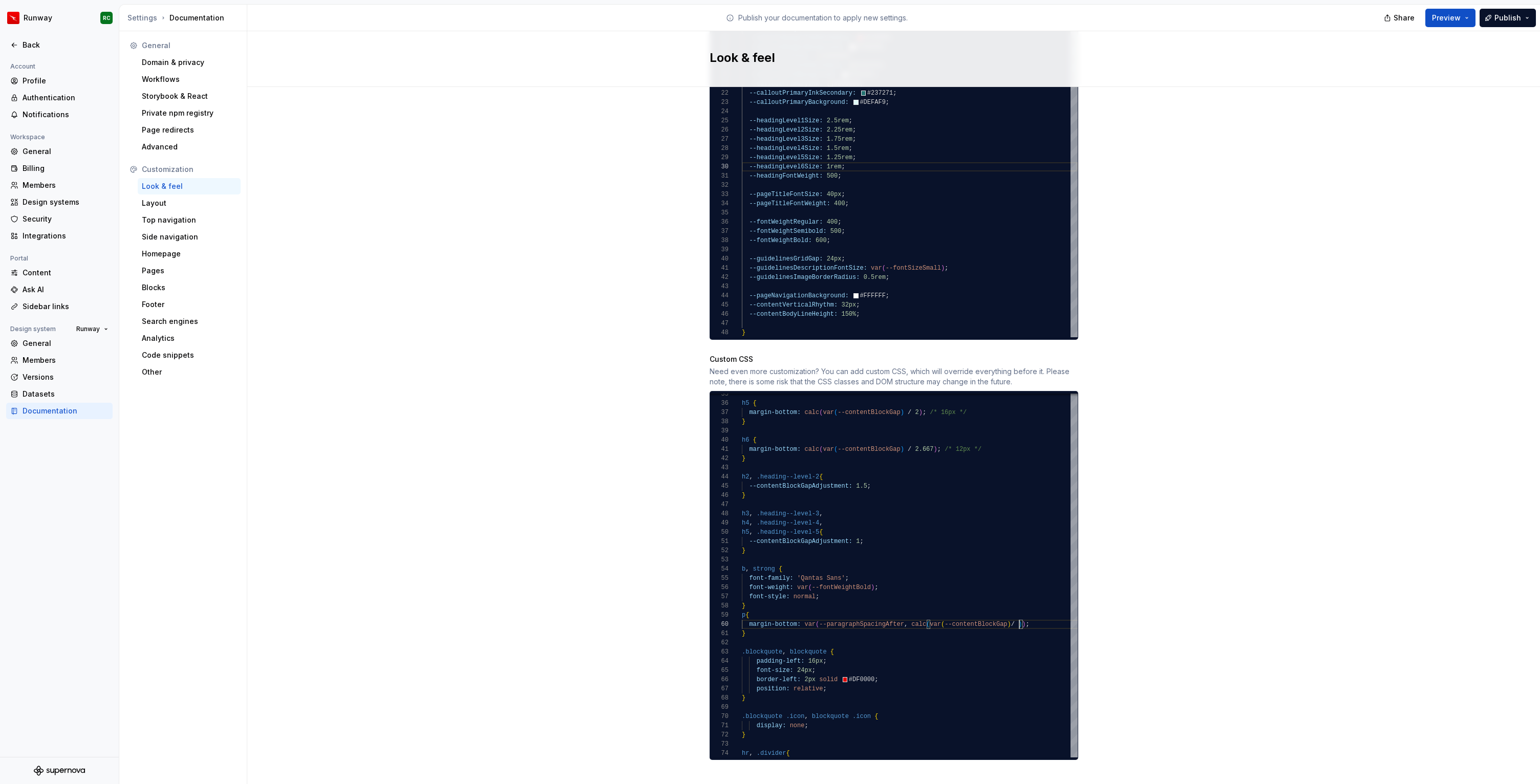
scroll to position [83, 296]
type textarea "**********"
click at [1505, 24] on button "Publish" at bounding box center [1508, 18] width 56 height 19
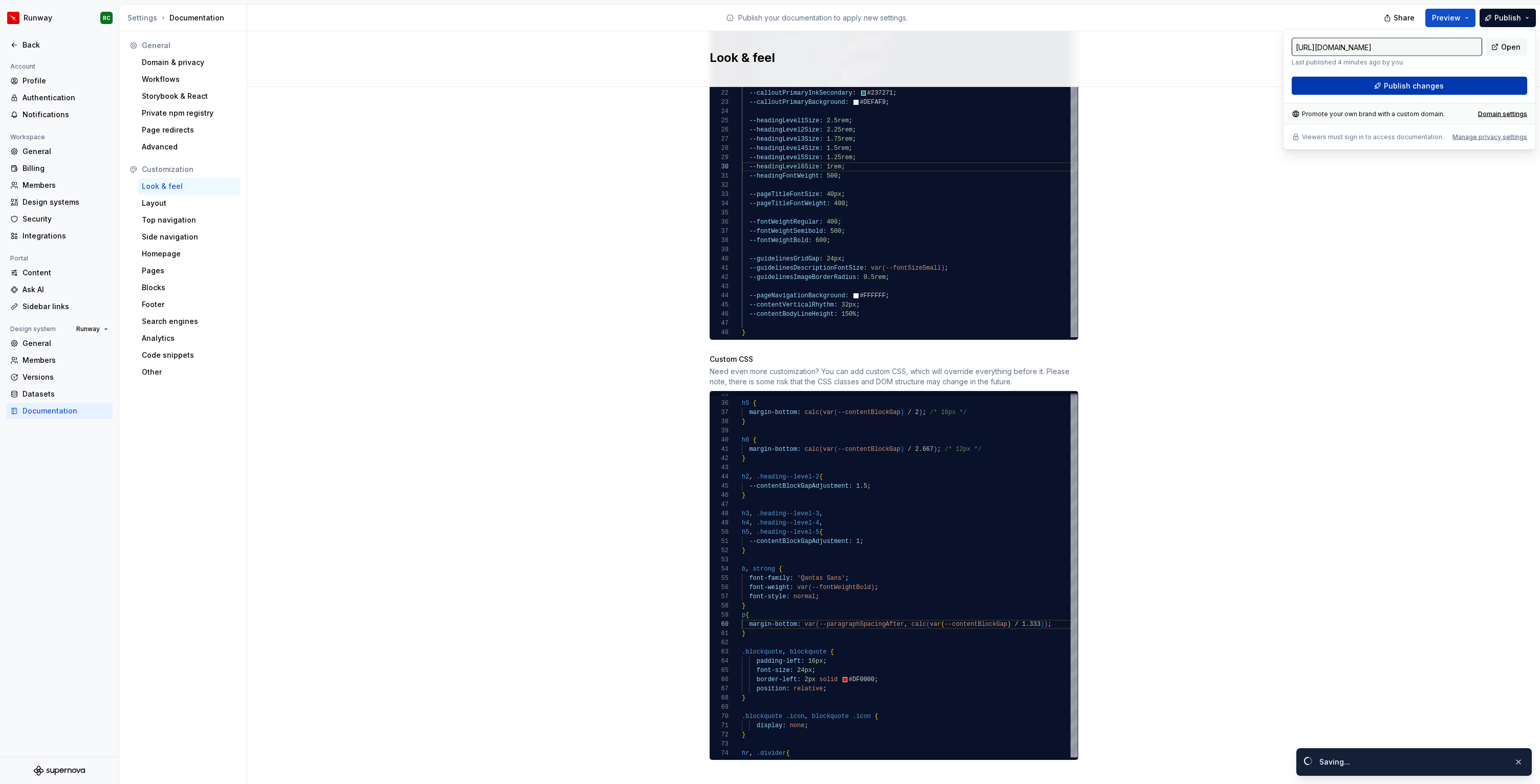
click at [1436, 84] on span "Publish changes" at bounding box center [1414, 85] width 60 height 10
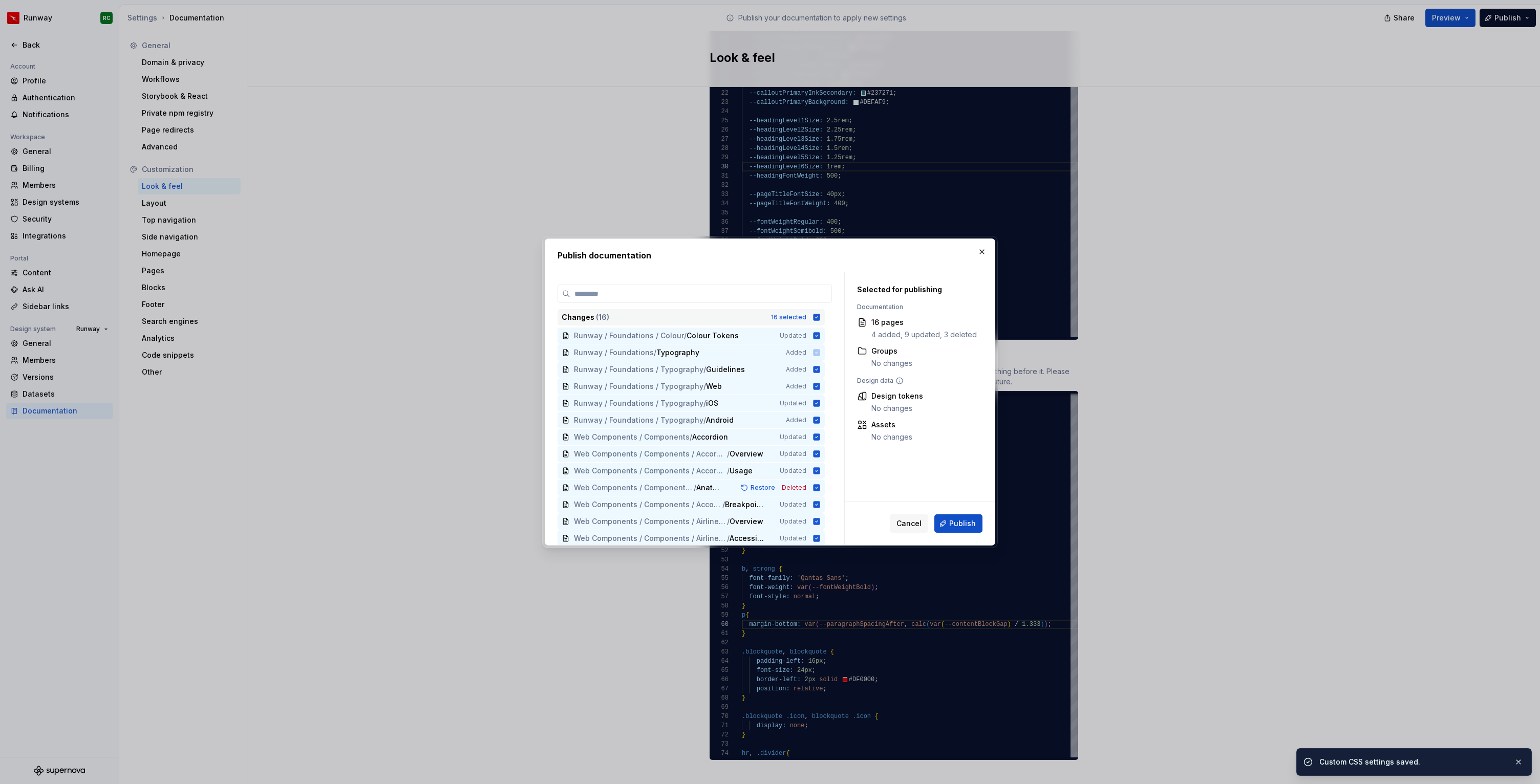
click at [786, 313] on div "16 selected" at bounding box center [789, 317] width 35 height 8
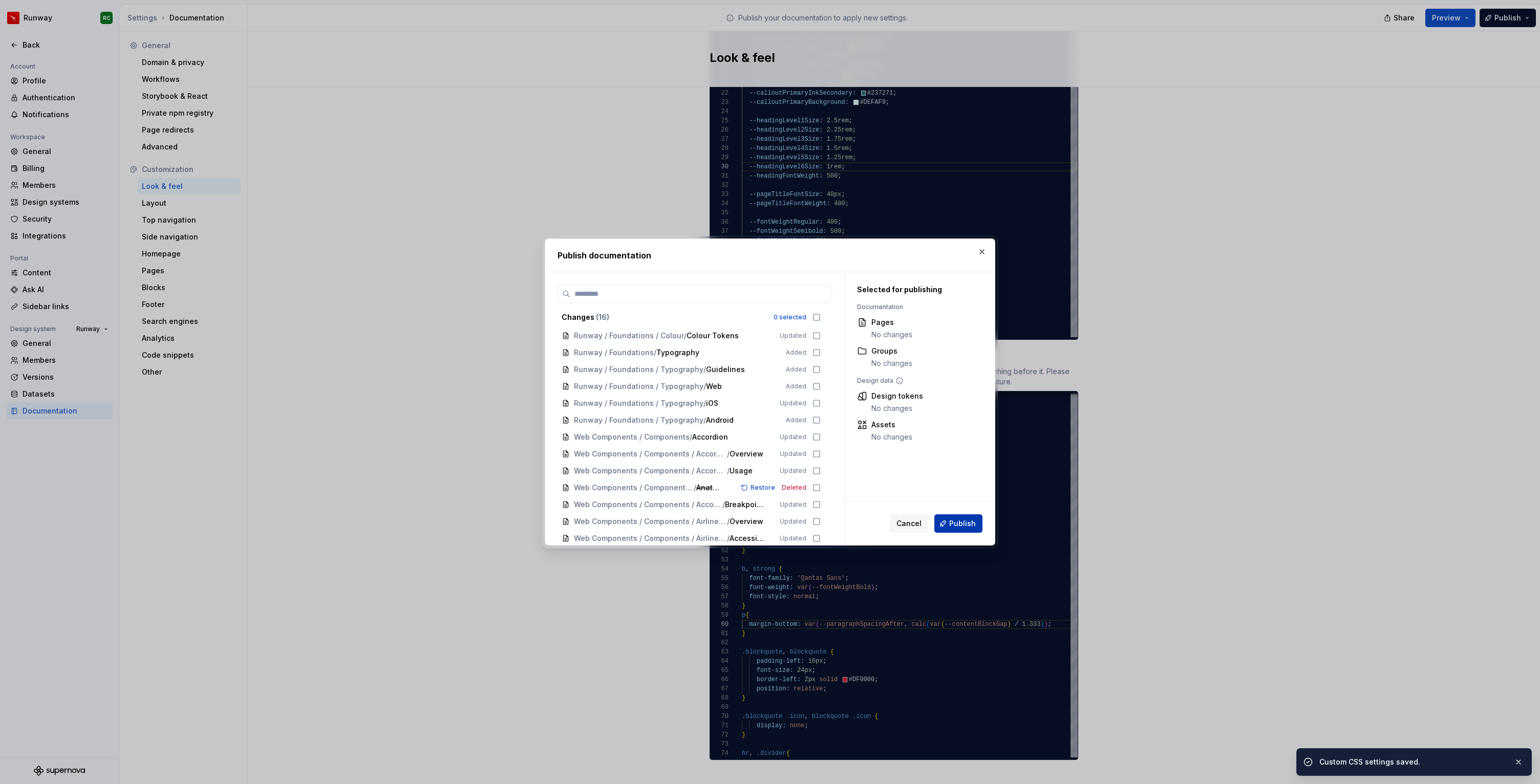
click at [953, 519] on span "Publish" at bounding box center [962, 523] width 27 height 10
